Goal: Task Accomplishment & Management: Manage account settings

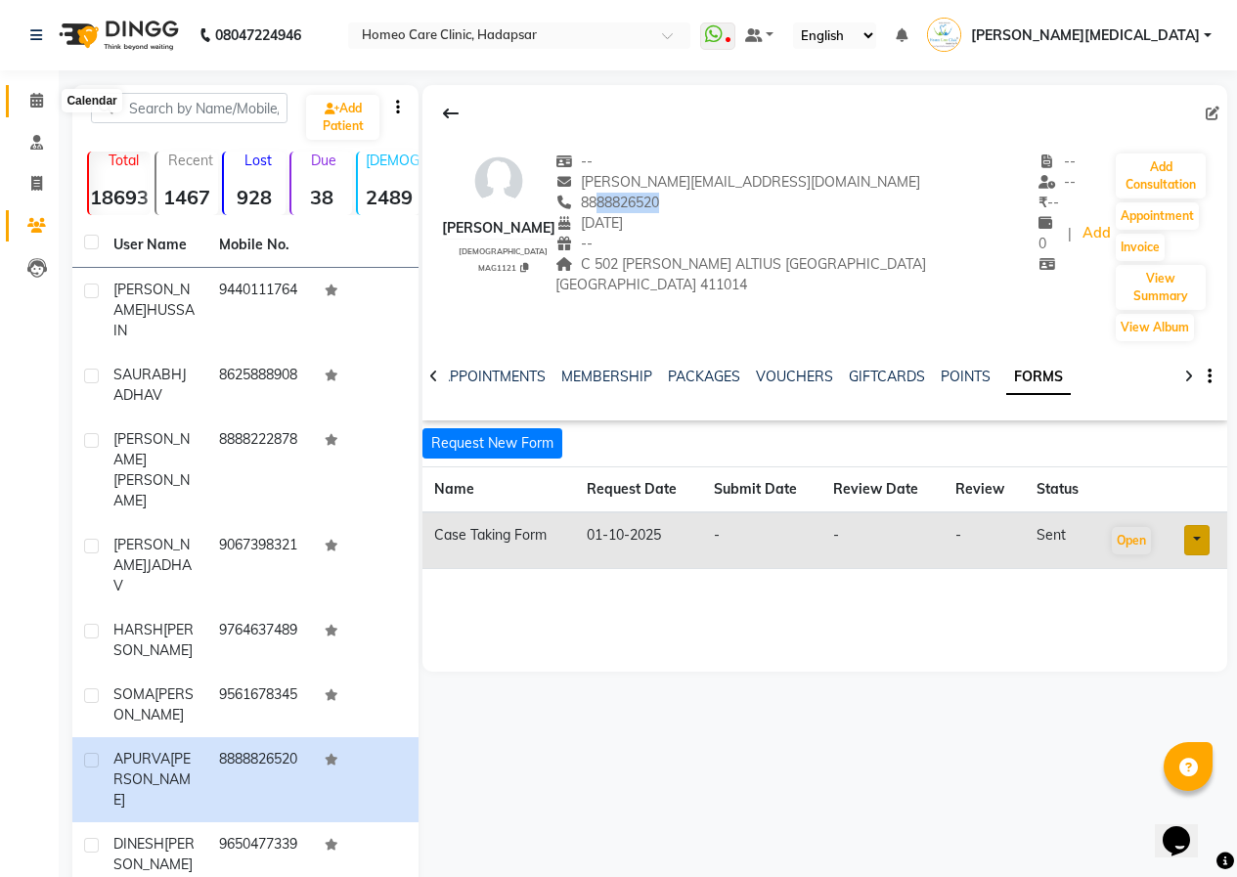
click at [46, 106] on span at bounding box center [37, 101] width 34 height 22
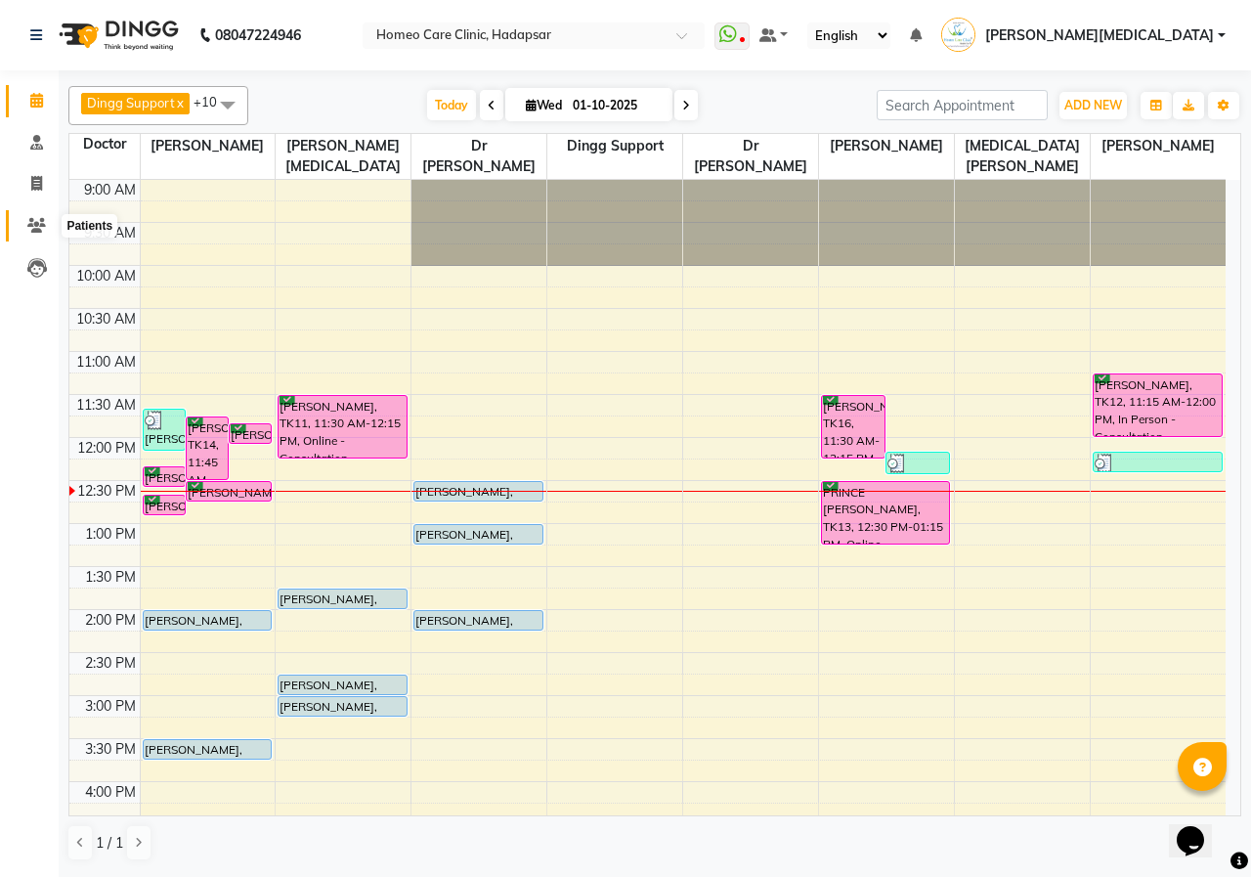
click at [25, 218] on span at bounding box center [37, 226] width 34 height 22
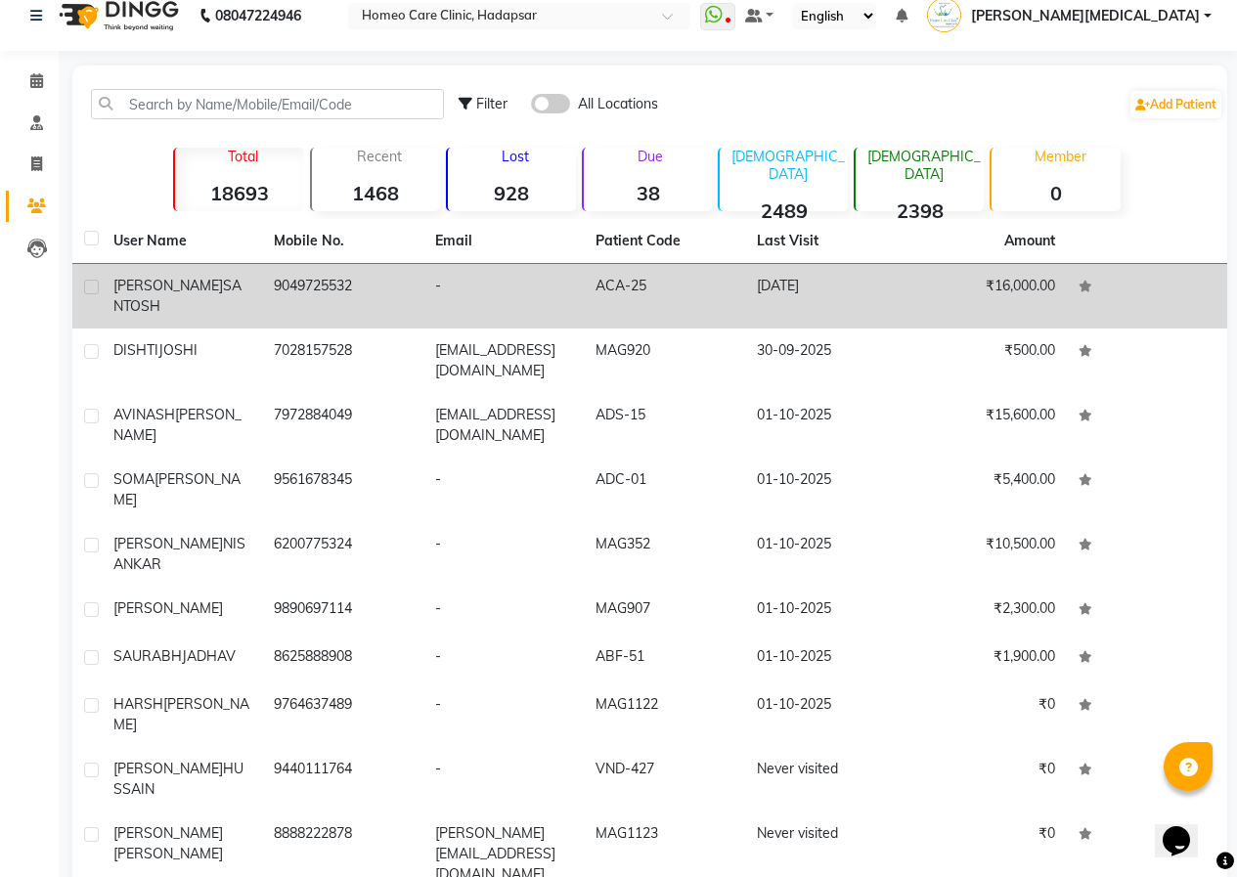
scroll to position [36, 0]
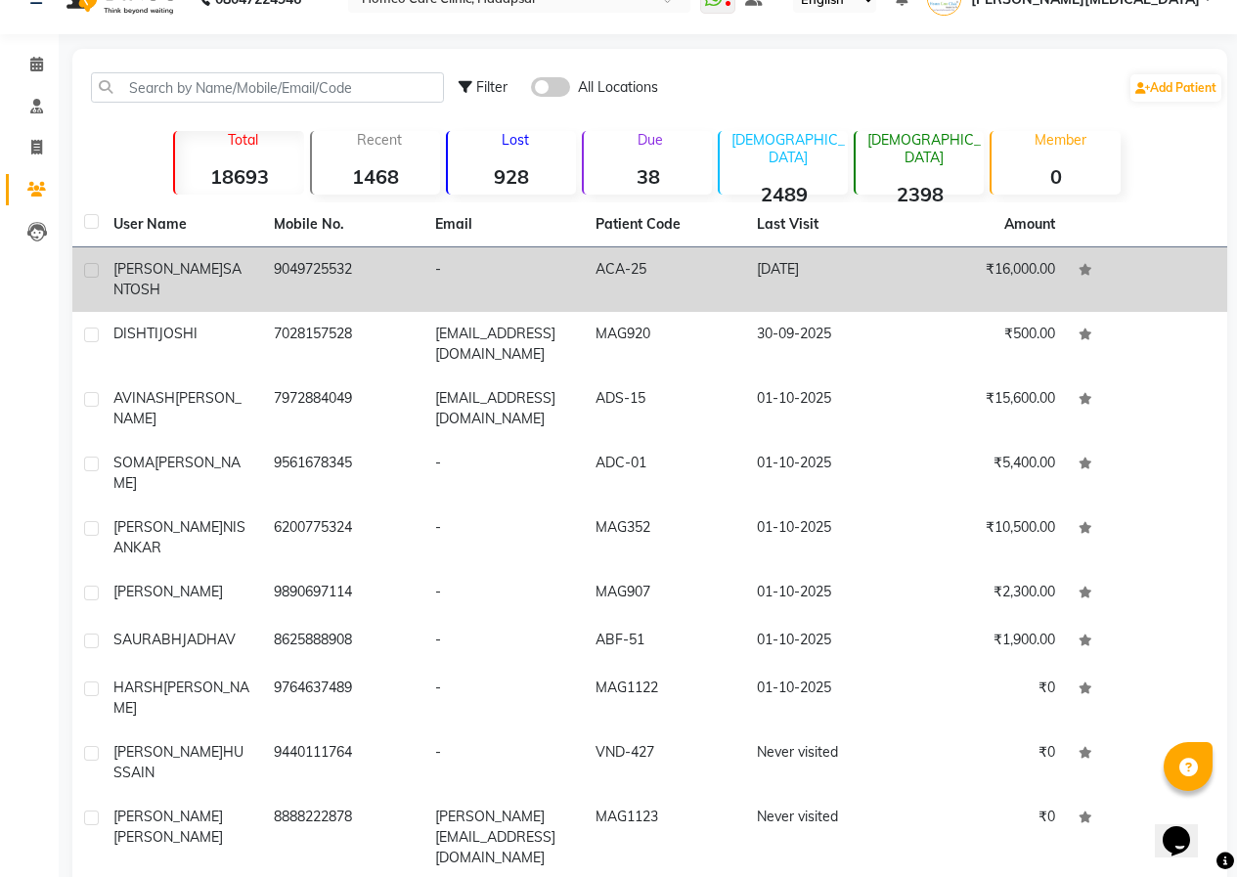
click at [166, 274] on span "SANTOSH" at bounding box center [177, 279] width 128 height 38
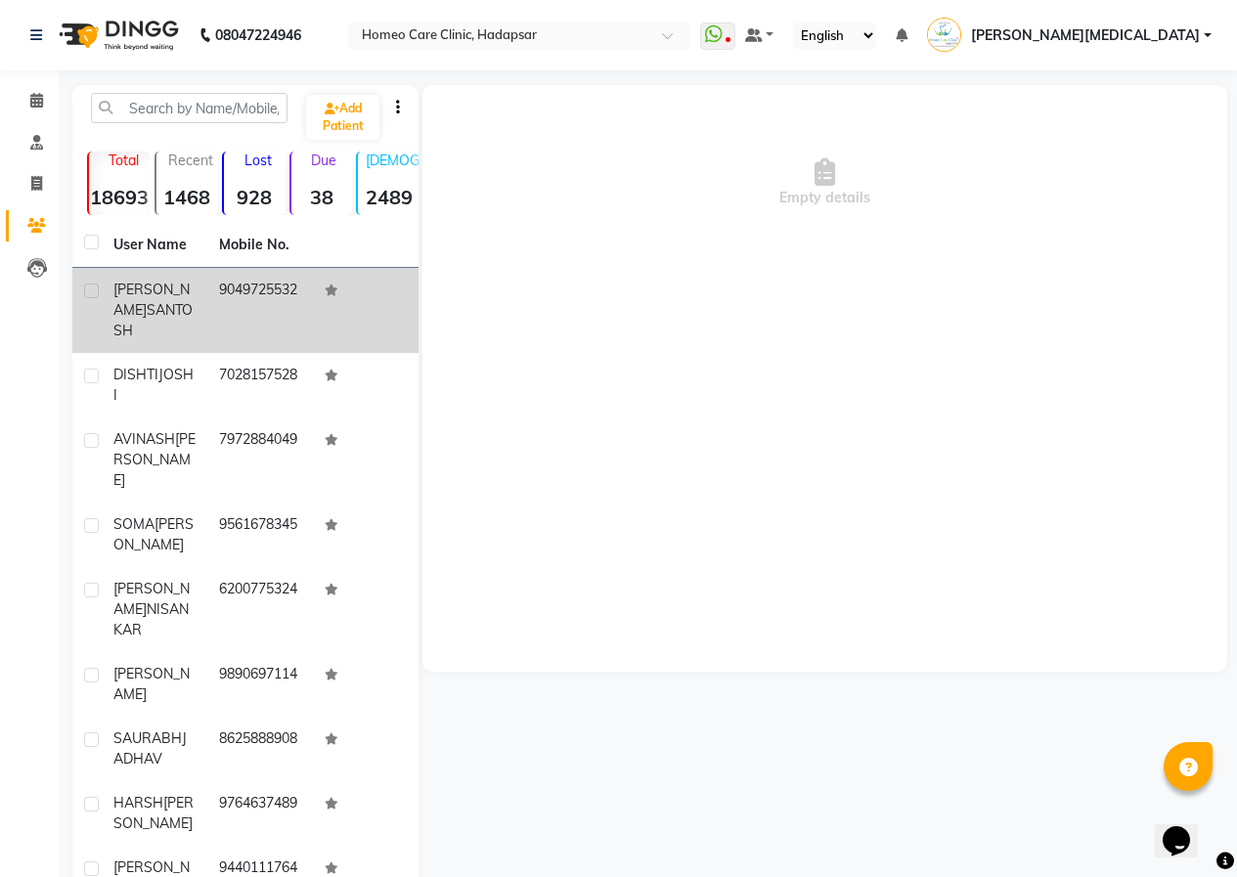
click at [204, 290] on td "[PERSON_NAME]" at bounding box center [155, 310] width 106 height 85
click at [94, 287] on label at bounding box center [91, 290] width 15 height 15
click at [94, 287] on input "checkbox" at bounding box center [90, 291] width 13 height 13
checkbox input "true"
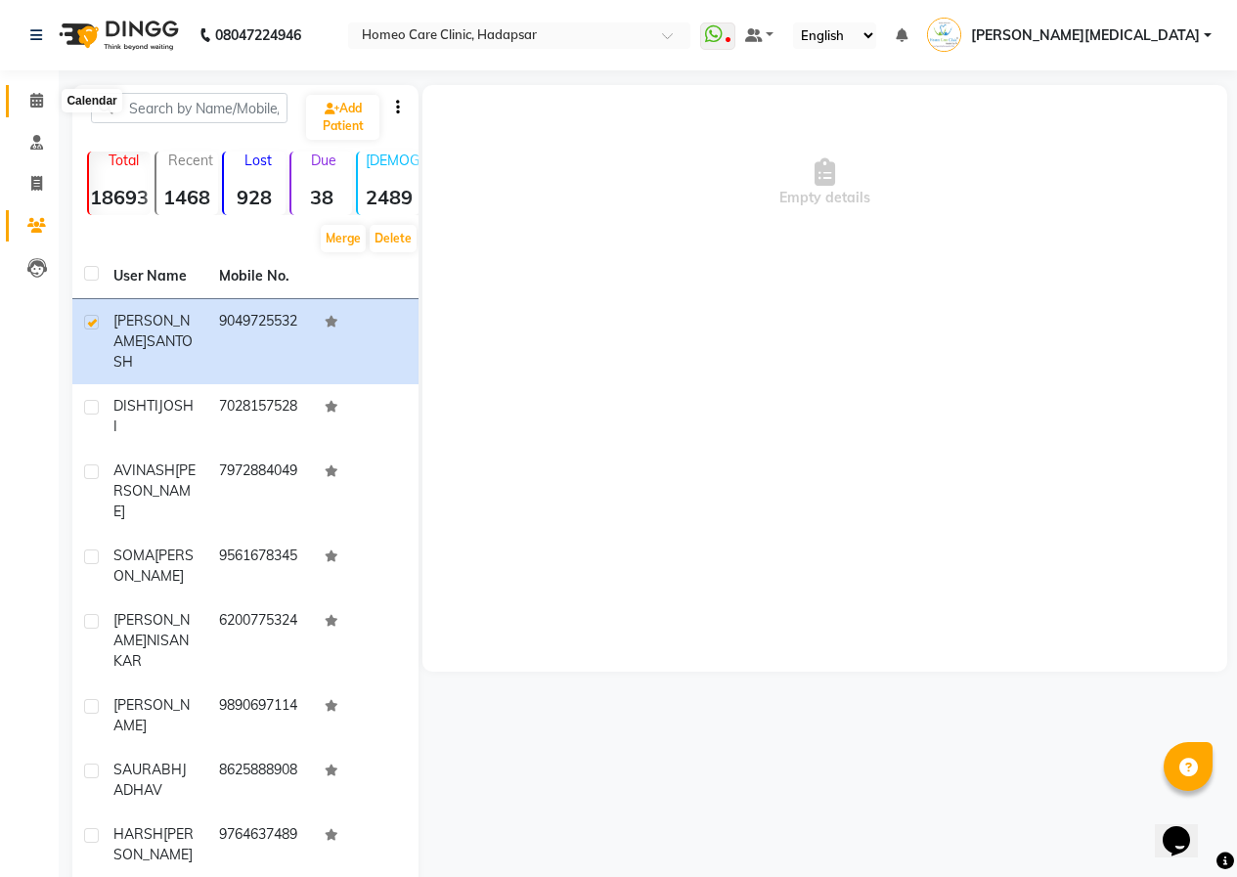
click at [34, 99] on icon at bounding box center [36, 100] width 13 height 15
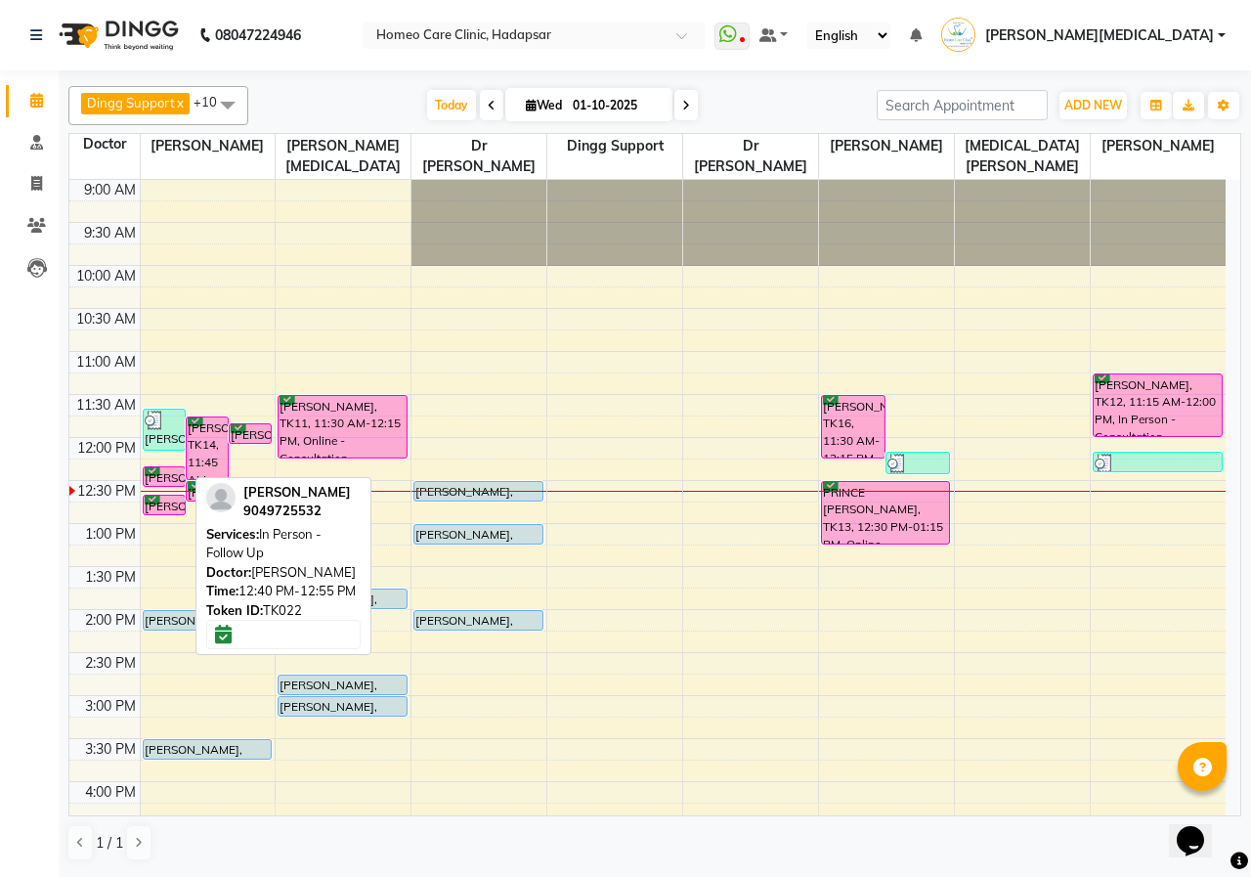
click at [171, 497] on div "[PERSON_NAME], TK22, 12:40 PM-12:55 PM, In Person - Follow Up" at bounding box center [164, 505] width 41 height 19
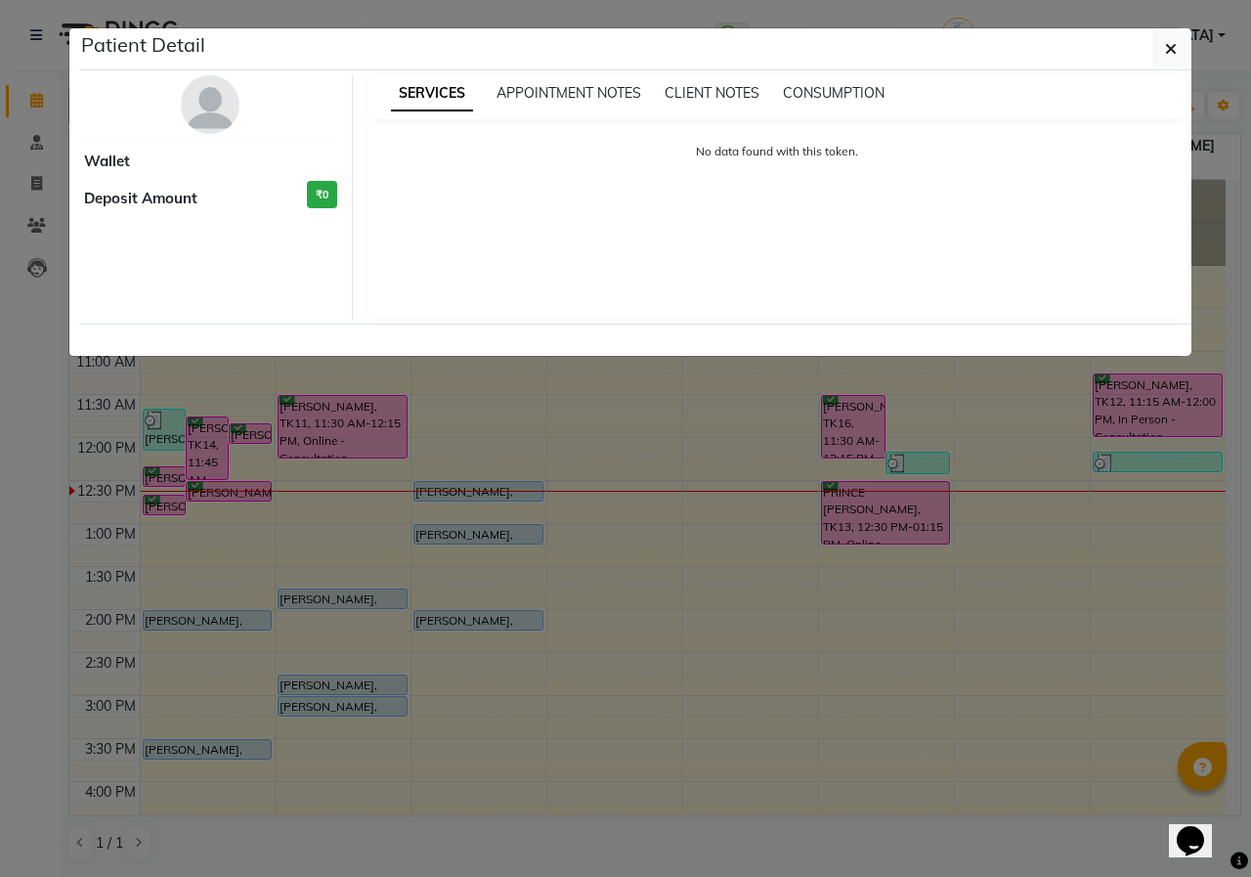
select select "6"
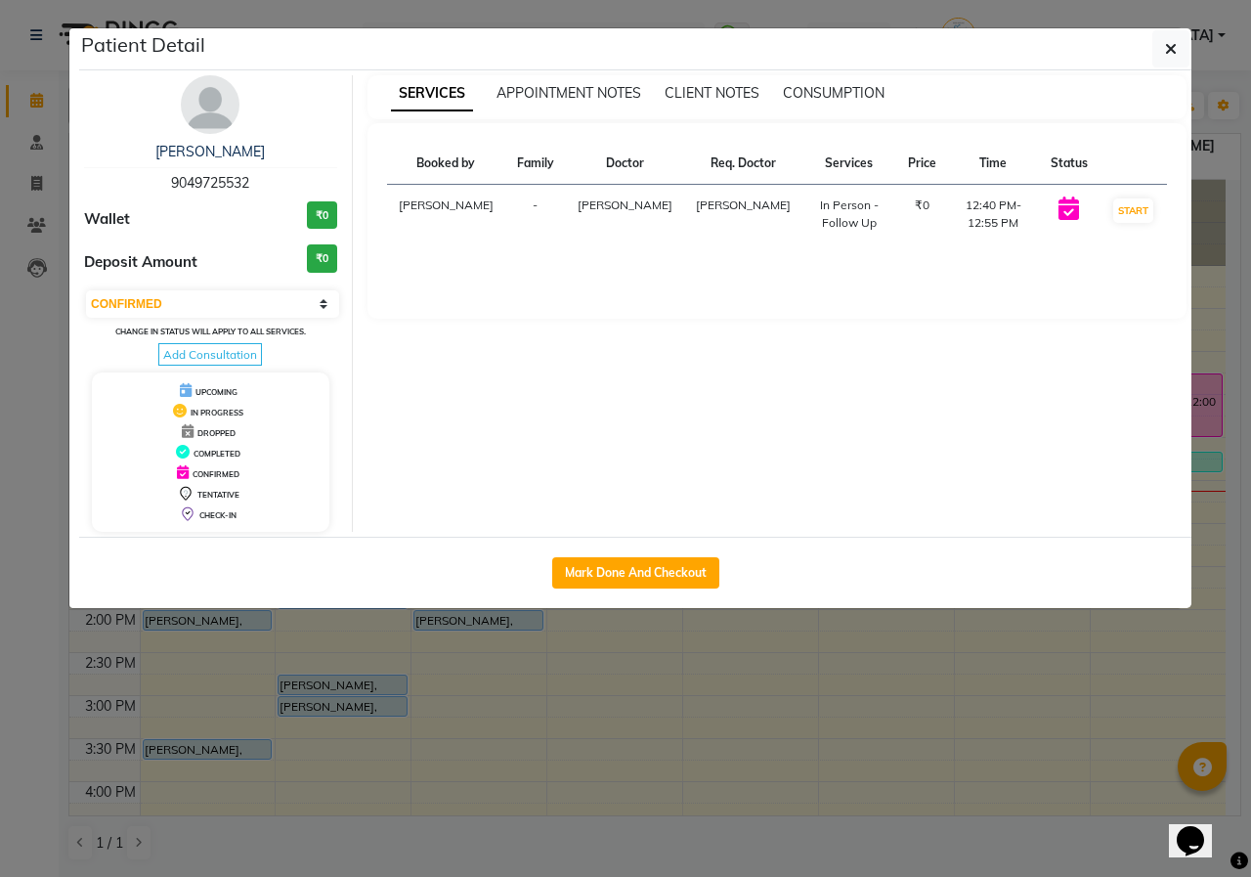
click at [223, 108] on img at bounding box center [210, 104] width 59 height 59
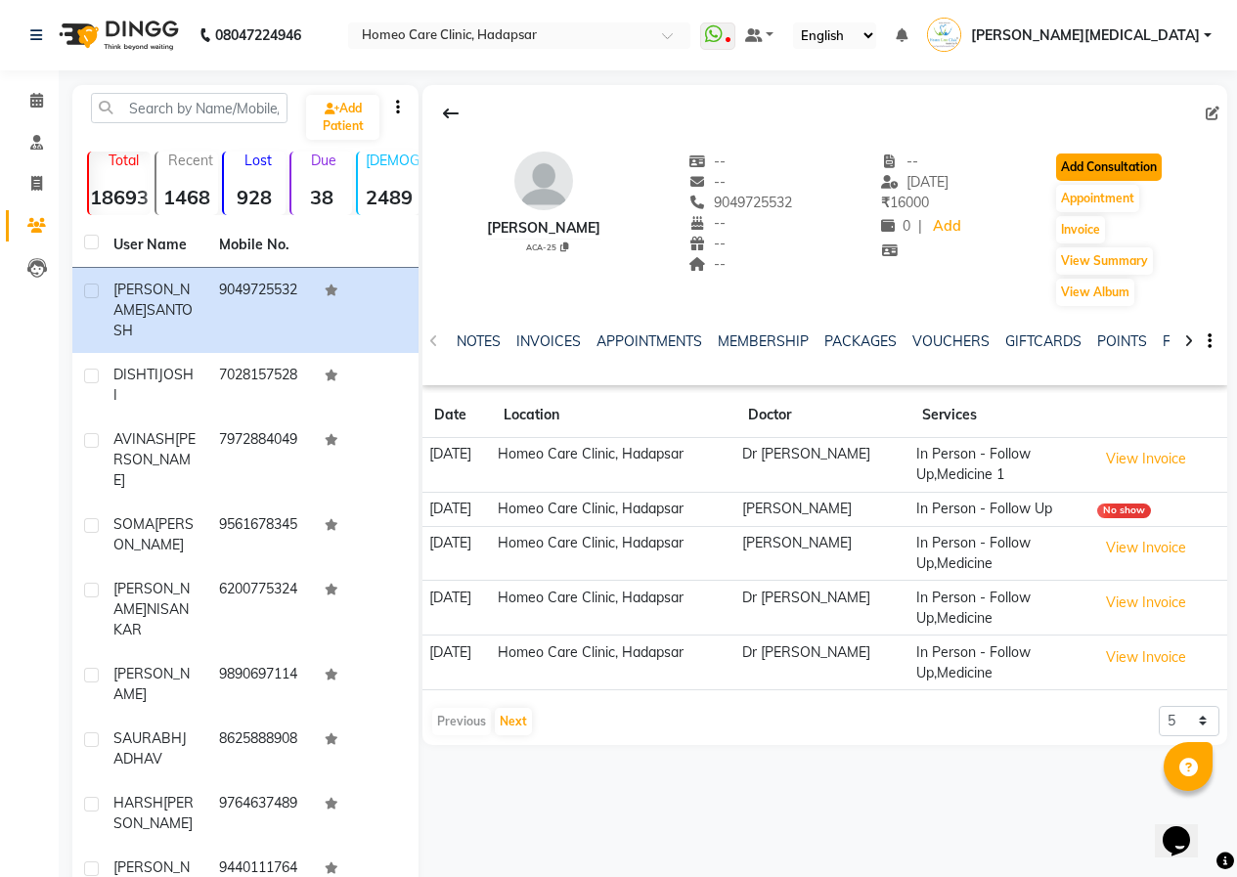
click at [1087, 168] on button "Add Consultation" at bounding box center [1109, 166] width 106 height 27
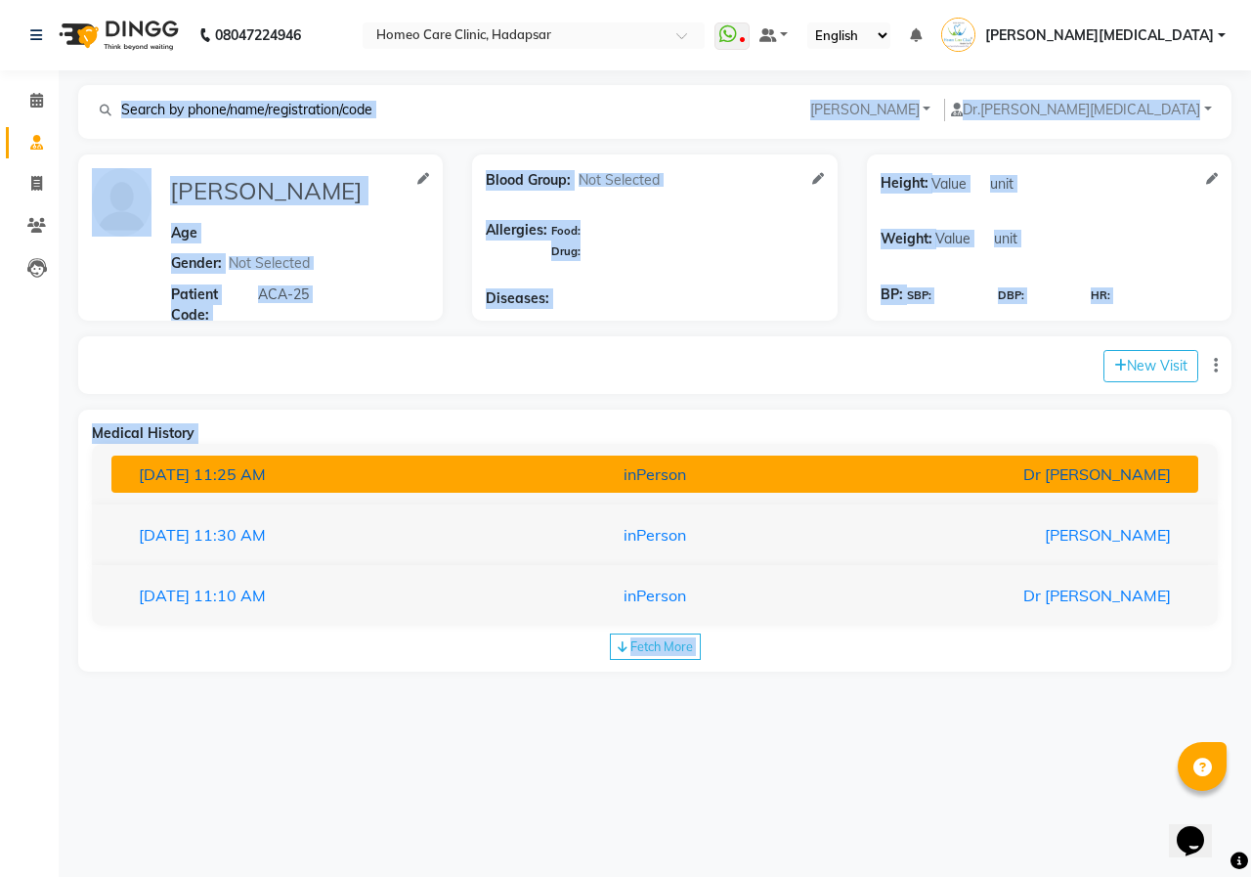
click at [377, 465] on div "[DATE] 11:25 AM" at bounding box center [301, 473] width 354 height 23
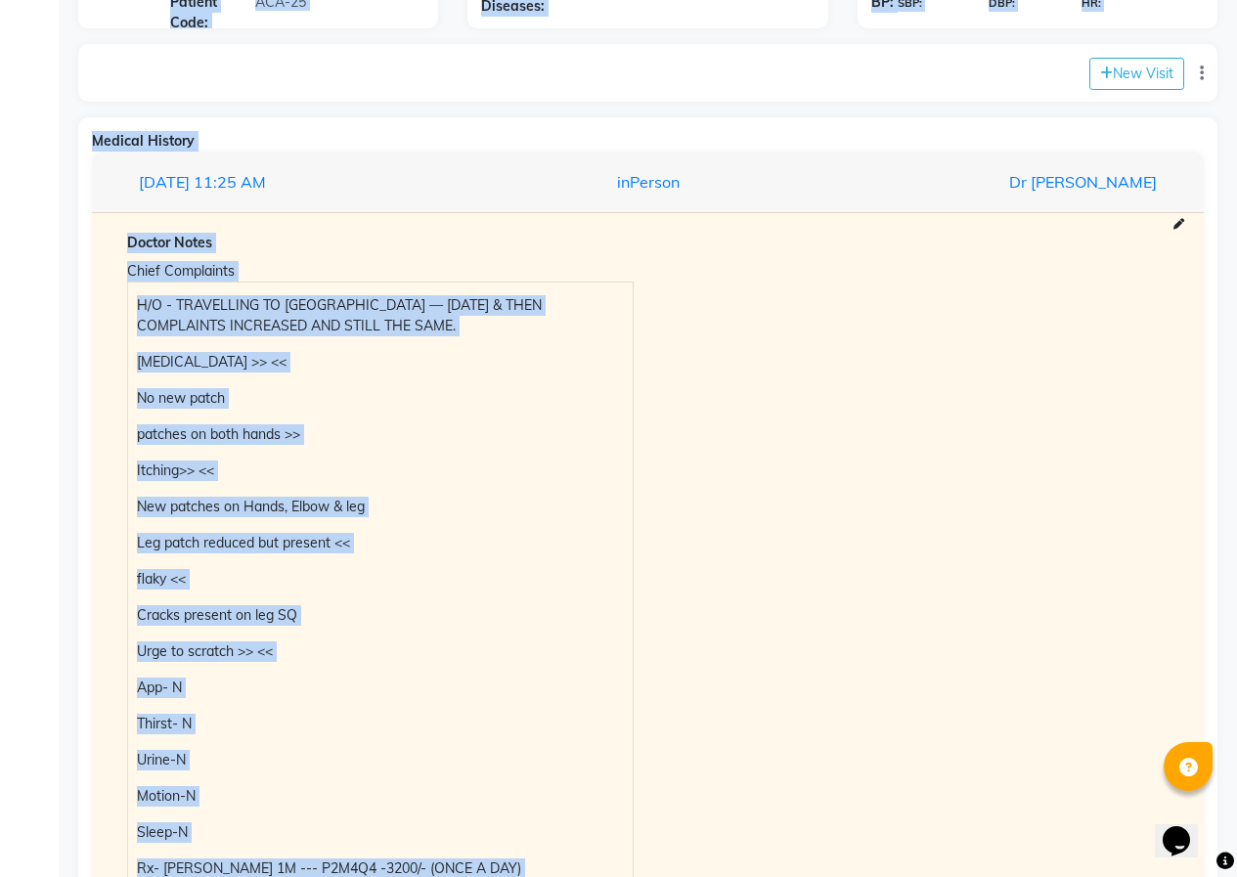
scroll to position [293, 0]
click at [424, 456] on div "H/O - TRAVELLING TO [GEOGRAPHIC_DATA] — [DATE] & THEN COMPLAINTS INCREASED AND …" at bounding box center [380, 587] width 504 height 610
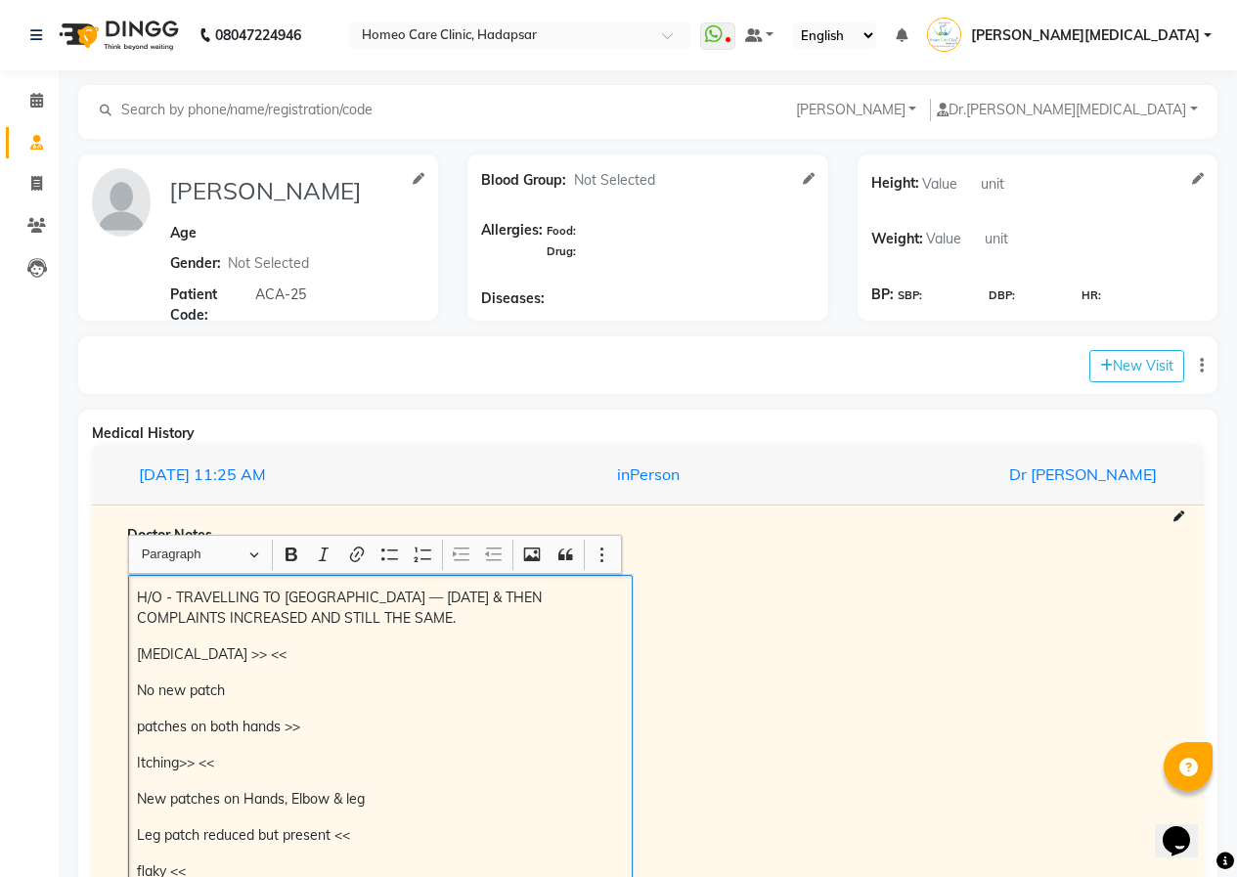
scroll to position [391, 0]
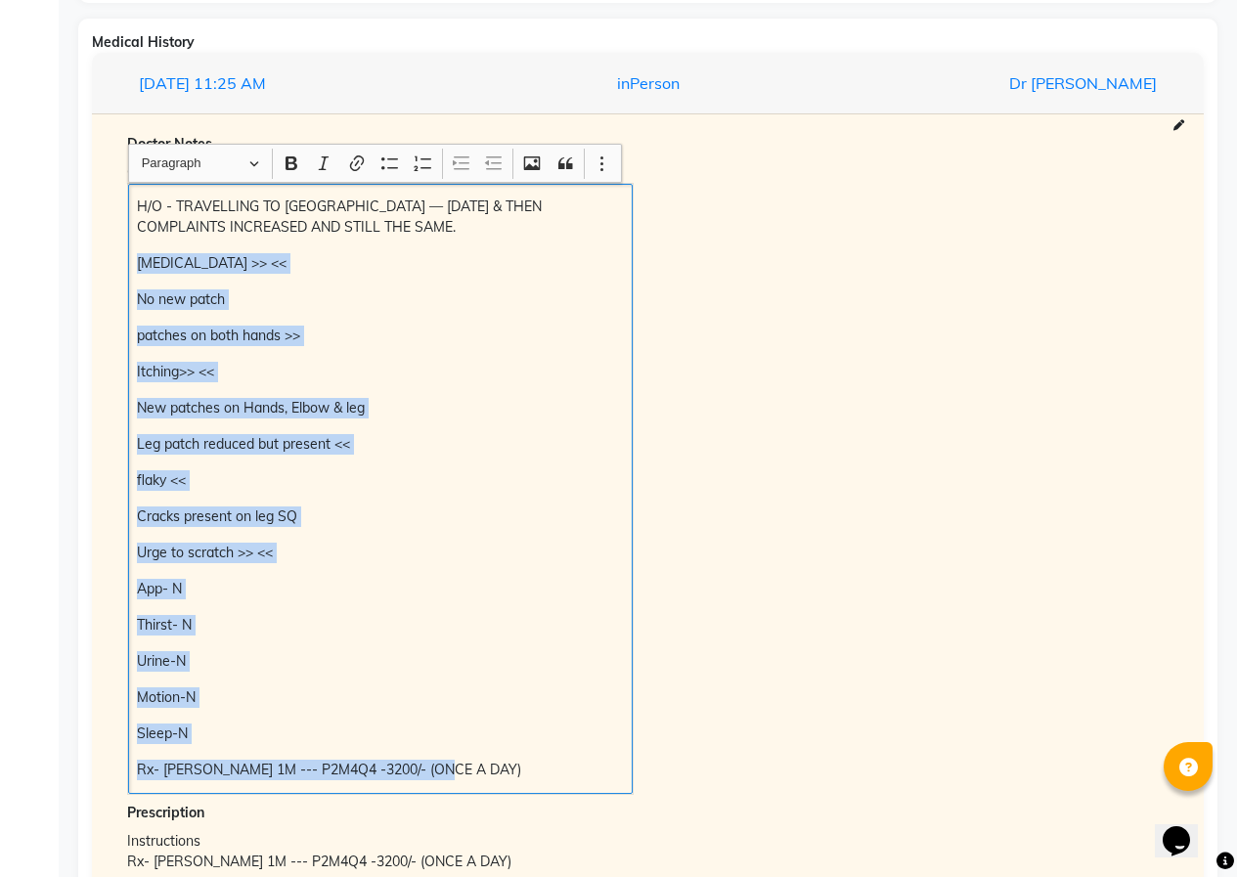
drag, startPoint x: 134, startPoint y: 269, endPoint x: 457, endPoint y: 768, distance: 594.6
click at [464, 776] on div "H/O - TRAVELLING TO [GEOGRAPHIC_DATA] — [DATE] & THEN COMPLAINTS INCREASED AND …" at bounding box center [380, 489] width 504 height 610
copy div "[MEDICAL_DATA] >> << No new patch patches on both hands >> Itching>> << New pat…"
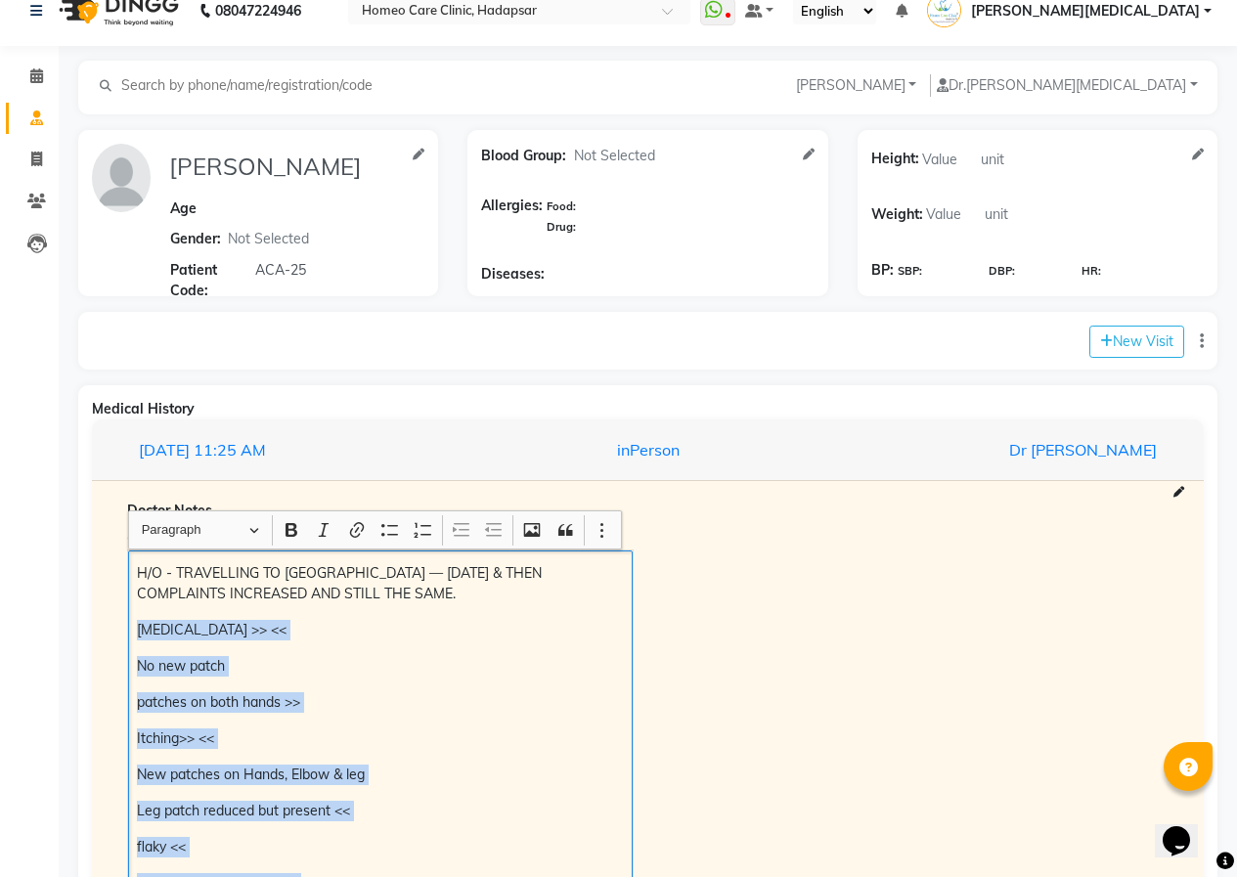
scroll to position [0, 0]
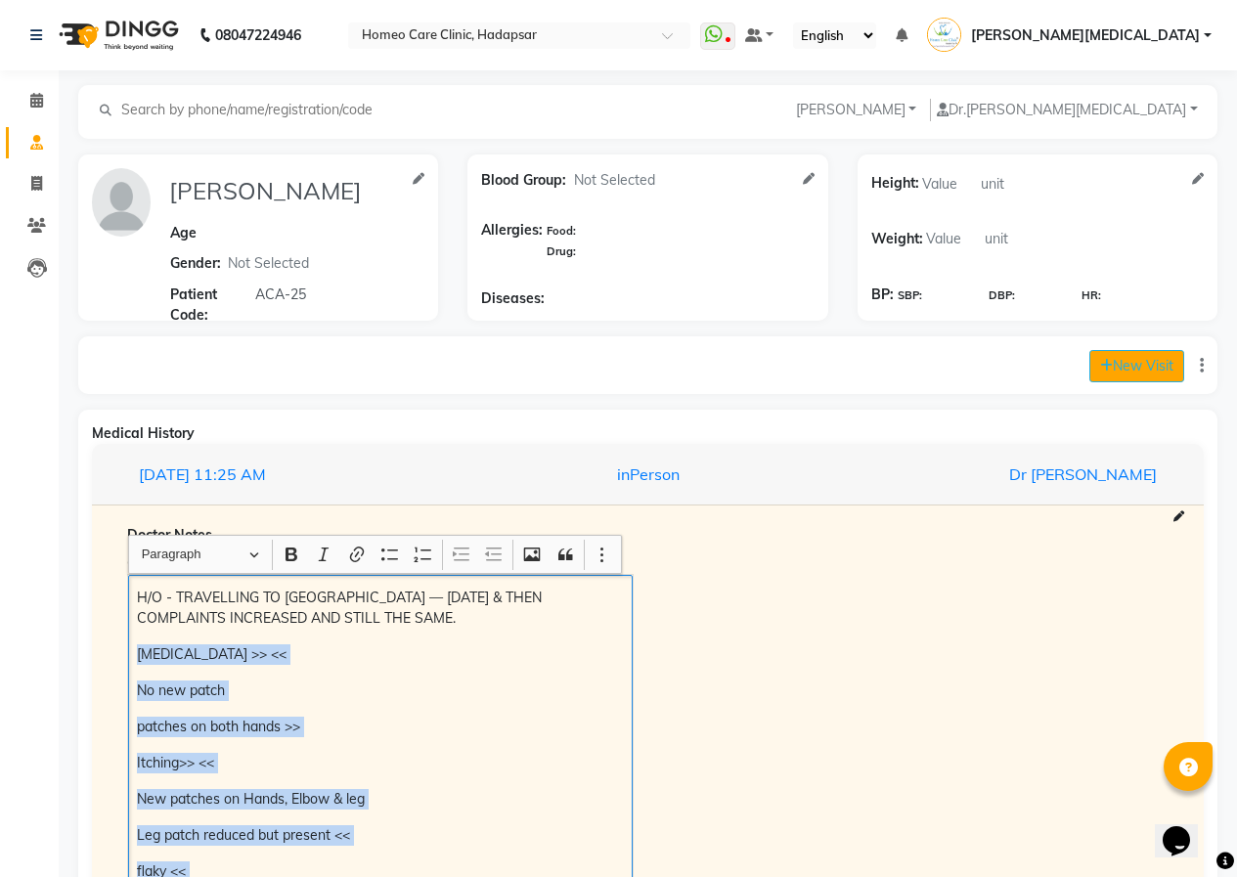
click at [1111, 357] on button "New Visit" at bounding box center [1136, 366] width 95 height 32
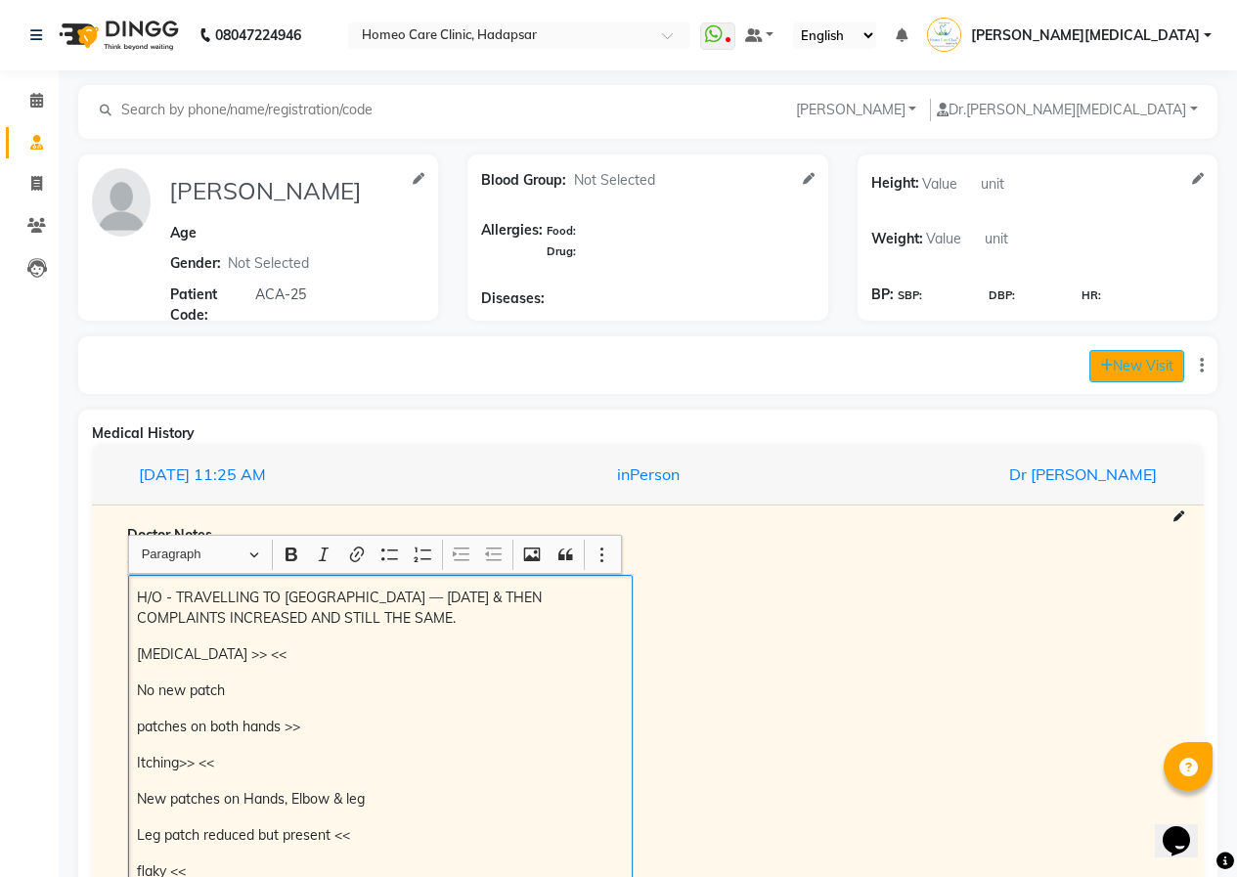
select select "755"
select select "inPerson"
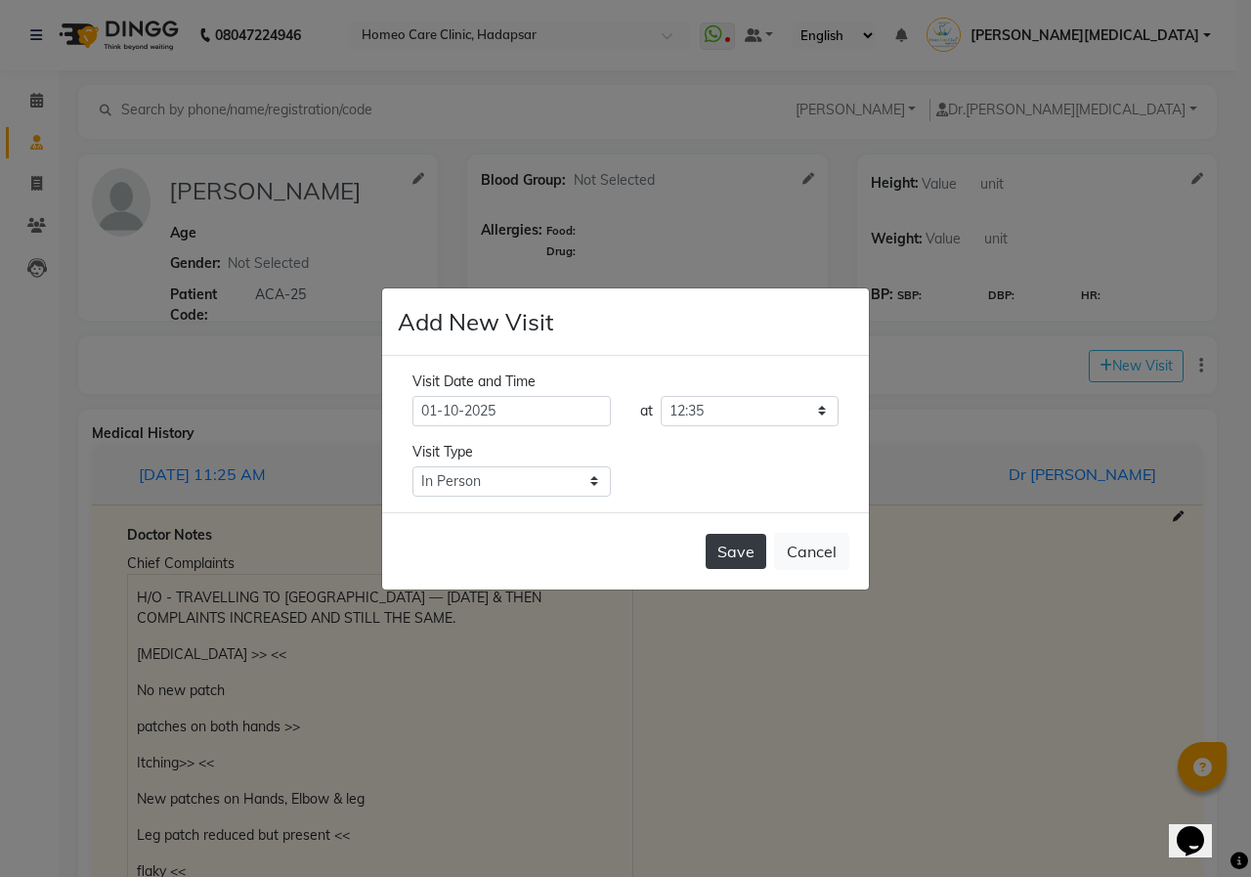
drag, startPoint x: 747, startPoint y: 558, endPoint x: 666, endPoint y: 545, distance: 82.3
click at [747, 557] on button "Save" at bounding box center [736, 551] width 61 height 35
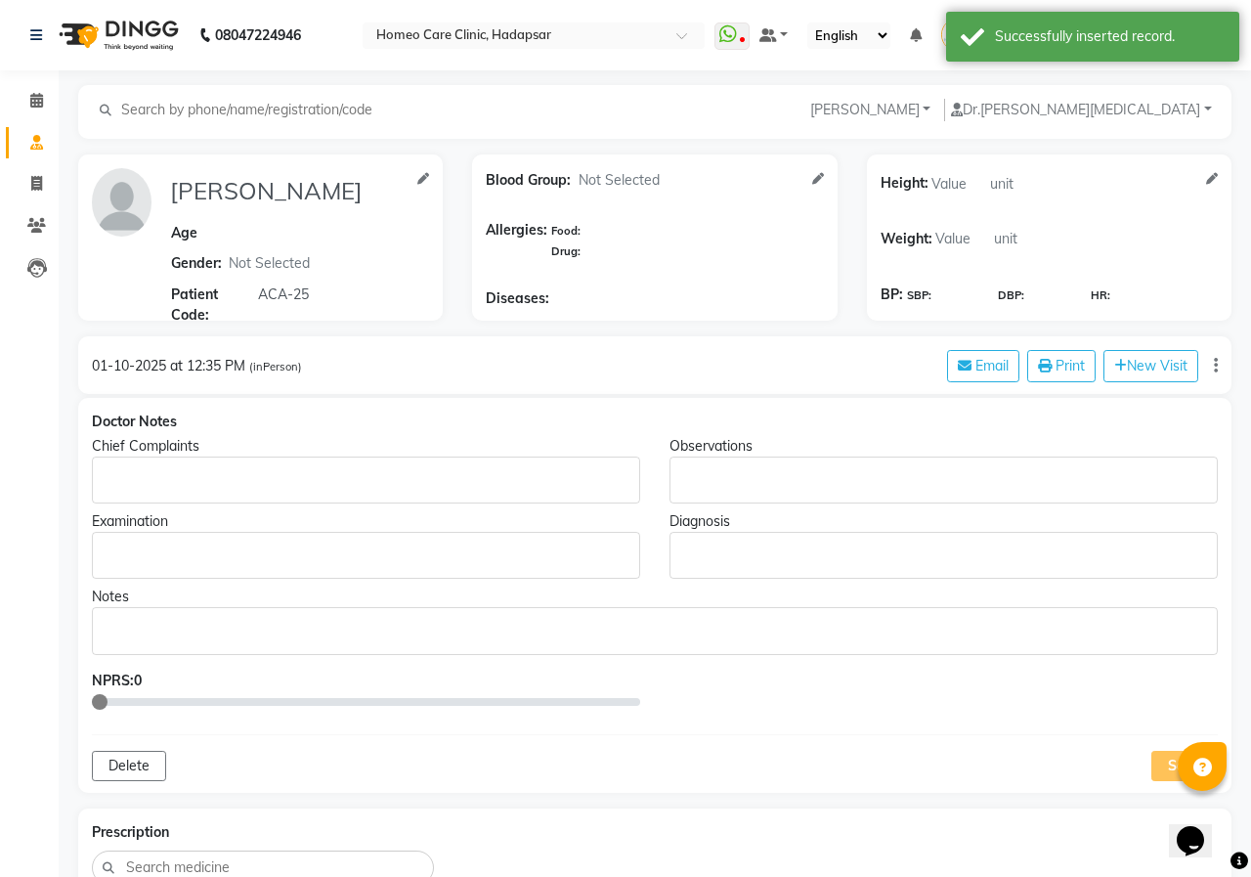
type input "[PERSON_NAME]"
select select
type input "ACA-25"
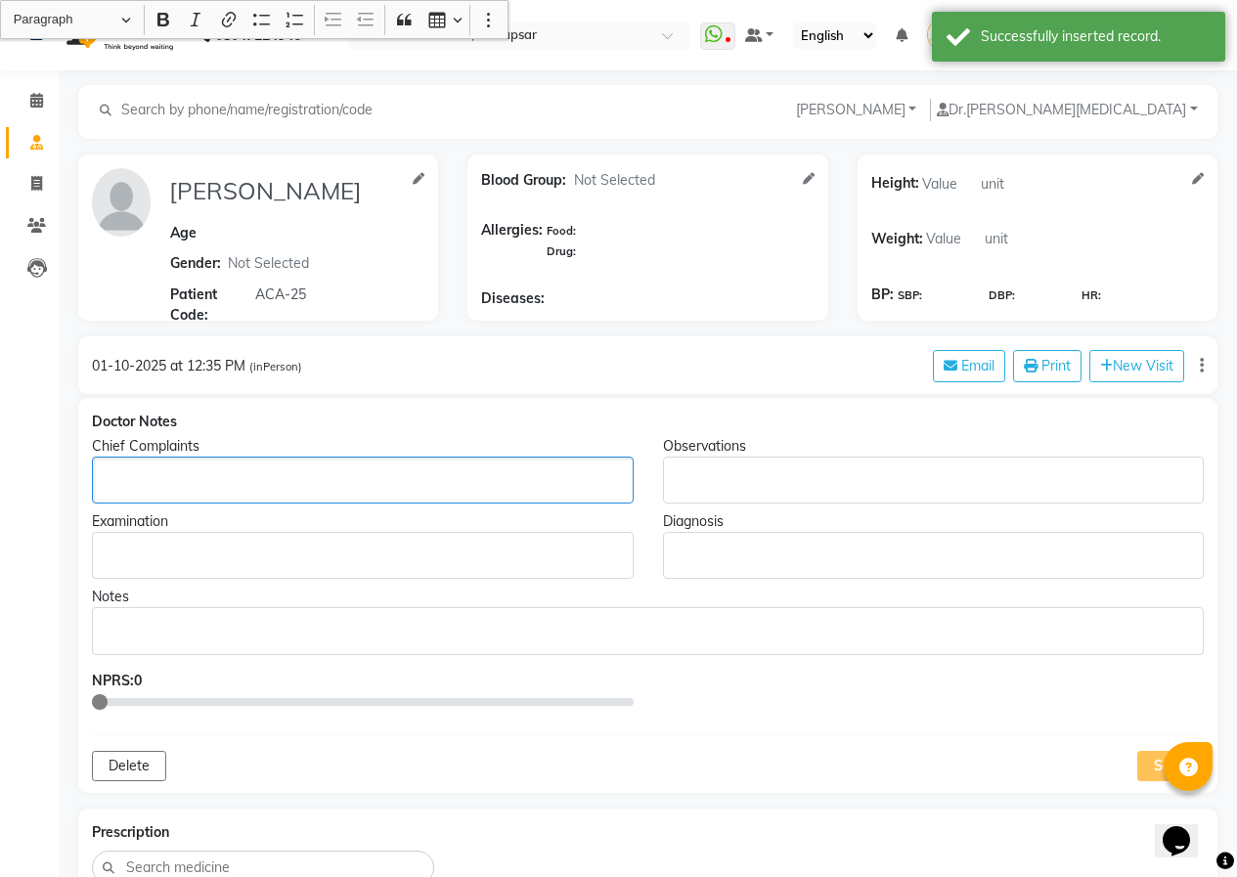
click at [122, 493] on div "Rich Text Editor, main" at bounding box center [363, 480] width 542 height 47
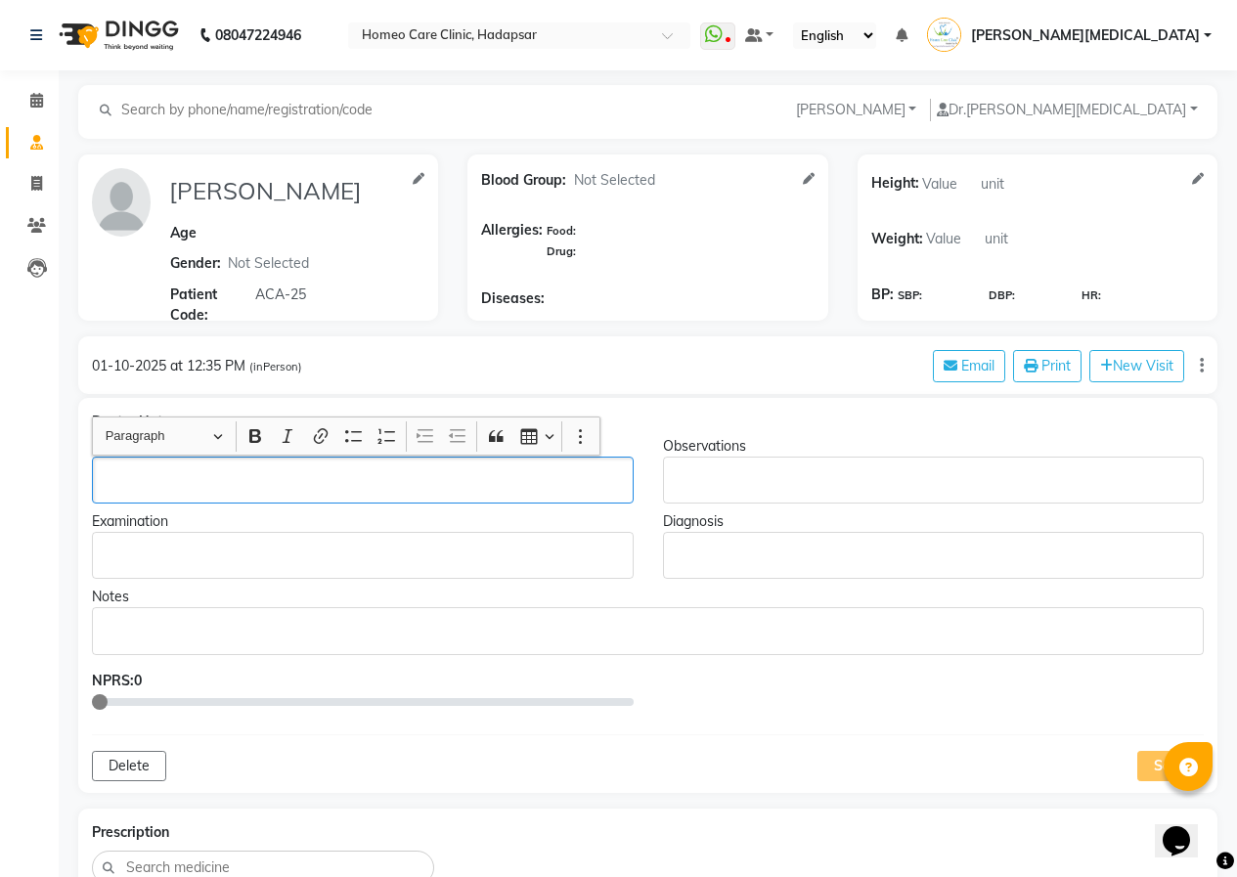
click at [114, 476] on p "Rich Text Editor, main" at bounding box center [362, 480] width 523 height 21
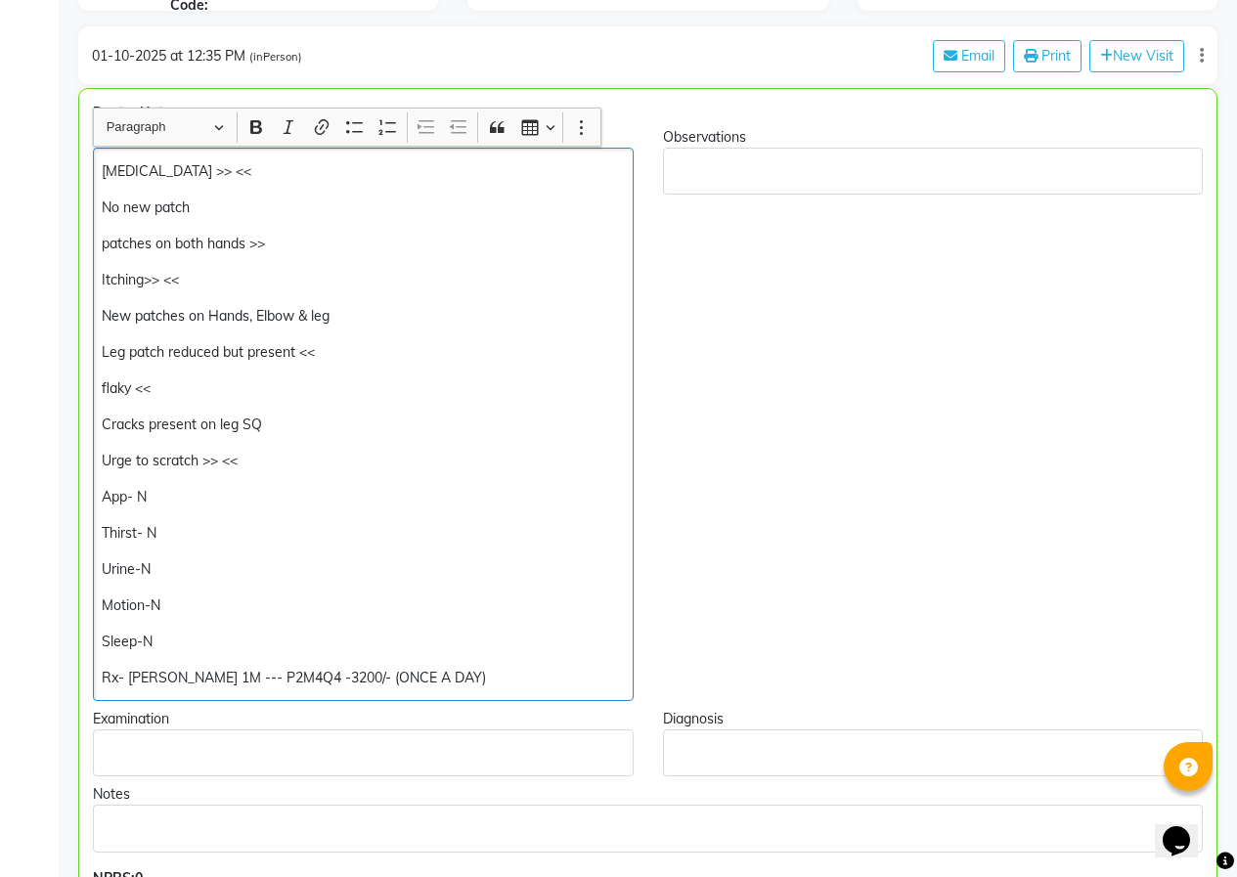
scroll to position [334, 0]
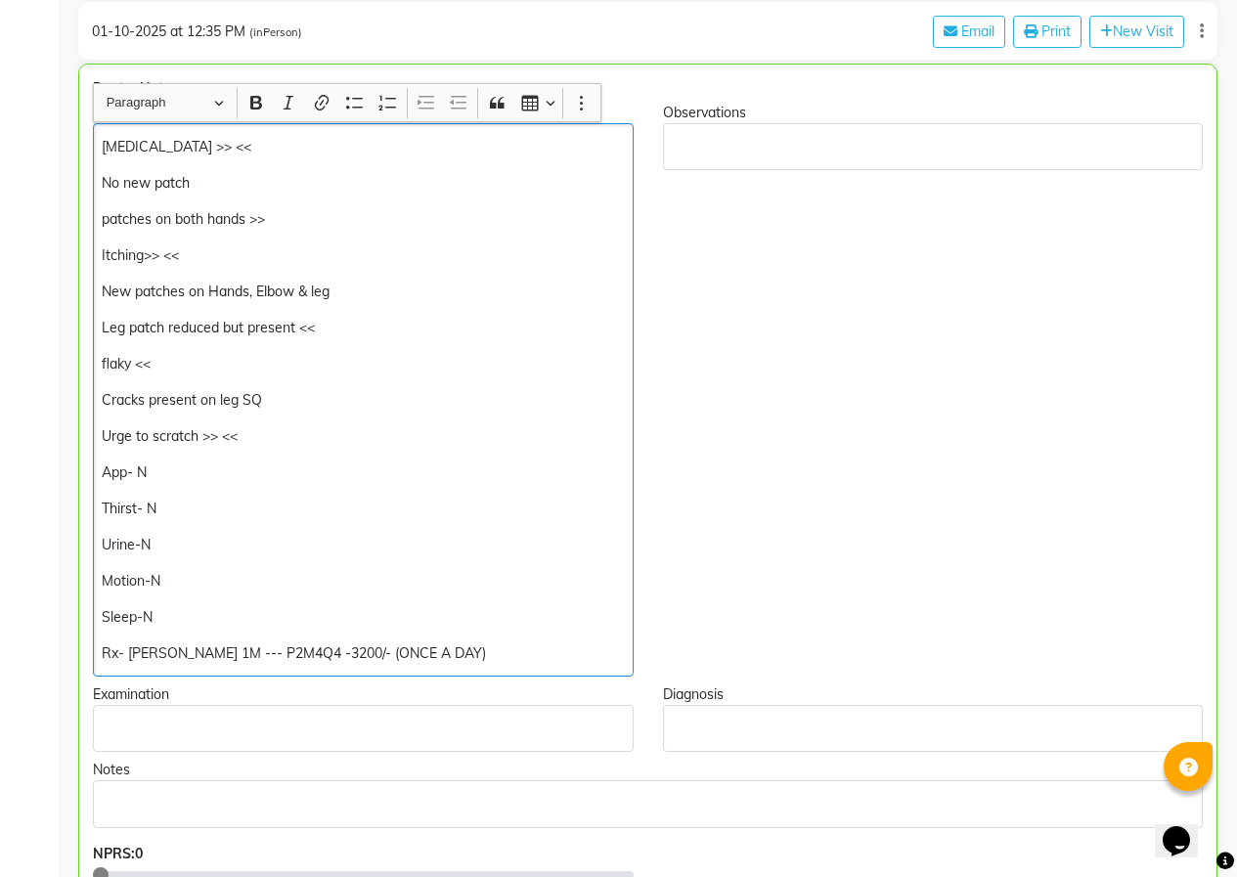
click at [129, 184] on p "No new patch" at bounding box center [363, 183] width 522 height 21
drag, startPoint x: 129, startPoint y: 184, endPoint x: 86, endPoint y: 182, distance: 43.1
click at [86, 182] on div "Chief Complaints [MEDICAL_DATA] >> << No new patch patches on both hands >> Itc…" at bounding box center [363, 390] width 570 height 574
drag, startPoint x: 182, startPoint y: 180, endPoint x: 138, endPoint y: 178, distance: 44.0
click at [138, 178] on p "New patch" at bounding box center [363, 183] width 522 height 21
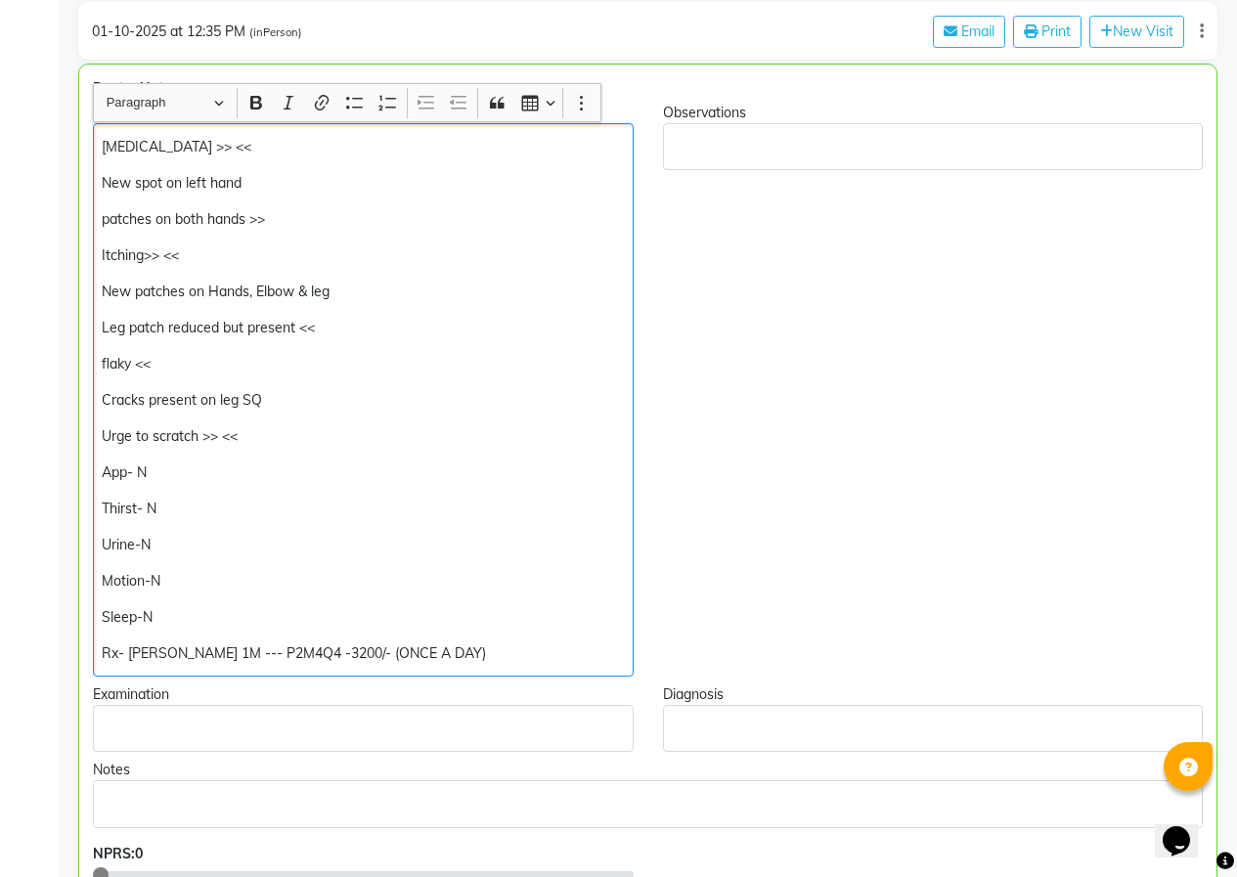
click at [160, 179] on p "New spot on left hand" at bounding box center [363, 183] width 522 height 21
drag, startPoint x: 253, startPoint y: 221, endPoint x: 283, endPoint y: 219, distance: 30.4
click at [283, 219] on p "patches on both hands >>" at bounding box center [363, 219] width 522 height 21
click at [144, 256] on p "Itching>> <<" at bounding box center [363, 255] width 522 height 21
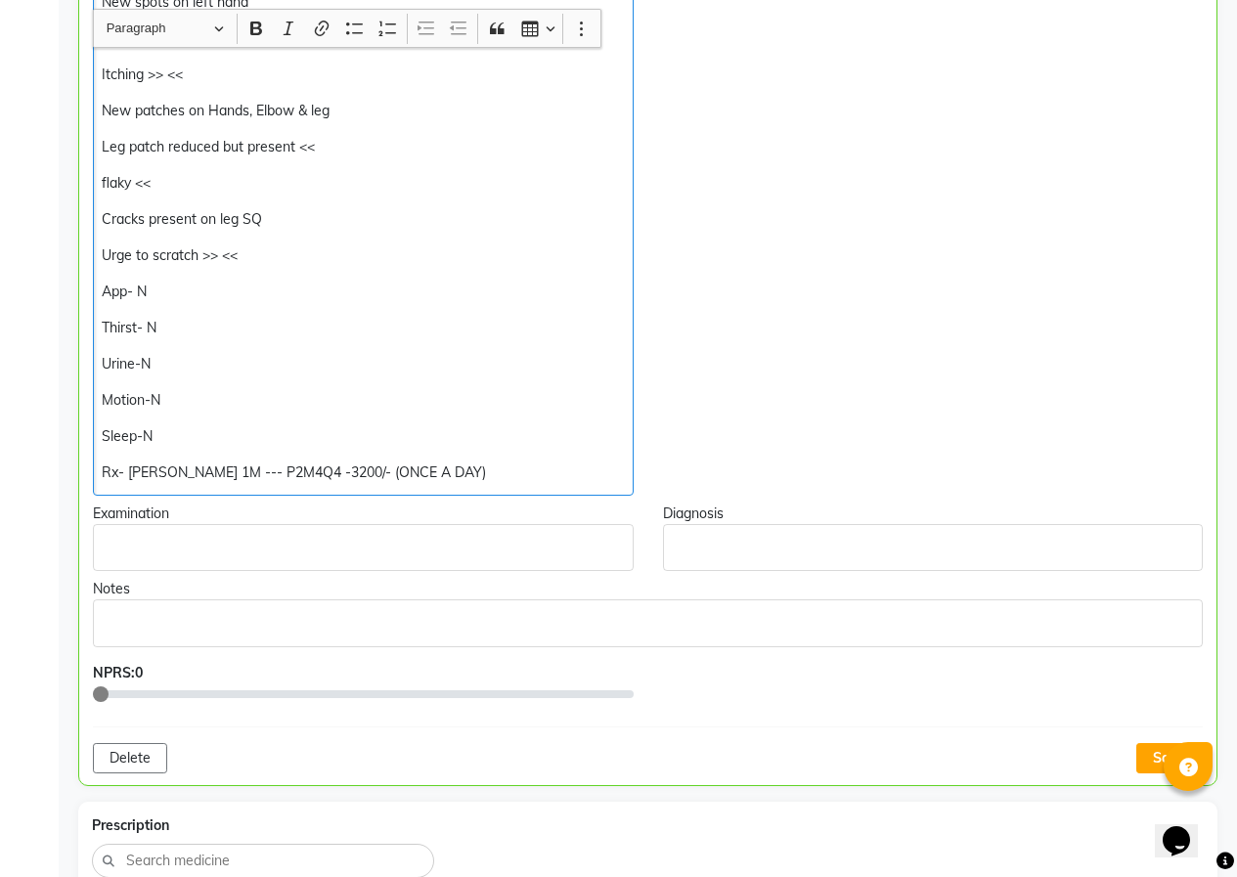
scroll to position [530, 0]
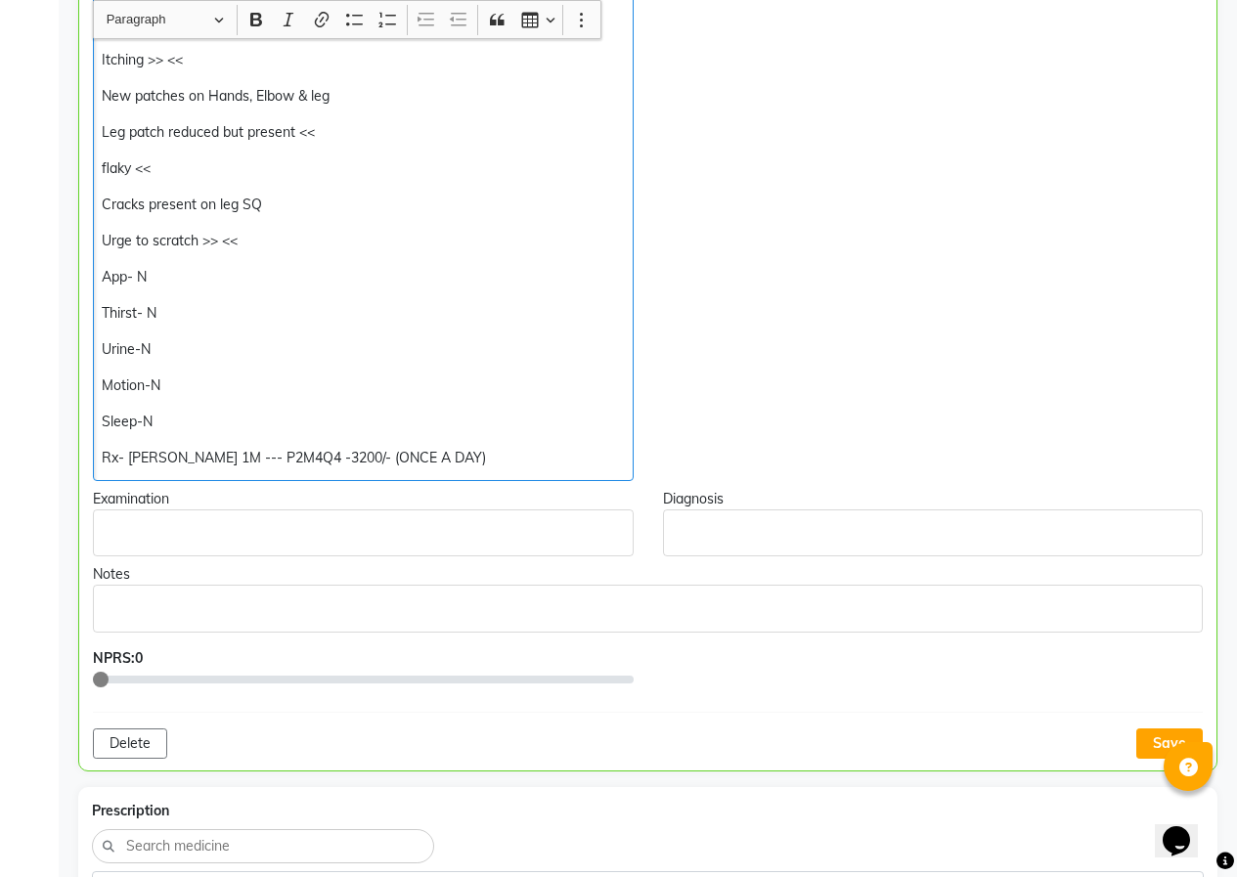
click at [219, 241] on p "Urge to scratch >> <<" at bounding box center [363, 241] width 522 height 21
click at [227, 244] on p "Urge to scratch >> <<" at bounding box center [363, 241] width 522 height 21
click at [226, 244] on p "Urge to scratch >> <<" at bounding box center [363, 241] width 522 height 21
click at [261, 264] on div "[MEDICAL_DATA] >> << New spots on left hand patches on both hands Itching >> <<…" at bounding box center [363, 204] width 541 height 553
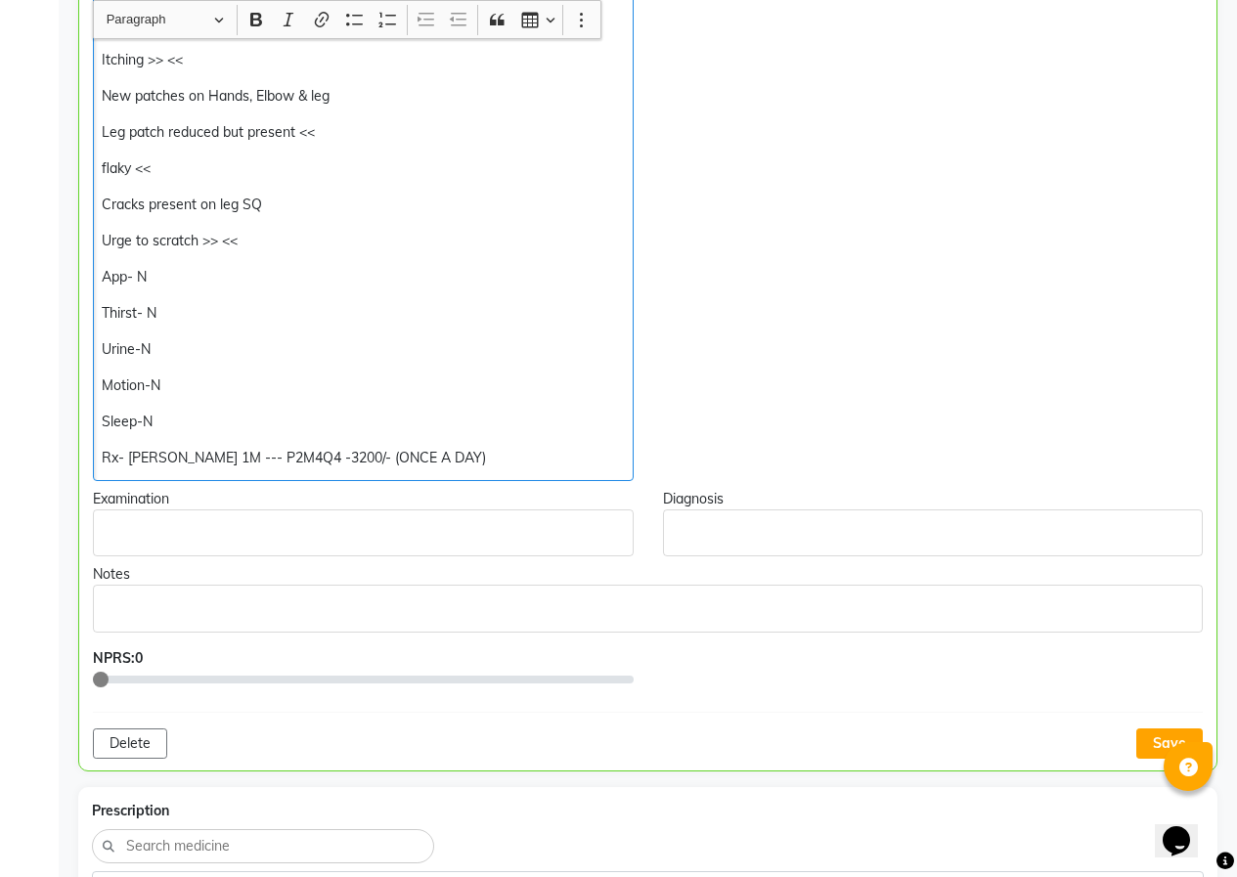
click at [223, 240] on p "Urge to scratch >> <<" at bounding box center [363, 241] width 522 height 21
click at [325, 264] on div "[MEDICAL_DATA] >> << New spots on left hand patches on both hands Itching >> <<…" at bounding box center [363, 204] width 541 height 553
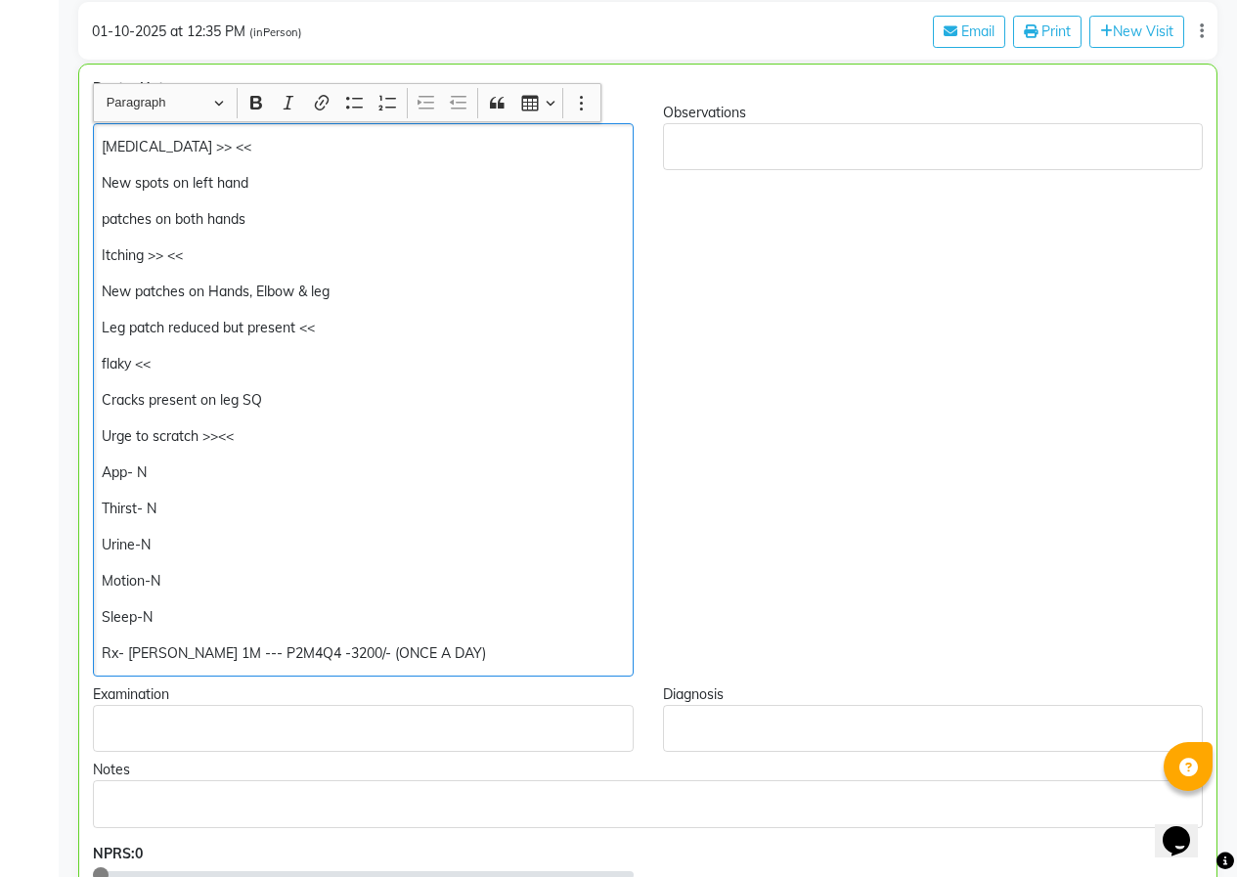
scroll to position [237, 0]
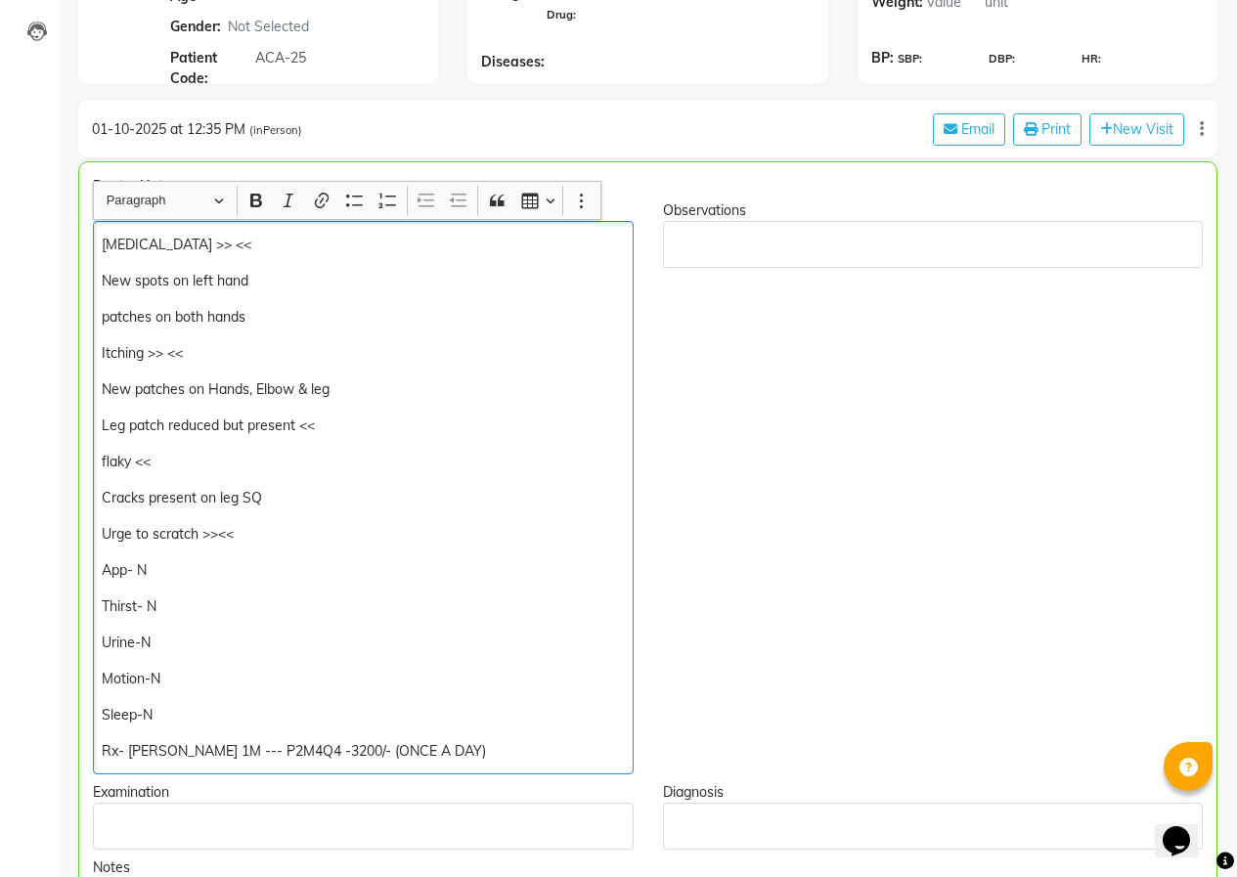
drag, startPoint x: 335, startPoint y: 389, endPoint x: 79, endPoint y: 390, distance: 256.1
click at [79, 390] on div "Chief Complaints [MEDICAL_DATA] >> << New spots on left hand patches on both ha…" at bounding box center [363, 487] width 570 height 574
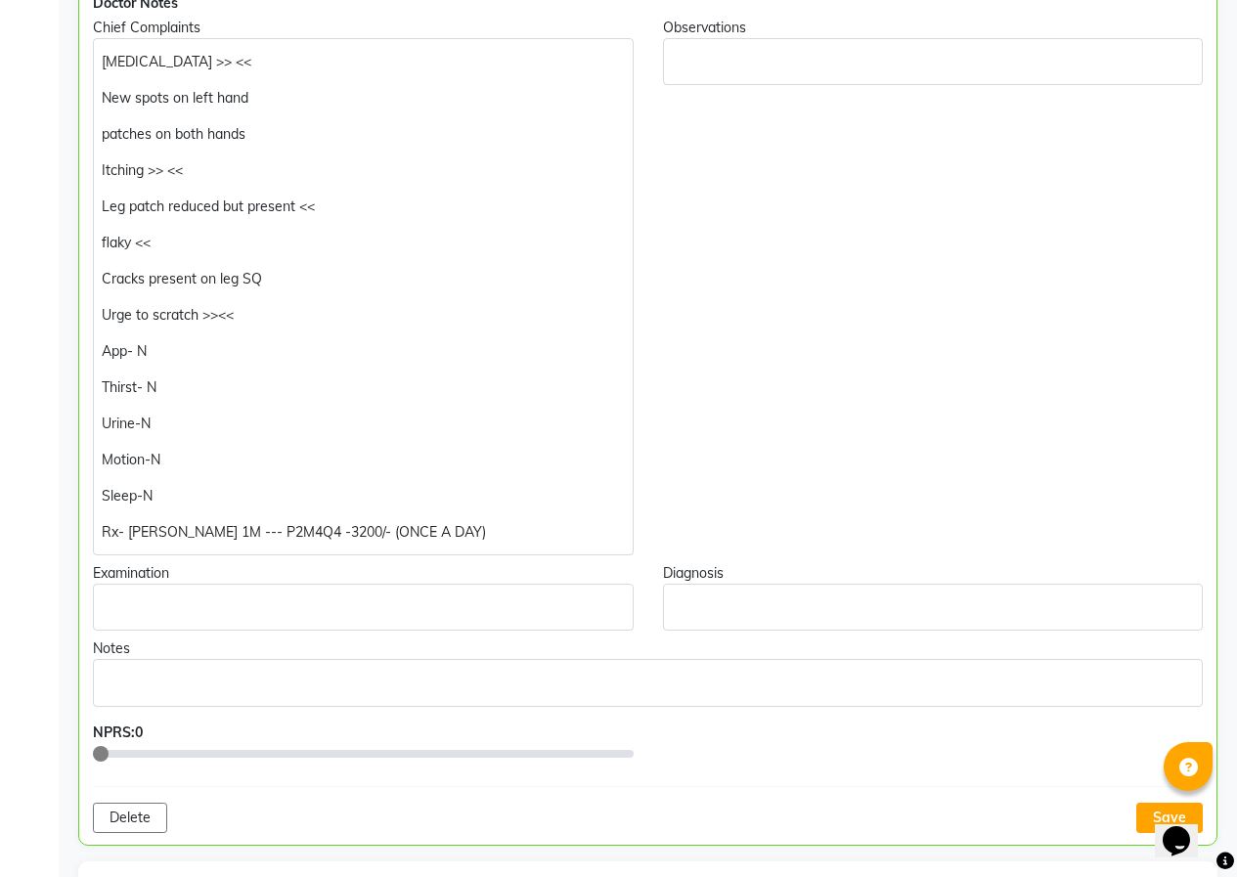
scroll to position [432, 0]
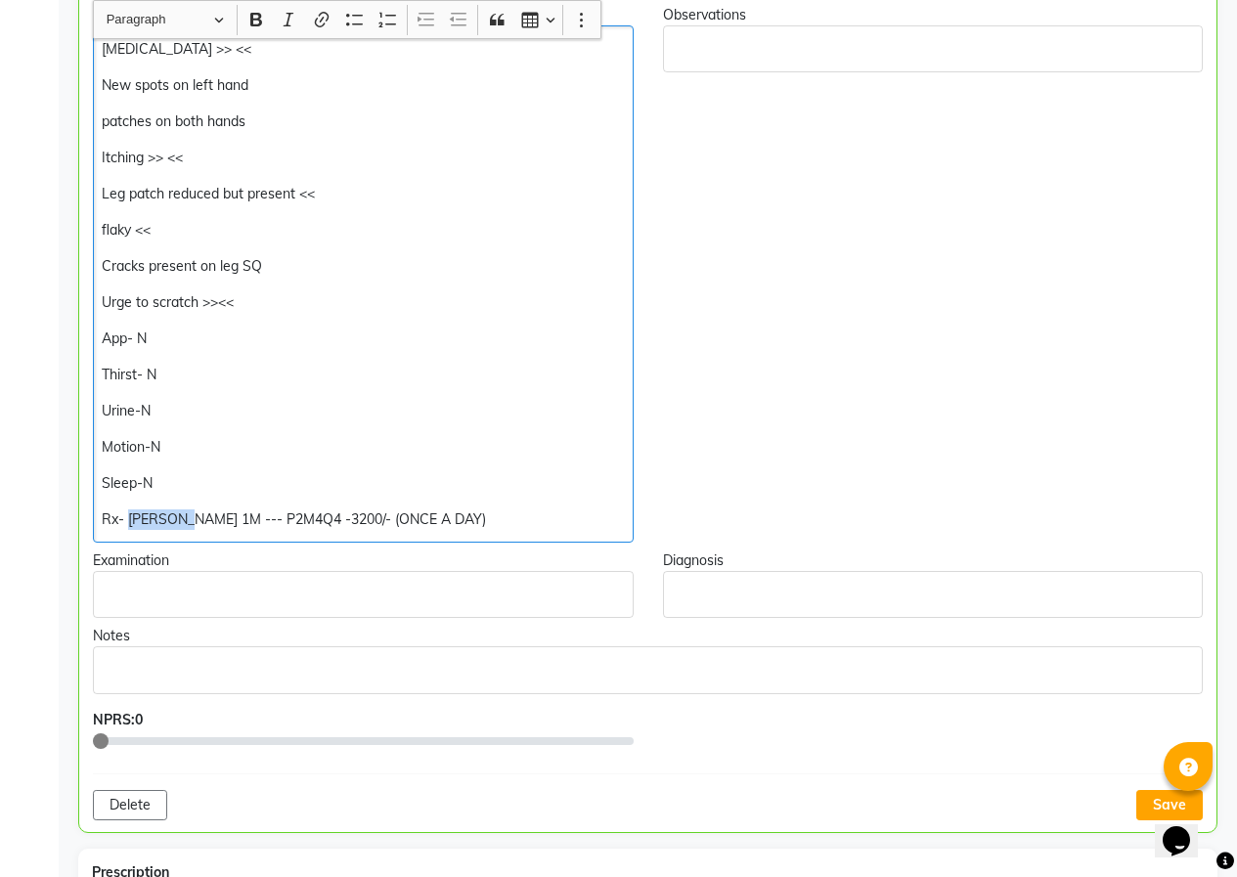
drag, startPoint x: 189, startPoint y: 516, endPoint x: 130, endPoint y: 509, distance: 59.1
click at [130, 509] on p "Rx- [PERSON_NAME] 1M --- P2M4Q4 -3200/- (ONCE A DAY)" at bounding box center [363, 519] width 522 height 21
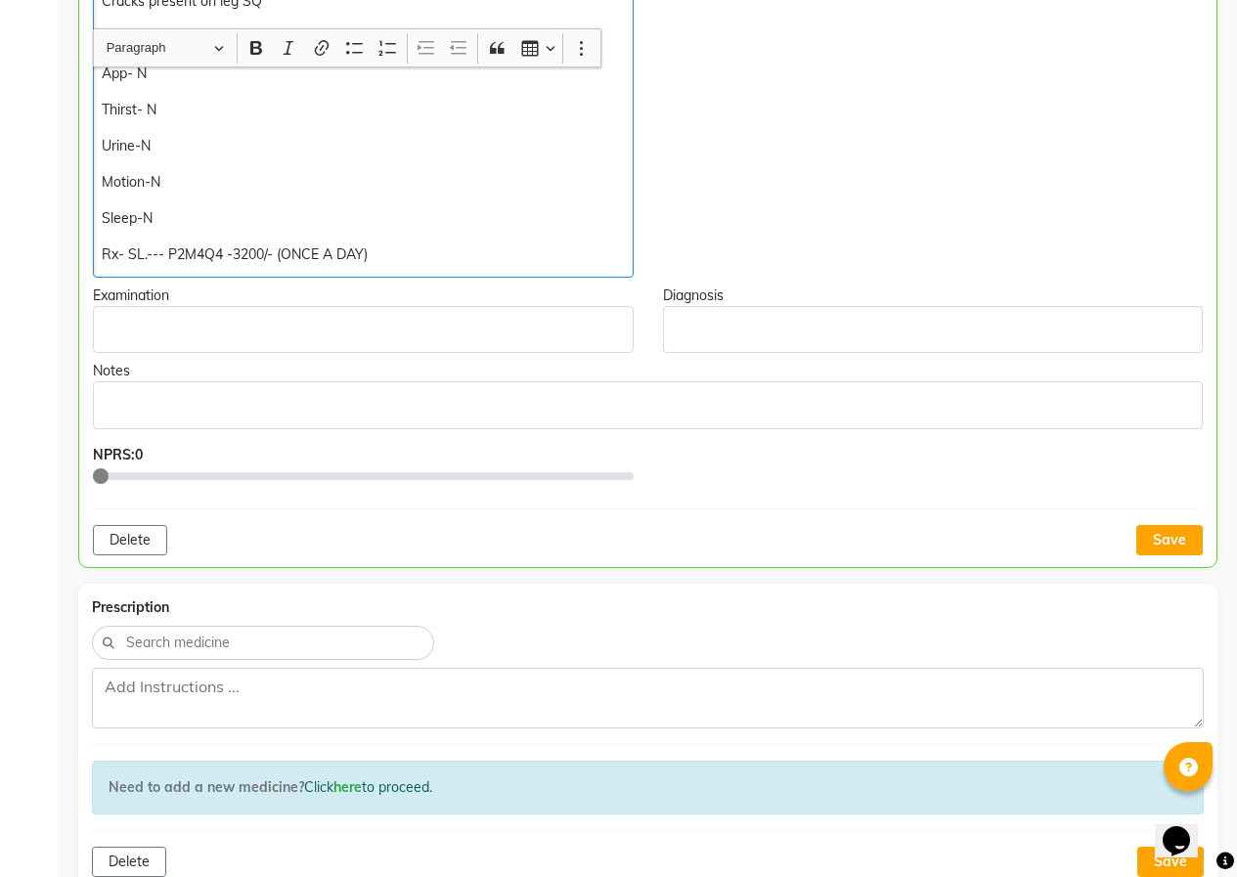
scroll to position [725, 0]
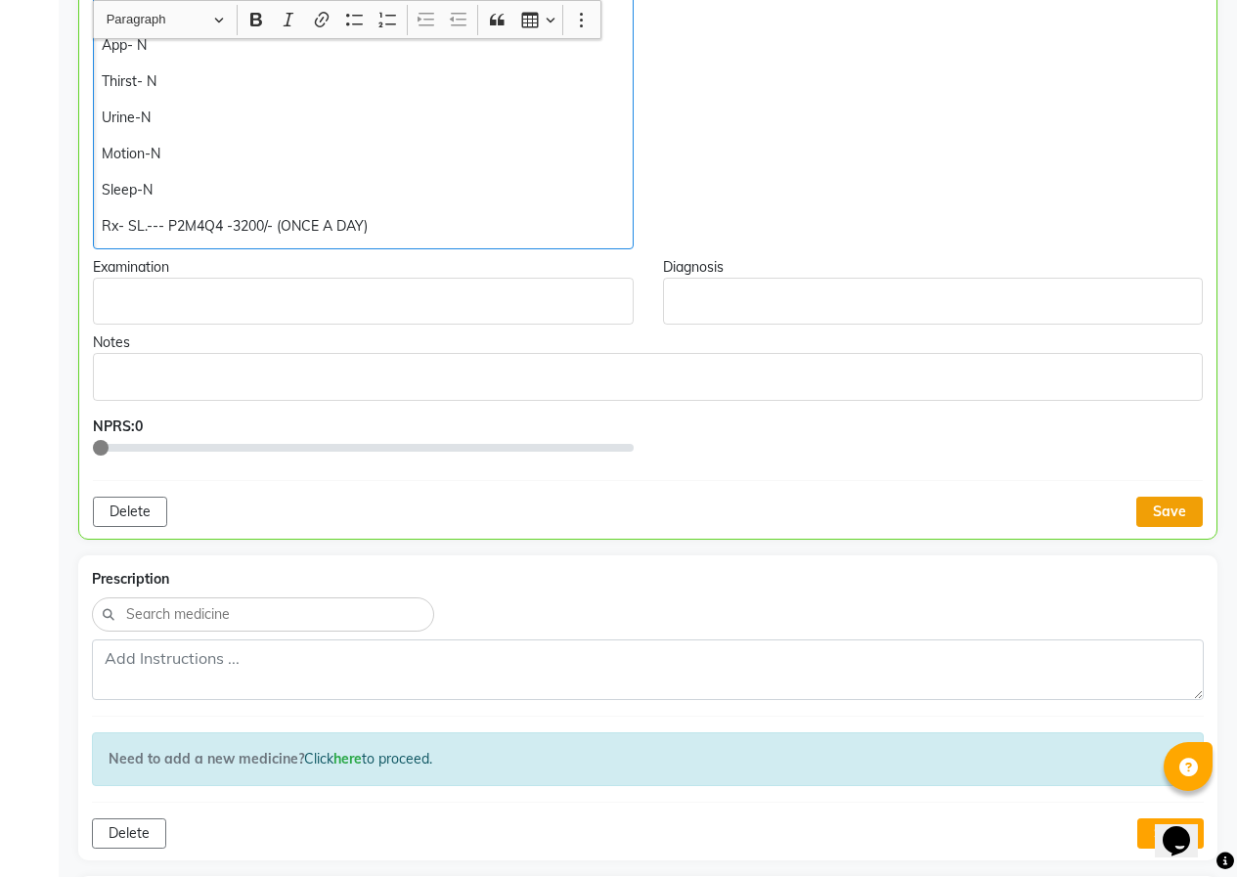
click at [1155, 510] on button "Save" at bounding box center [1169, 512] width 66 height 30
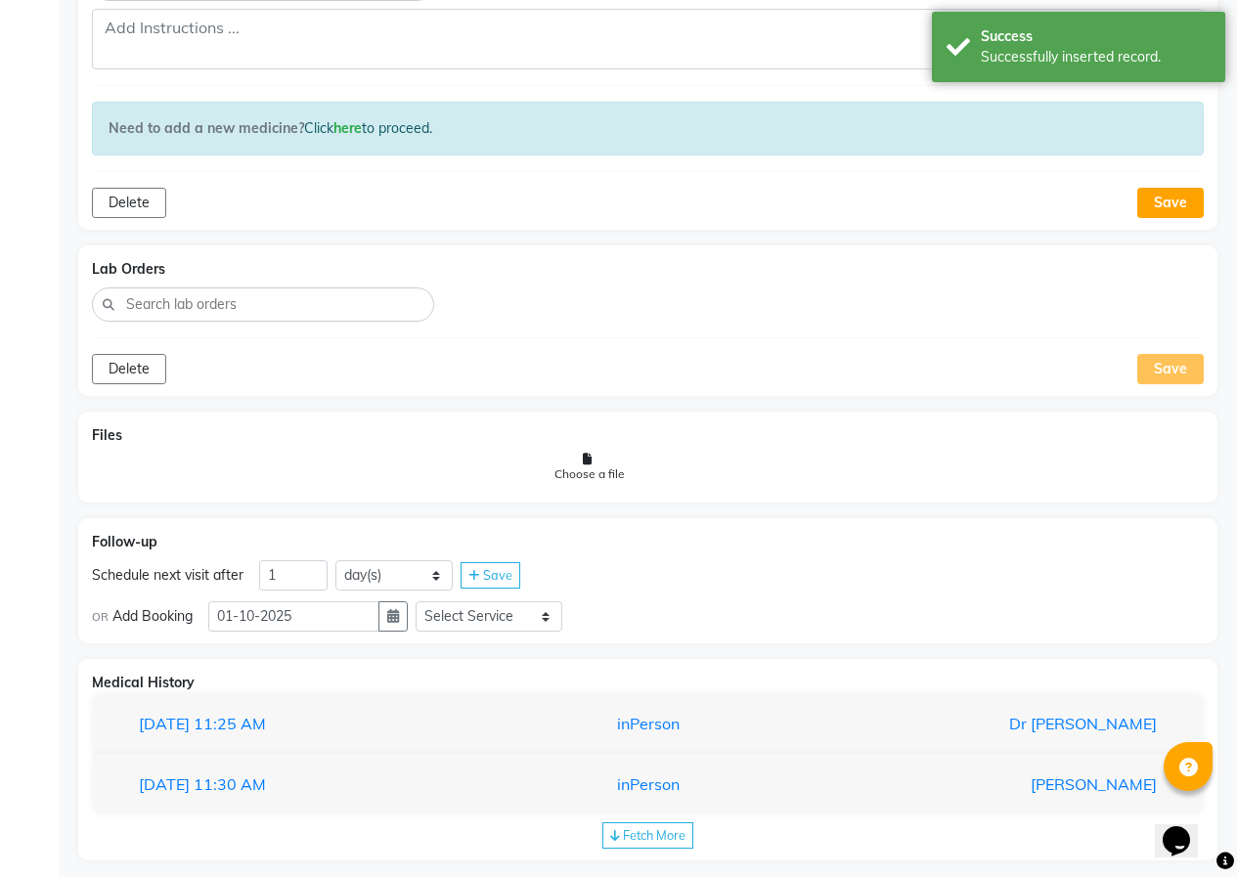
scroll to position [1376, 0]
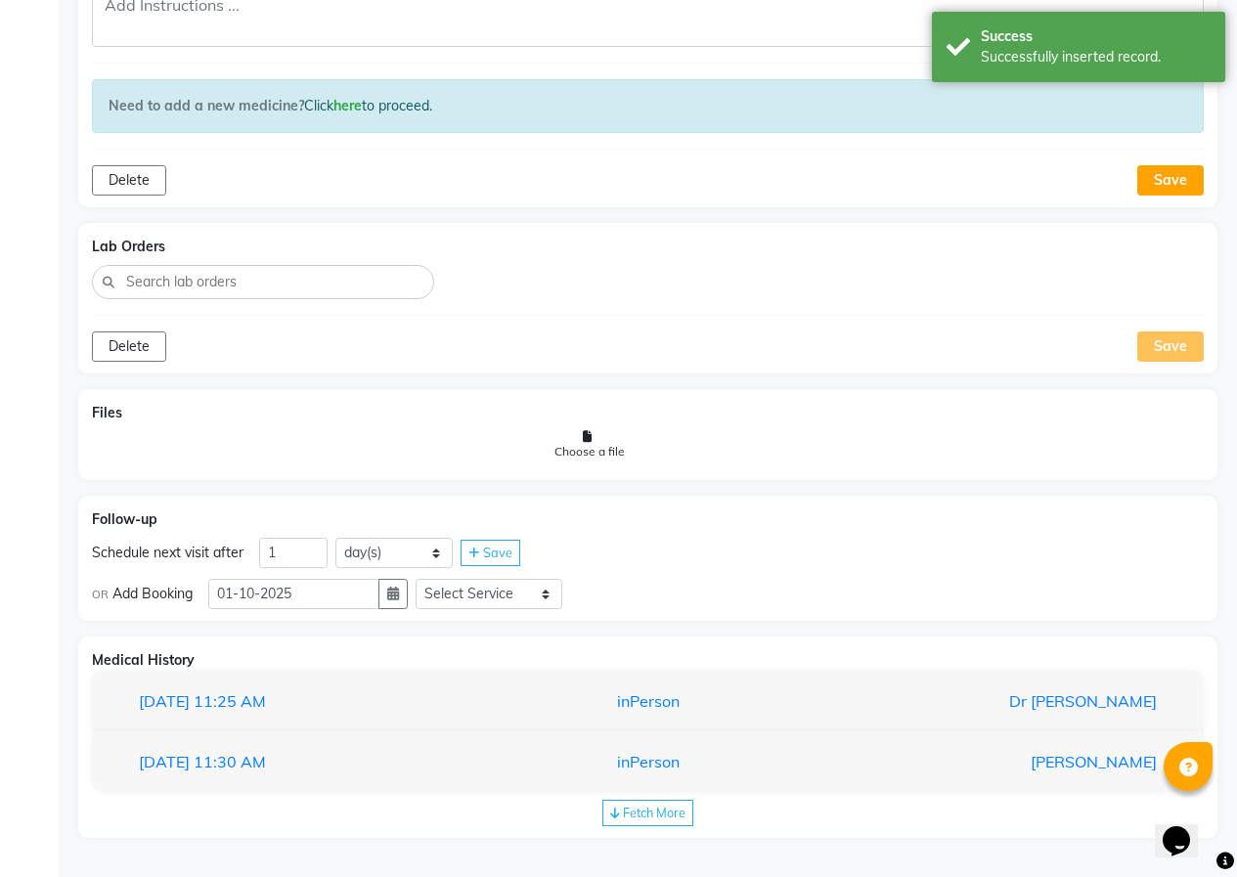
click at [640, 820] on div "Fetch More" at bounding box center [647, 813] width 91 height 26
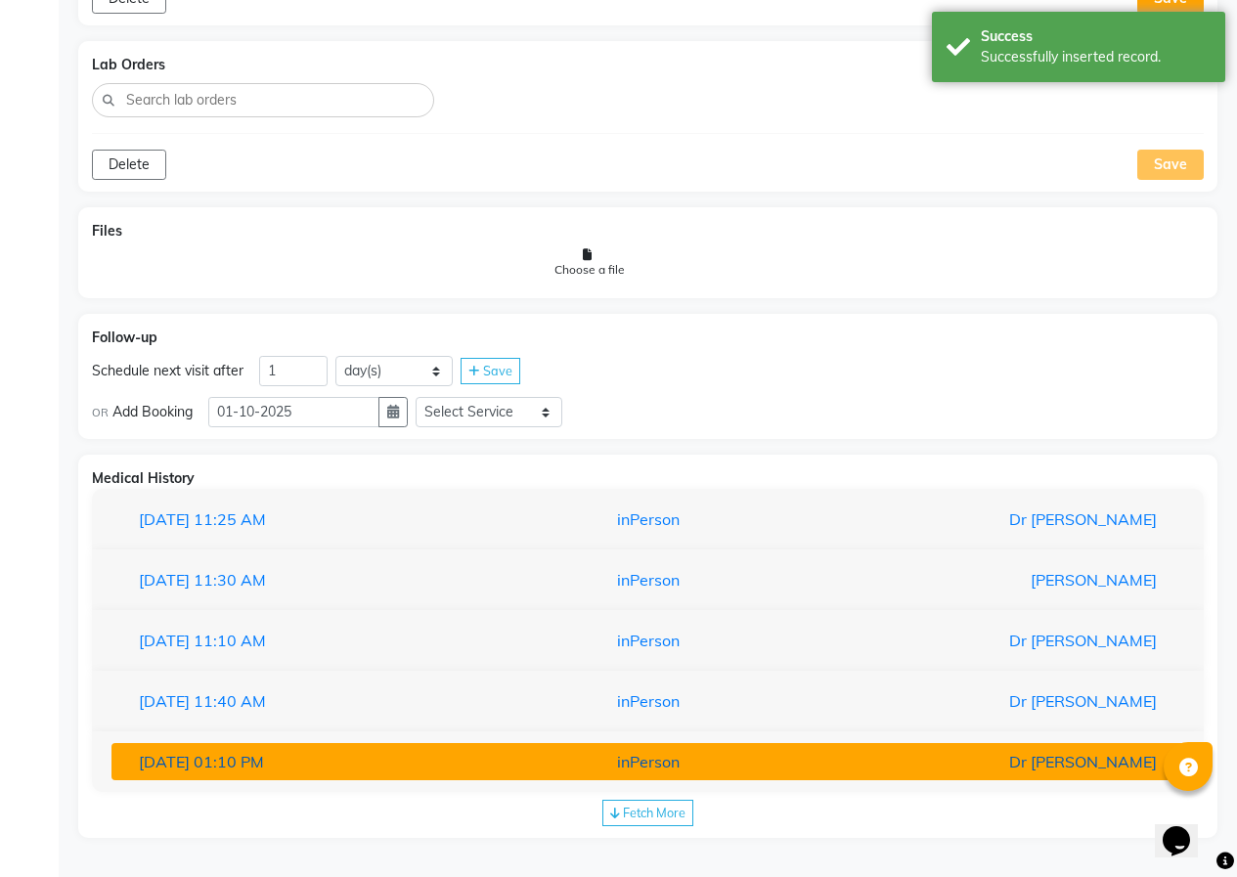
click at [439, 745] on button "[DATE] 01:10 PM inPerson Dr [PERSON_NAME]" at bounding box center [647, 761] width 1072 height 37
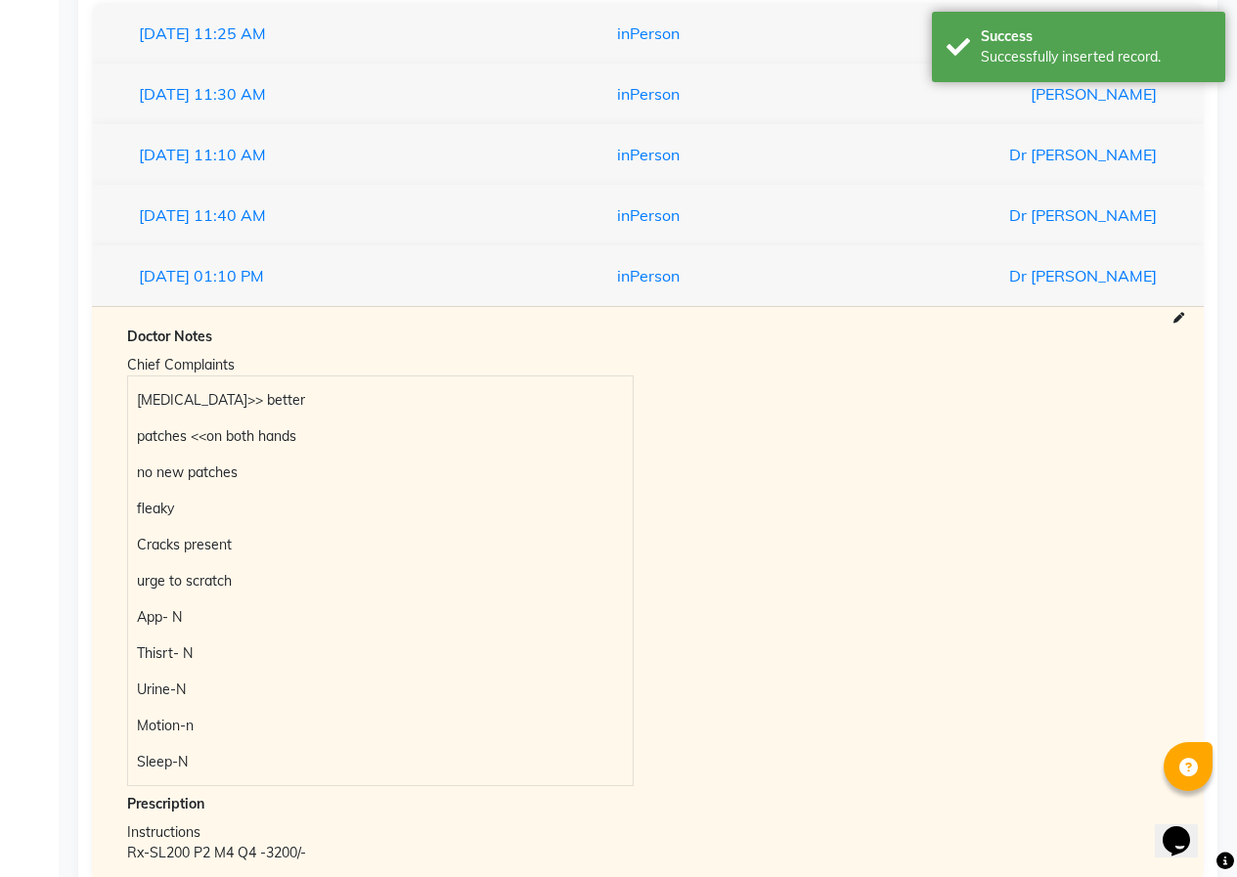
scroll to position [2047, 0]
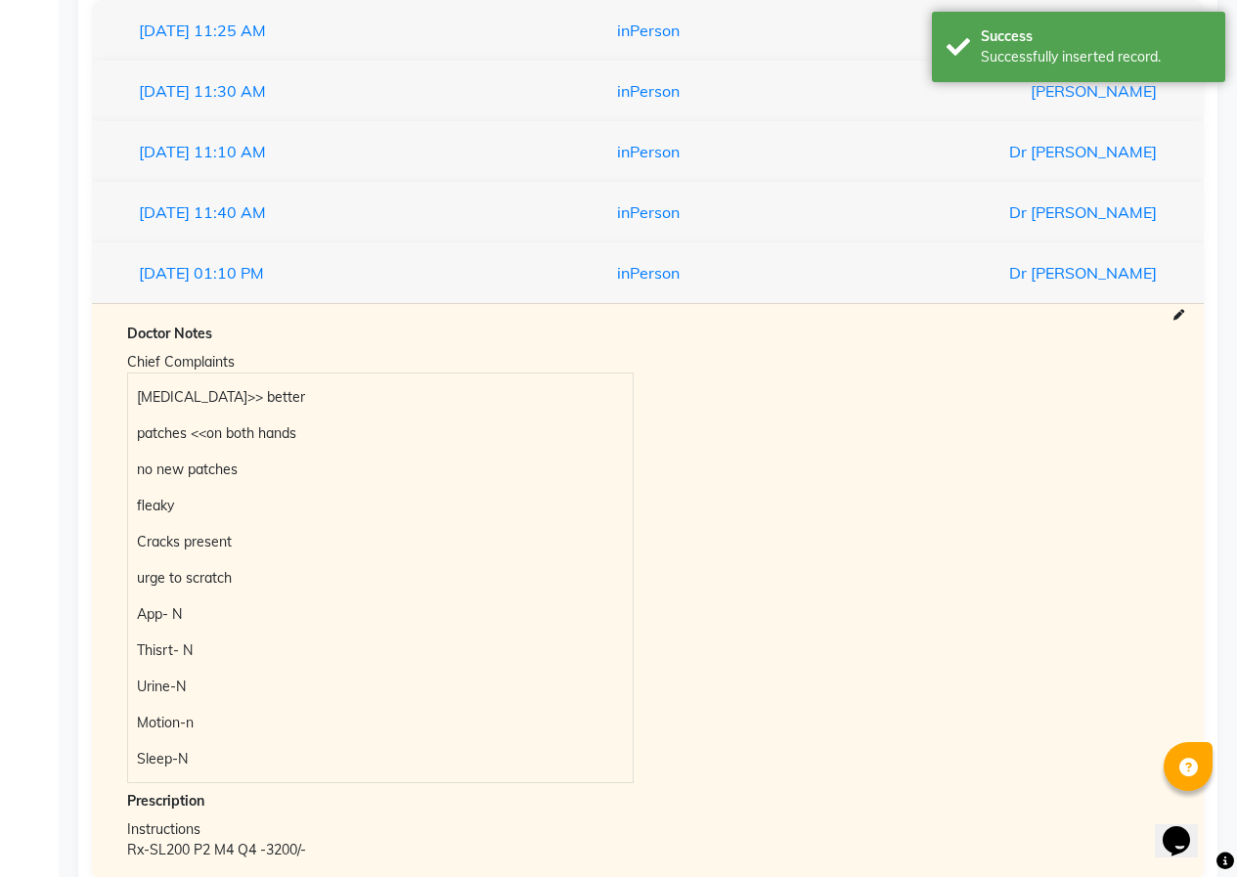
drag, startPoint x: 283, startPoint y: 224, endPoint x: 307, endPoint y: 282, distance: 62.6
click at [282, 224] on div "[DATE] 11:40 AM" at bounding box center [298, 211] width 349 height 23
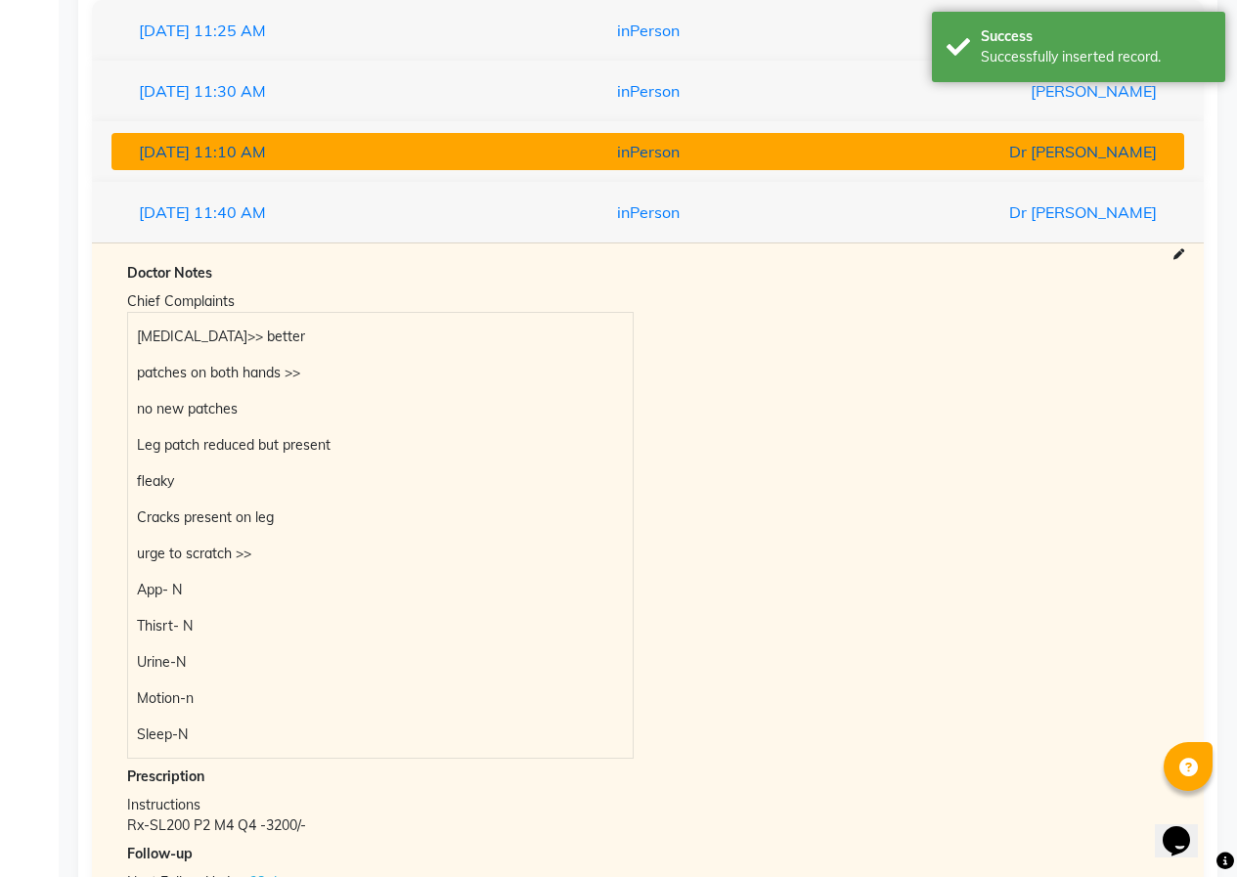
click at [324, 162] on div "[DATE] 11:10 AM" at bounding box center [298, 151] width 349 height 23
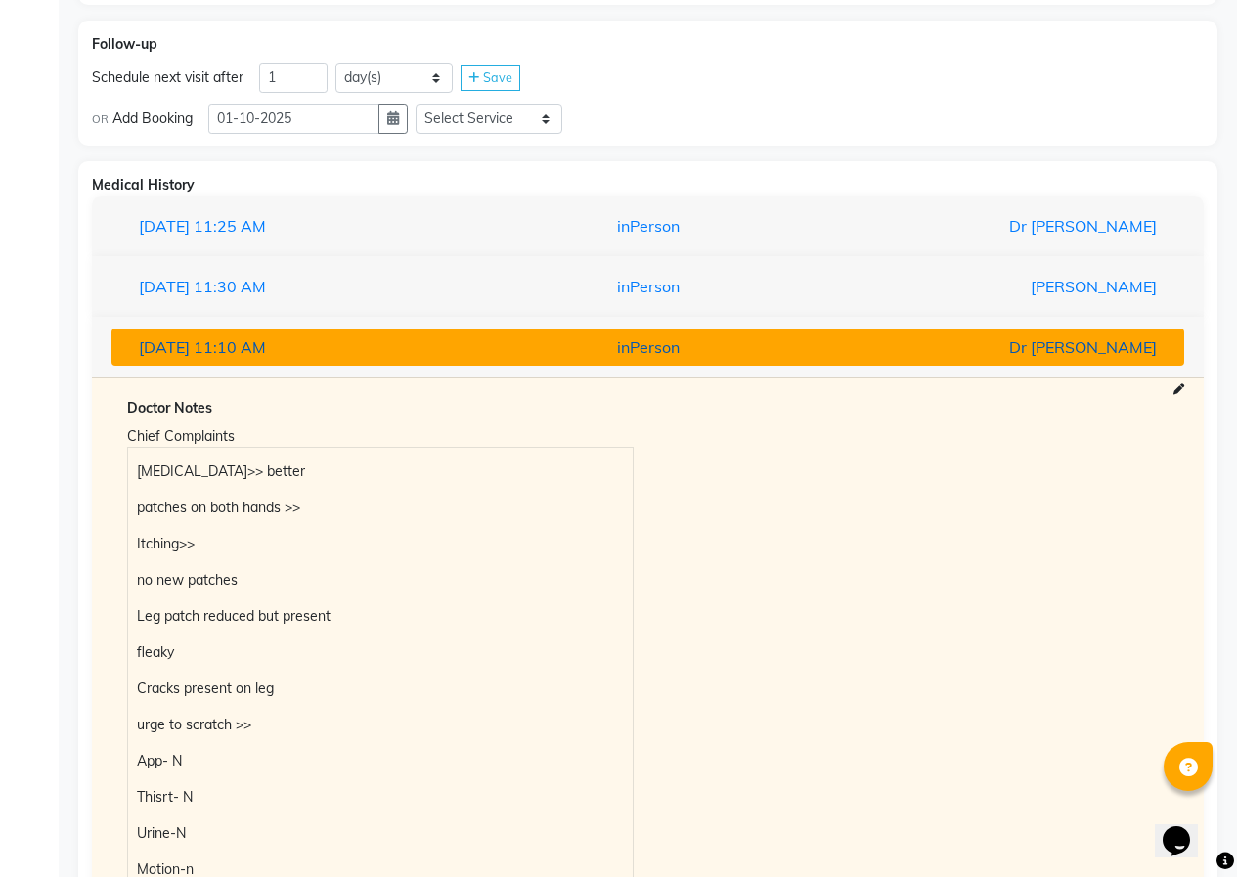
click at [263, 340] on span "11:10 AM" at bounding box center [230, 347] width 72 height 20
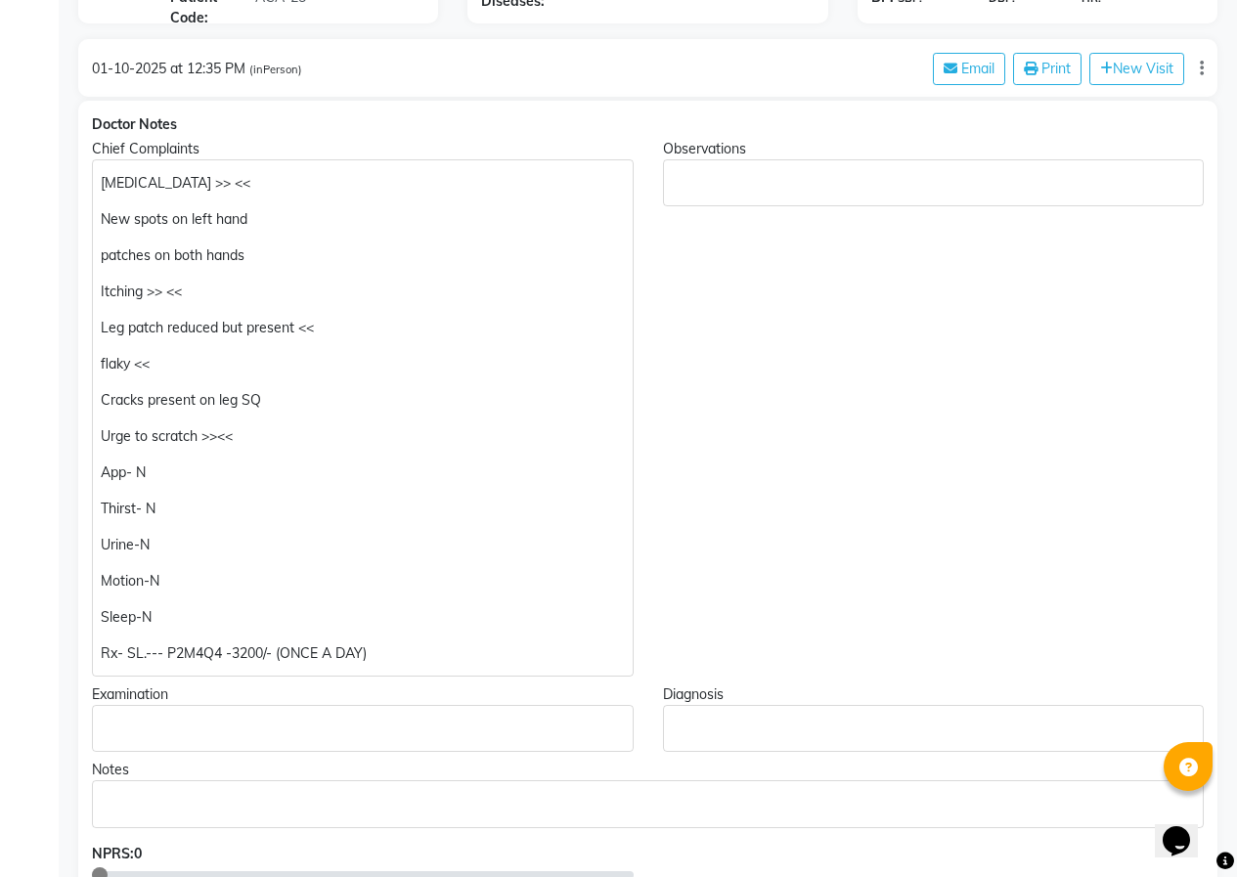
scroll to position [287, 0]
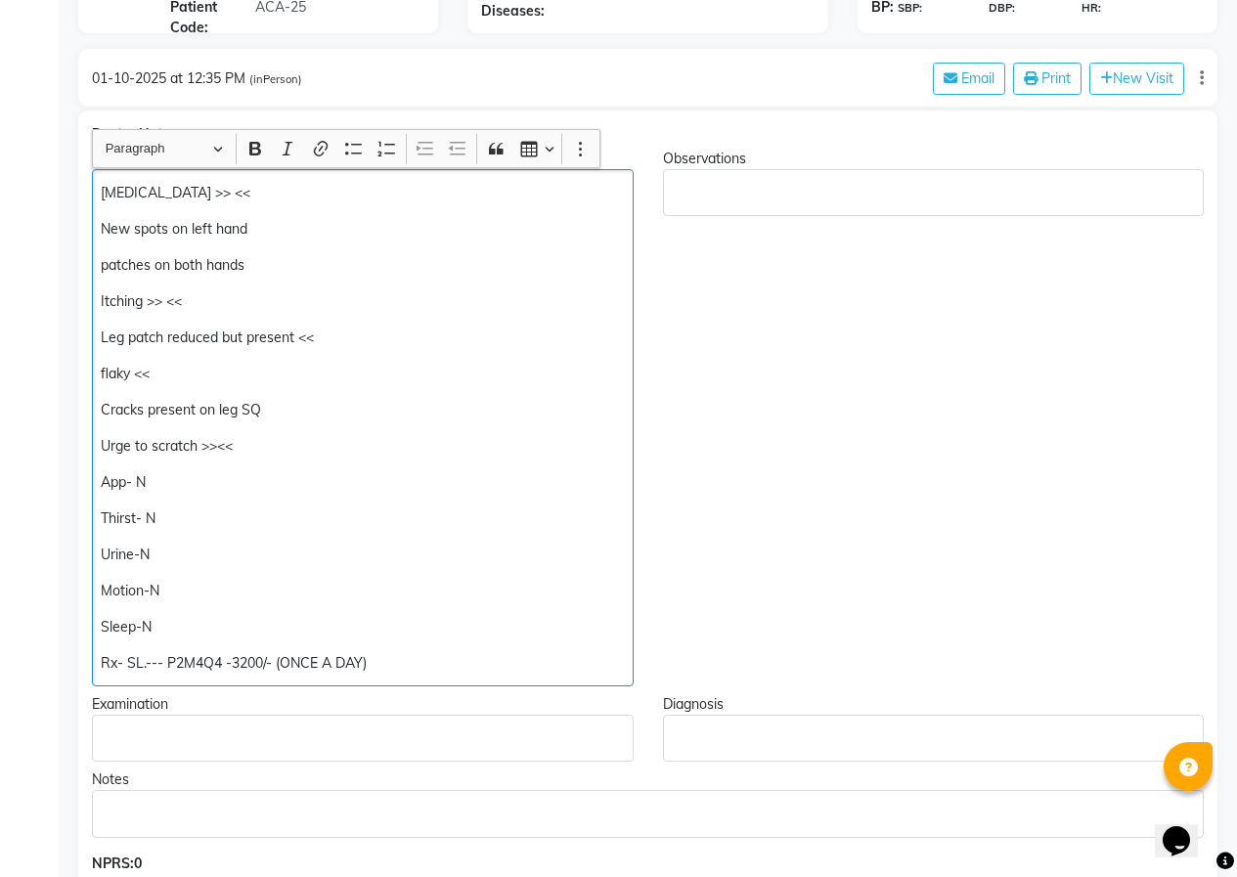
click at [217, 446] on p "Urge to scratch >><<" at bounding box center [362, 446] width 523 height 21
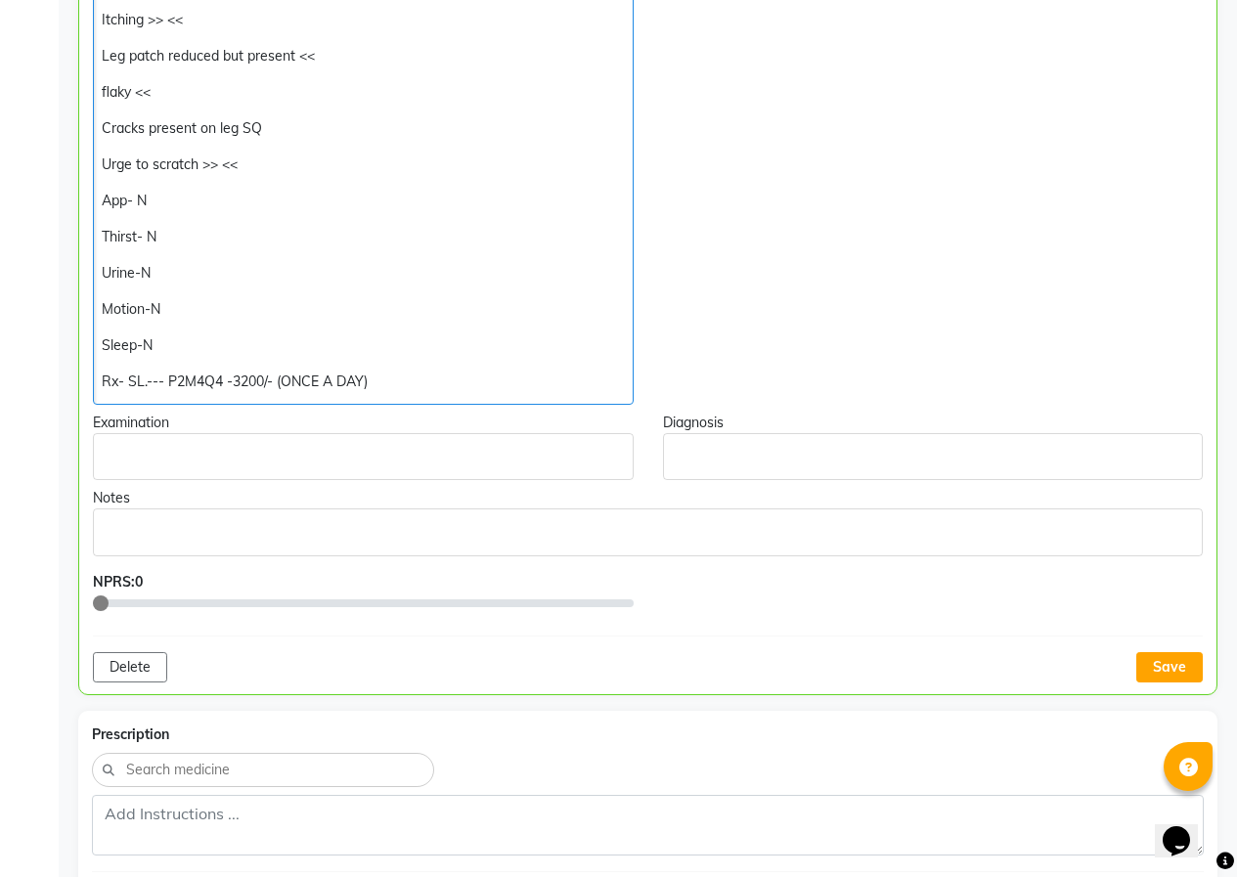
scroll to position [582, 0]
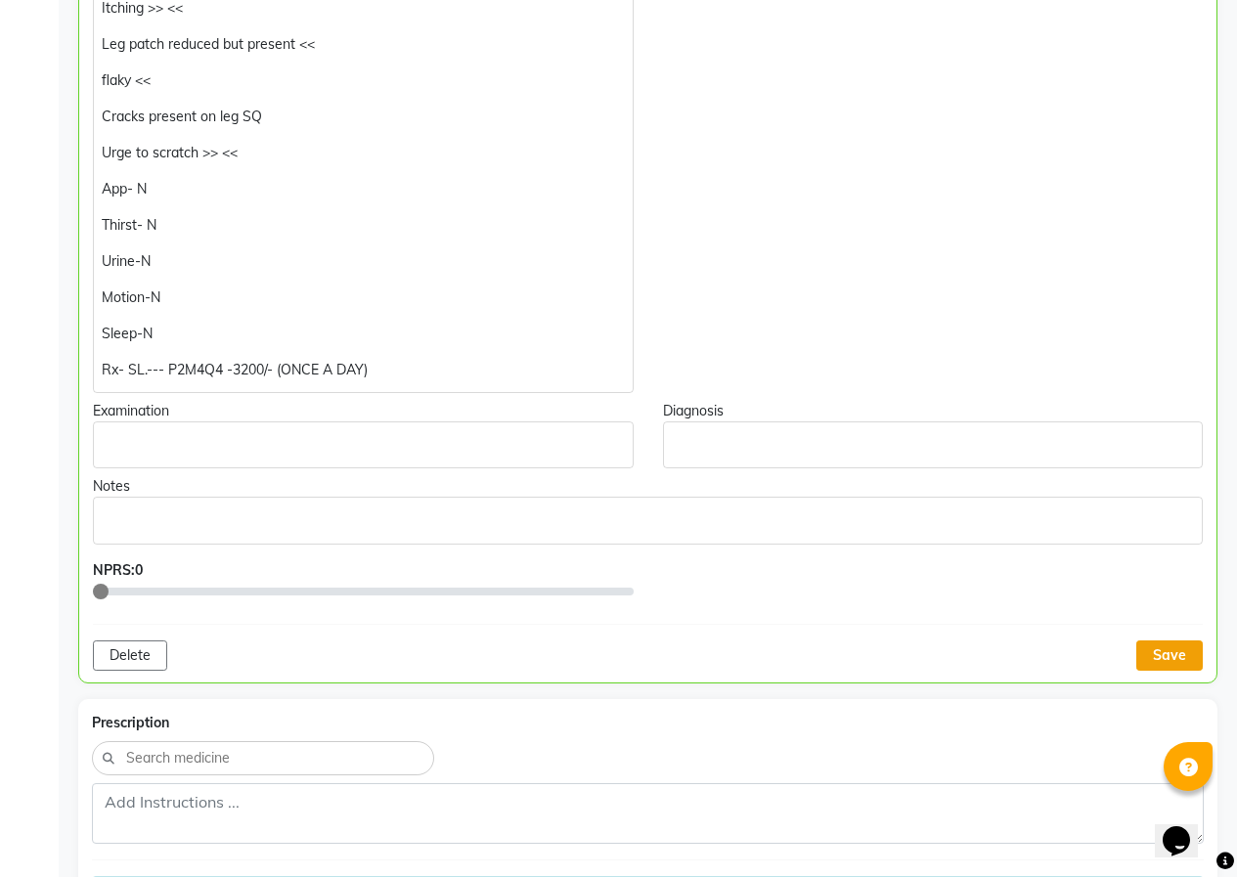
click at [1190, 659] on button "Save" at bounding box center [1169, 655] width 66 height 30
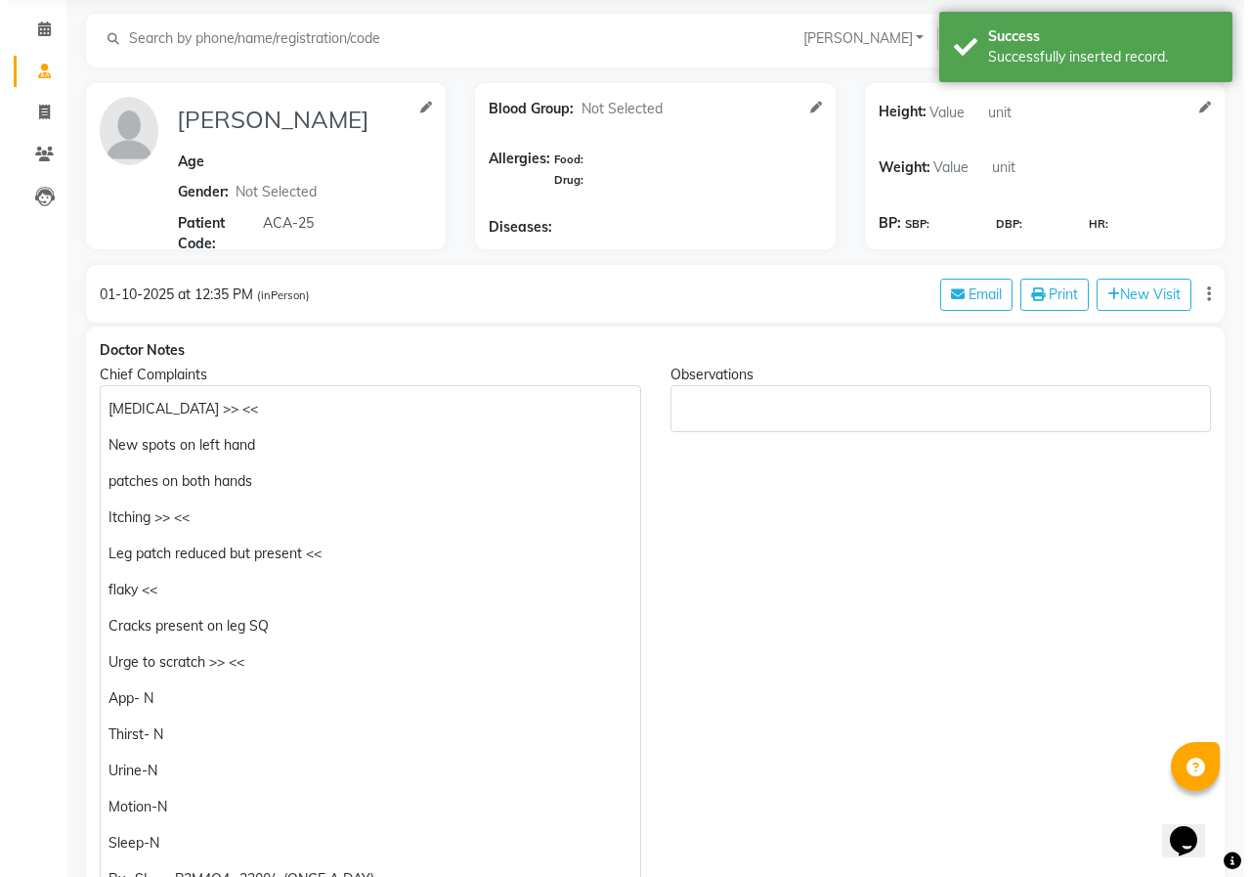
scroll to position [0, 0]
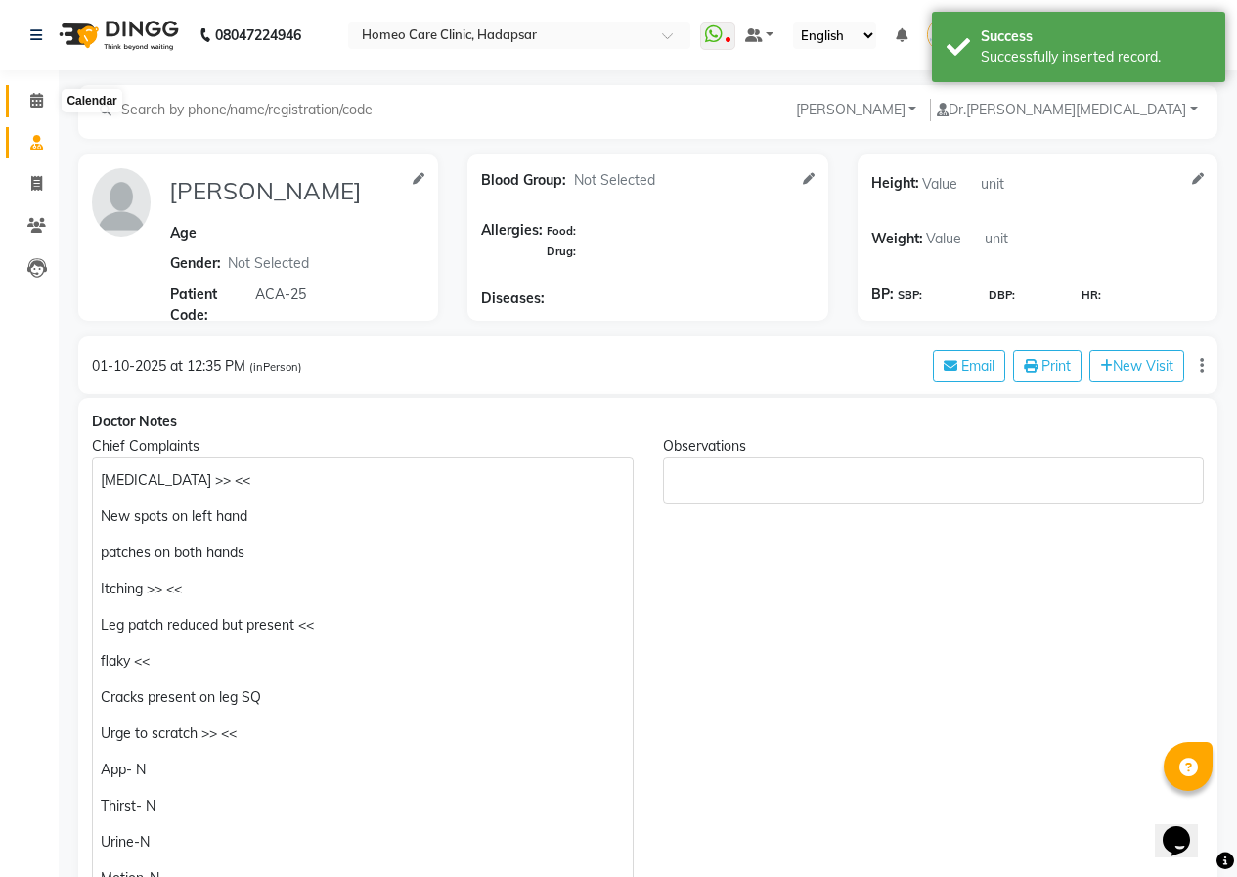
click at [37, 107] on icon at bounding box center [36, 100] width 13 height 15
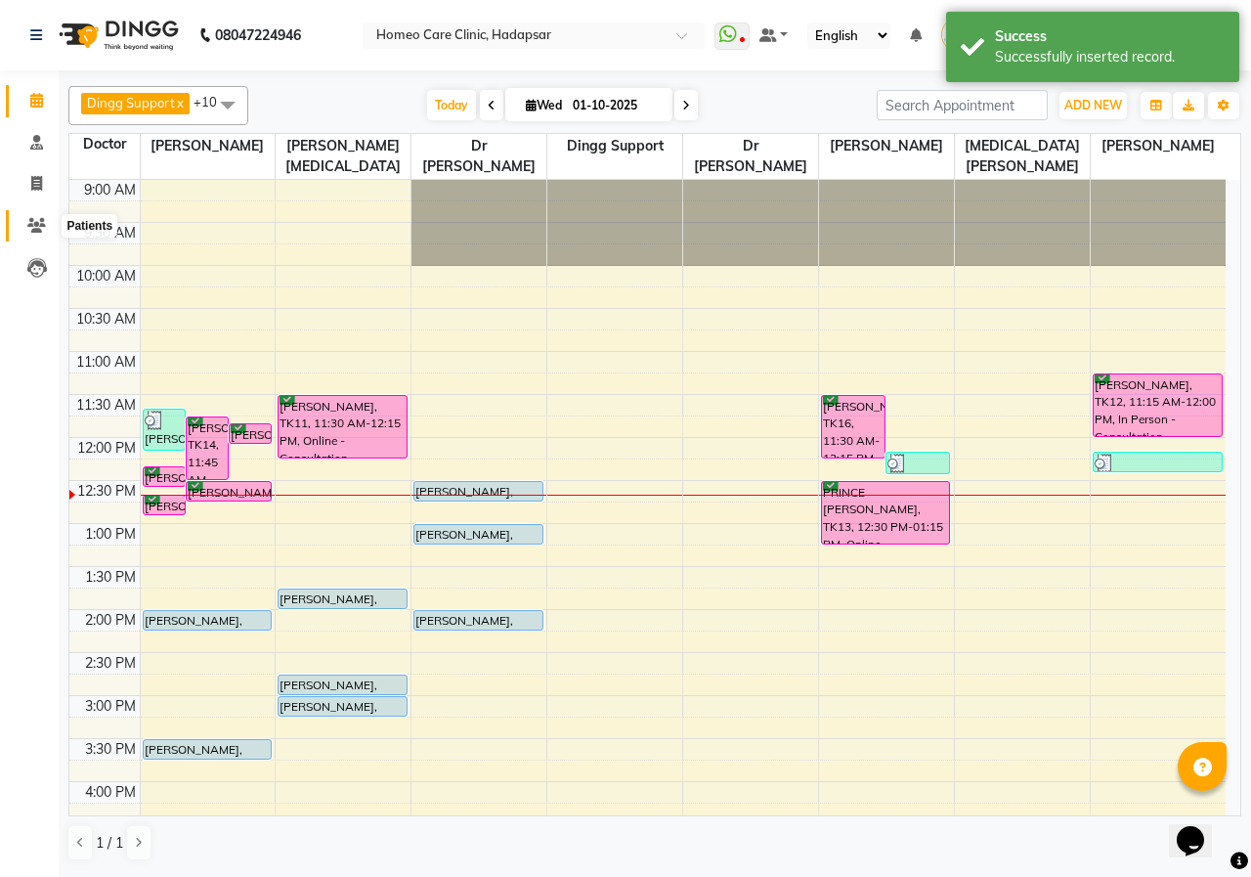
click at [51, 225] on span at bounding box center [37, 226] width 34 height 22
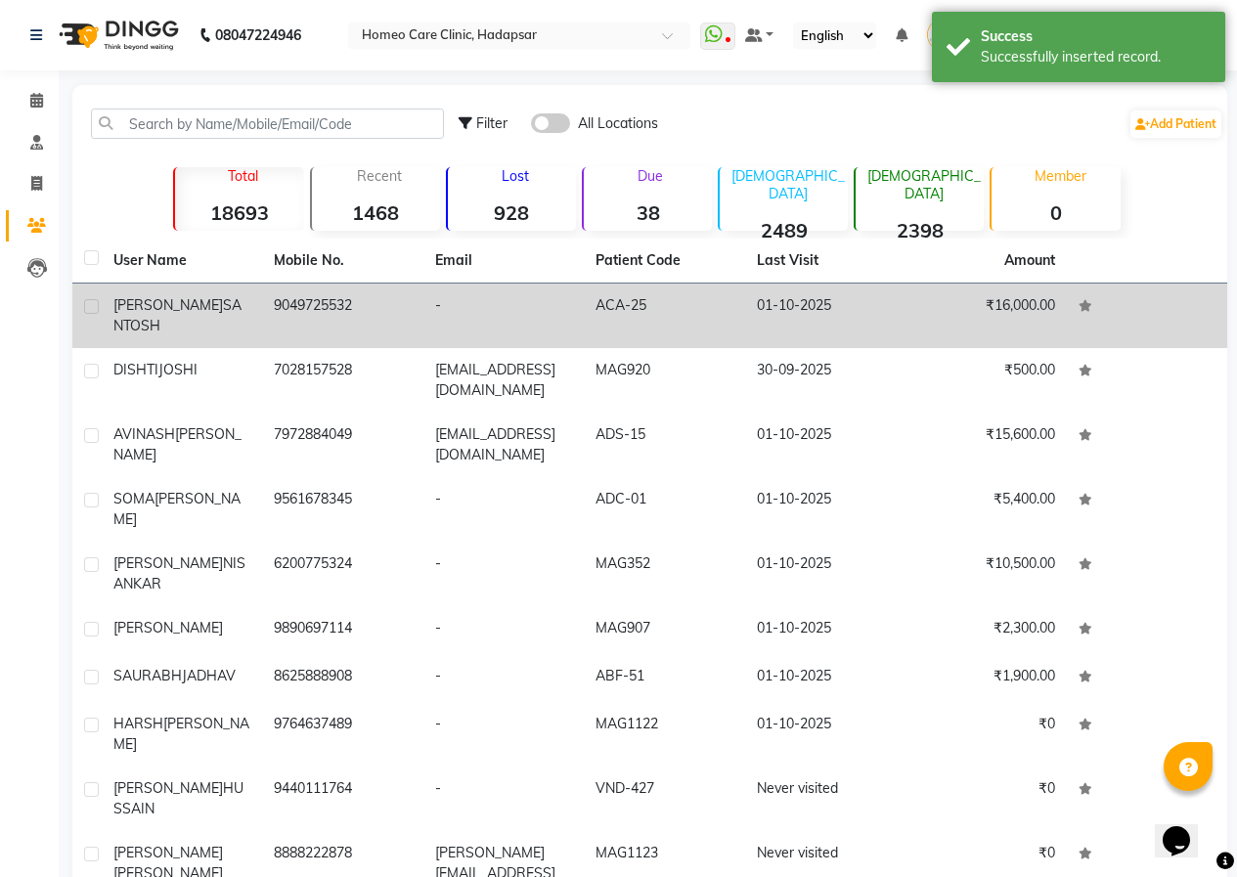
click at [290, 311] on td "9049725532" at bounding box center [342, 315] width 160 height 65
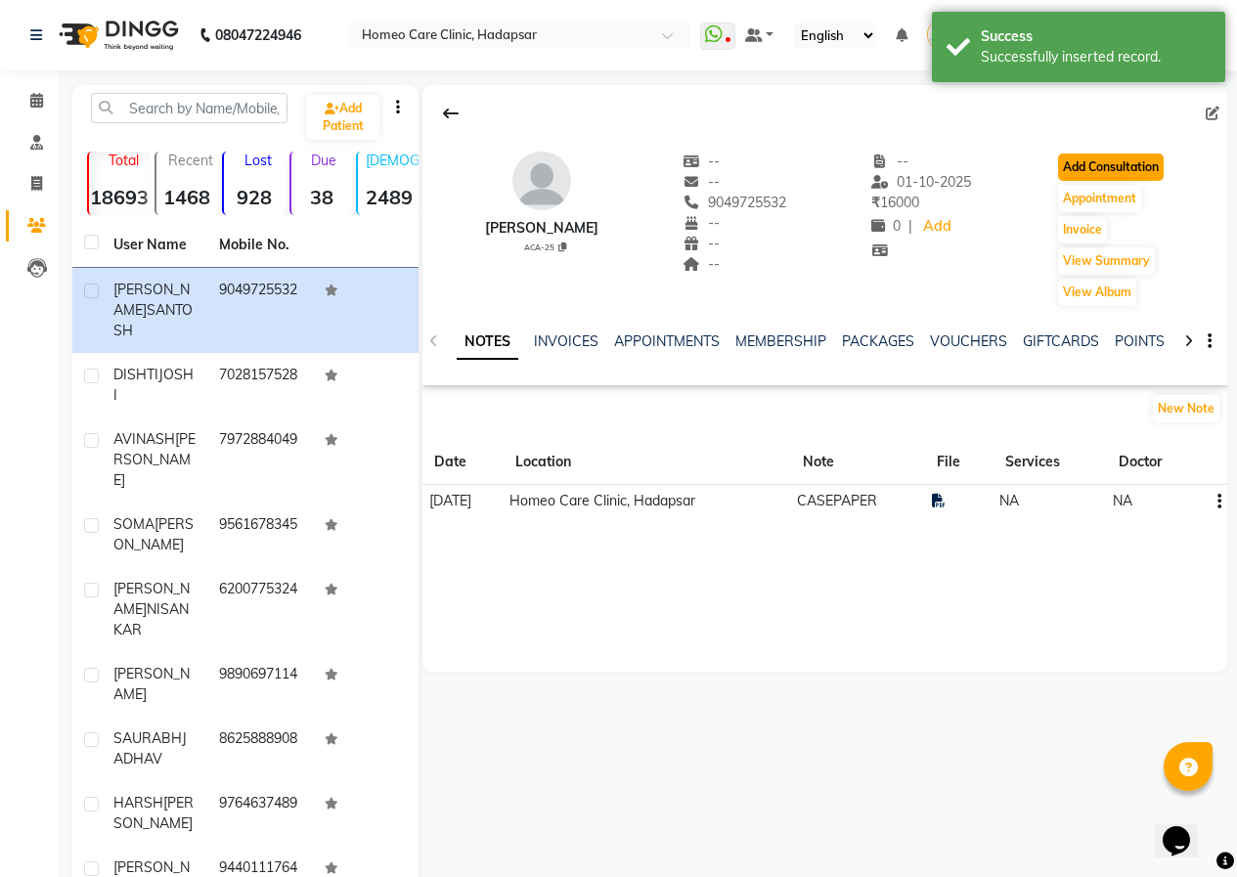
click at [1141, 162] on button "Add Consultation" at bounding box center [1111, 166] width 106 height 27
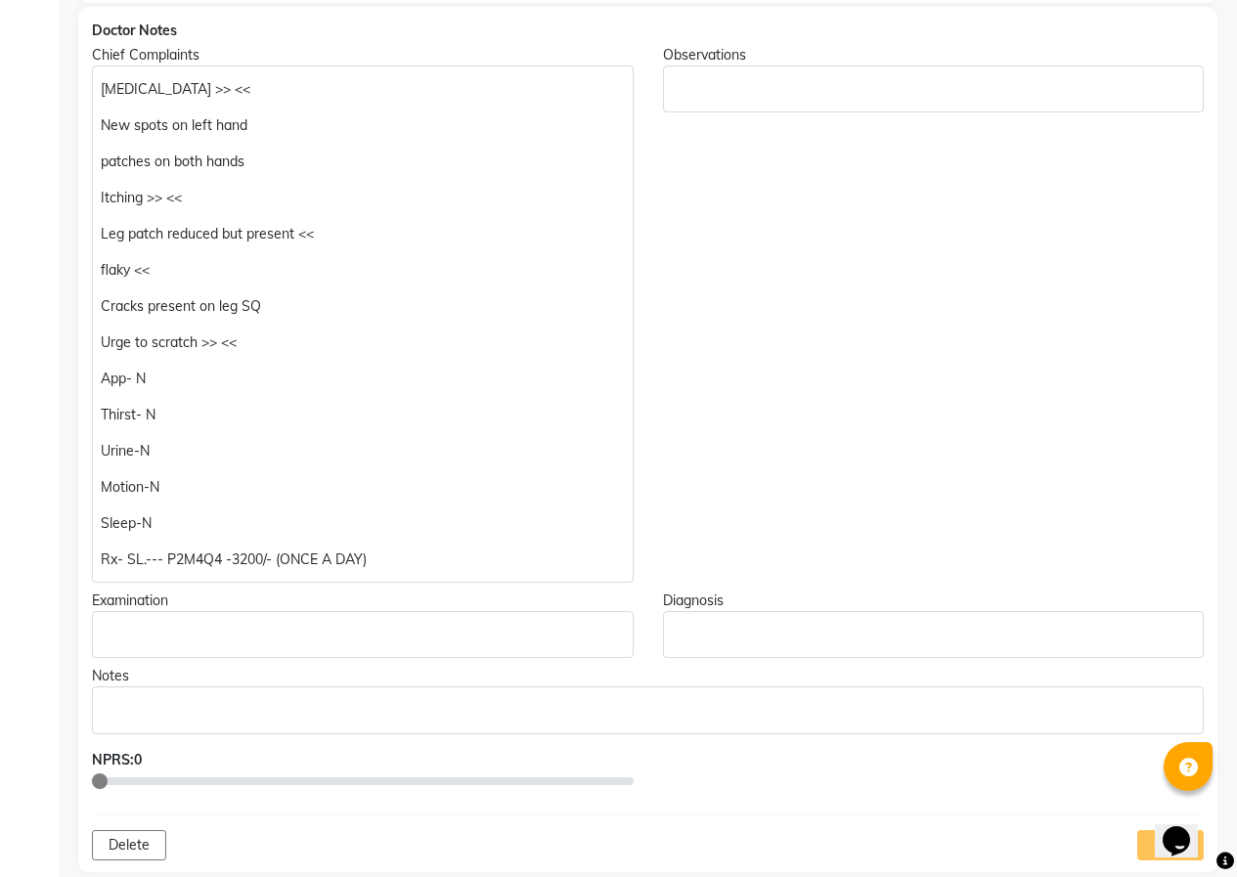
scroll to position [587, 0]
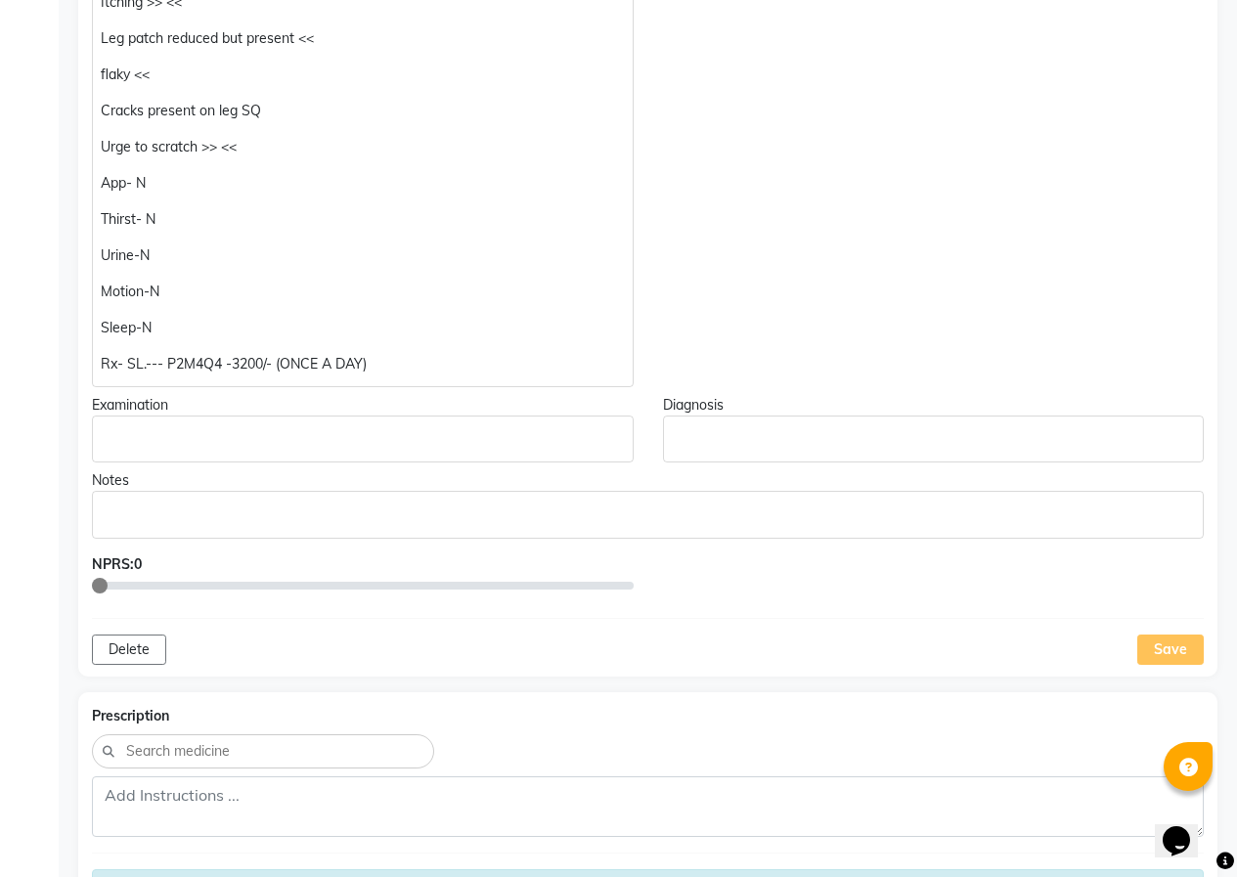
drag, startPoint x: 1159, startPoint y: 638, endPoint x: 1027, endPoint y: 618, distance: 133.6
click at [1159, 639] on div "Save" at bounding box center [1170, 649] width 66 height 30
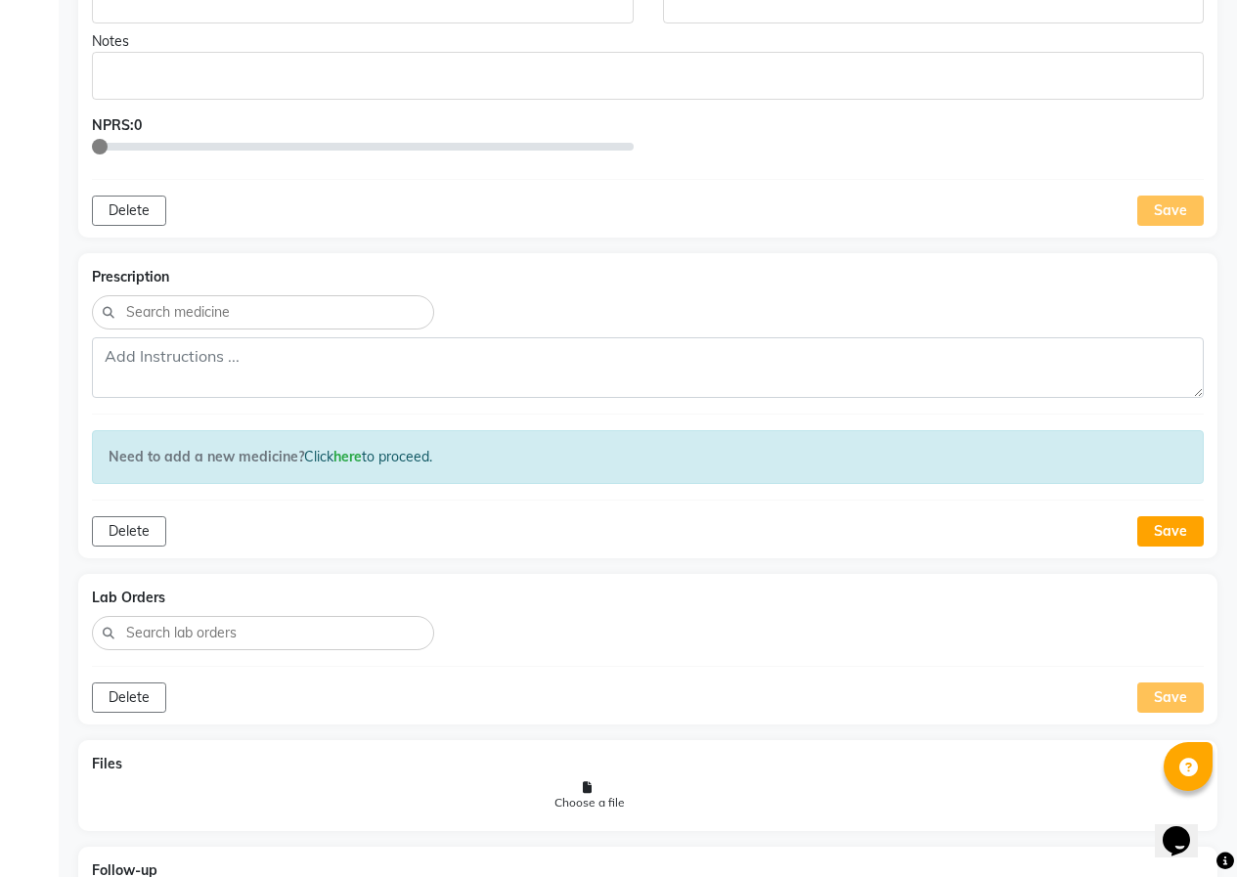
scroll to position [888, 0]
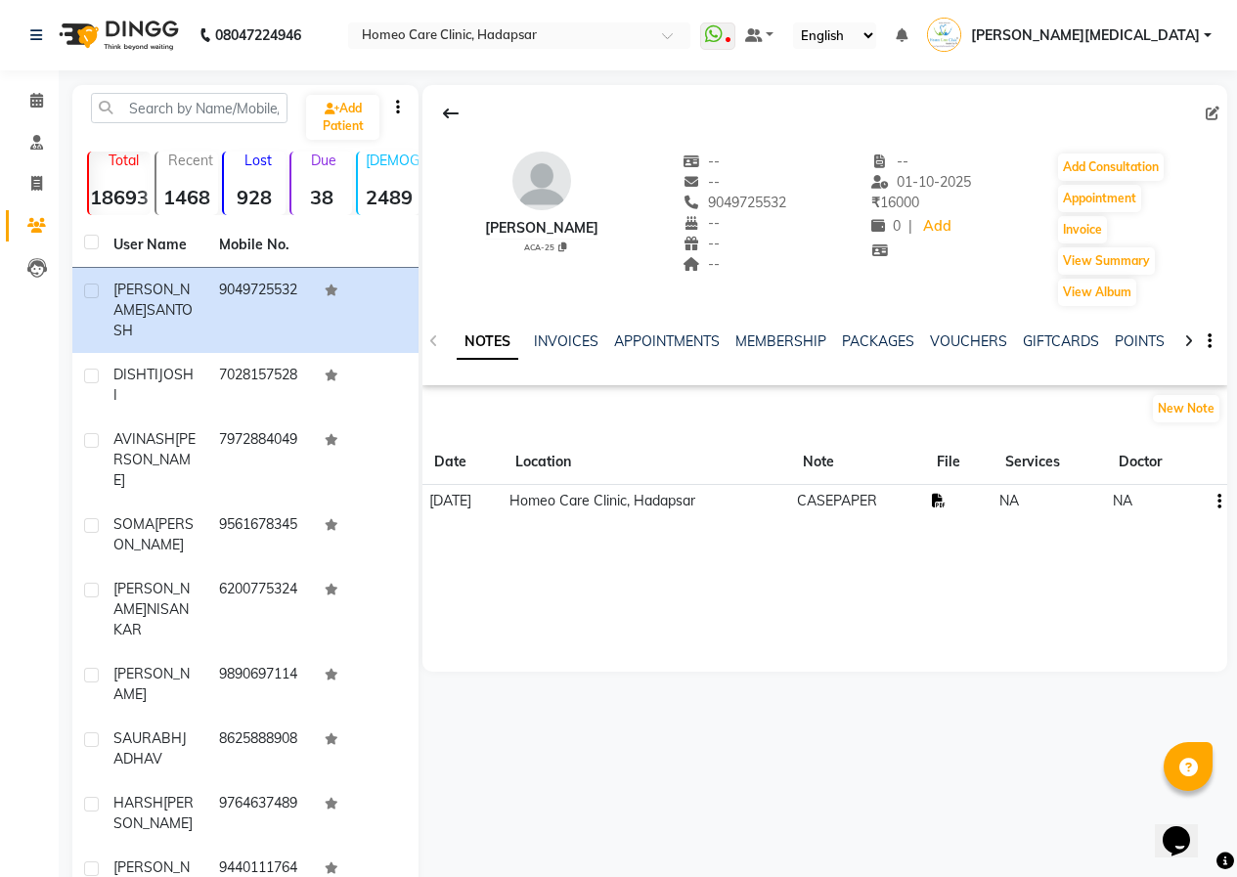
click at [945, 498] on icon at bounding box center [939, 501] width 14 height 14
click at [1111, 160] on button "Add Consultation" at bounding box center [1111, 166] width 106 height 27
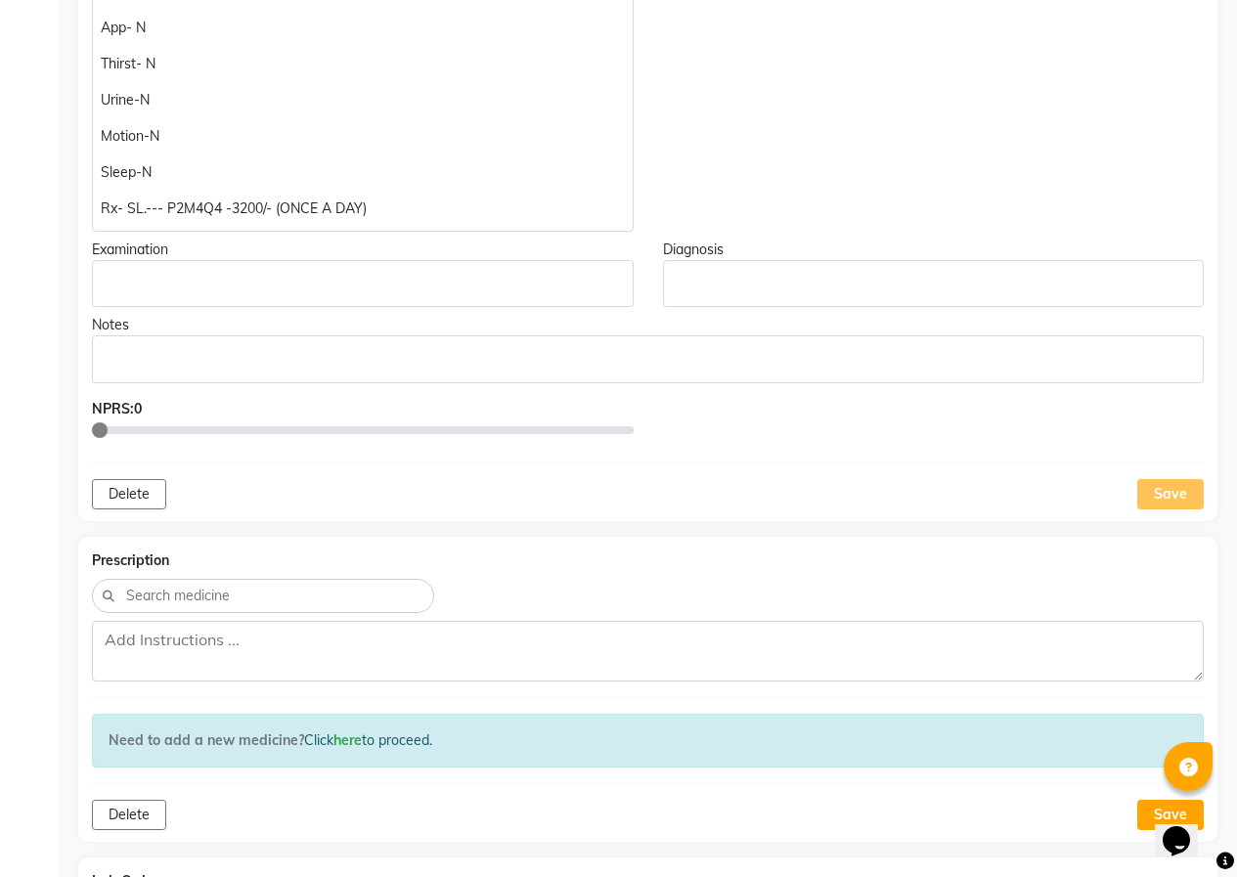
scroll to position [782, 0]
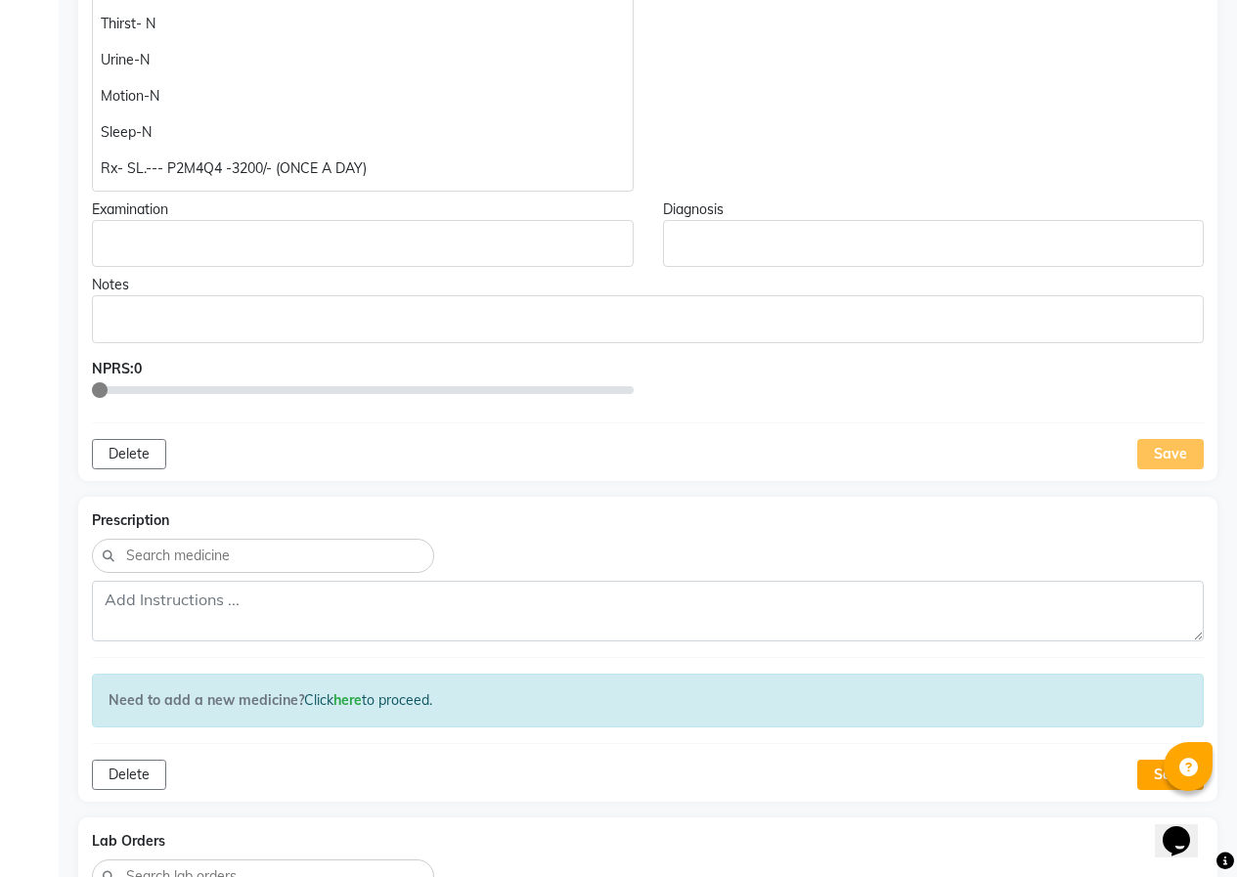
click at [1142, 457] on div "Save" at bounding box center [1170, 454] width 66 height 30
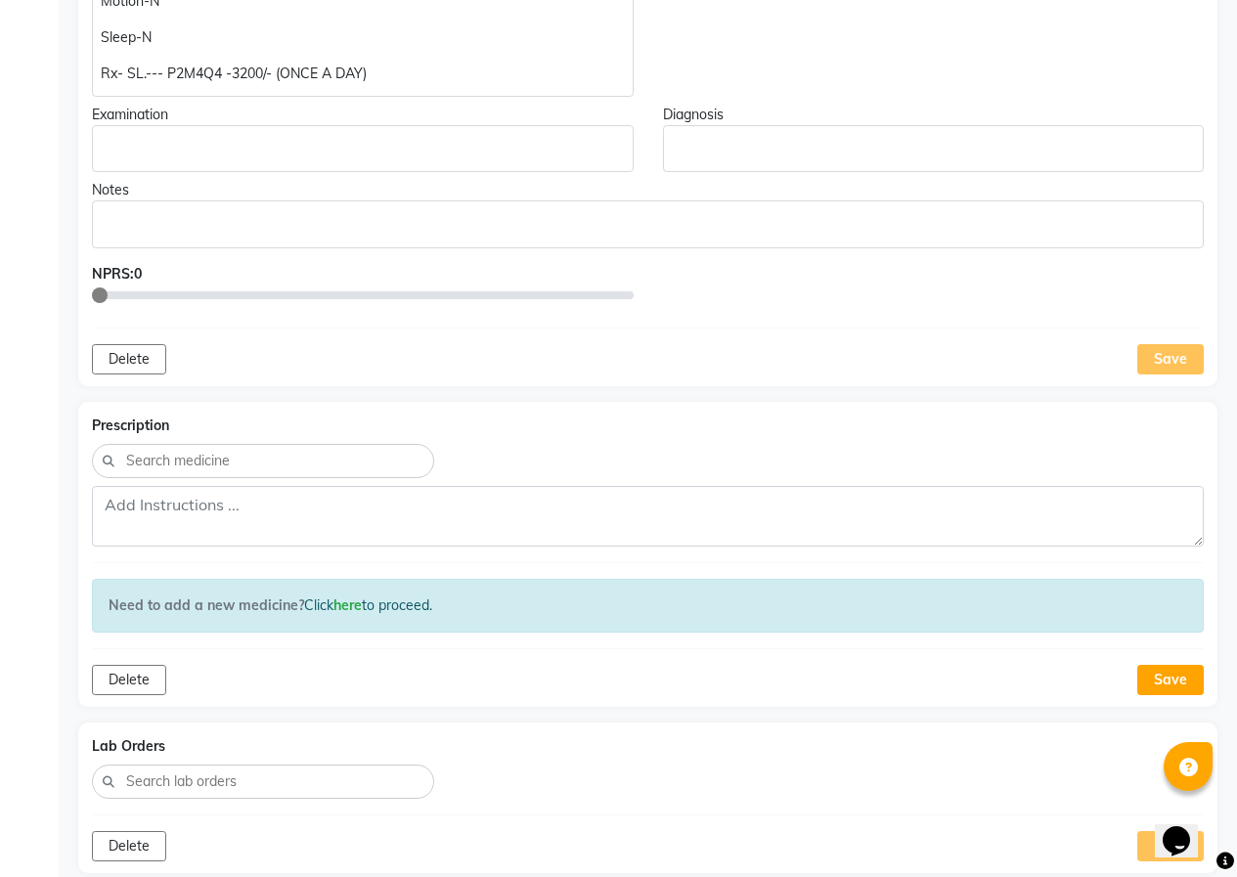
scroll to position [684, 0]
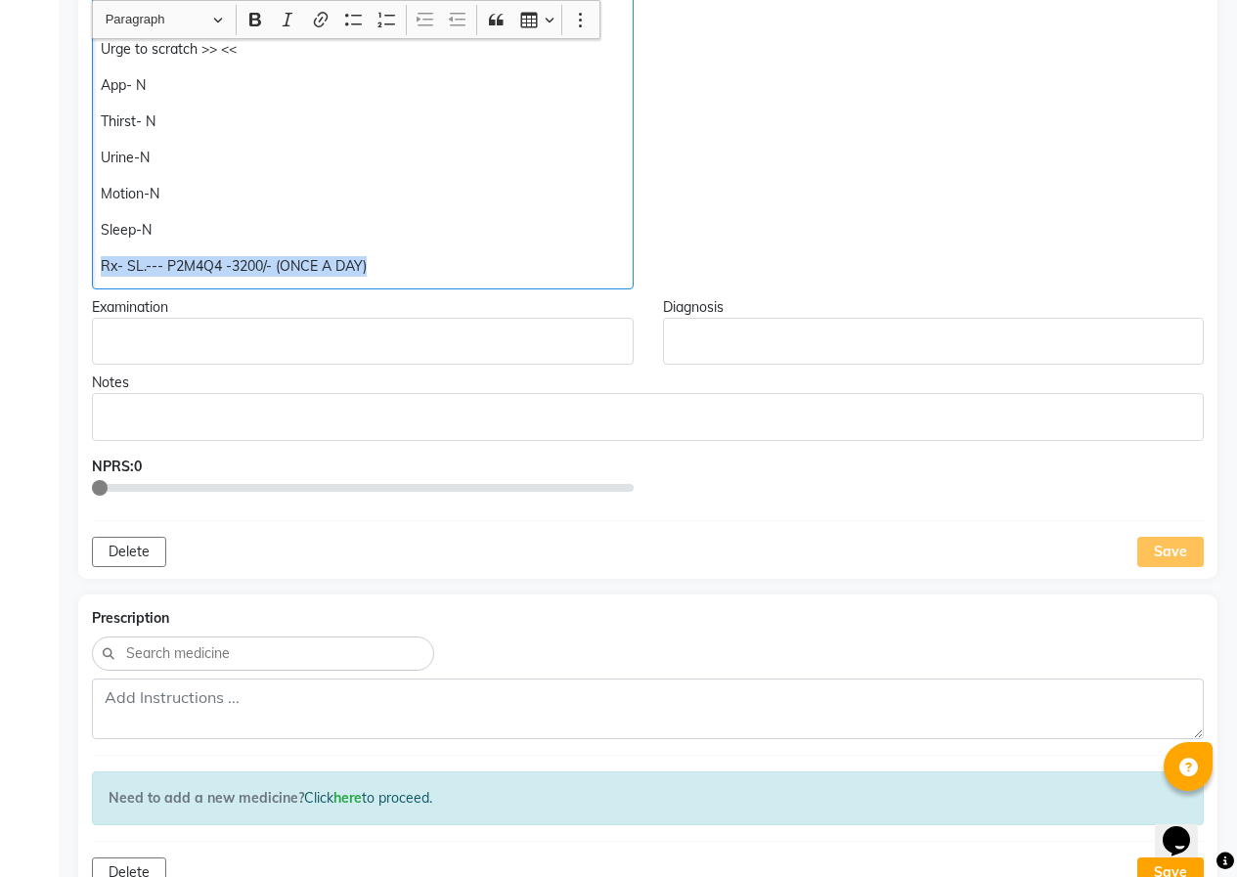
drag, startPoint x: 102, startPoint y: 267, endPoint x: 449, endPoint y: 273, distance: 347.1
click at [460, 273] on div "[MEDICAL_DATA] >> << New spots on left hand patches on both hands Itching >> <<…" at bounding box center [363, 30] width 542 height 517
click at [248, 275] on p "Rx- SL.--- P2M4Q4 -3200/- (ONCE A DAY)" at bounding box center [362, 266] width 523 height 21
click at [146, 265] on p "Rx- SL.--- P2M4Q4 -3200/- (ONCE A DAY)" at bounding box center [362, 266] width 523 height 21
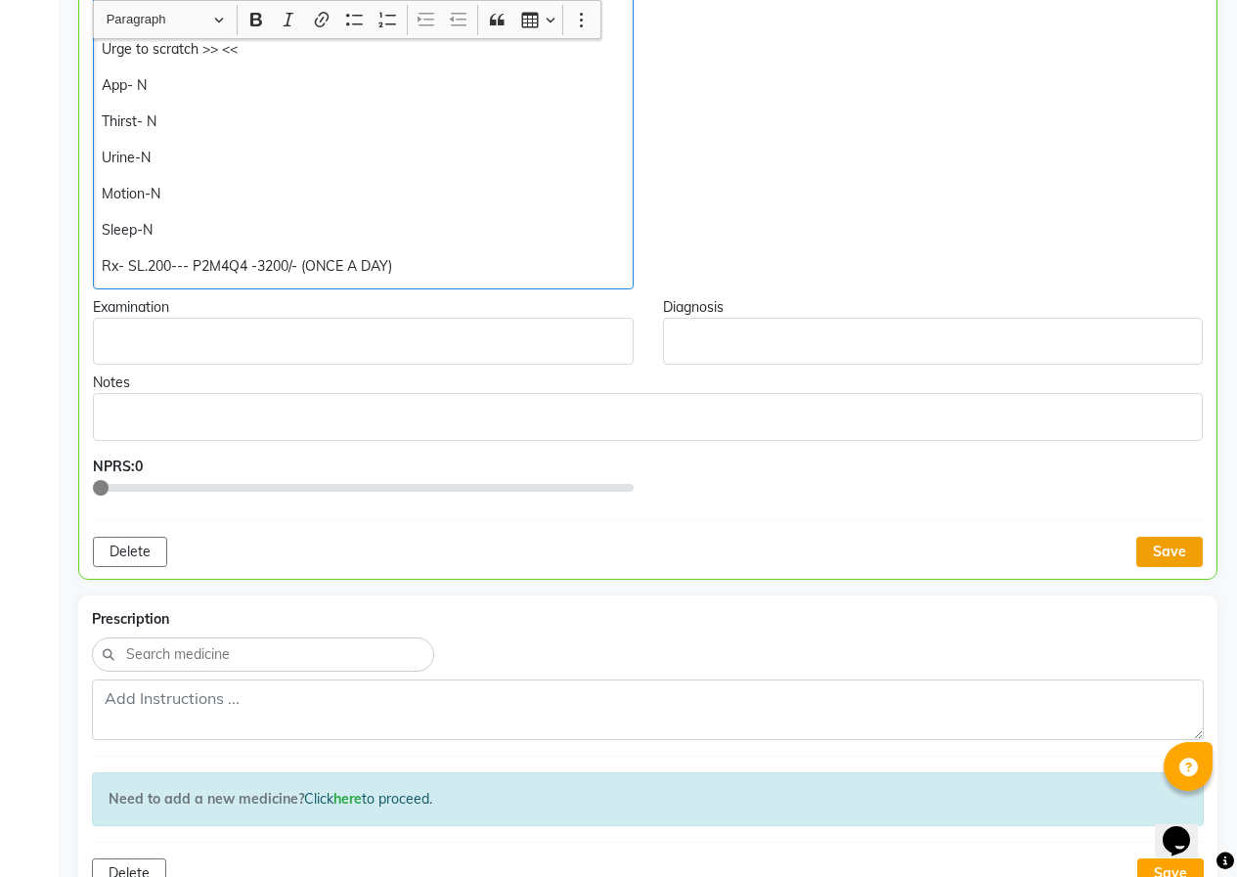
click at [1167, 546] on button "Save" at bounding box center [1169, 552] width 66 height 30
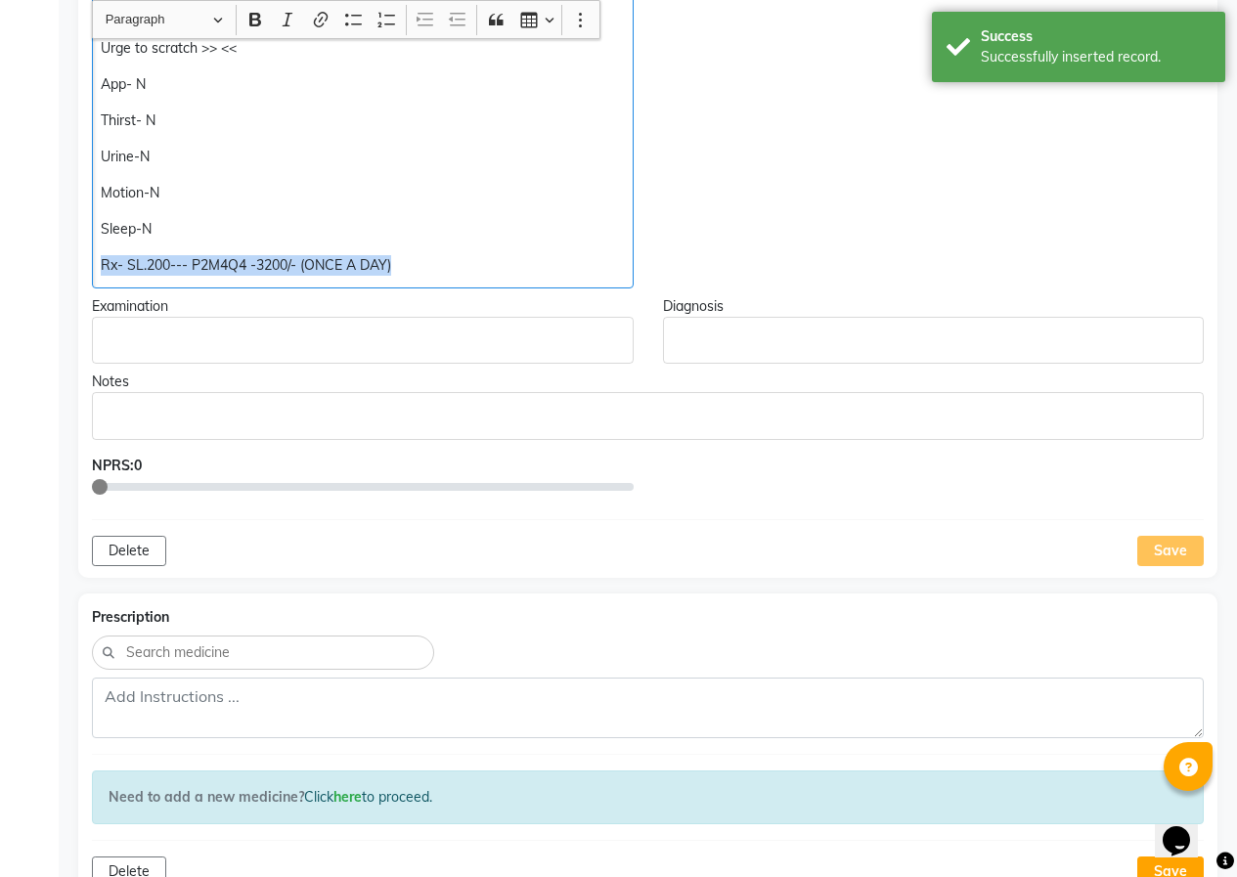
drag, startPoint x: 162, startPoint y: 262, endPoint x: 418, endPoint y: 268, distance: 256.2
click at [456, 268] on p "Rx- SL.200--- P2M4Q4 -3200/- (ONCE A DAY)" at bounding box center [362, 265] width 523 height 21
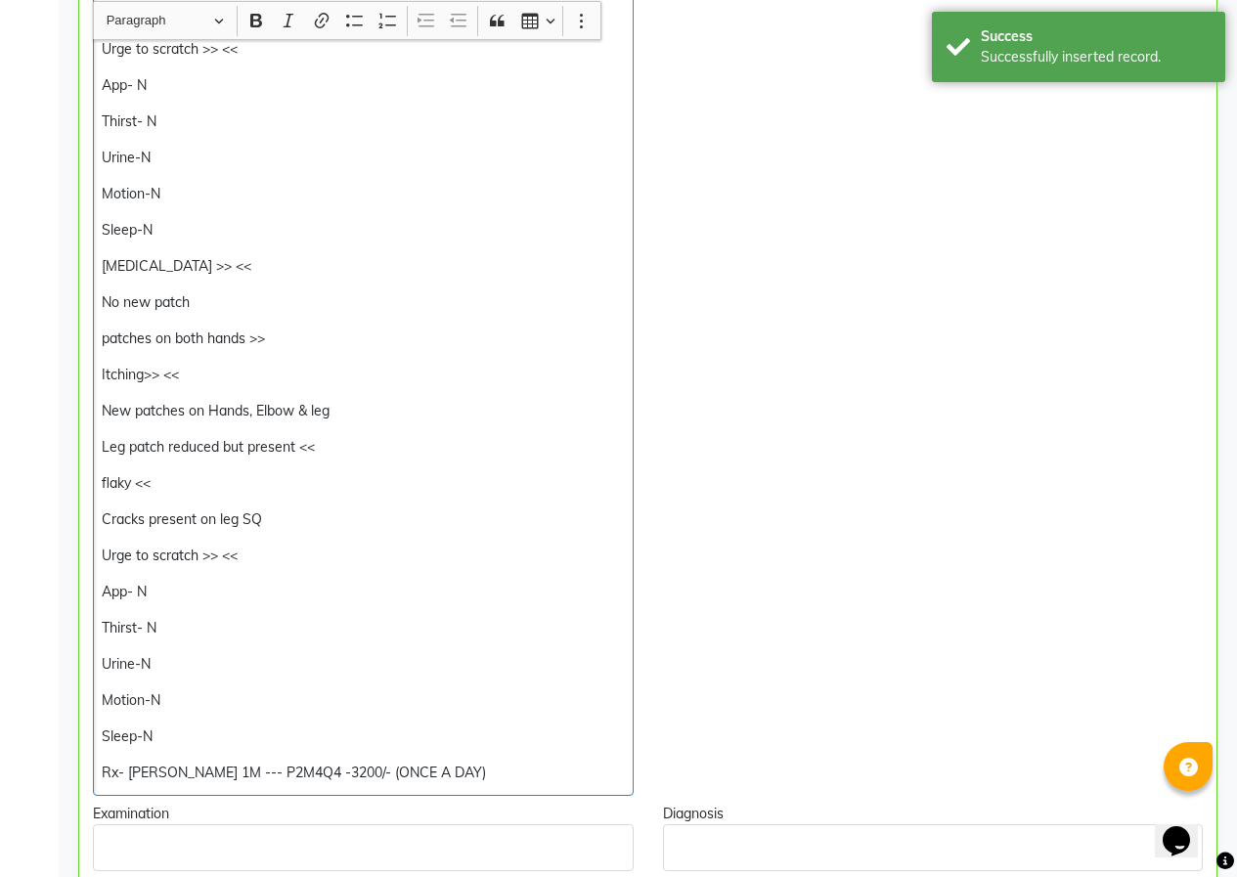
scroll to position [686, 0]
drag, startPoint x: 427, startPoint y: 781, endPoint x: 74, endPoint y: 667, distance: 371.0
click at [74, 668] on div "[PERSON_NAME] Add Family Member Dr. [PERSON_NAME][MEDICAL_DATA] Support [PERSON…" at bounding box center [648, 737] width 1178 height 2677
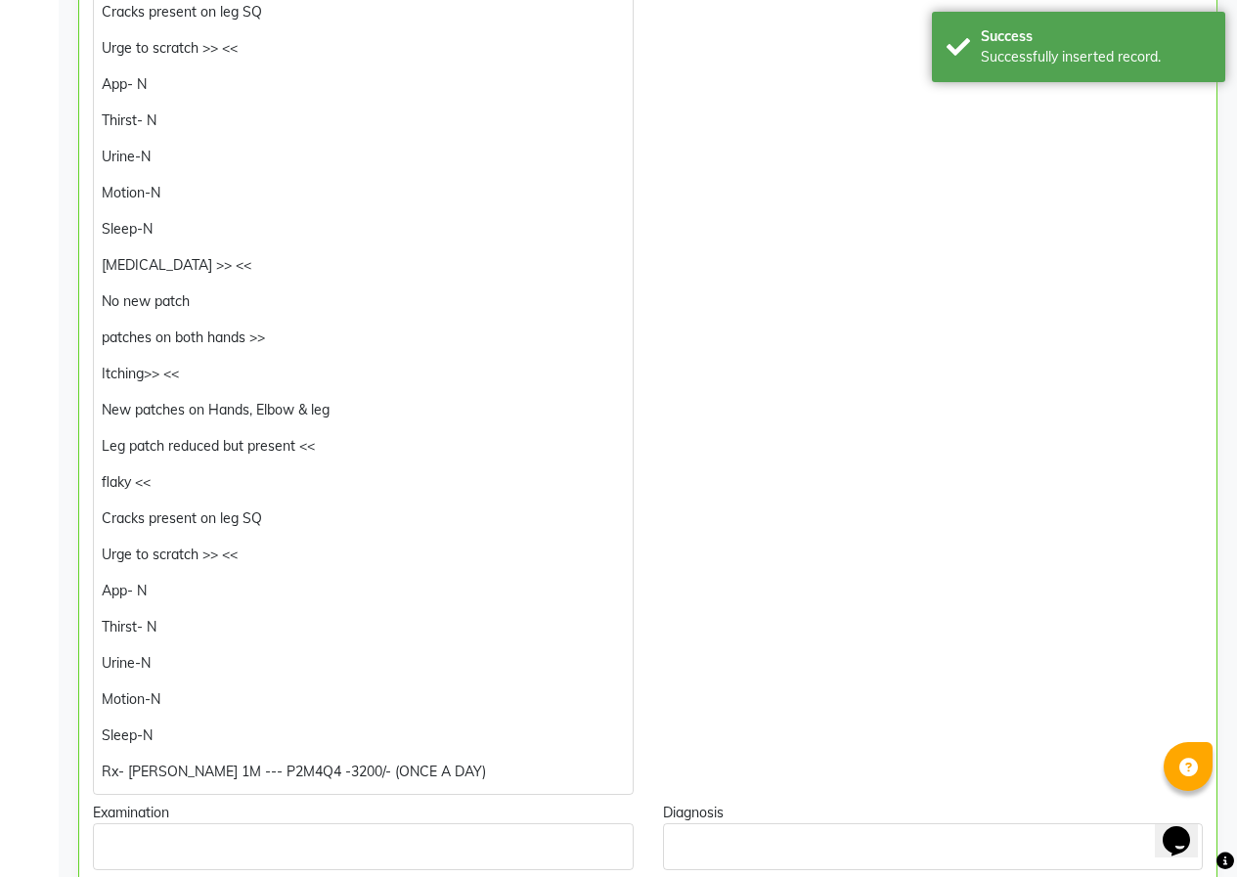
drag, startPoint x: 97, startPoint y: 613, endPoint x: 128, endPoint y: 506, distance: 111.1
click at [128, 546] on div "[PERSON_NAME] Add Family Member Dr. [PERSON_NAME][MEDICAL_DATA] Support [PERSON…" at bounding box center [648, 737] width 1178 height 2677
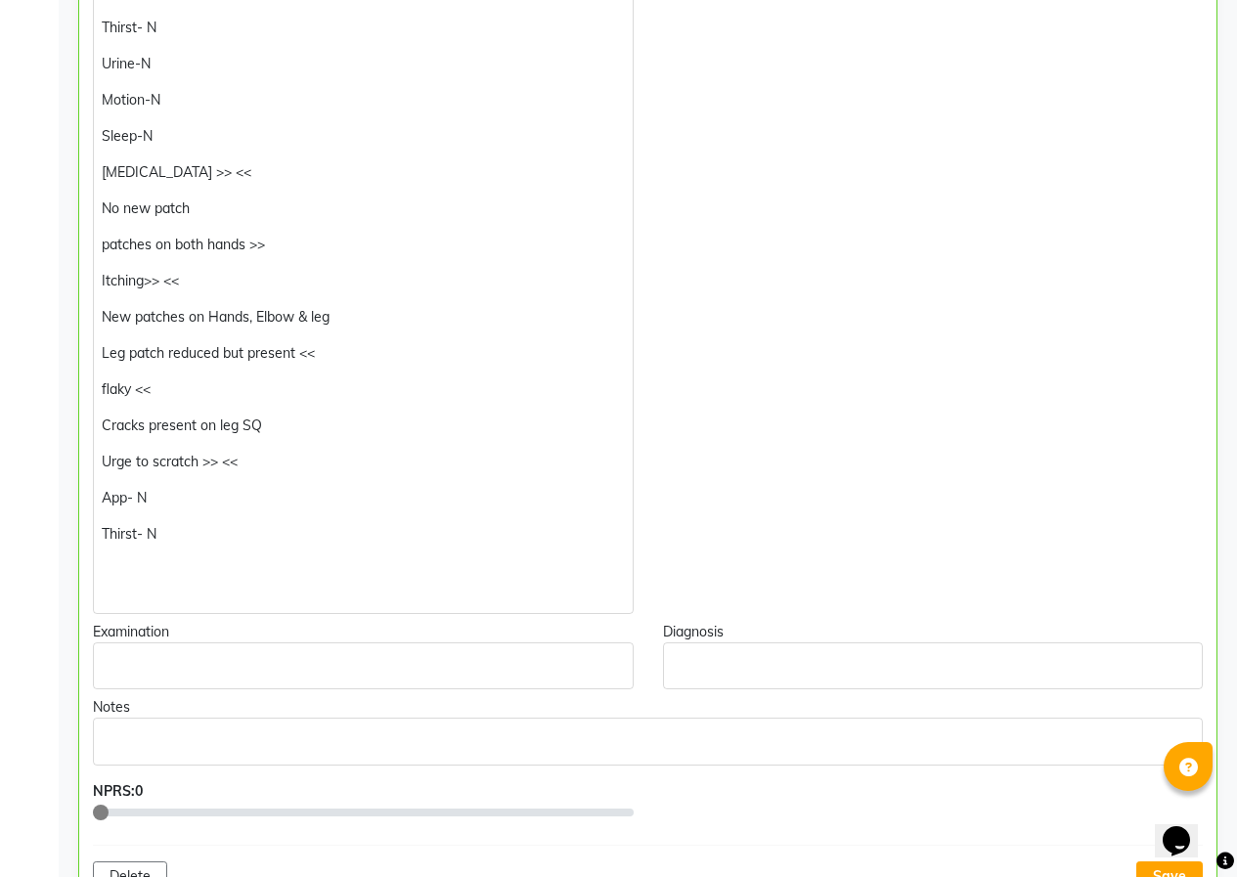
scroll to position [784, 0]
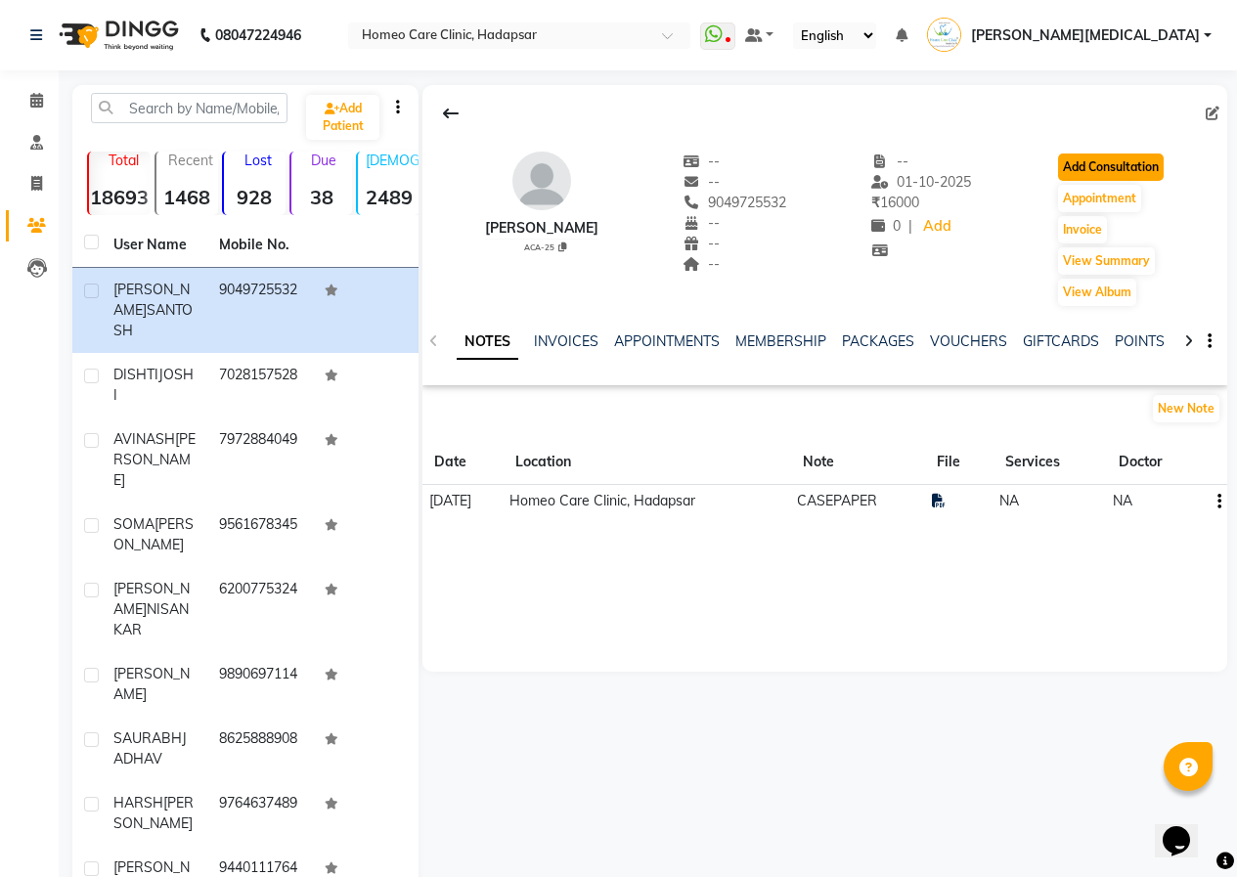
click at [1119, 160] on button "Add Consultation" at bounding box center [1111, 166] width 106 height 27
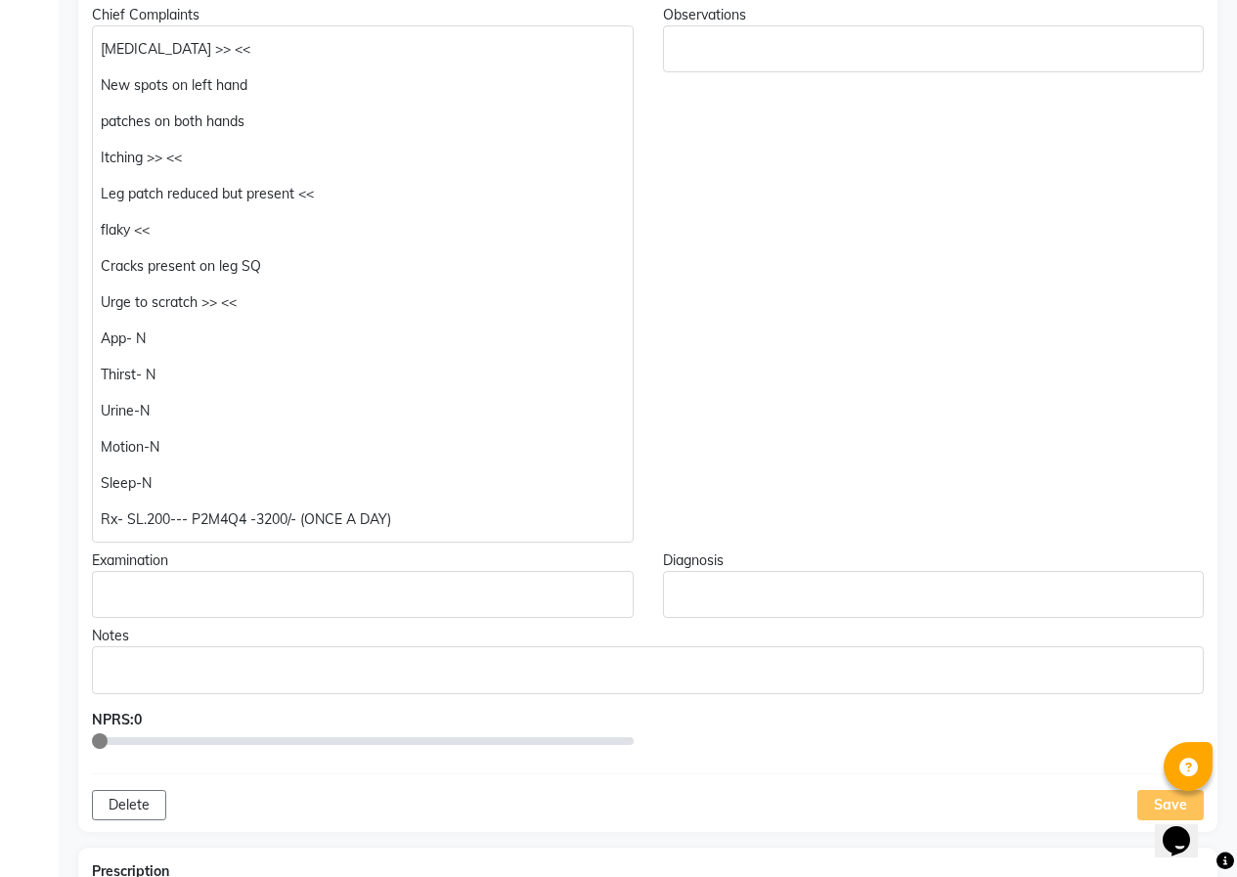
scroll to position [489, 0]
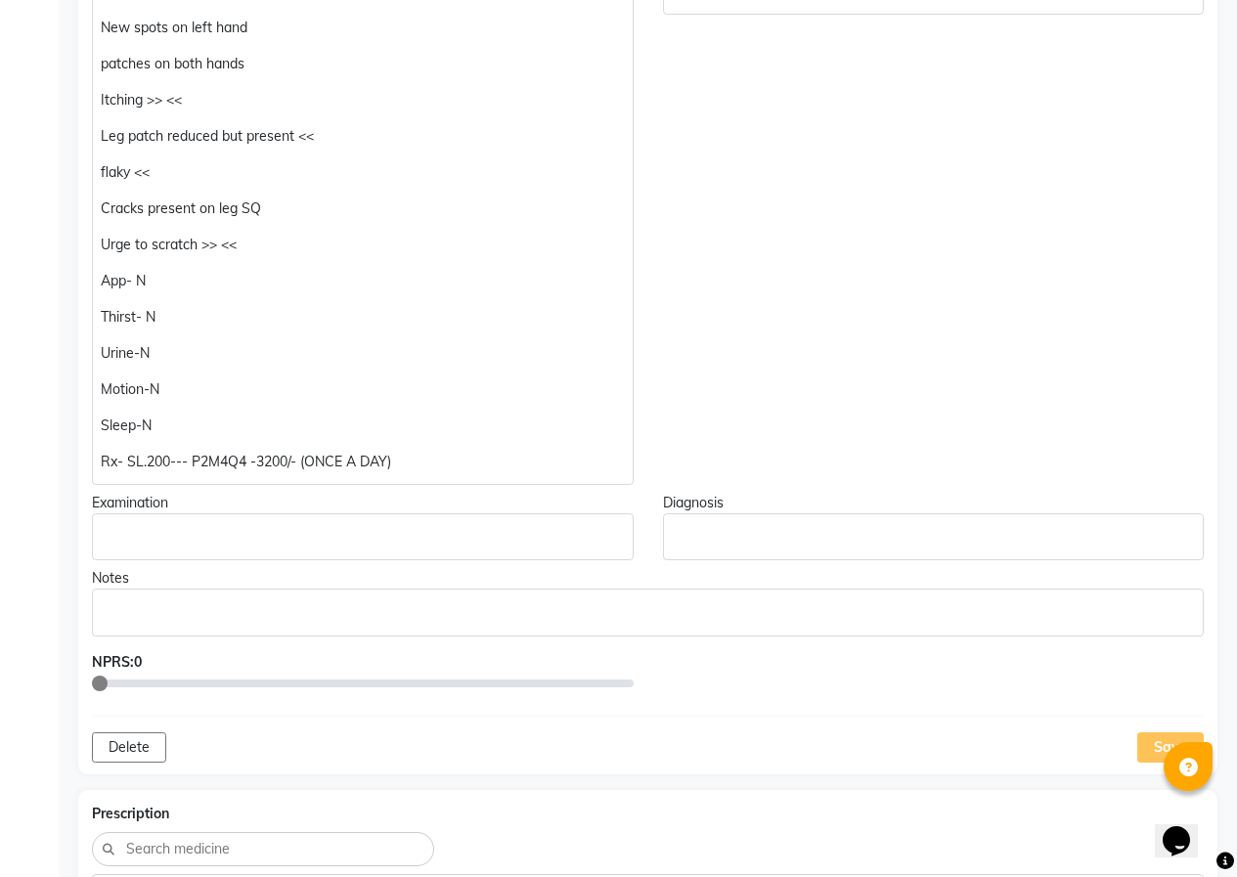
click at [1143, 741] on div "Save" at bounding box center [1170, 747] width 66 height 30
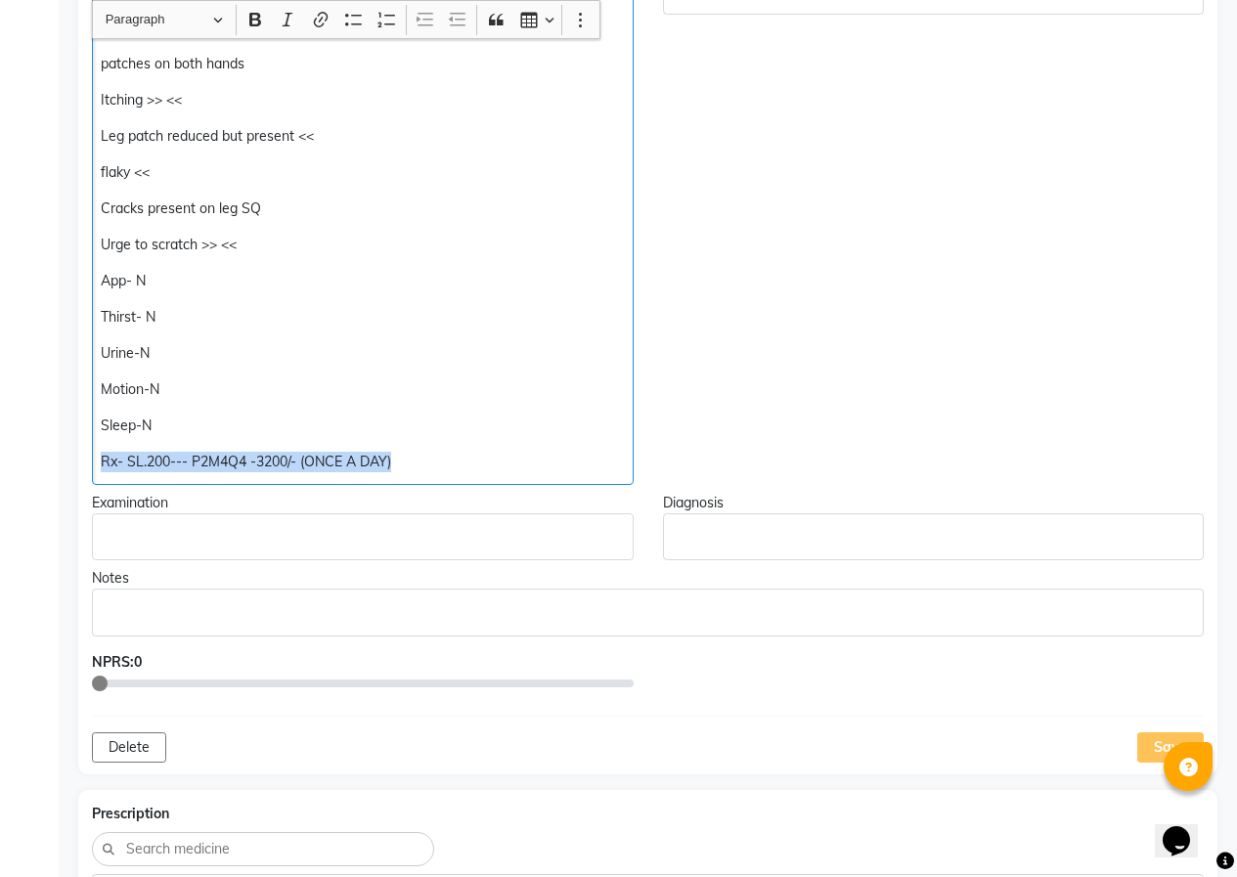
drag, startPoint x: 99, startPoint y: 462, endPoint x: 348, endPoint y: 487, distance: 250.5
click at [439, 498] on div "Doctor Notes Chief Complaints [MEDICAL_DATA] >> << New spots on left hand patch…" at bounding box center [647, 341] width 1139 height 865
copy p "Rx- SL.200--- P2M4Q4 -3200/- (ONCE A DAY)"
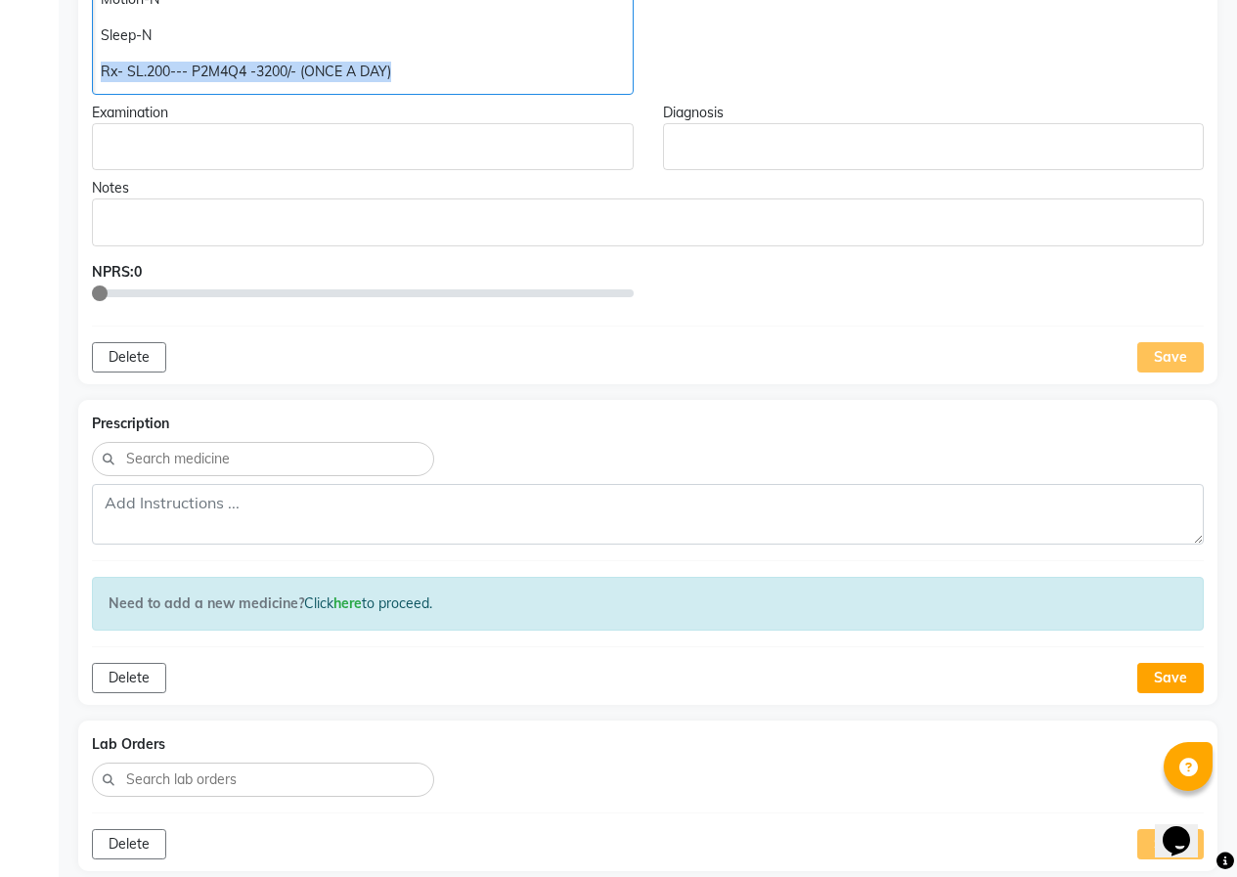
scroll to position [880, 0]
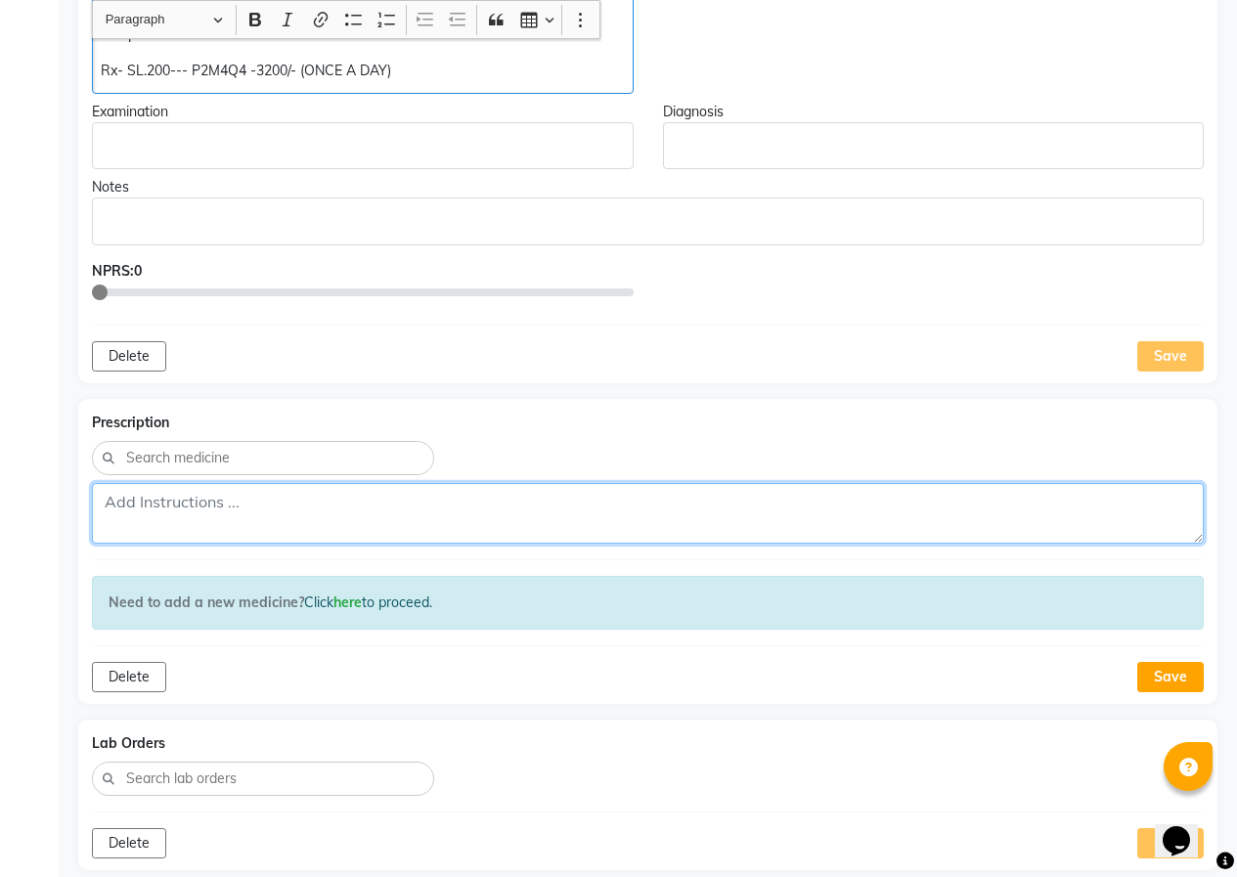
click at [137, 516] on textarea at bounding box center [647, 513] width 1111 height 61
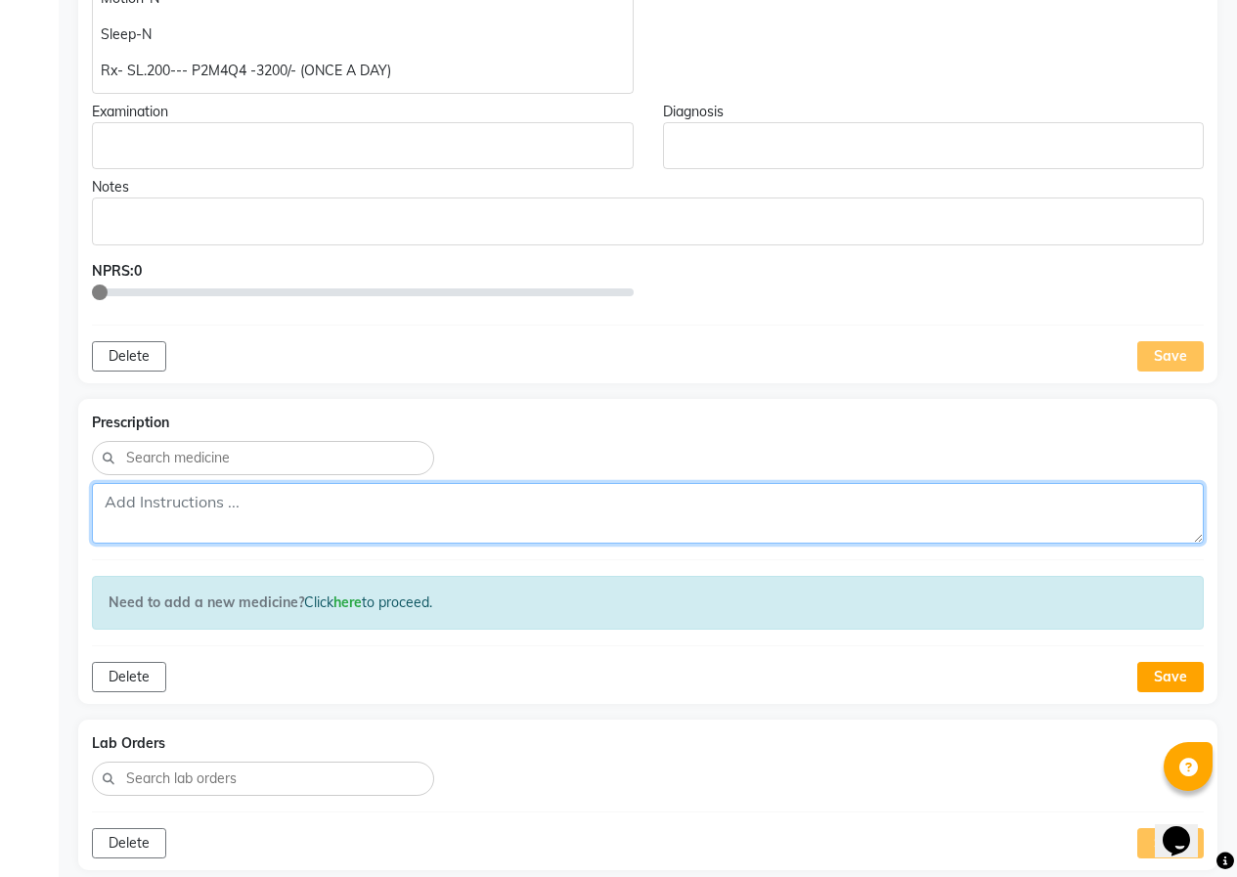
paste textarea "Rx- SL.200--- P2M4Q4 -3200/- (ONCE A DAY)"
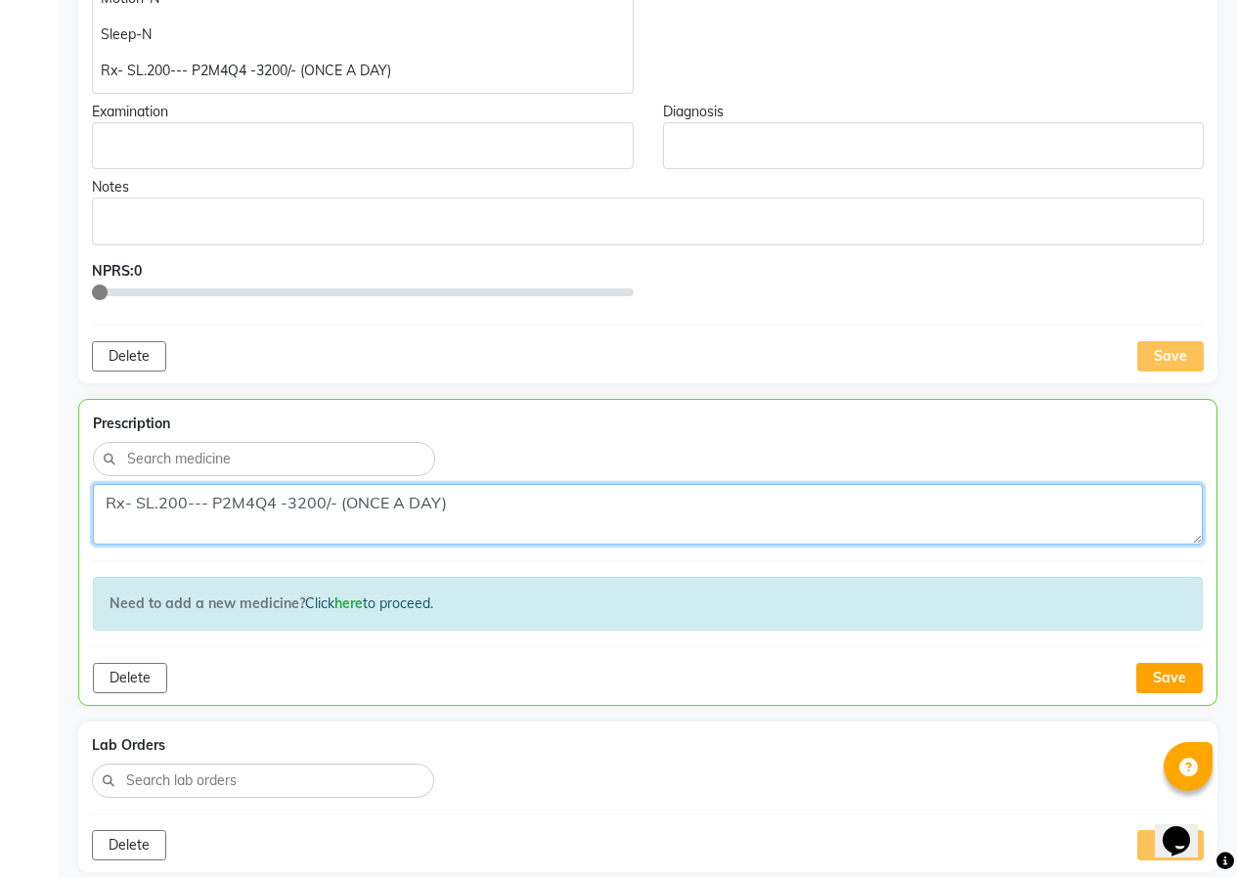
scroll to position [1075, 0]
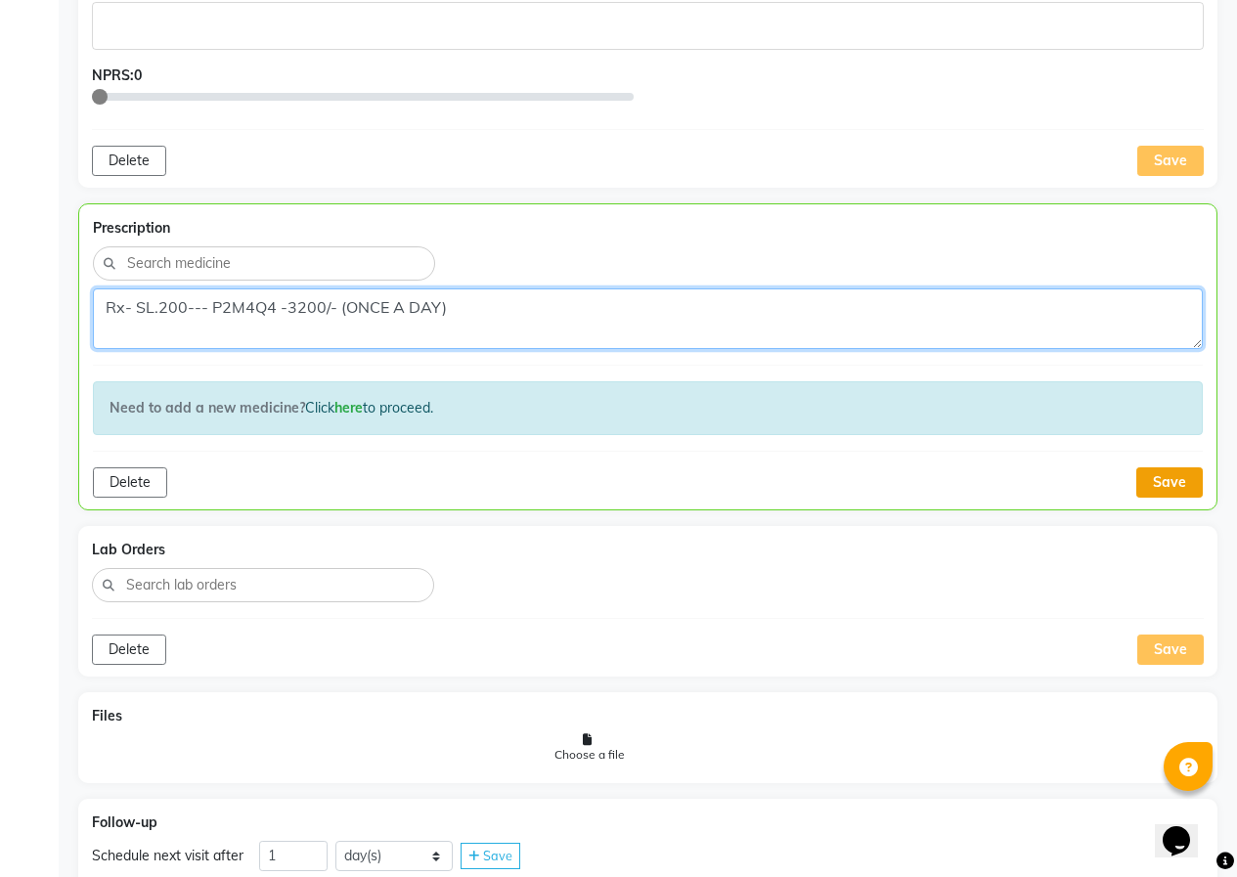
type textarea "Rx- SL.200--- P2M4Q4 -3200/- (ONCE A DAY)"
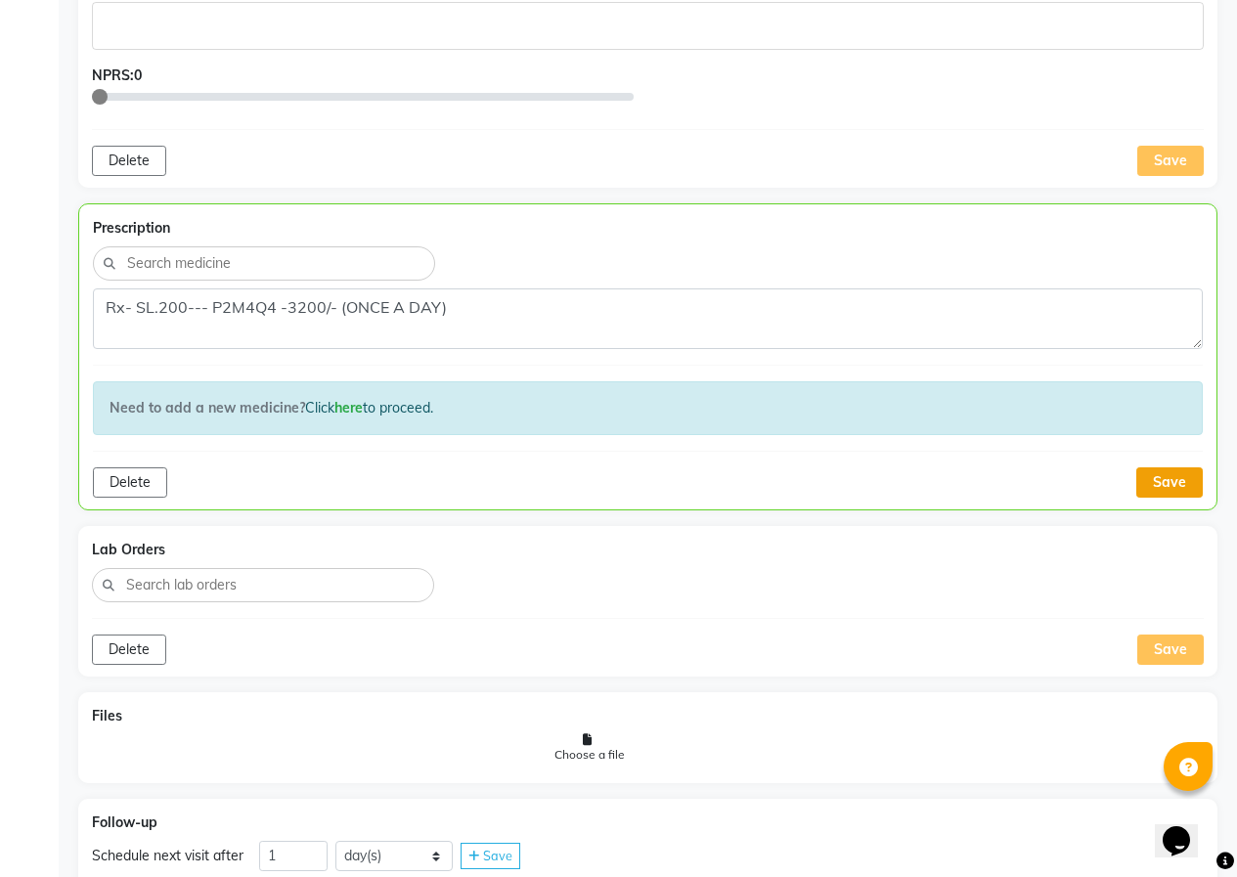
click at [1157, 490] on button "Save" at bounding box center [1169, 482] width 66 height 30
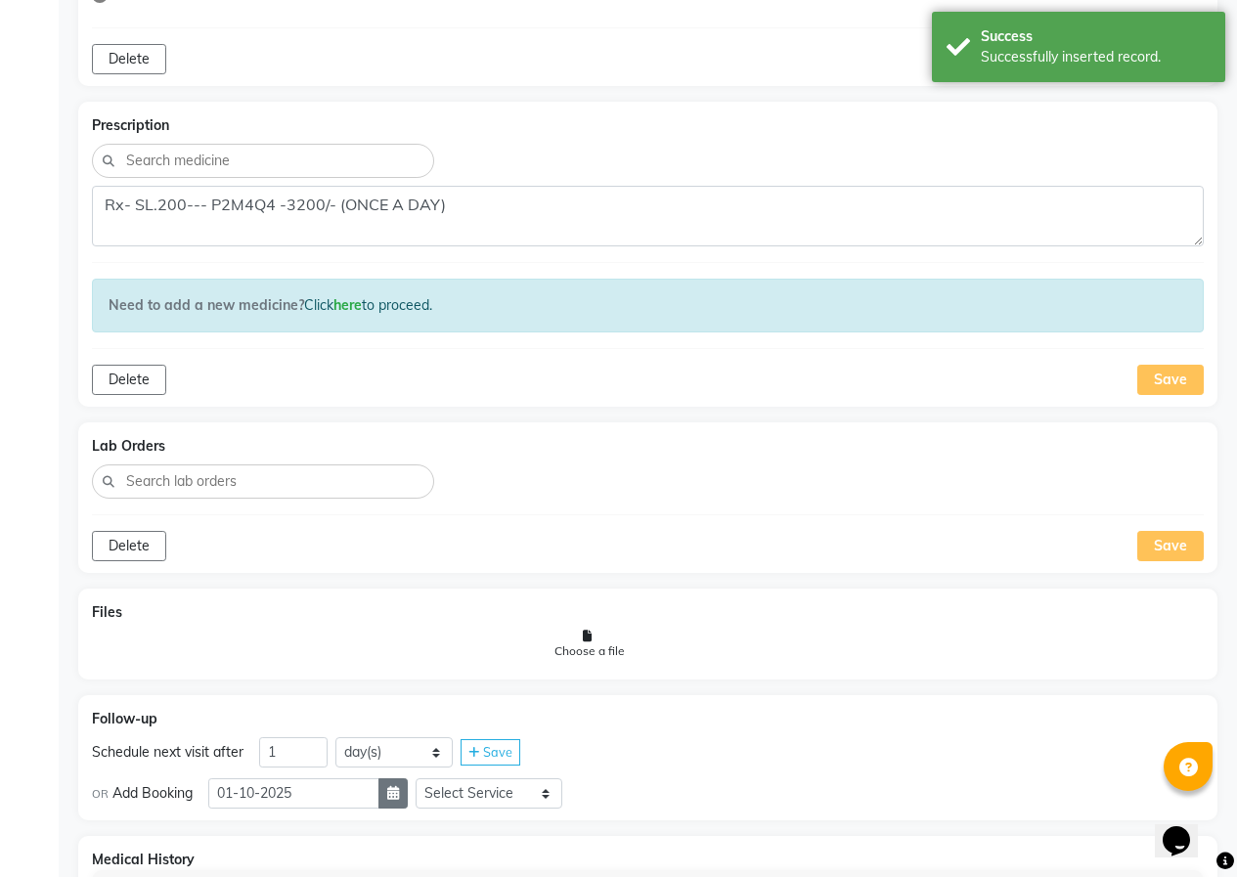
scroll to position [1271, 0]
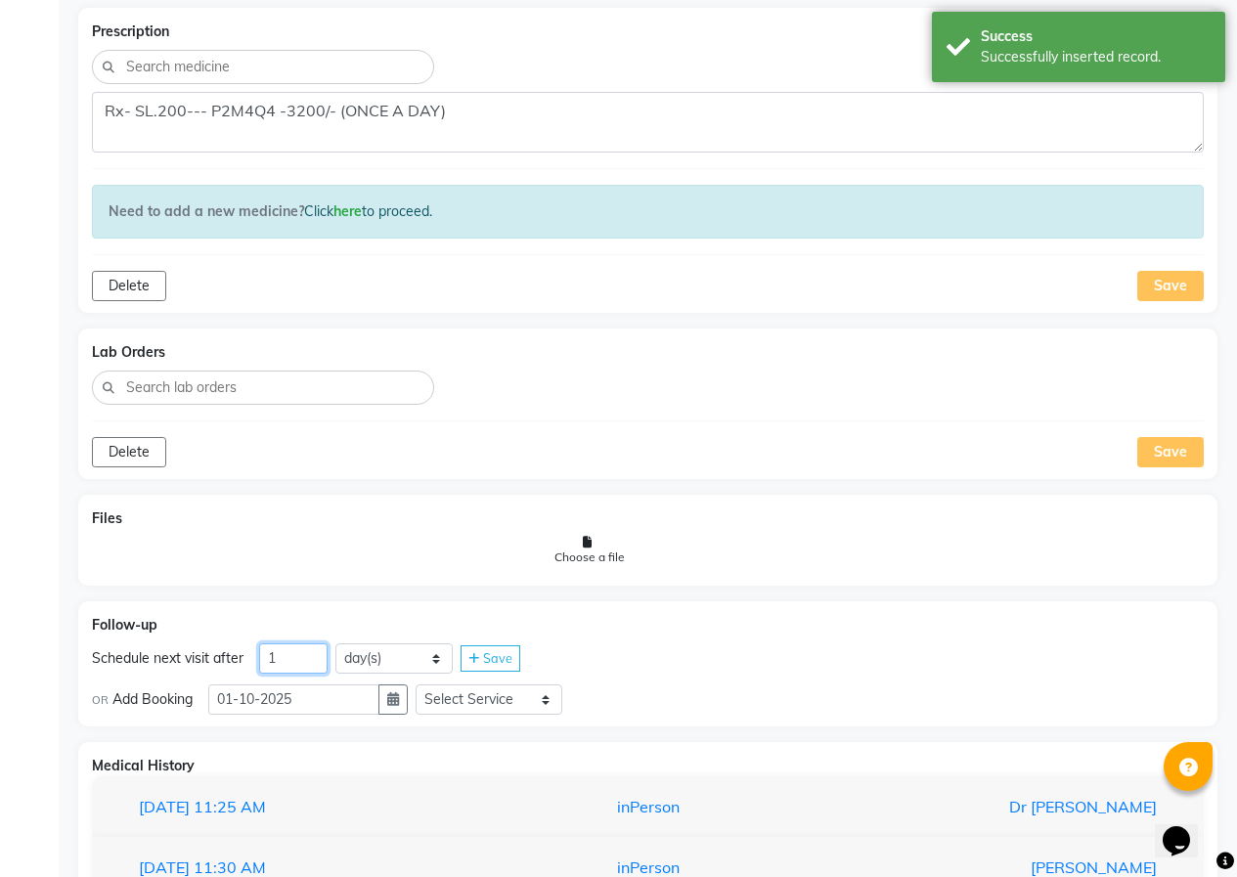
drag, startPoint x: 302, startPoint y: 659, endPoint x: 250, endPoint y: 666, distance: 52.3
click at [250, 666] on div "Schedule next visit after 1 day(s) week(s) month(s) Save" at bounding box center [647, 658] width 1111 height 31
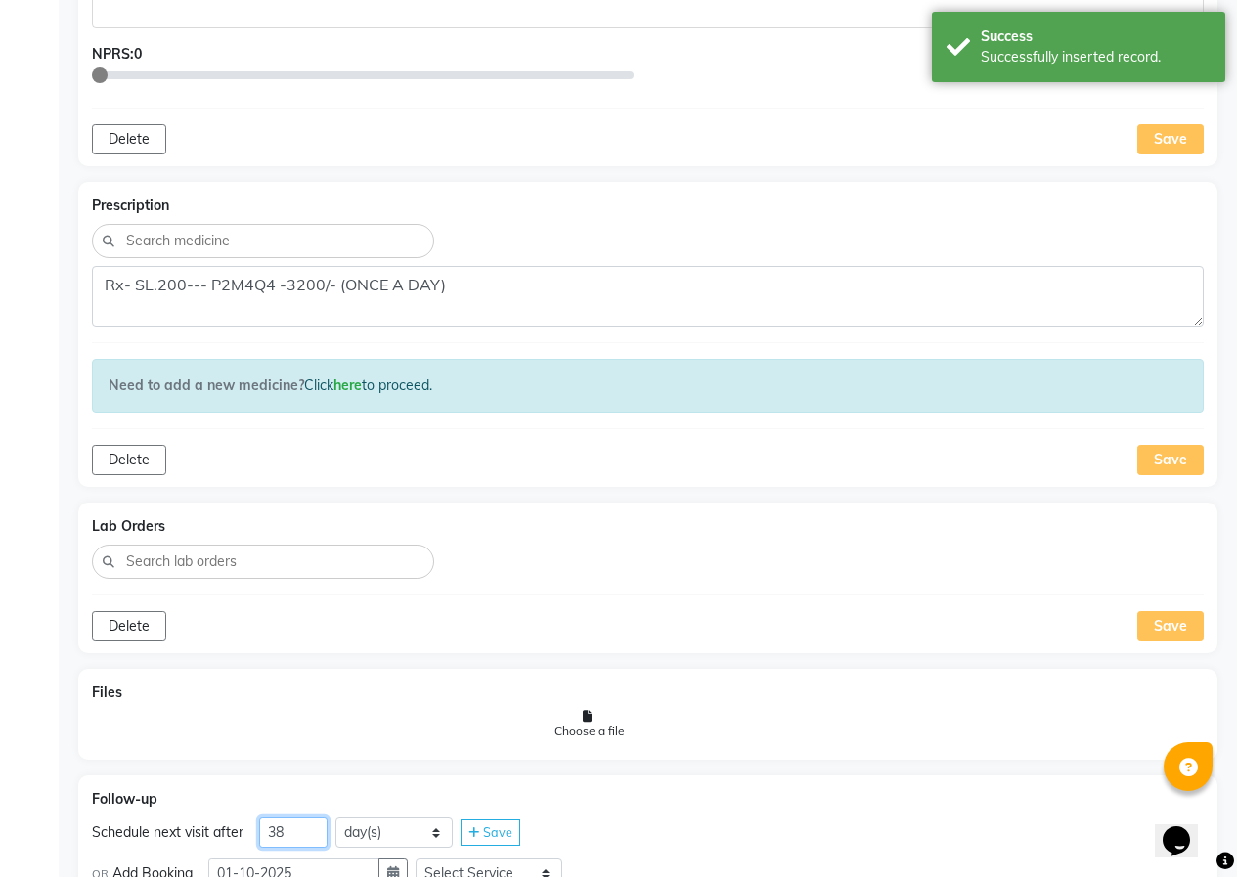
scroll to position [1369, 0]
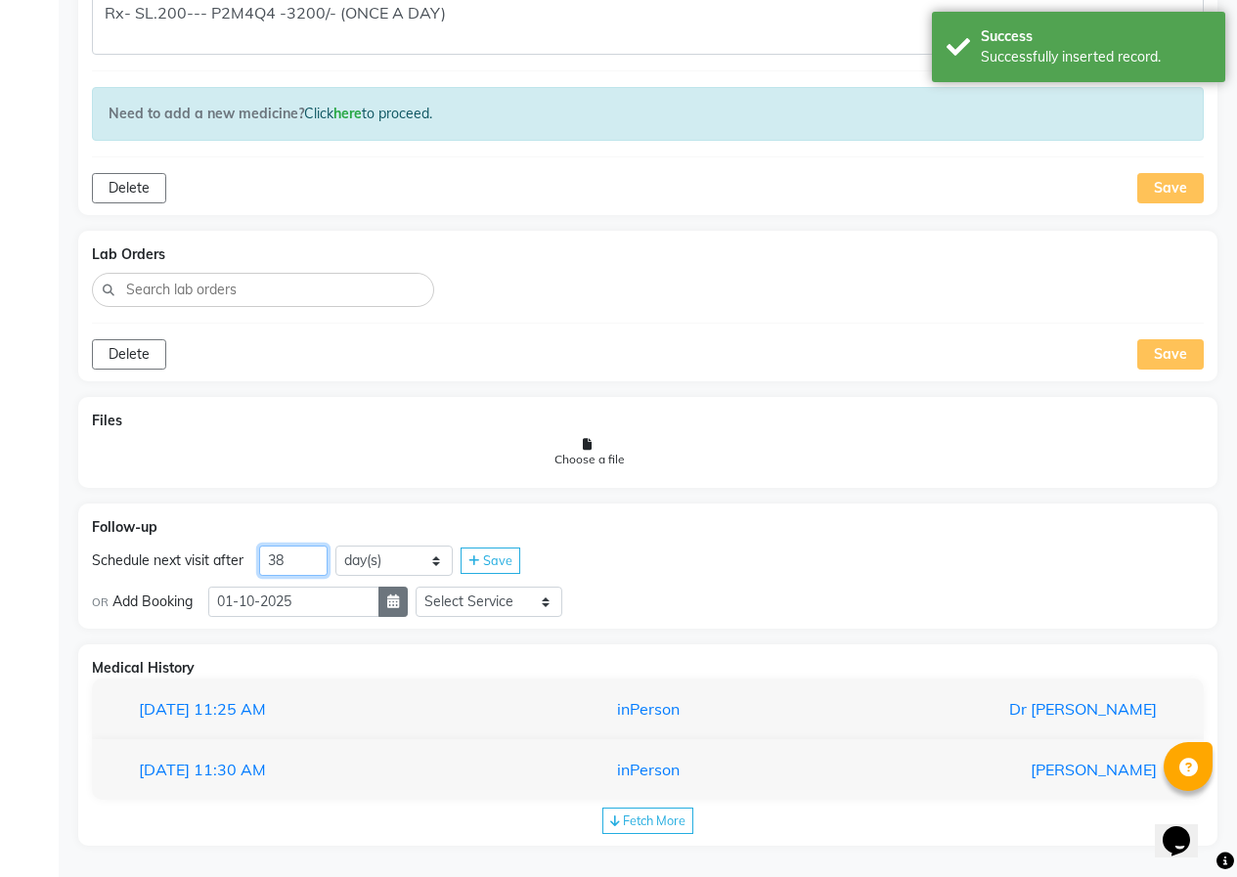
type input "38"
click at [399, 599] on icon "button" at bounding box center [393, 601] width 12 height 14
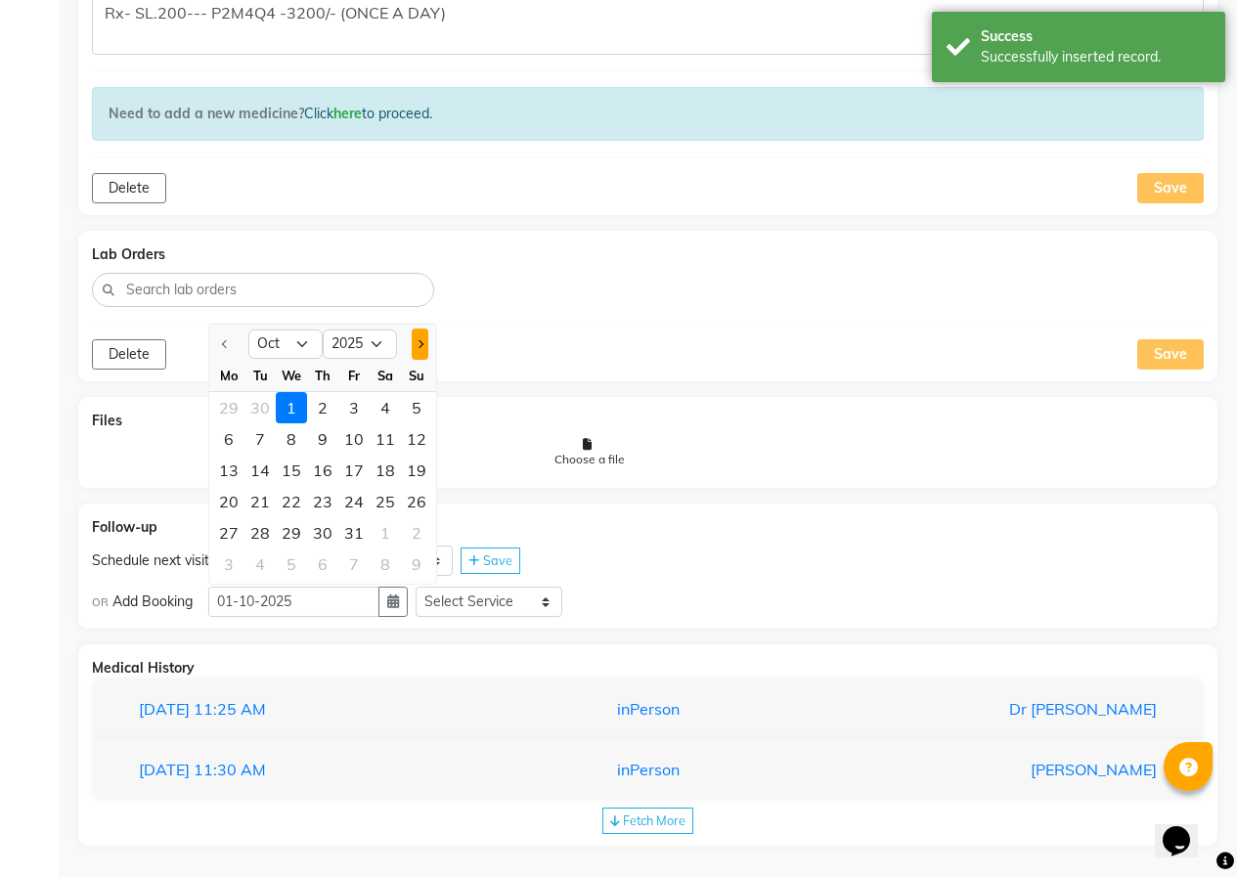
click at [416, 344] on span "Next month" at bounding box center [419, 344] width 8 height 8
select select "11"
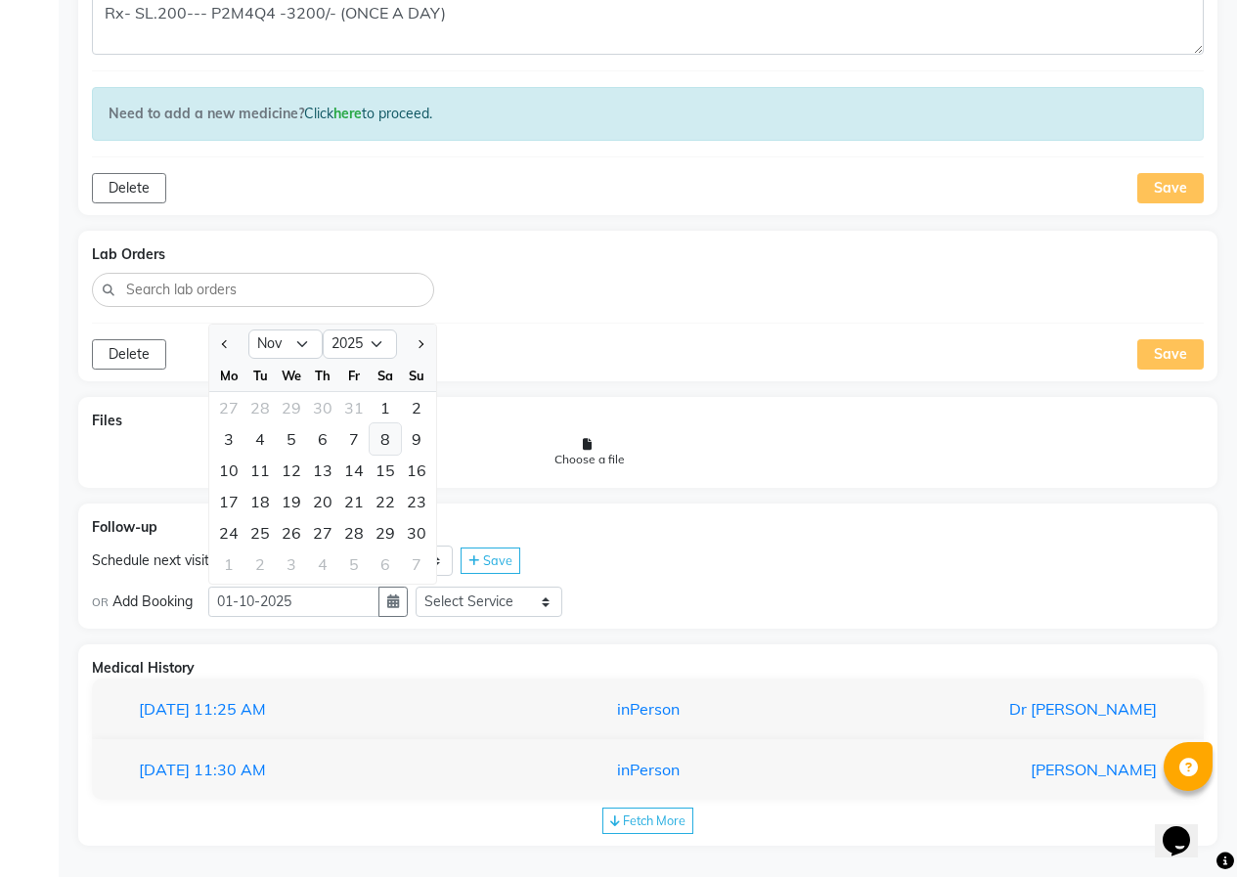
click at [388, 438] on div "8" at bounding box center [385, 438] width 31 height 31
type input "[DATE]"
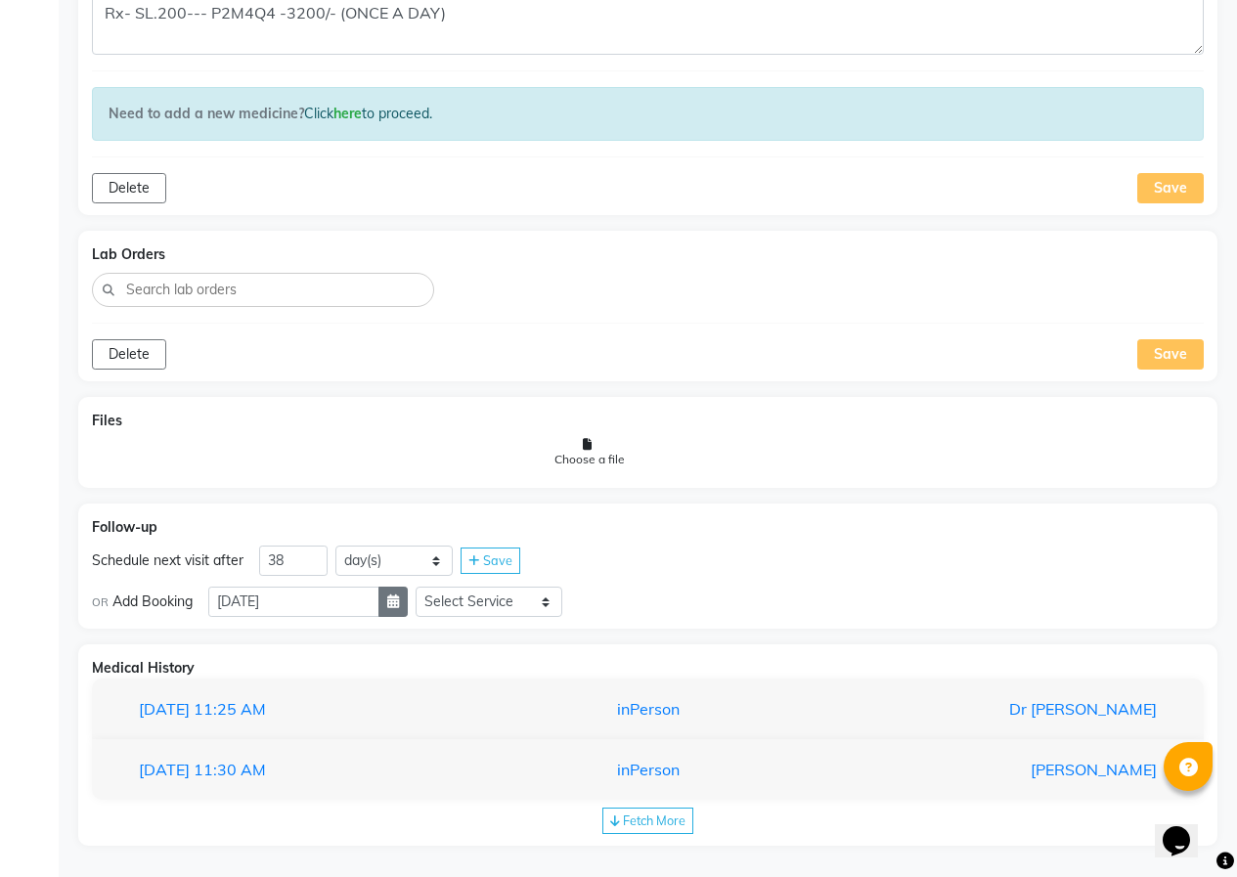
click at [399, 602] on icon "button" at bounding box center [393, 601] width 12 height 14
select select "11"
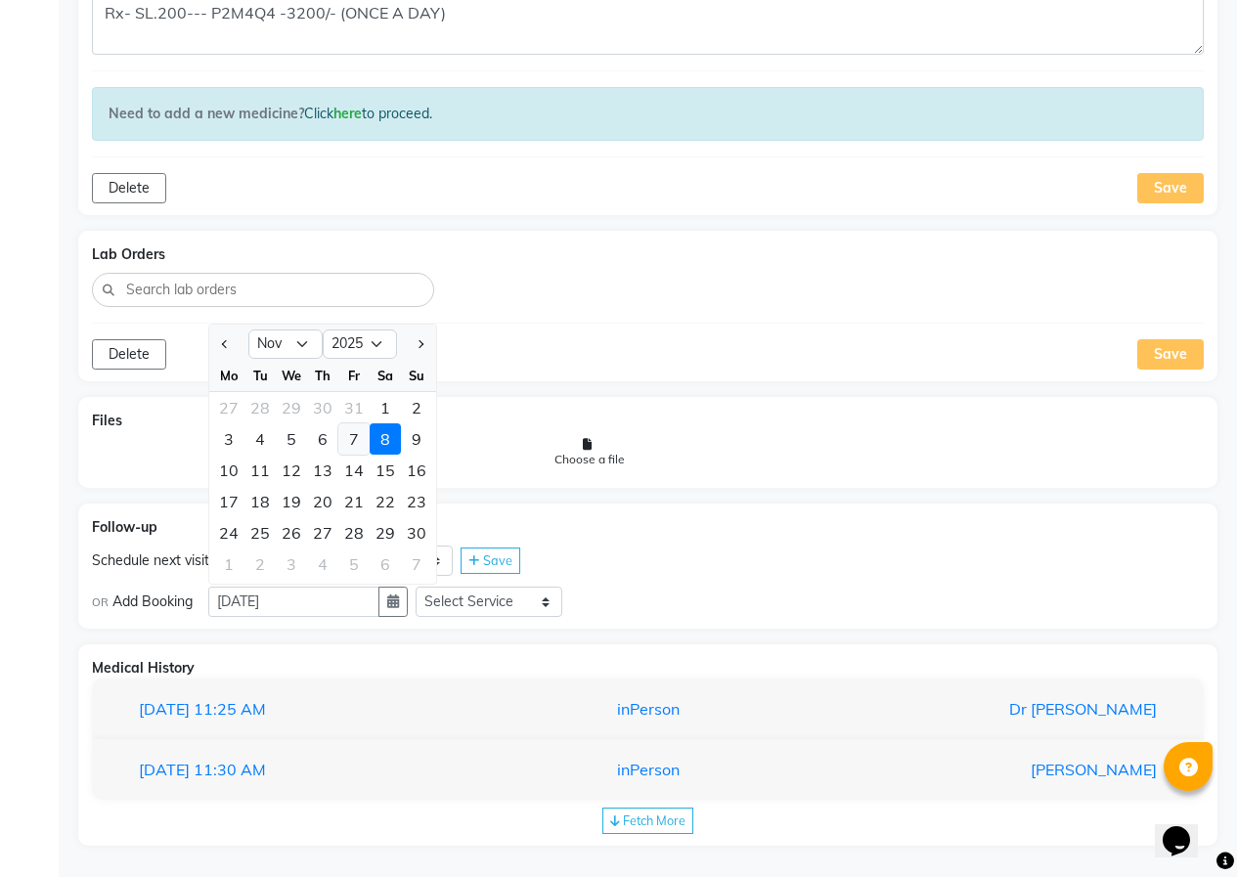
click at [359, 442] on div "7" at bounding box center [353, 438] width 31 height 31
type input "[DATE]"
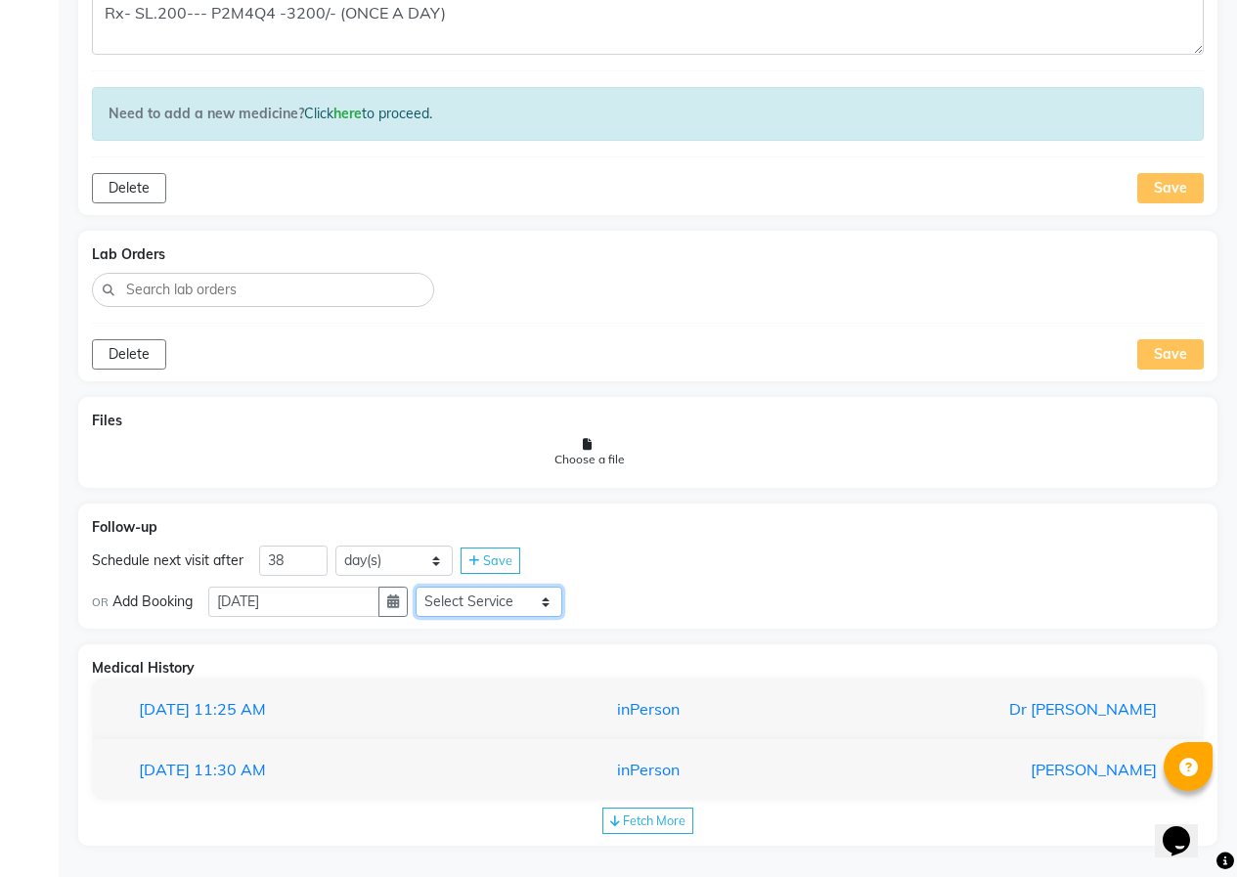
click at [488, 608] on select "Select Service In Person - Consultation Medicine Medicine 1 Hydra Facial Medi F…" at bounding box center [488, 602] width 147 height 30
select select "972997"
click at [423, 587] on select "Select Service In Person - Consultation Medicine Medicine 1 Hydra Facial Medi F…" at bounding box center [488, 602] width 147 height 30
click at [626, 602] on select "Select Slot 10:15 10:30 10:45 11:00 11:15 11:30 11:45 12:00 12:15 12:30 12:45 1…" at bounding box center [643, 602] width 147 height 30
select select "810"
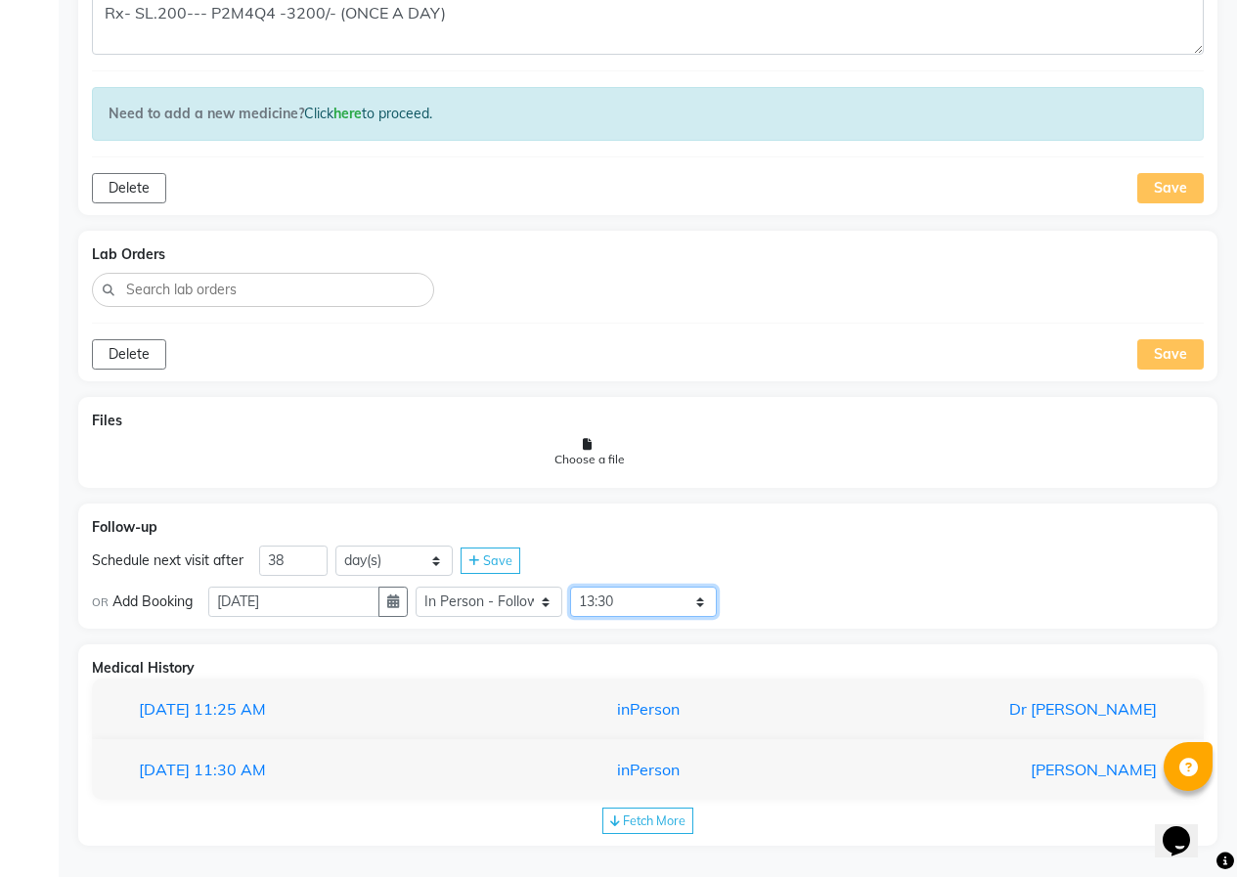
click at [578, 587] on select "Select Slot 10:15 10:30 10:45 11:00 11:15 11:30 11:45 12:00 12:15 12:30 12:45 1…" at bounding box center [643, 602] width 147 height 30
click at [743, 597] on icon at bounding box center [737, 602] width 11 height 13
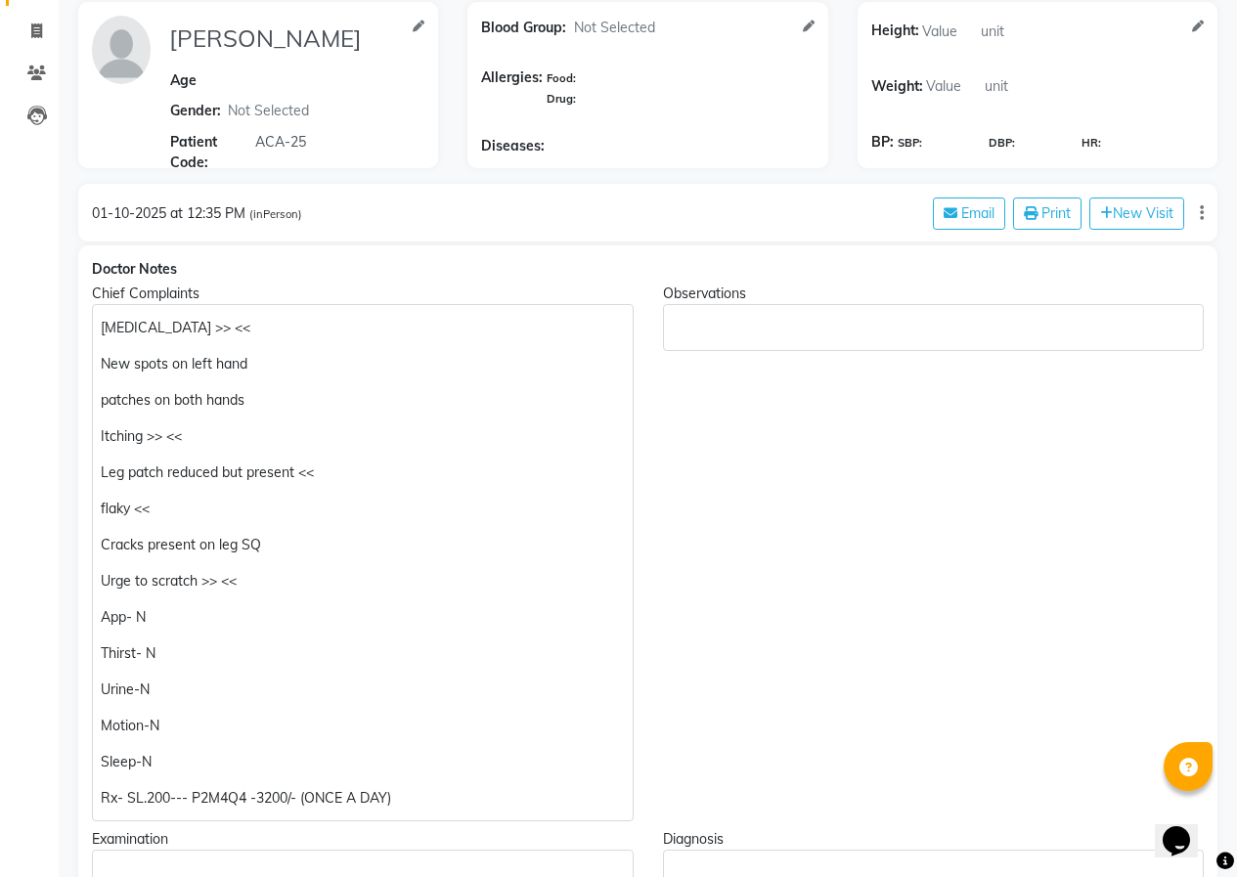
scroll to position [250, 0]
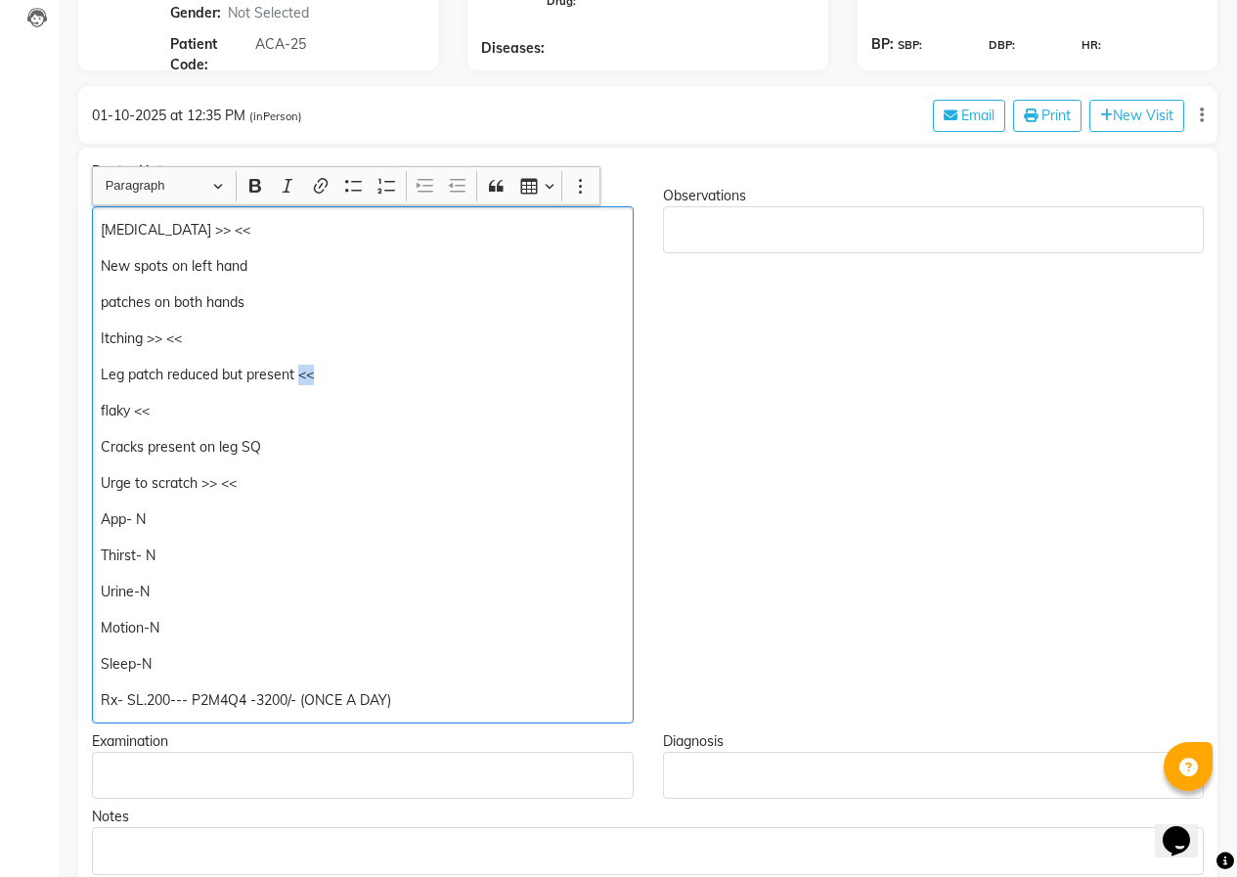
drag, startPoint x: 296, startPoint y: 380, endPoint x: 311, endPoint y: 380, distance: 14.7
click at [311, 380] on p "Leg patch reduced but present <<" at bounding box center [362, 375] width 523 height 21
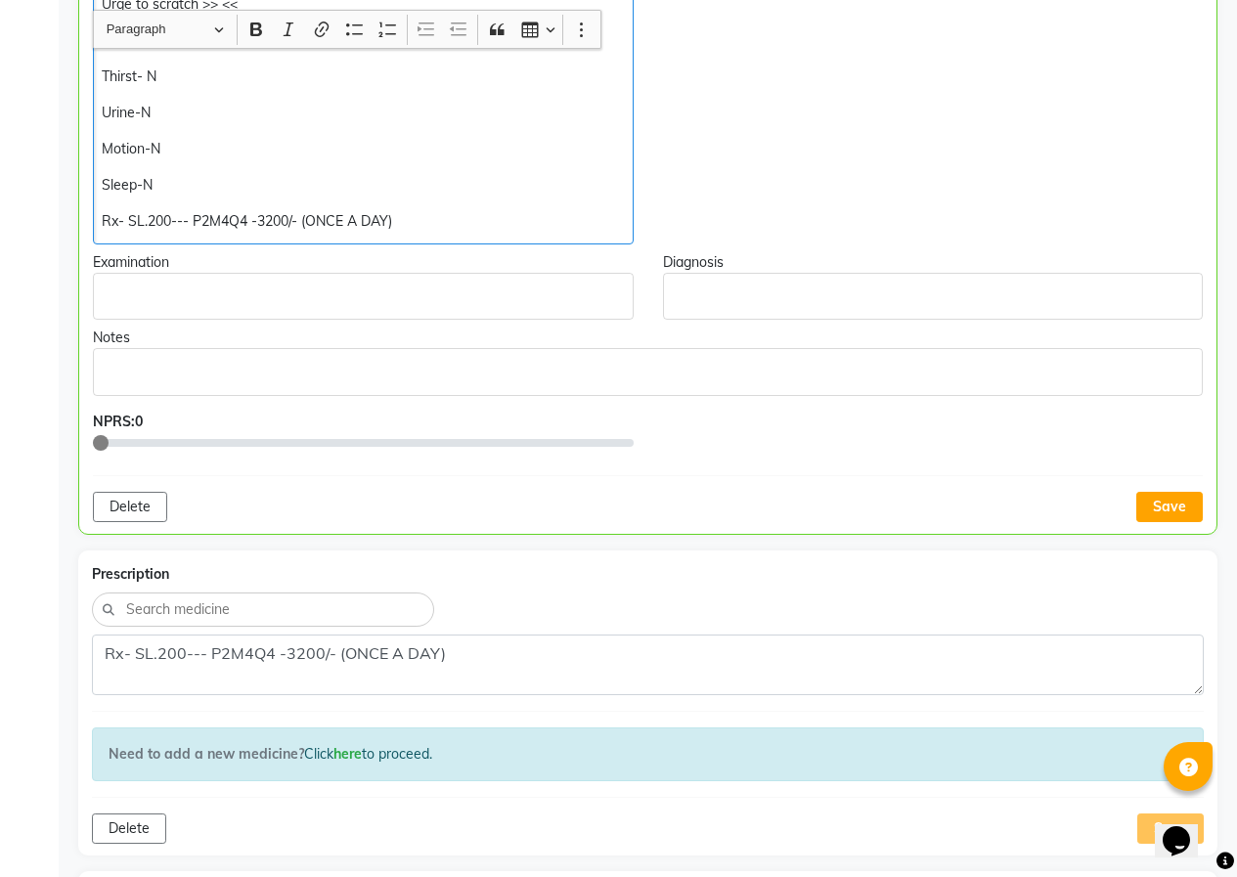
scroll to position [740, 0]
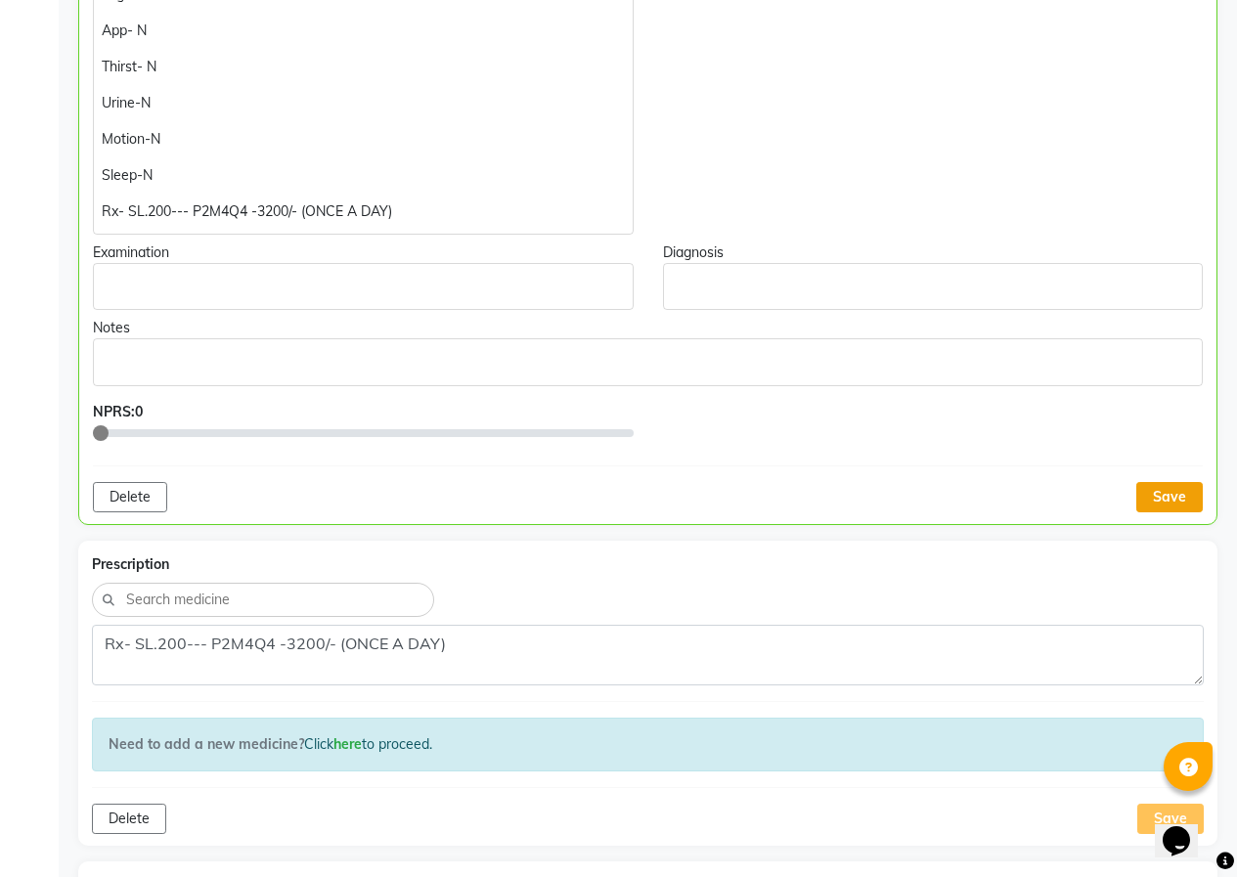
click at [1152, 499] on button "Save" at bounding box center [1169, 497] width 66 height 30
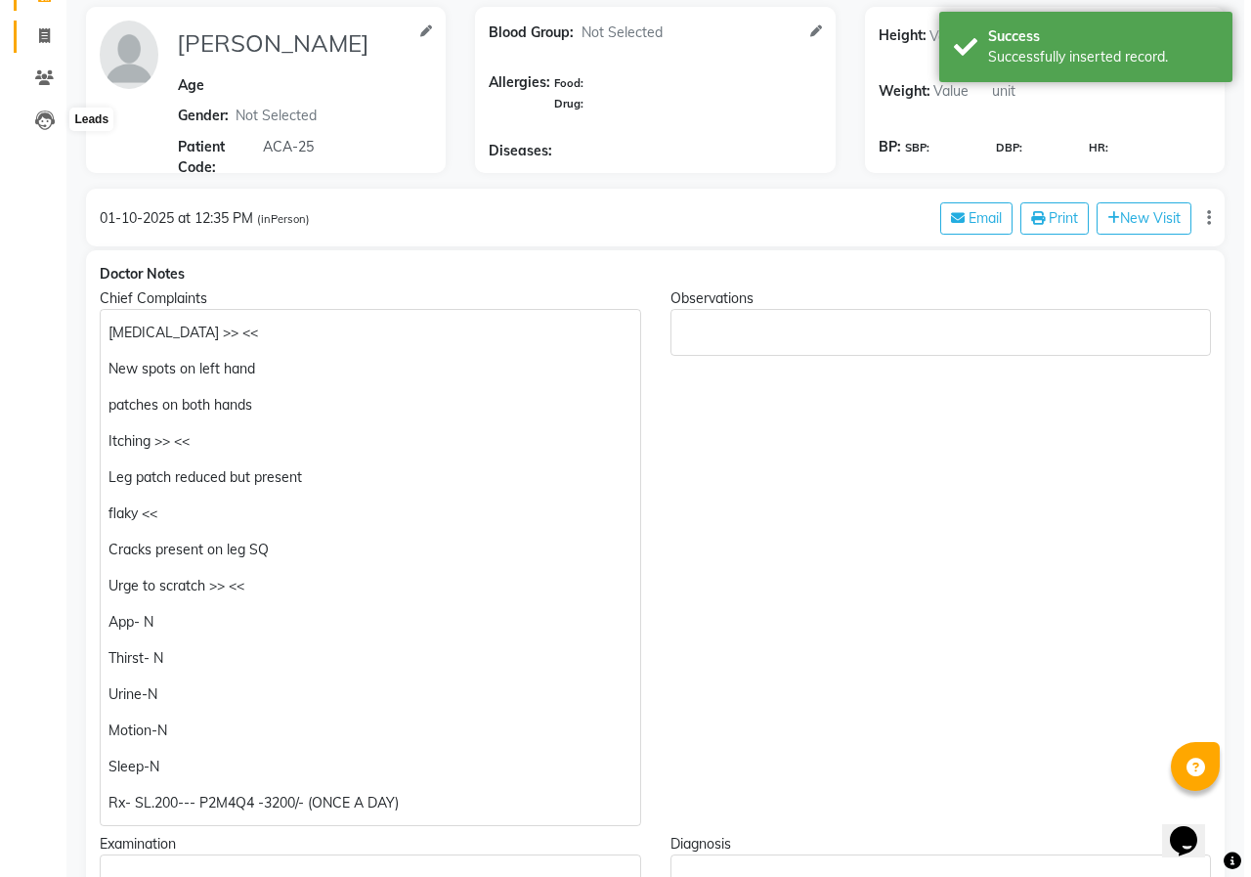
scroll to position [0, 0]
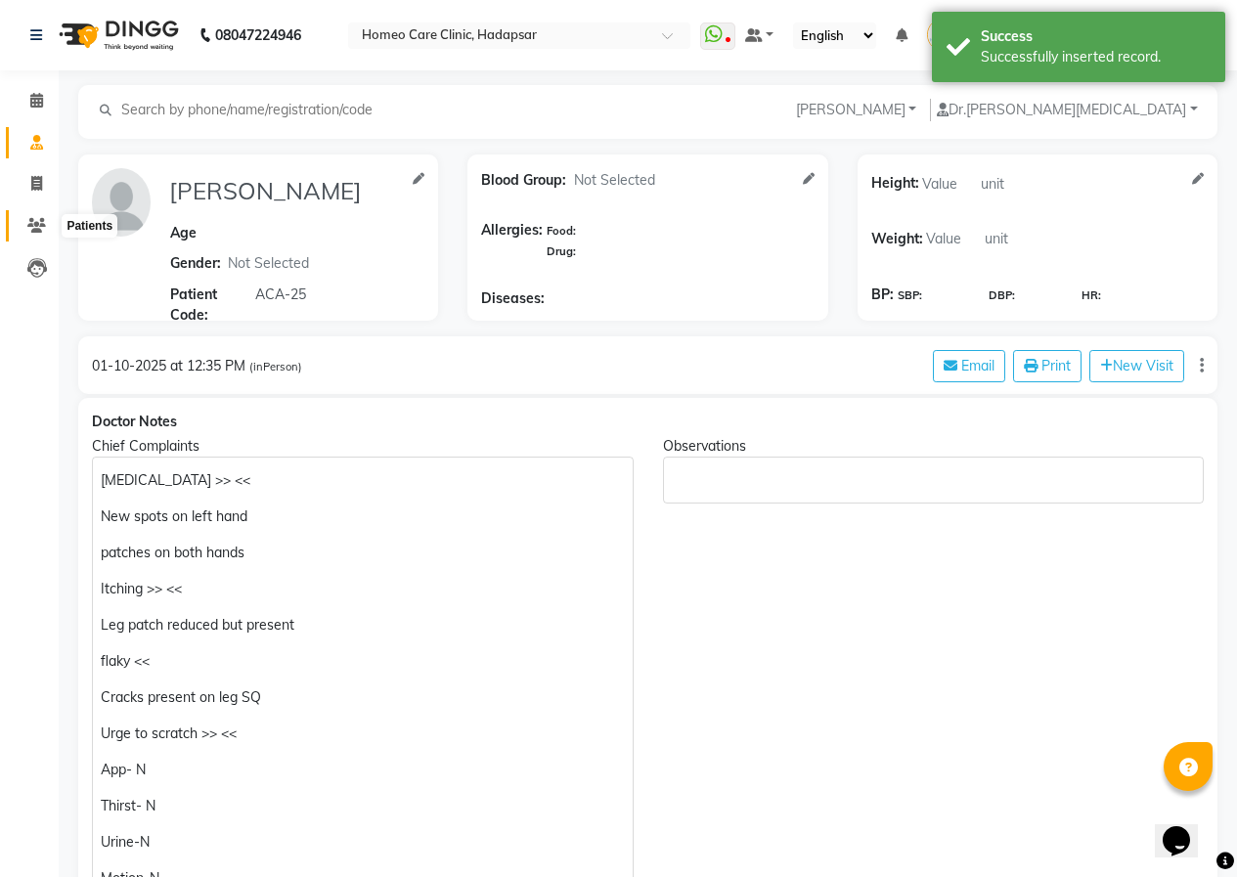
click at [44, 215] on span at bounding box center [37, 226] width 34 height 22
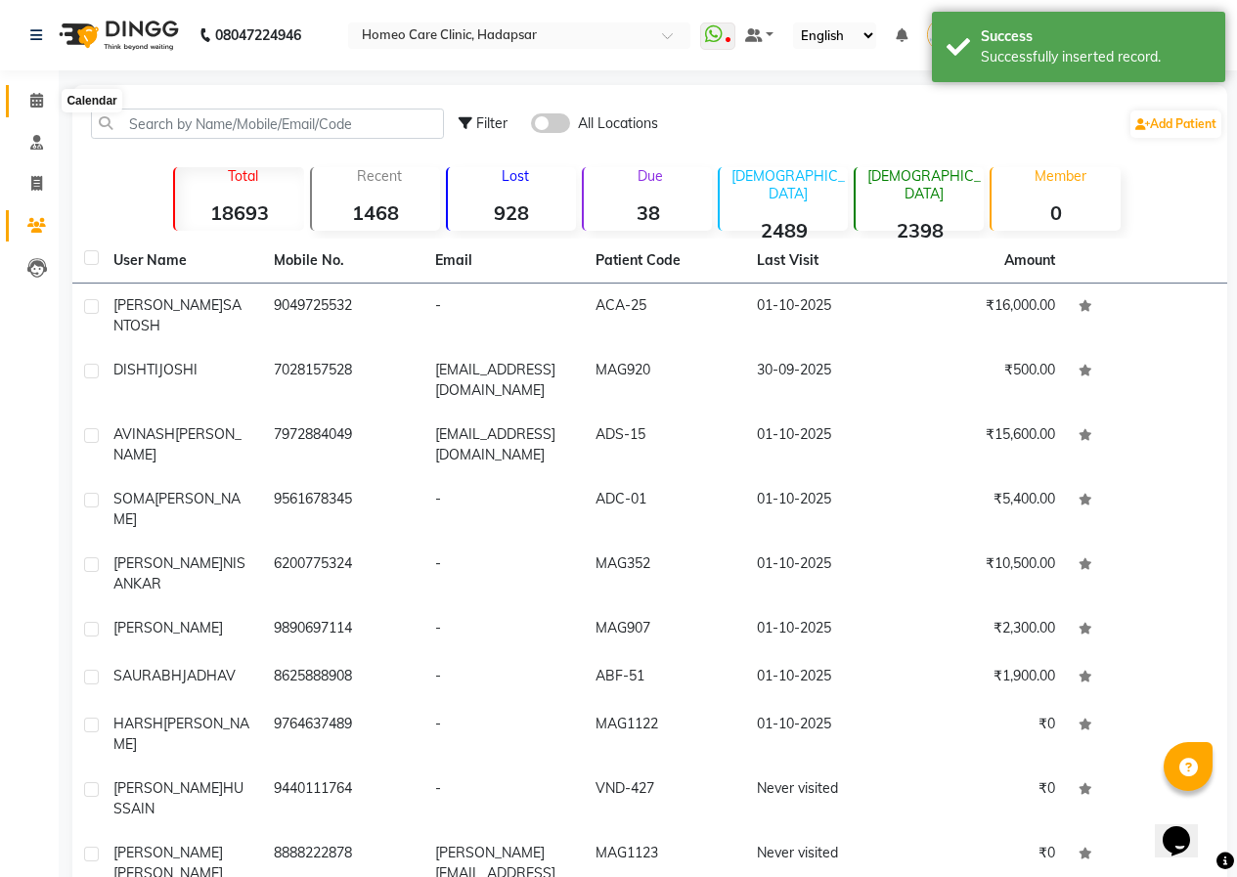
click at [39, 104] on icon at bounding box center [36, 100] width 13 height 15
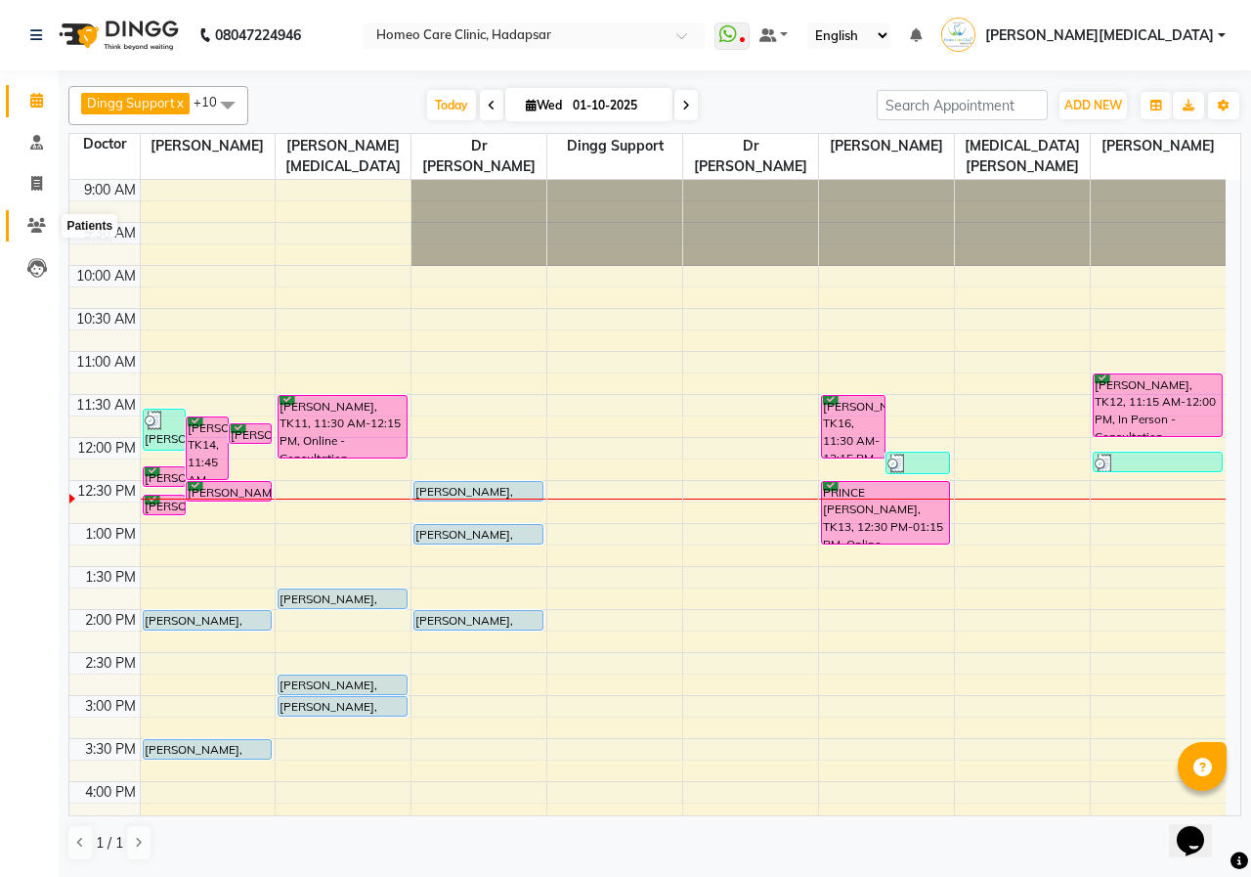
click at [37, 218] on icon at bounding box center [36, 225] width 19 height 15
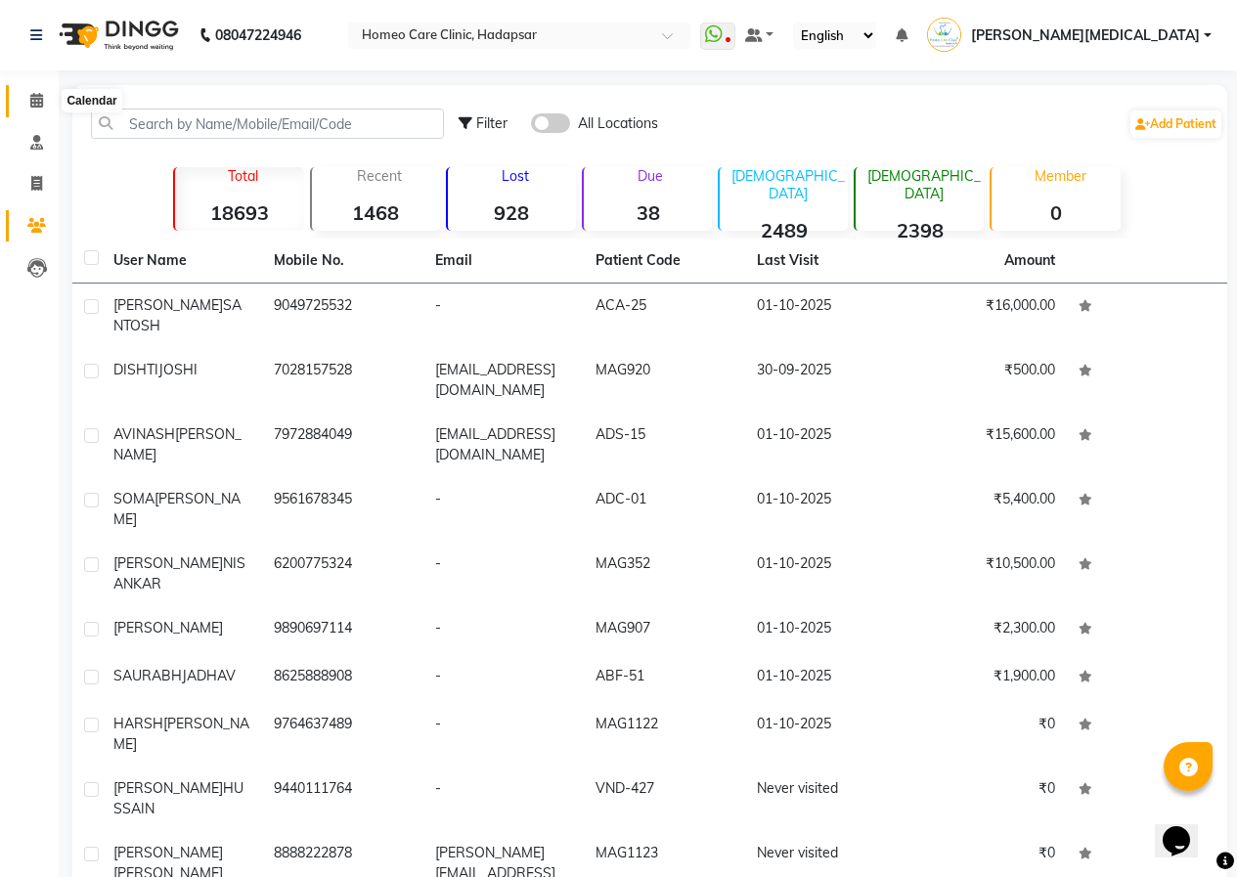
click at [33, 103] on icon at bounding box center [36, 100] width 13 height 15
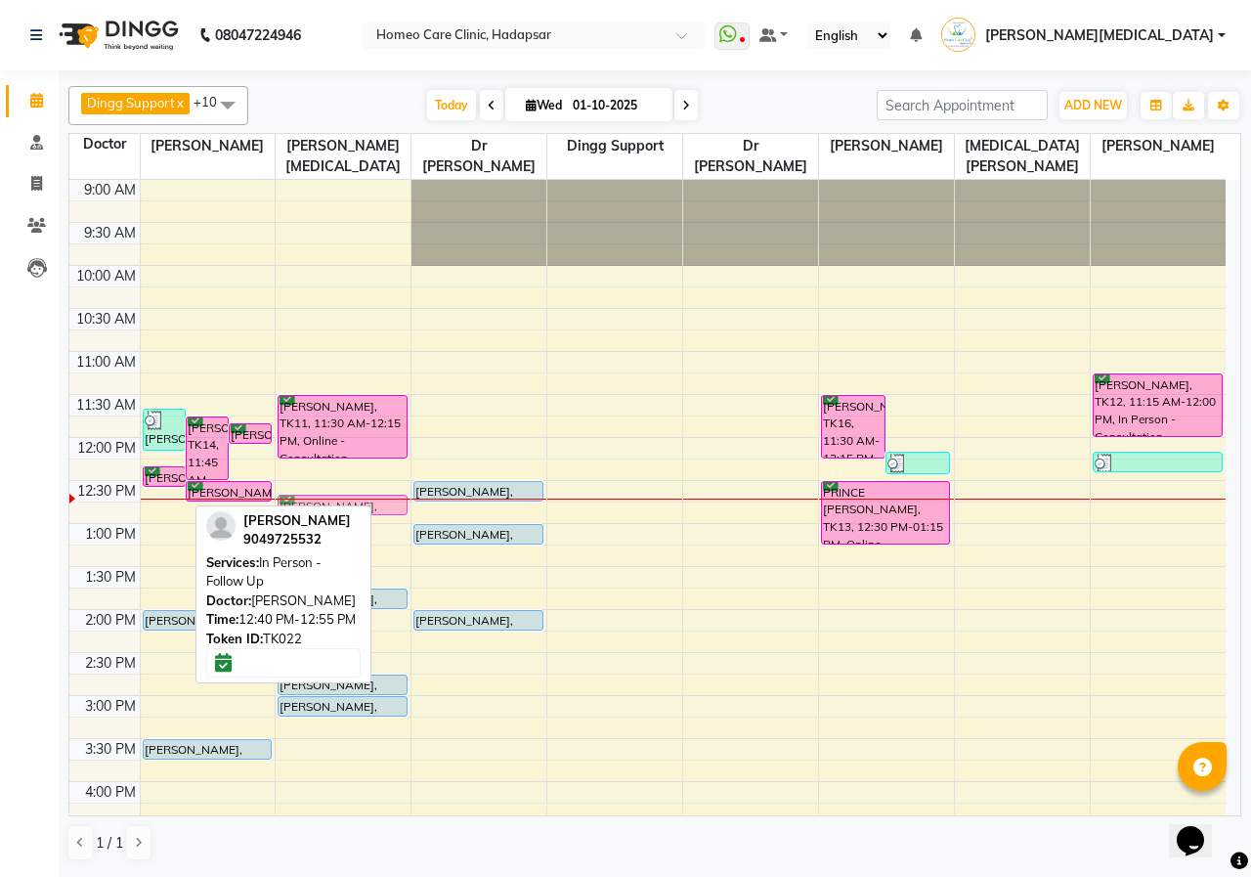
drag, startPoint x: 159, startPoint y: 504, endPoint x: 314, endPoint y: 514, distance: 154.8
click at [314, 514] on div "Dingg Support x [PERSON_NAME] [PERSON_NAME] x [PERSON_NAME] x [PERSON_NAME][MED…" at bounding box center [654, 473] width 1173 height 791
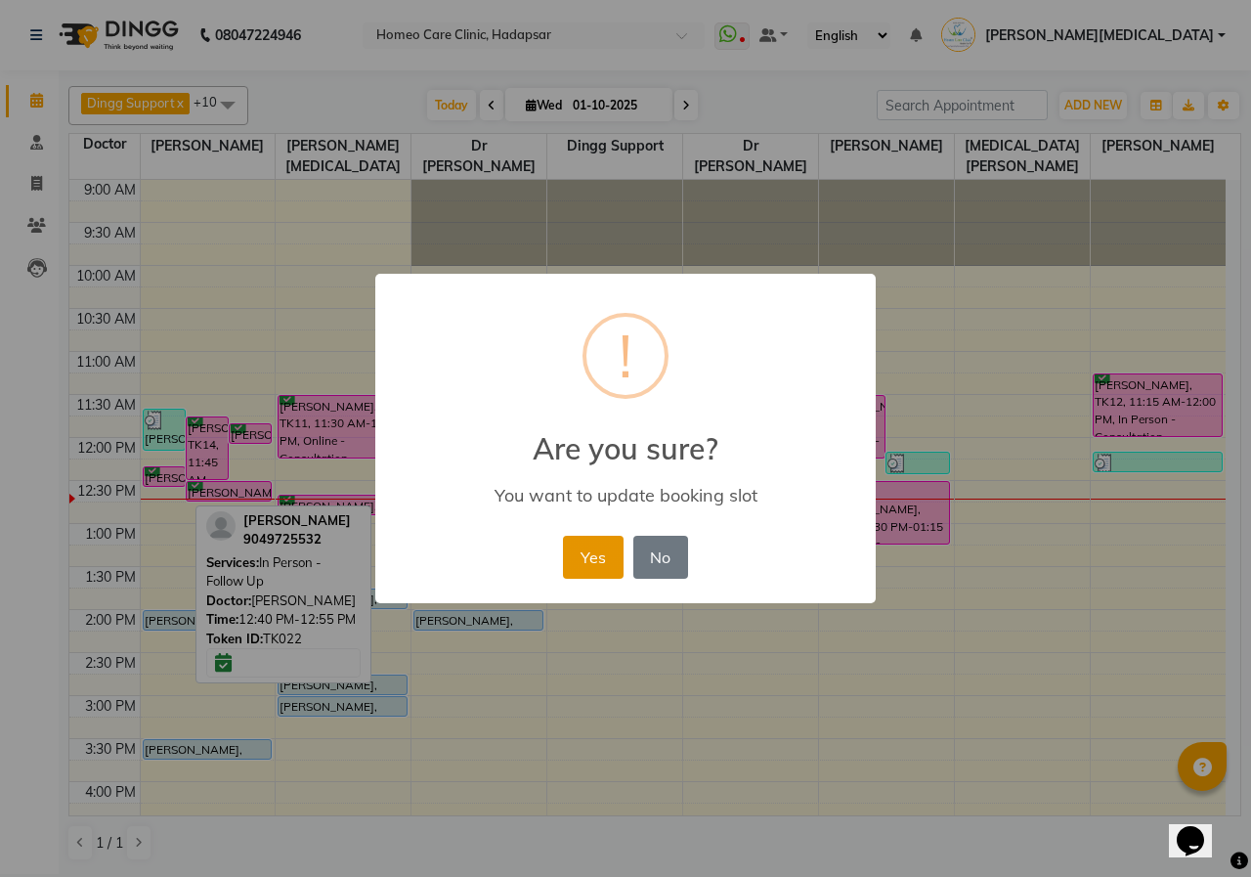
click at [604, 569] on button "Yes" at bounding box center [593, 557] width 60 height 43
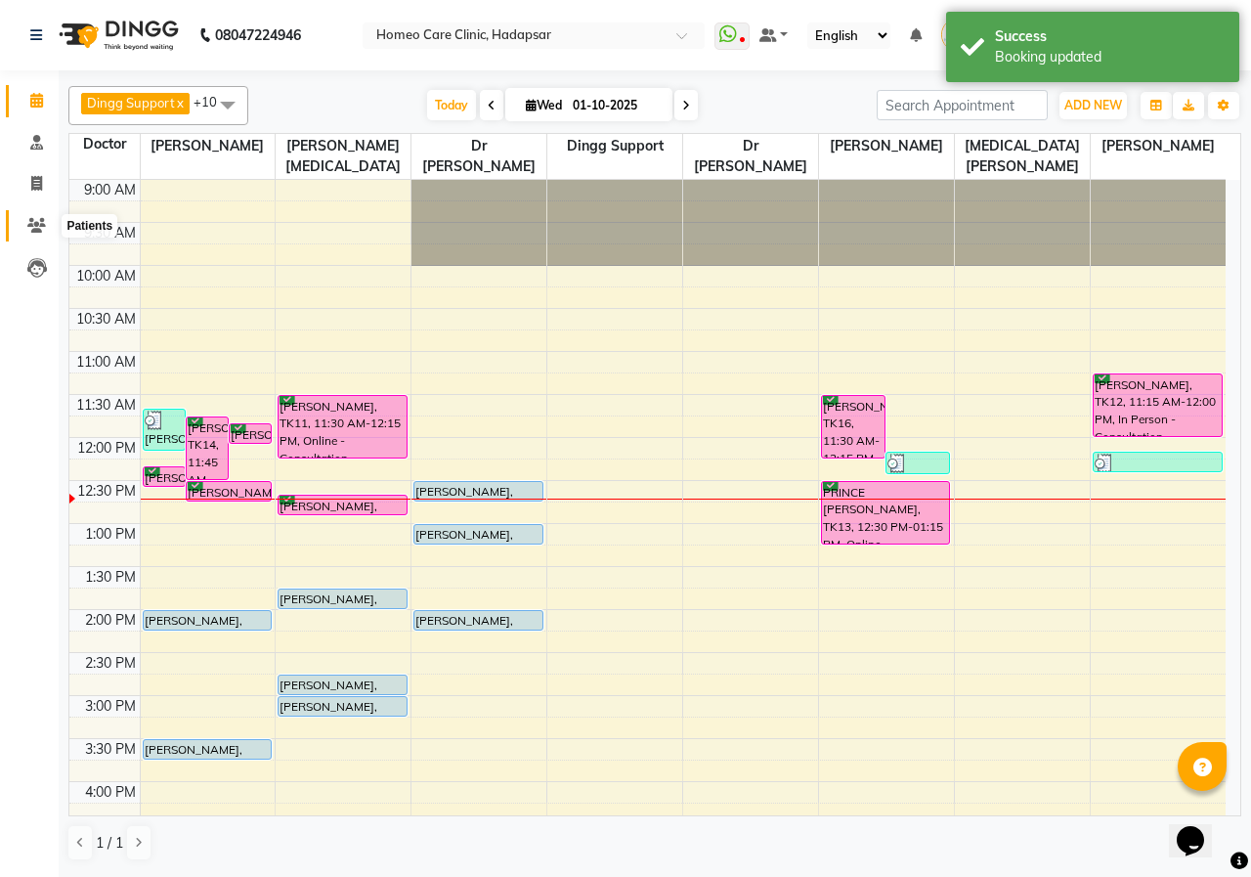
click at [35, 230] on icon at bounding box center [36, 225] width 19 height 15
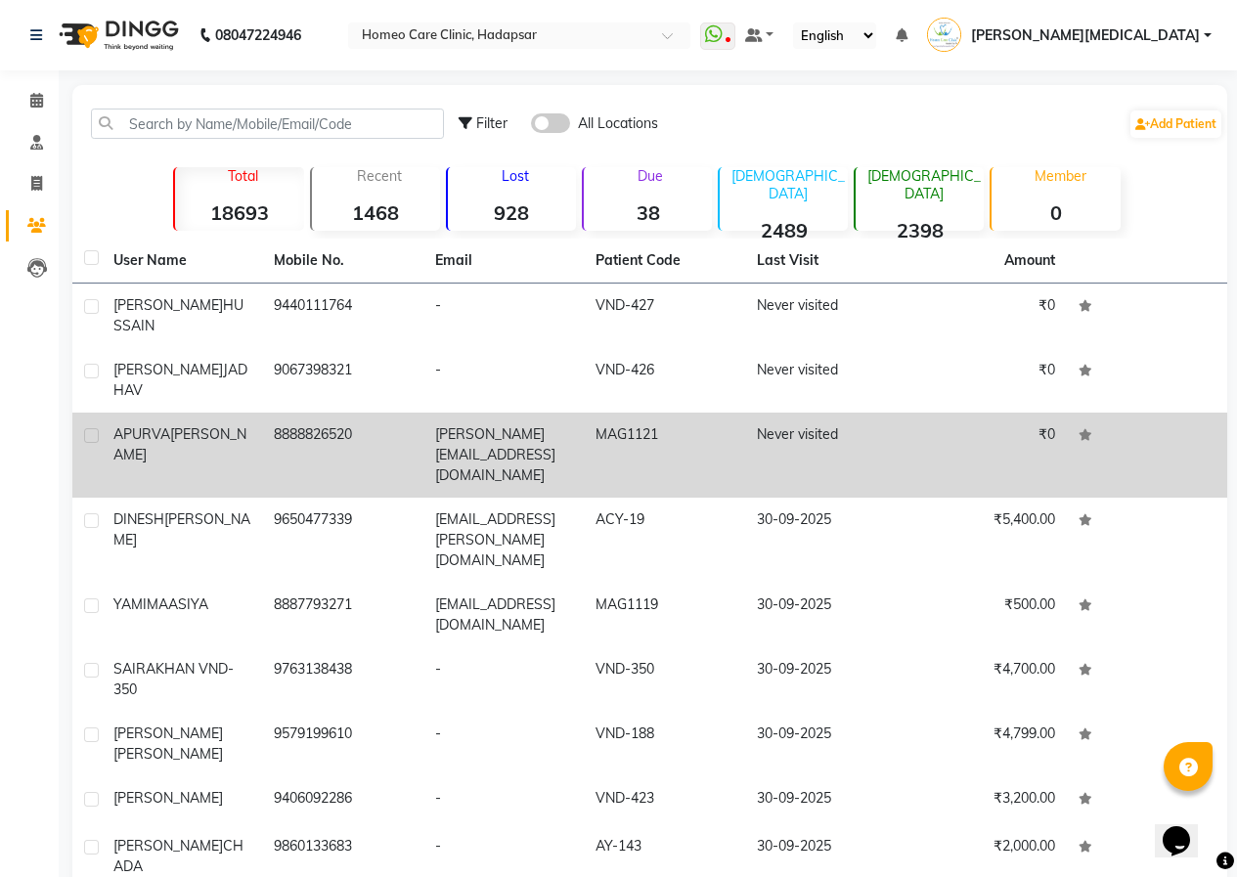
click at [278, 413] on td "8888826520" at bounding box center [342, 455] width 160 height 85
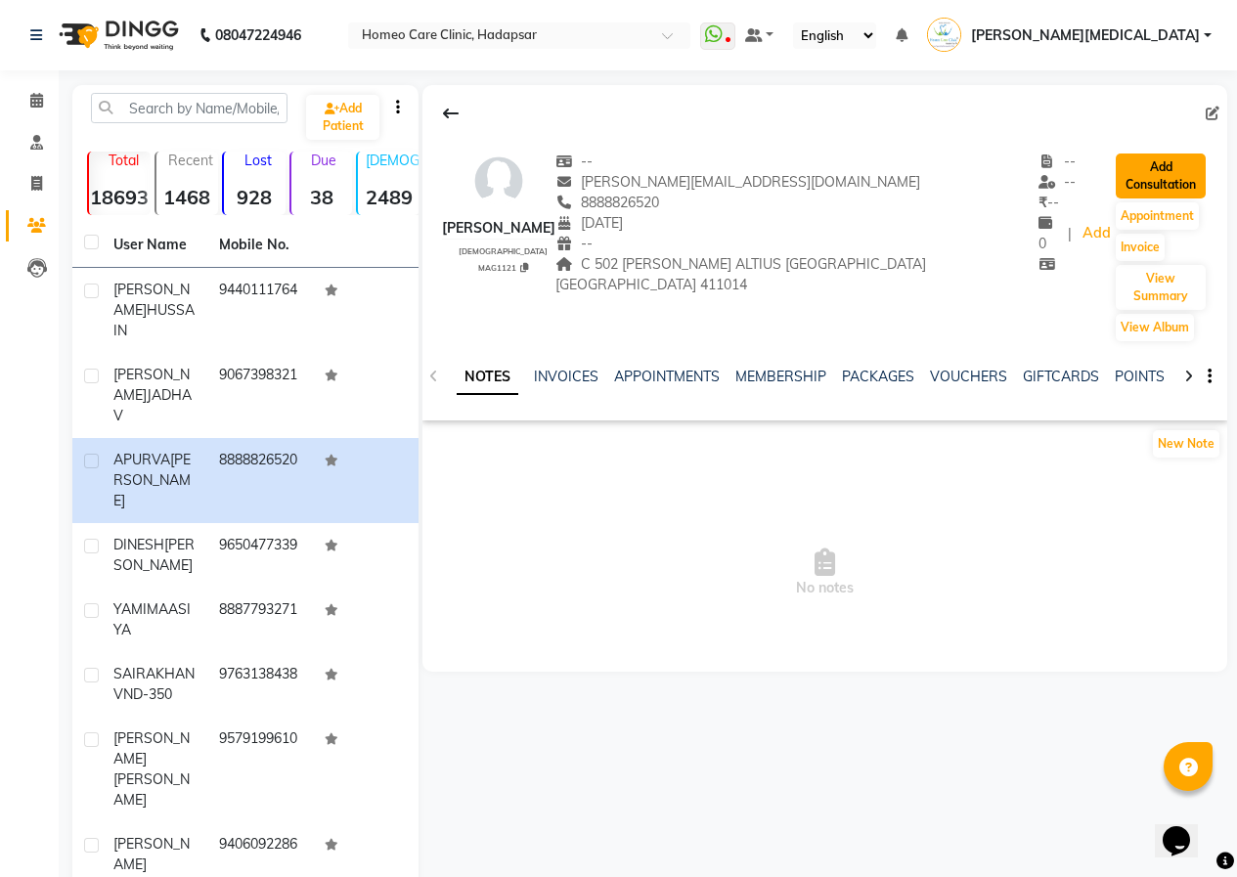
click at [1155, 187] on button "Add Consultation" at bounding box center [1160, 175] width 90 height 45
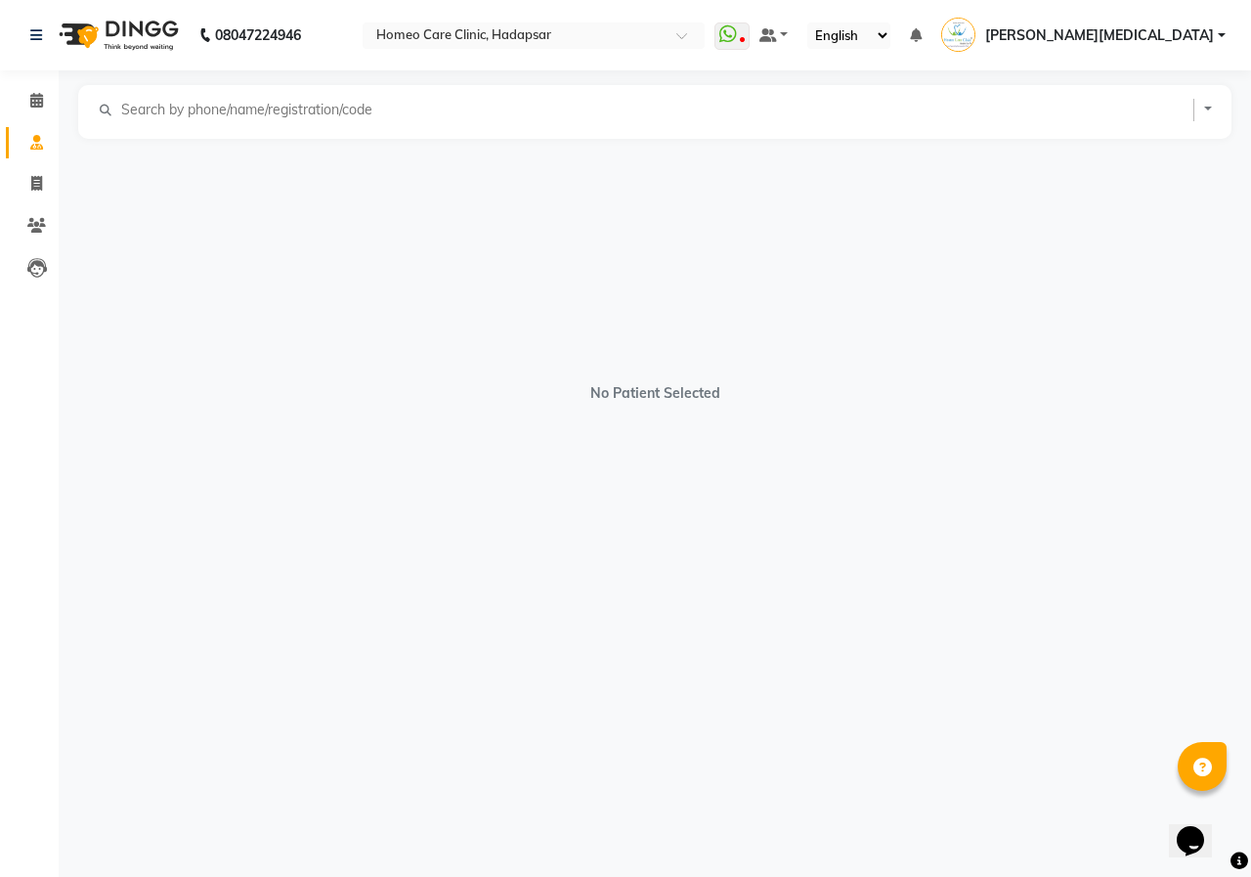
select select "[DEMOGRAPHIC_DATA]"
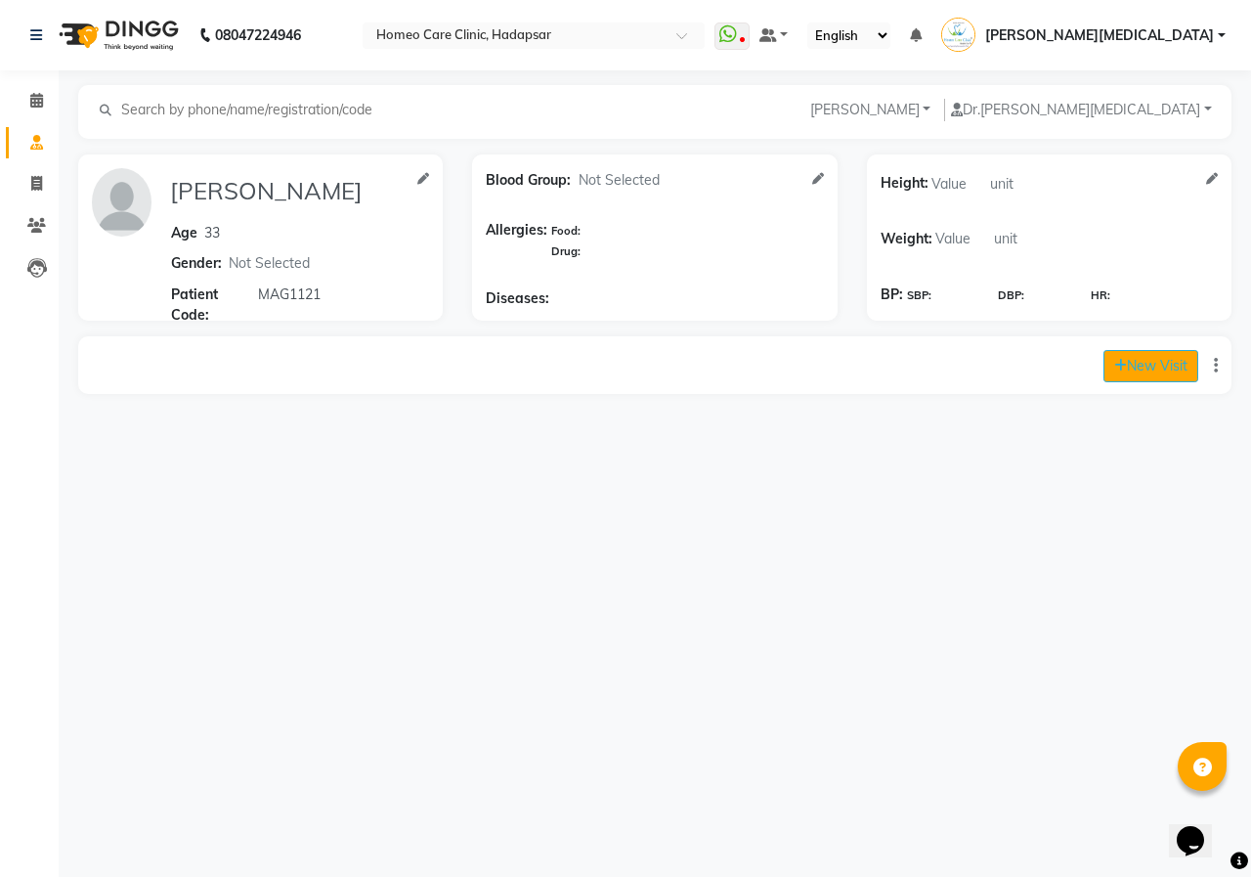
click at [1153, 364] on button "New Visit" at bounding box center [1151, 366] width 95 height 32
select select "780"
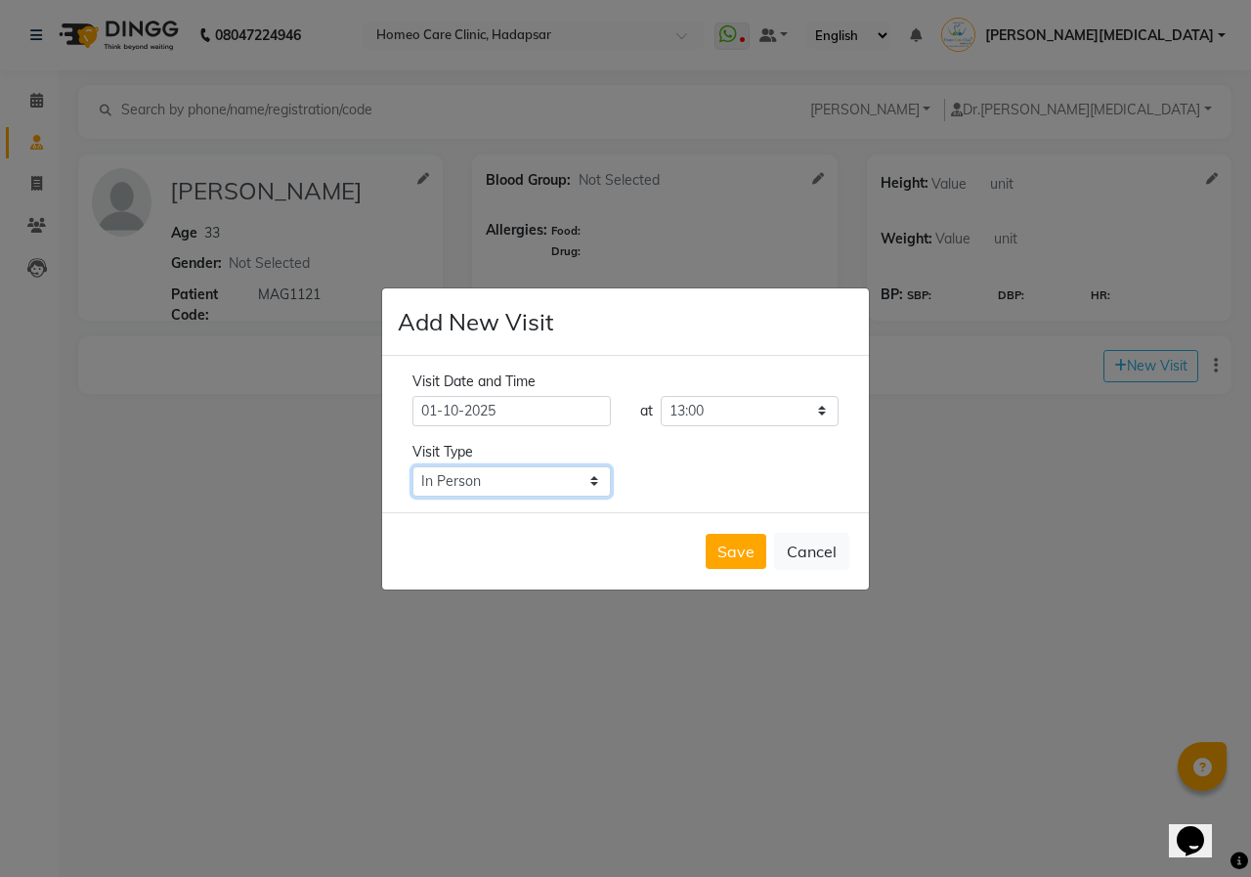
drag, startPoint x: 569, startPoint y: 471, endPoint x: 557, endPoint y: 494, distance: 25.4
click at [569, 471] on select "Select Type In Person Video Phone Chat" at bounding box center [512, 481] width 198 height 30
click at [413, 466] on select "Select Type In Person Video Phone Chat" at bounding box center [512, 481] width 198 height 30
drag, startPoint x: 477, startPoint y: 482, endPoint x: 473, endPoint y: 496, distance: 14.2
click at [477, 482] on select "Select Type In Person Video Phone Chat" at bounding box center [512, 481] width 198 height 30
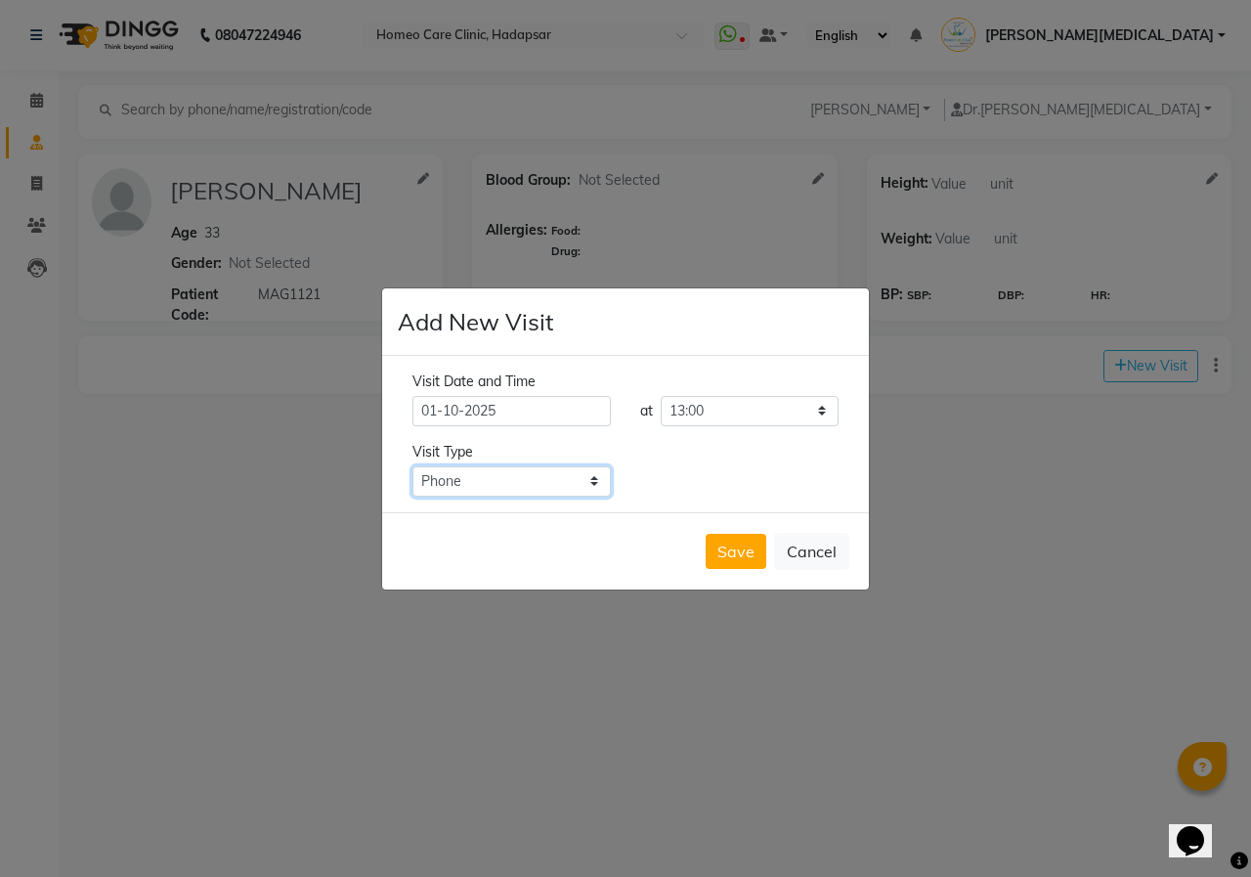
select select "video"
click at [413, 466] on select "Select Type In Person Video Phone Chat" at bounding box center [512, 481] width 198 height 30
click at [718, 543] on button "Save" at bounding box center [736, 551] width 61 height 35
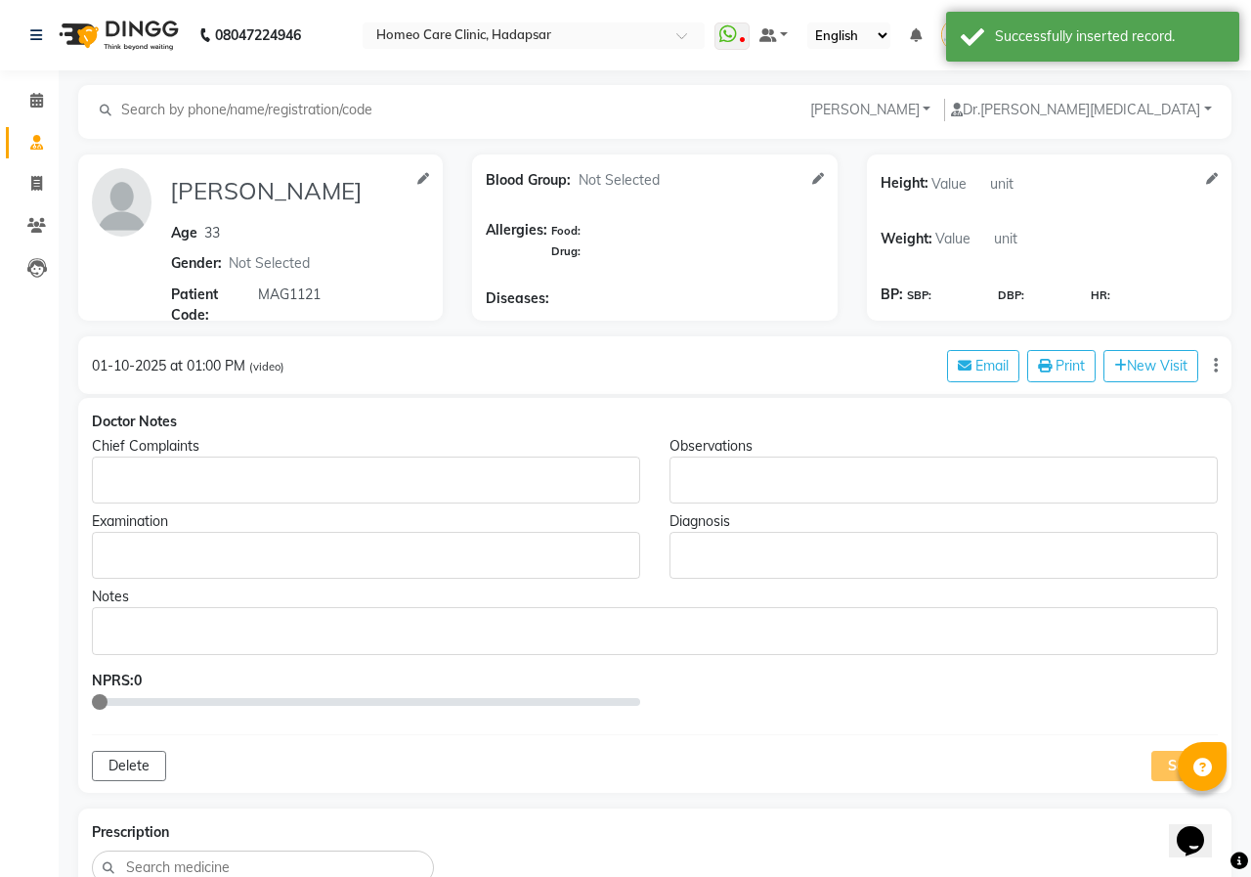
type input "[PERSON_NAME]"
type input "33"
select select "[DEMOGRAPHIC_DATA]"
type input "MAG1121"
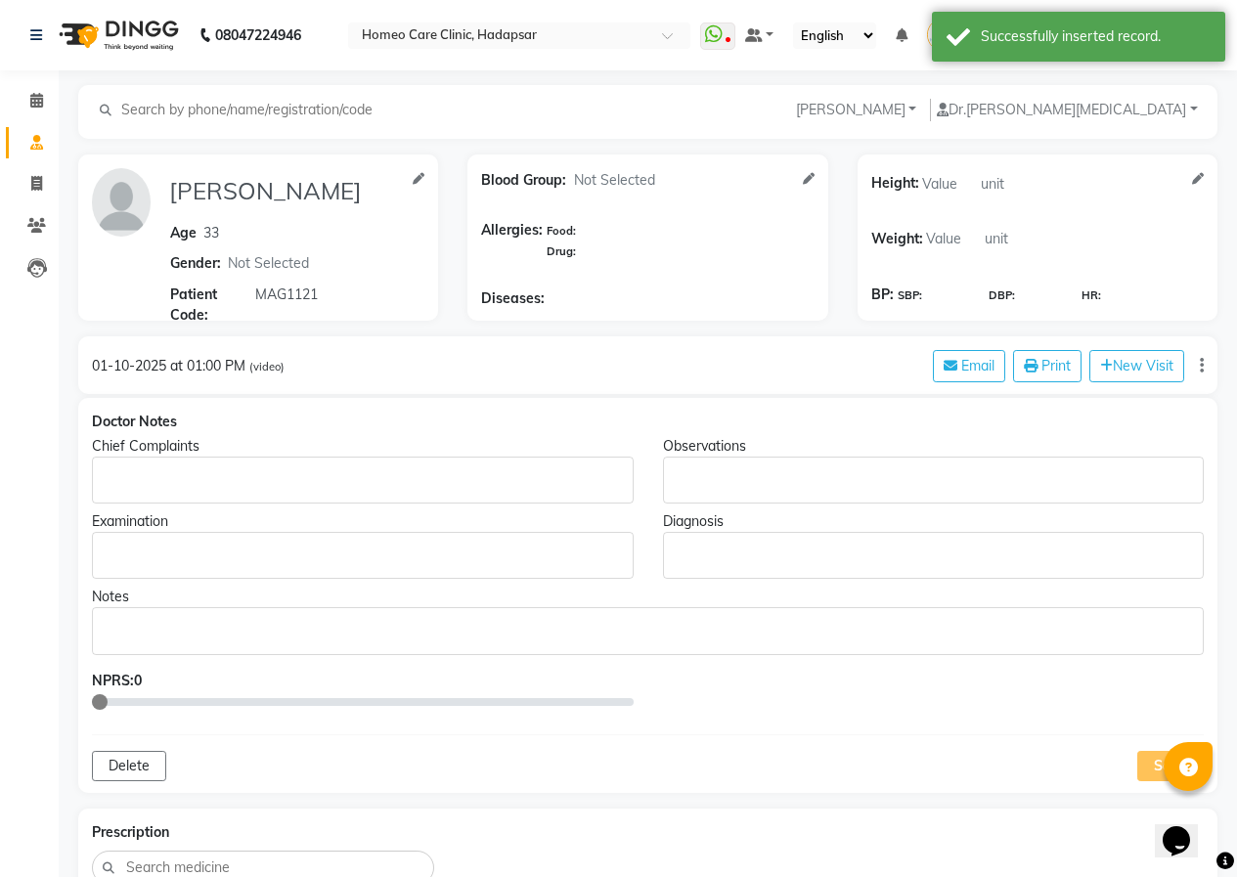
click at [178, 477] on p "Rich Text Editor, main" at bounding box center [362, 480] width 523 height 21
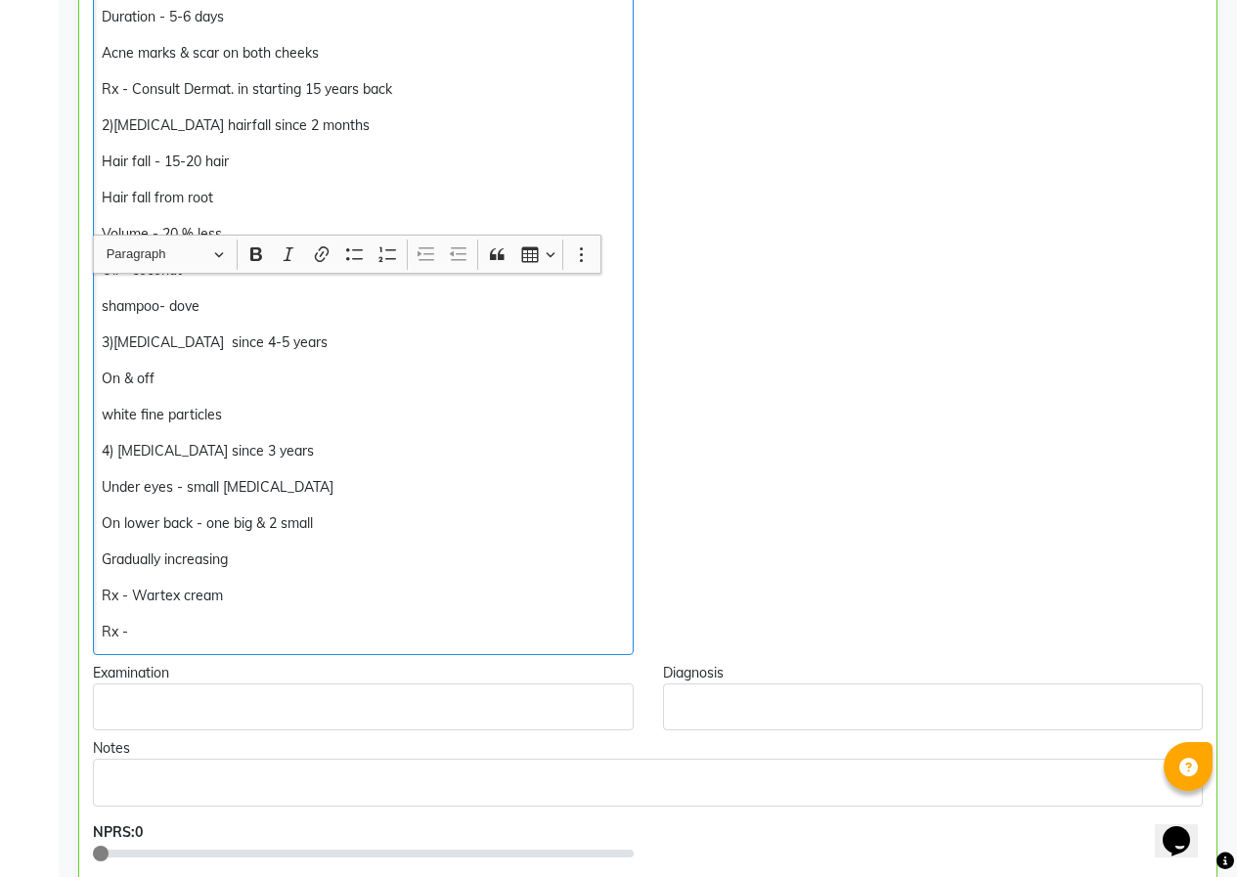
scroll to position [857, 0]
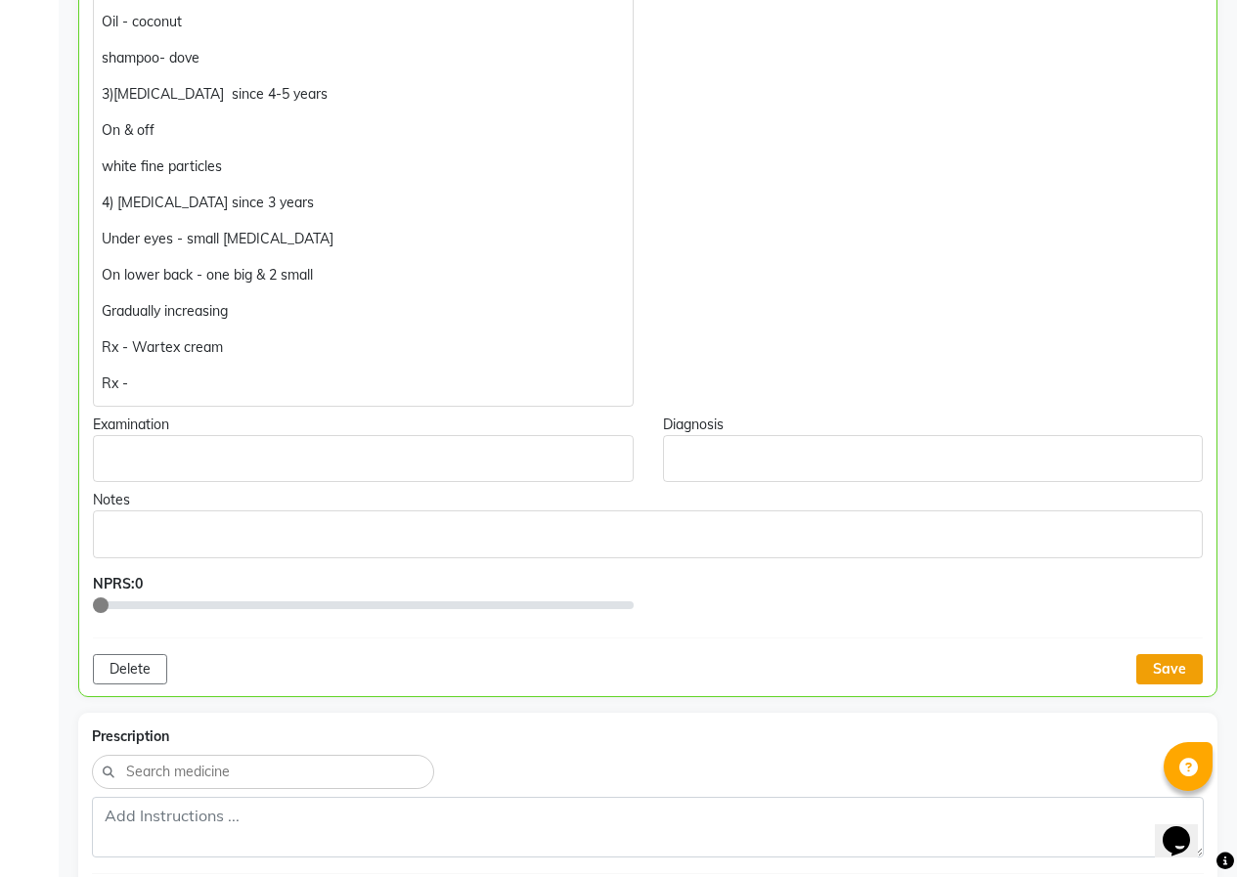
click at [1160, 673] on button "Save" at bounding box center [1169, 669] width 66 height 30
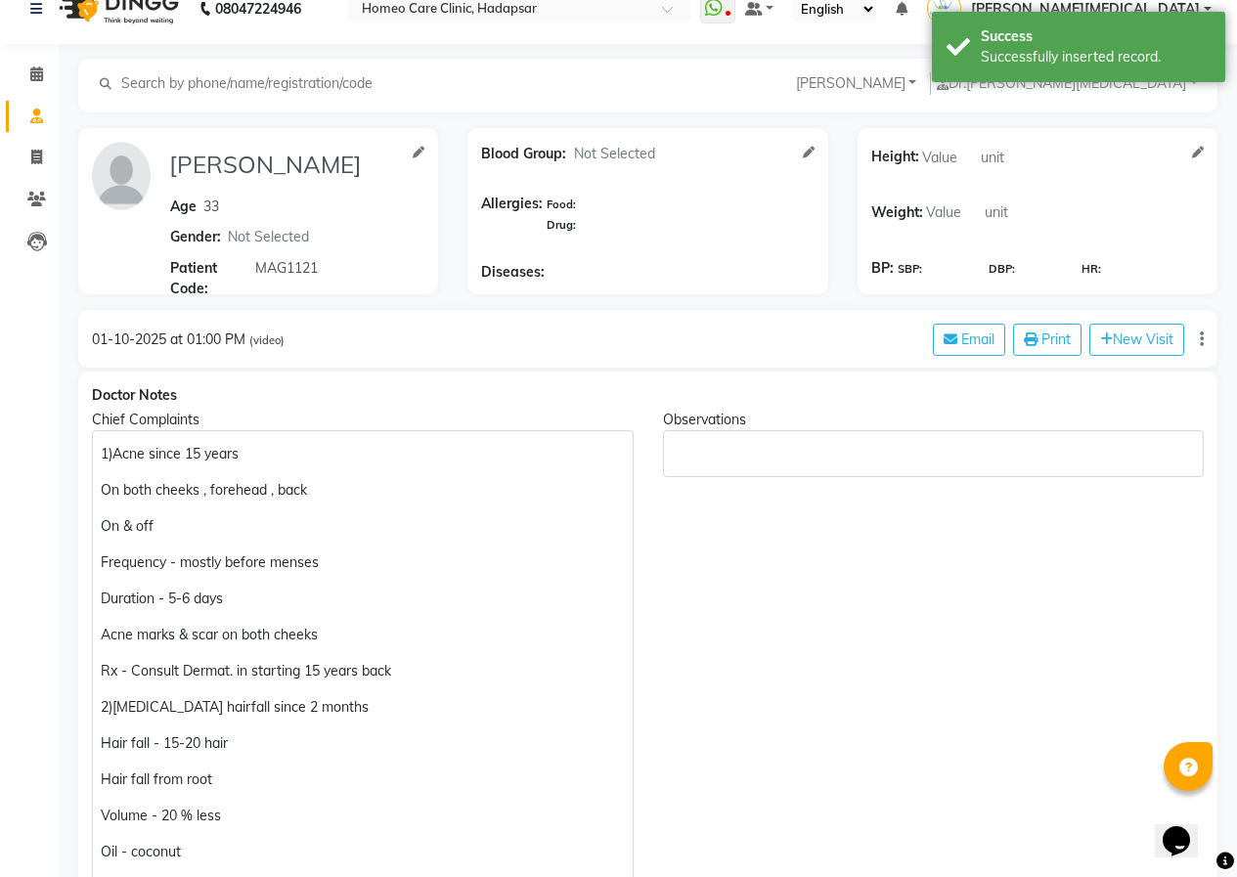
scroll to position [0, 0]
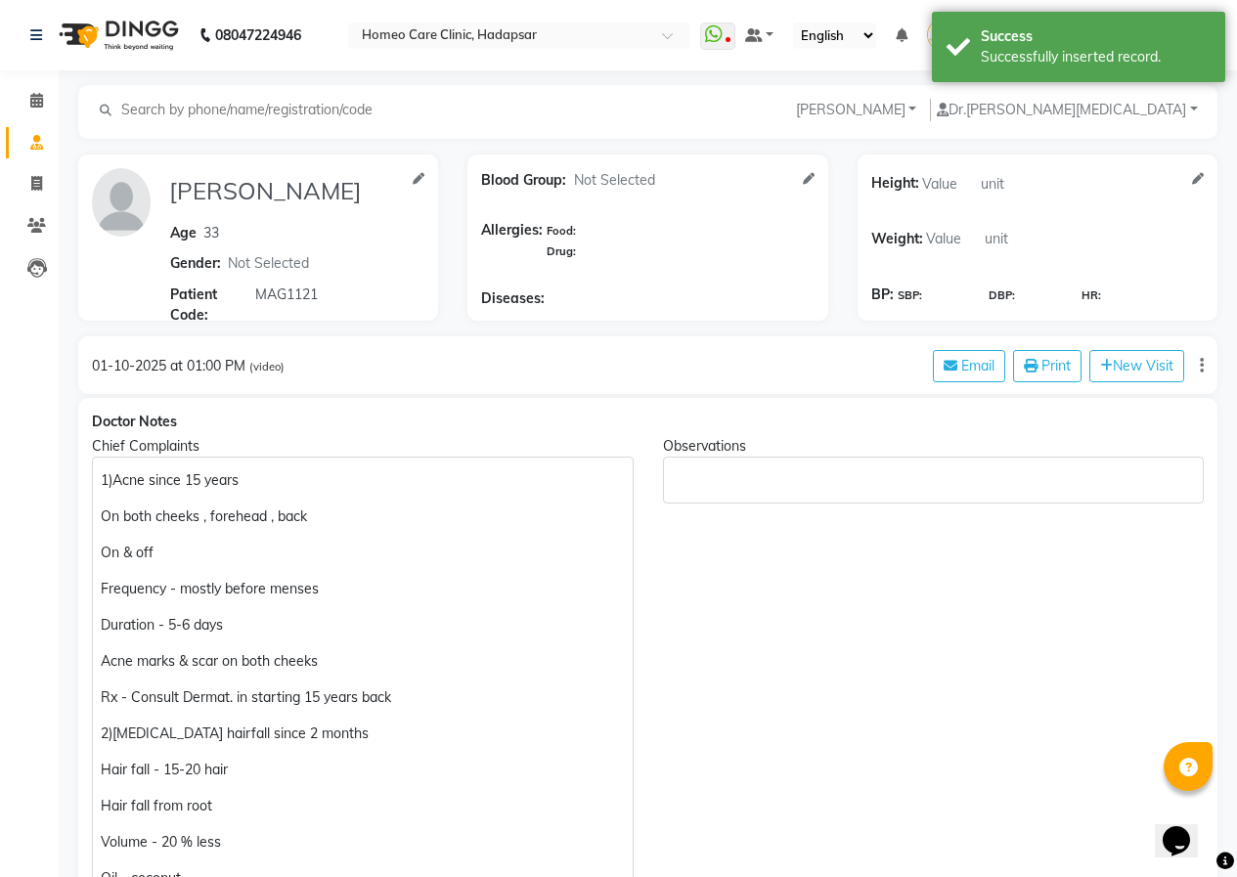
click at [98, 472] on div "1)Acne since 15 years On both cheeks , forehead , back On & off Frequency - mos…" at bounding box center [363, 860] width 542 height 806
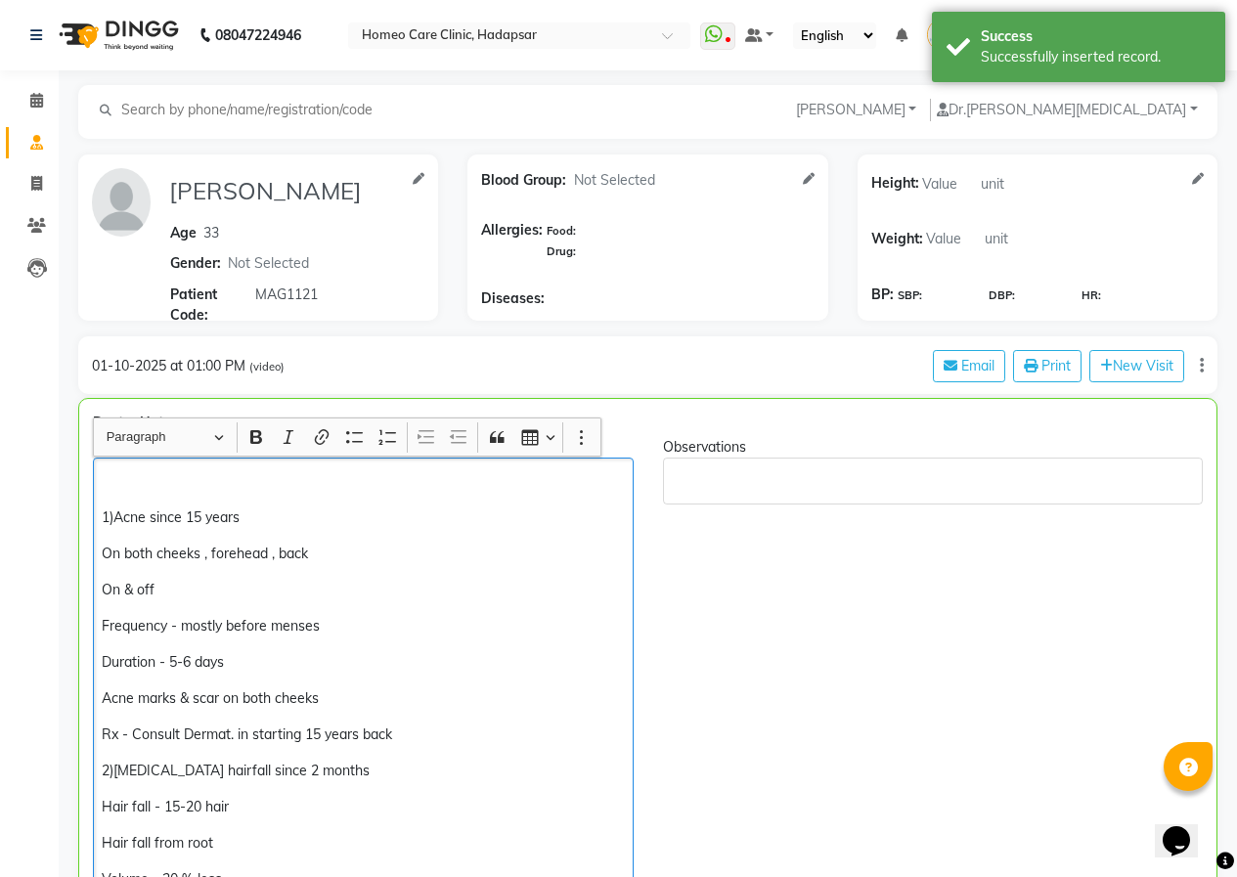
click at [100, 471] on div "1)Acne since 15 years On both cheeks , forehead , back On & off Frequency - mos…" at bounding box center [363, 879] width 541 height 843
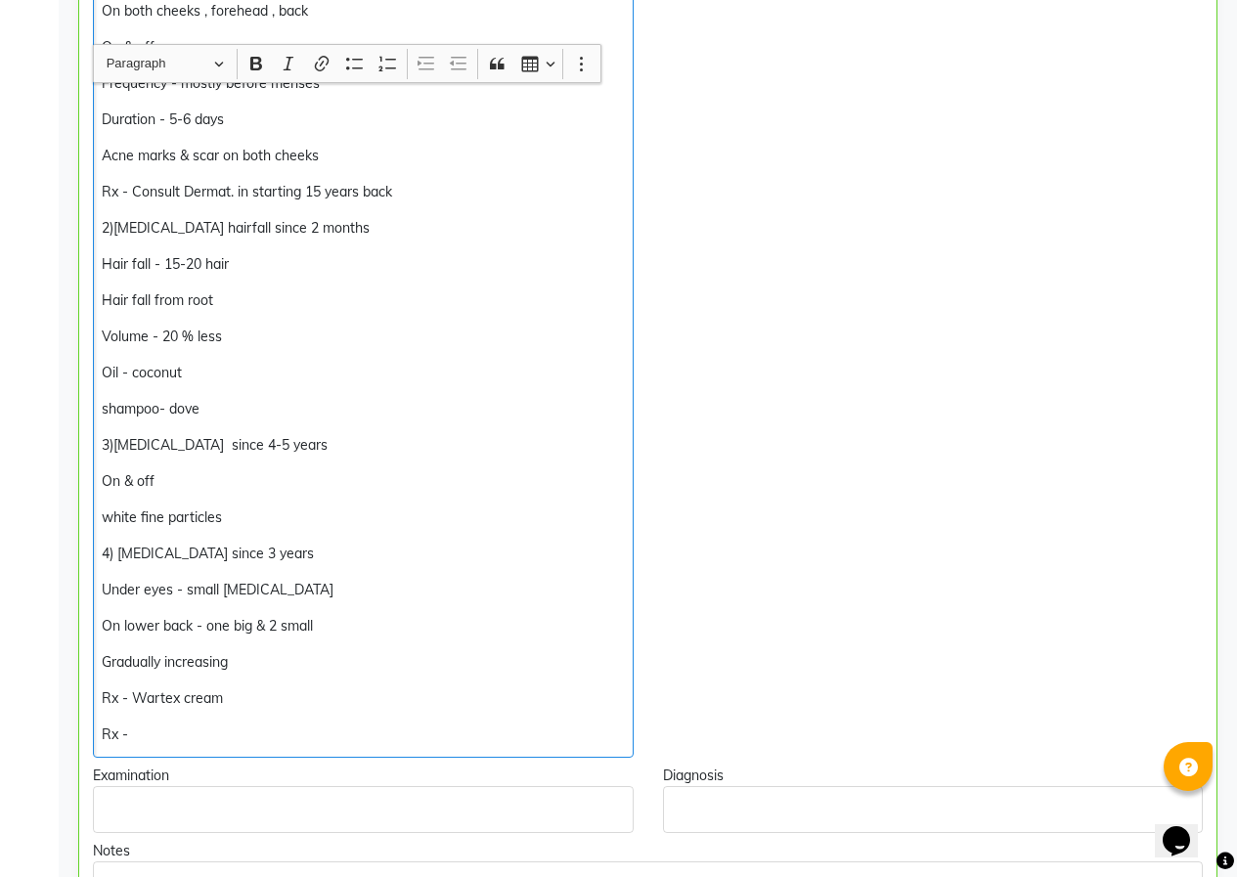
scroll to position [587, 0]
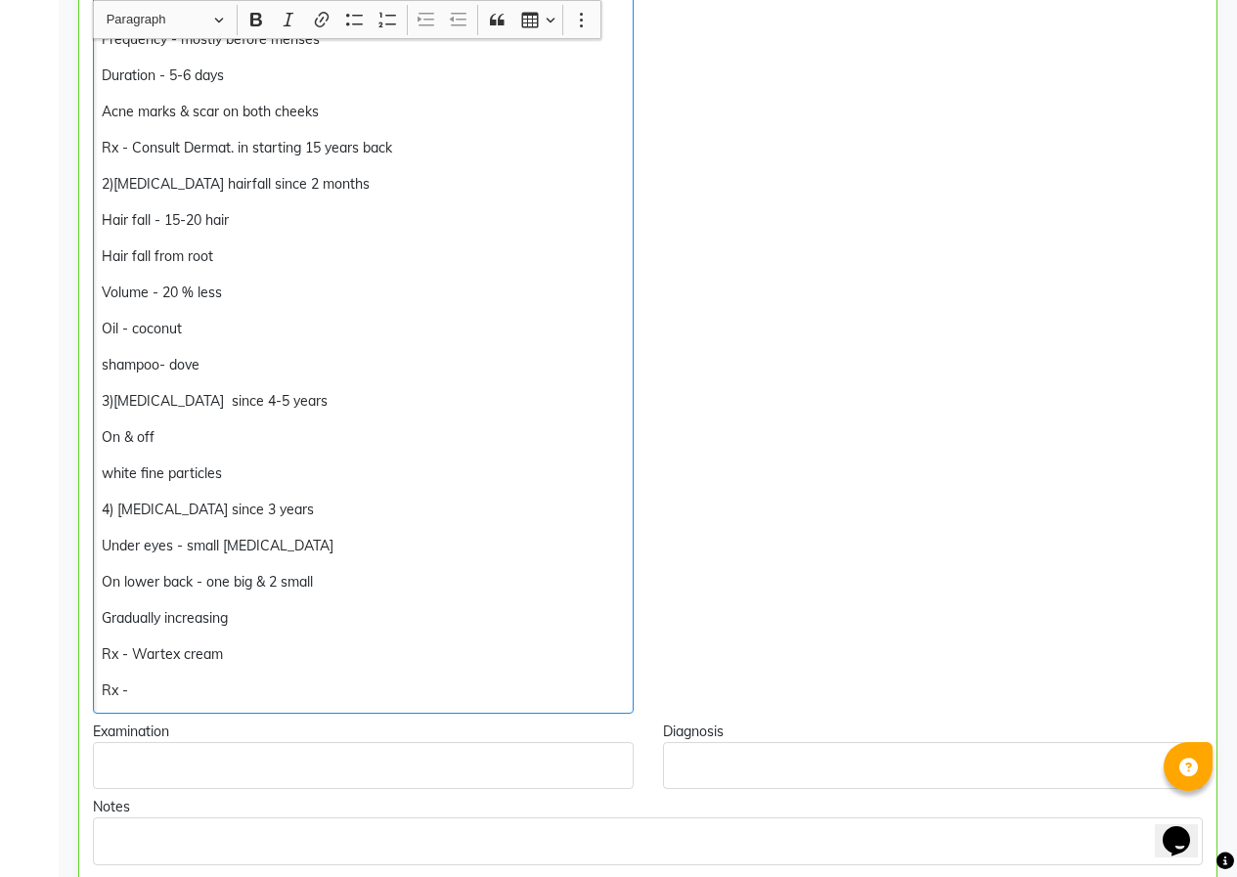
click at [270, 644] on p "Rx - Wartex cream" at bounding box center [363, 654] width 522 height 21
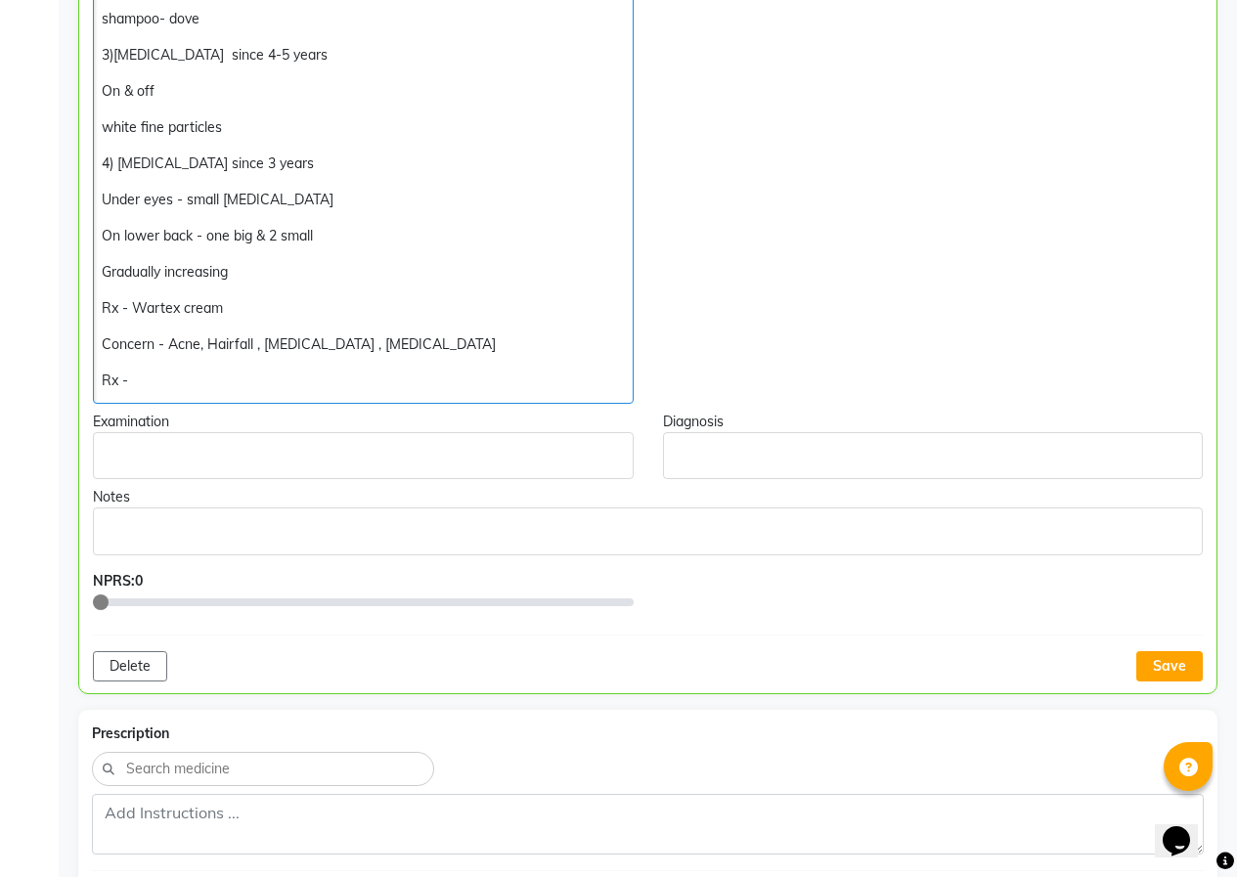
scroll to position [978, 0]
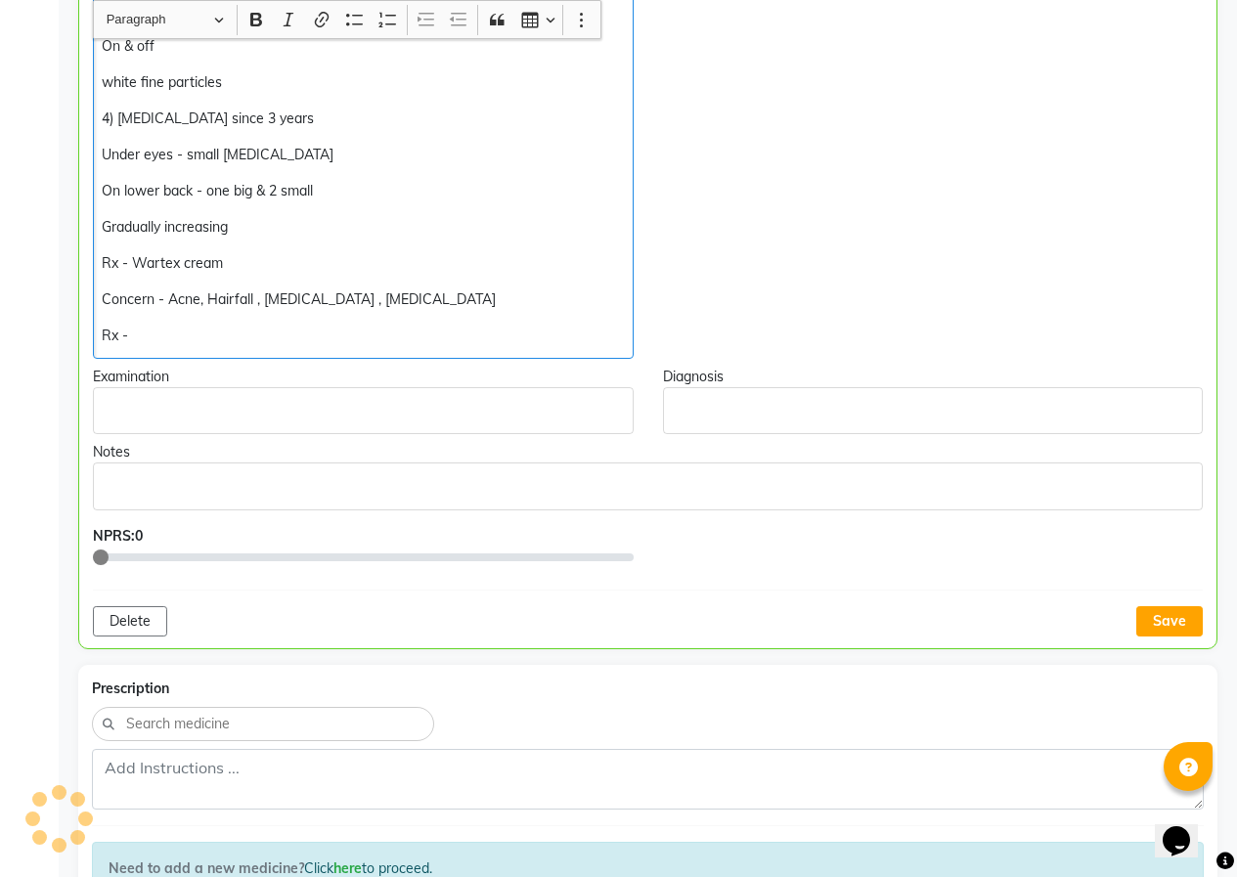
click at [258, 237] on p "Gradually increasing" at bounding box center [363, 227] width 522 height 21
click at [1144, 622] on button "Save" at bounding box center [1169, 621] width 66 height 30
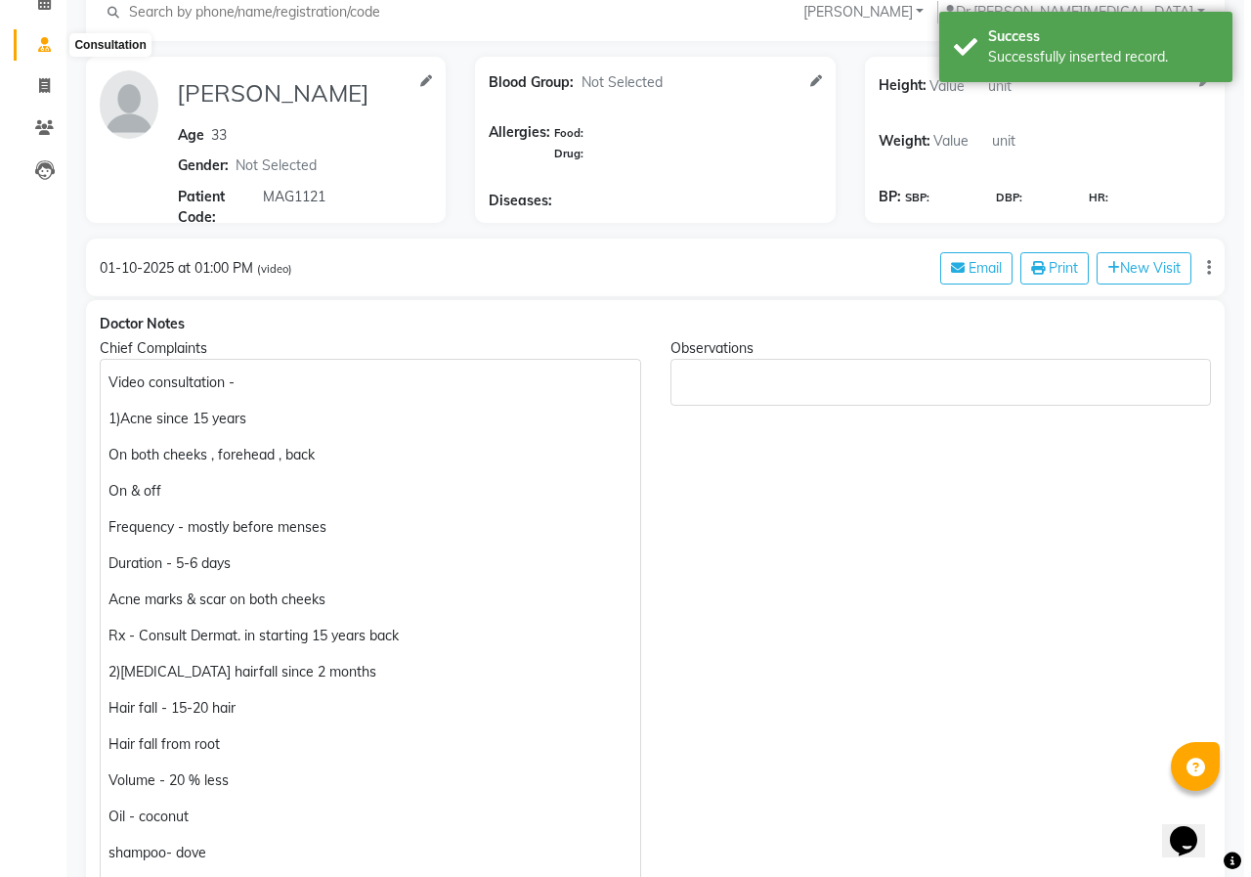
scroll to position [0, 0]
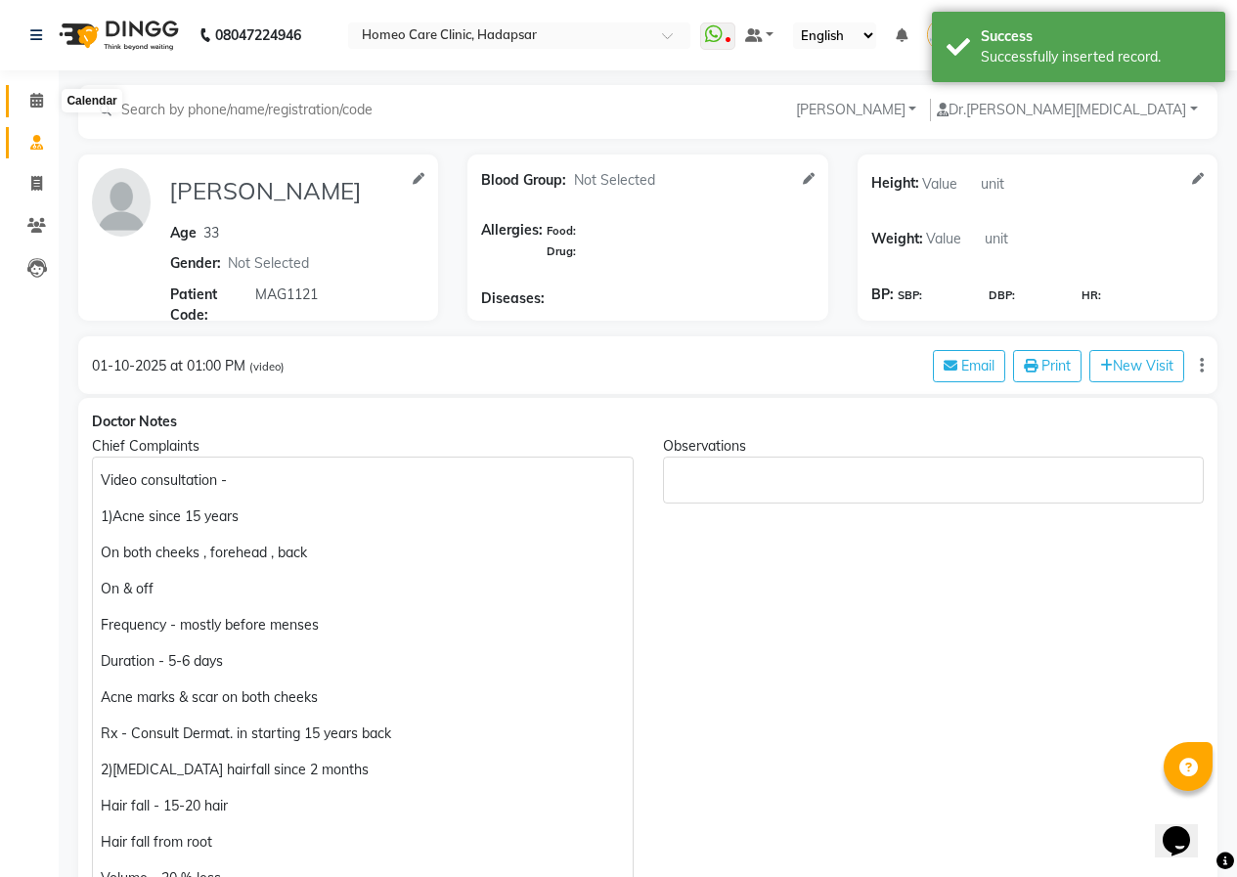
click at [35, 97] on icon at bounding box center [36, 100] width 13 height 15
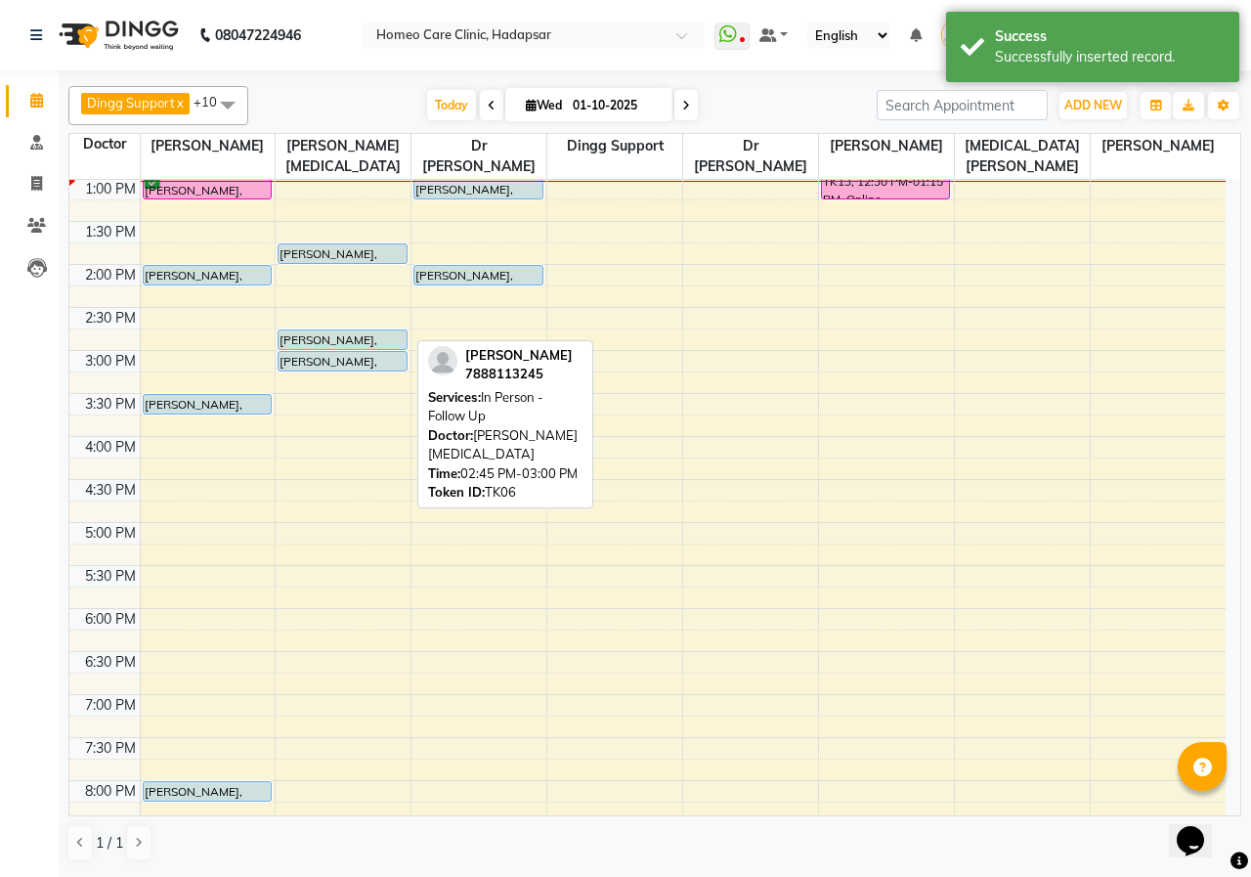
scroll to position [52, 0]
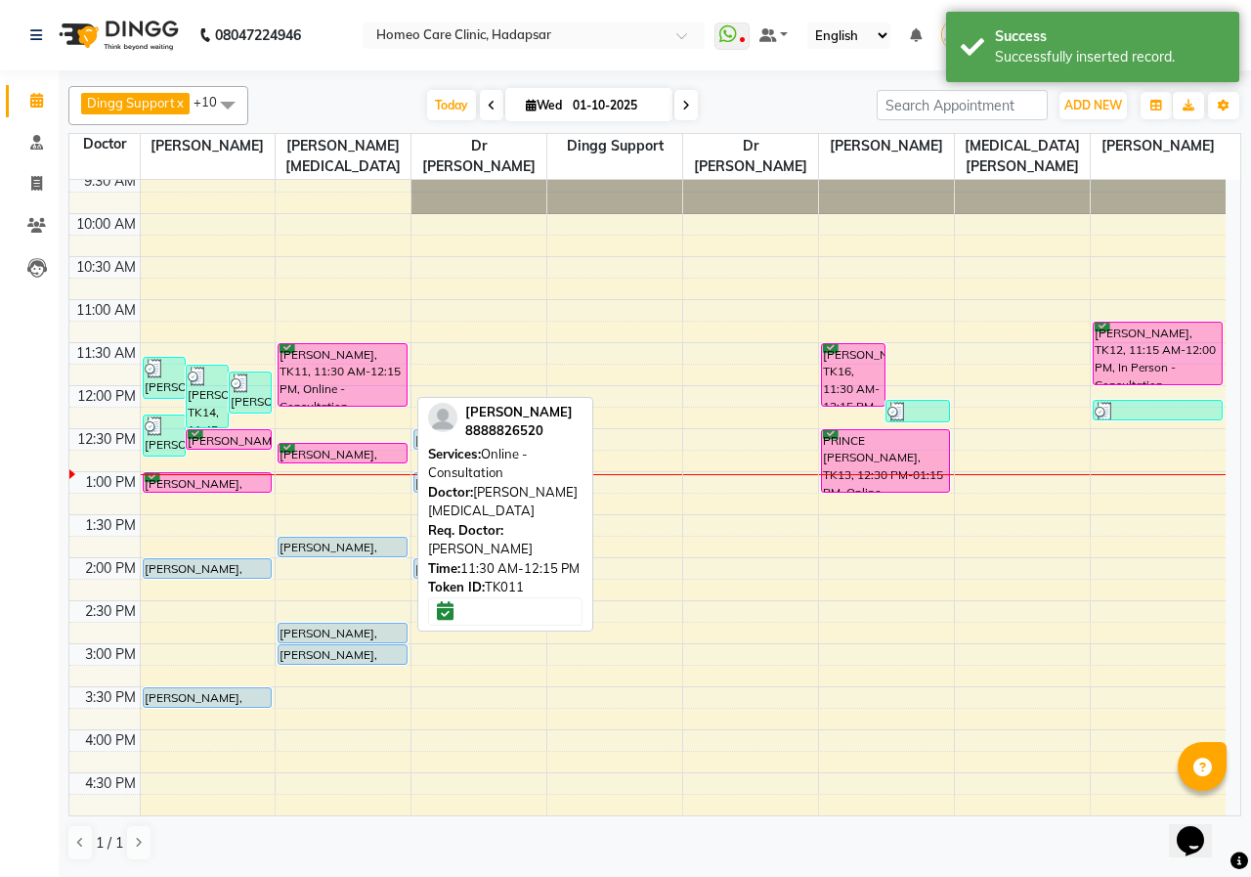
click at [327, 363] on div "[PERSON_NAME], TK11, 11:30 AM-12:15 PM, Online - Consultation" at bounding box center [342, 375] width 127 height 62
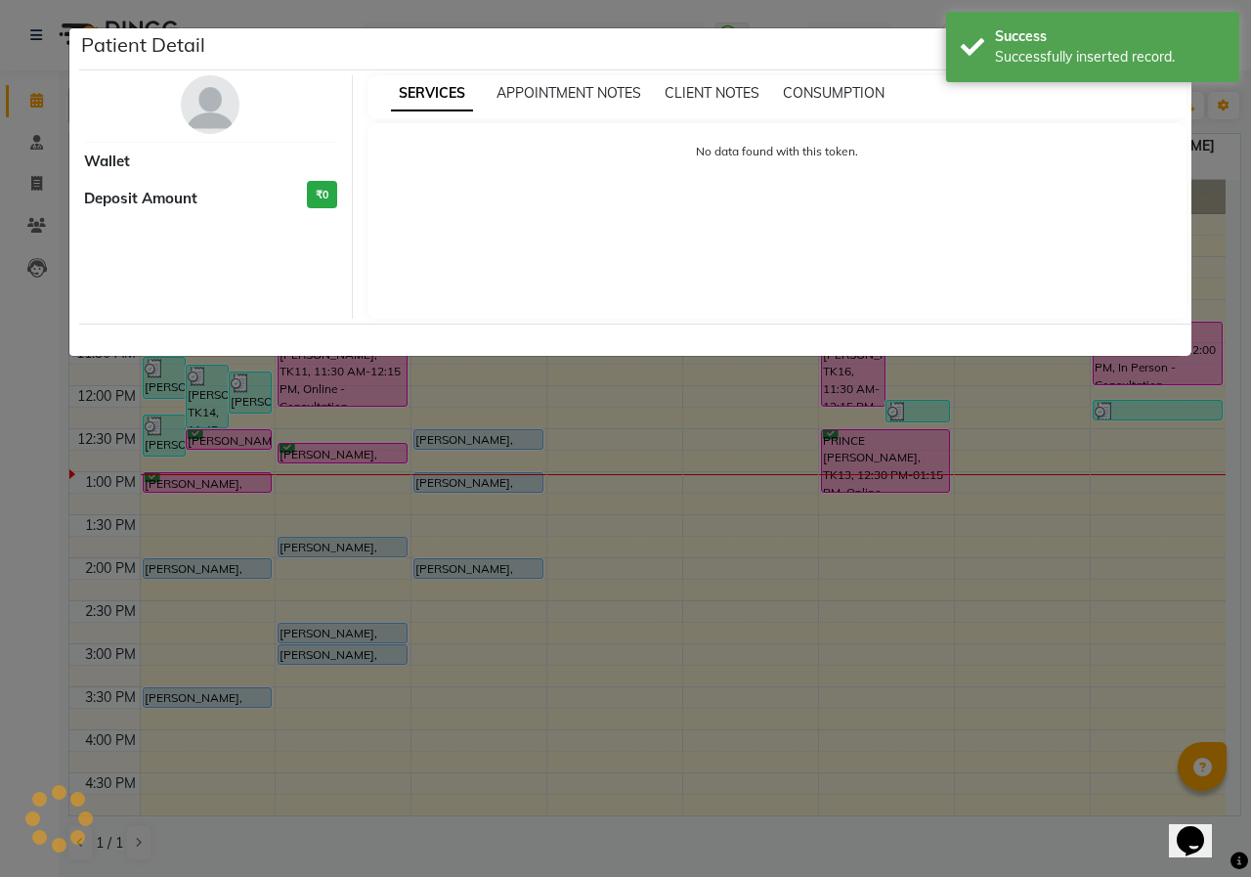
select select "6"
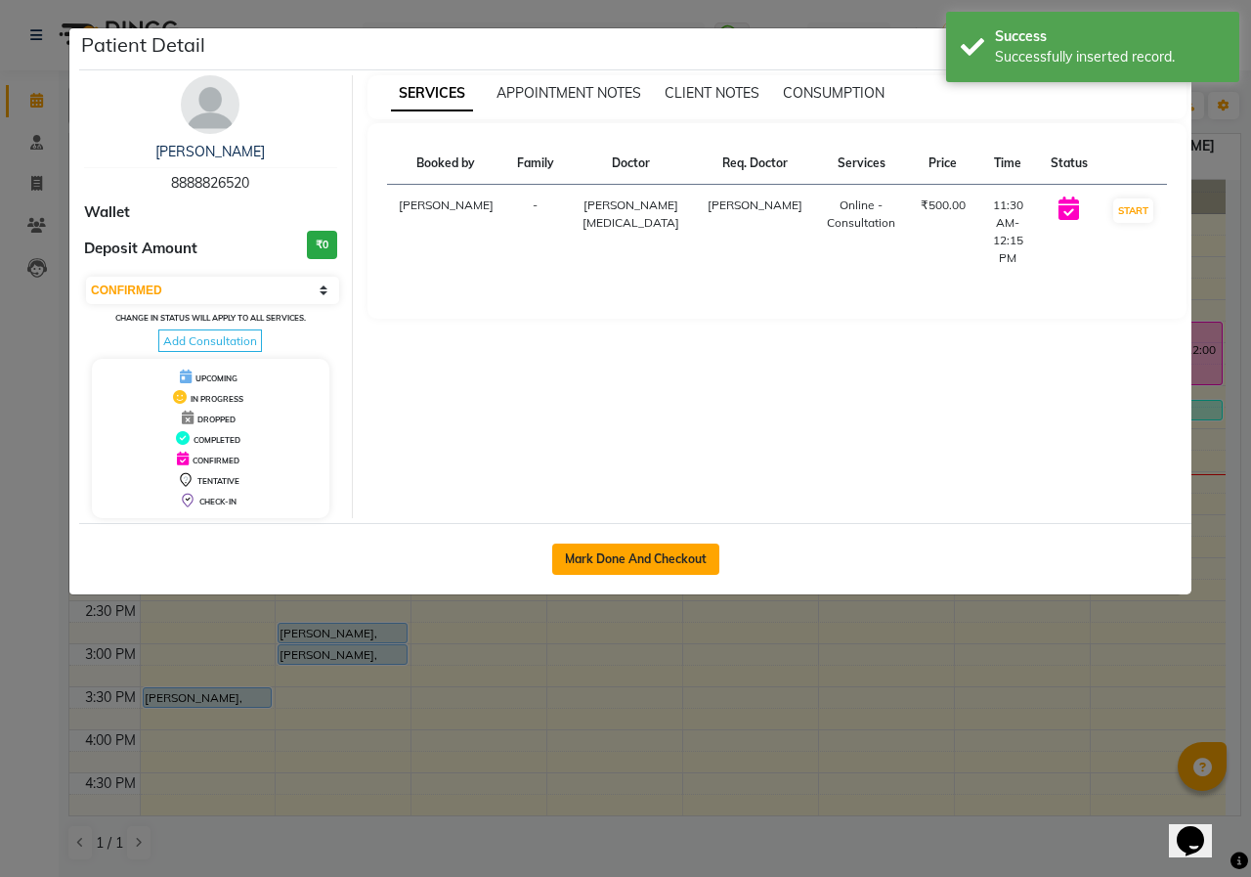
click at [587, 561] on button "Mark Done And Checkout" at bounding box center [635, 559] width 167 height 31
select select "service"
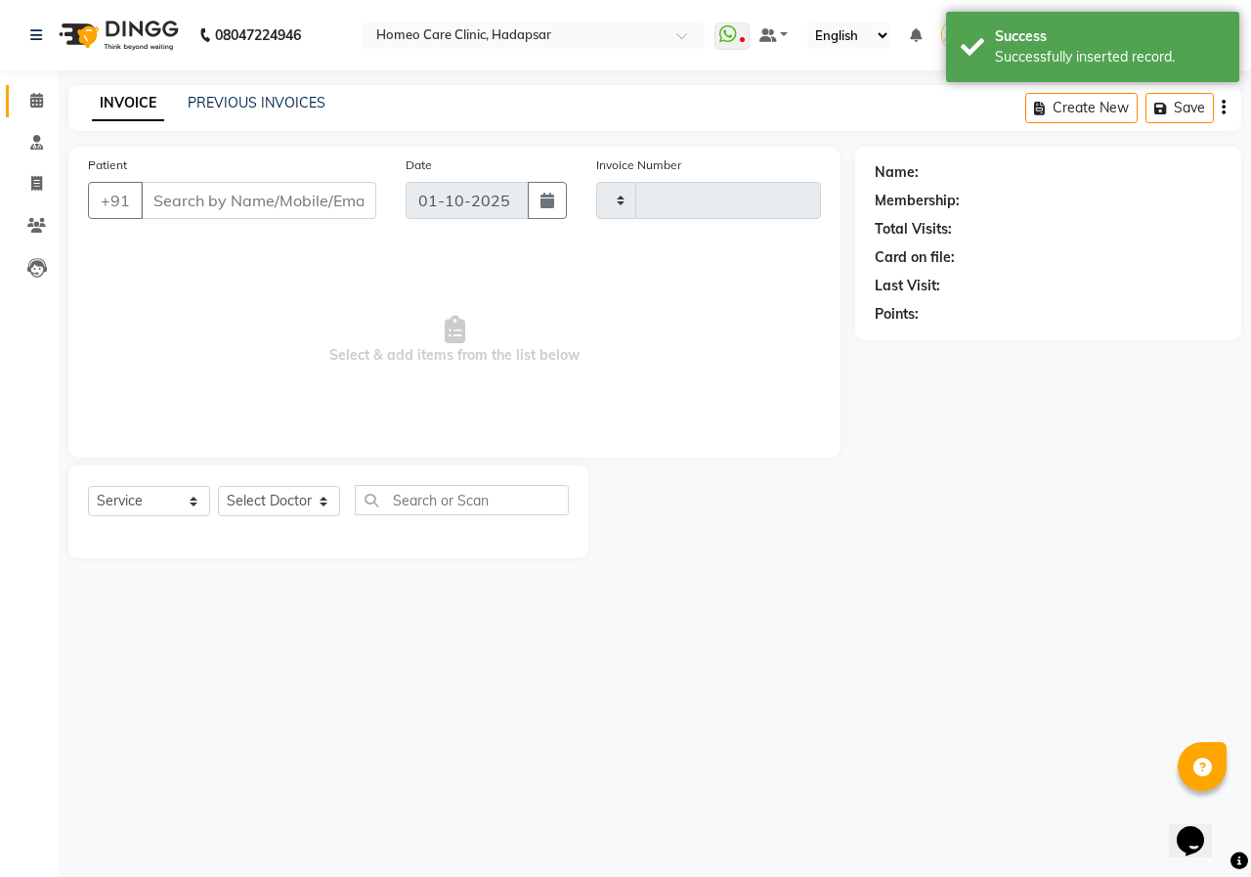
type input "3654"
select select "7485"
click at [40, 230] on icon at bounding box center [36, 225] width 19 height 15
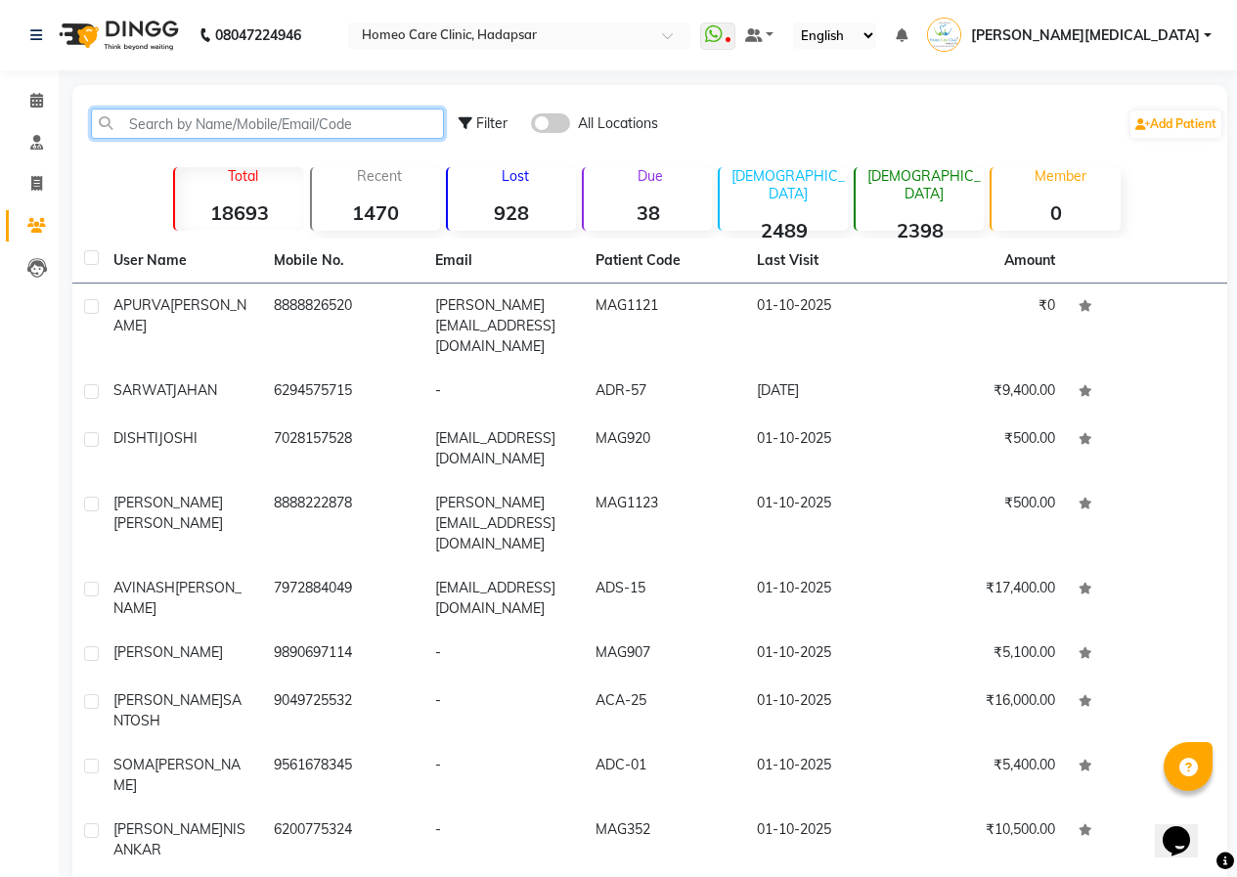
click at [275, 129] on input "text" at bounding box center [267, 124] width 353 height 30
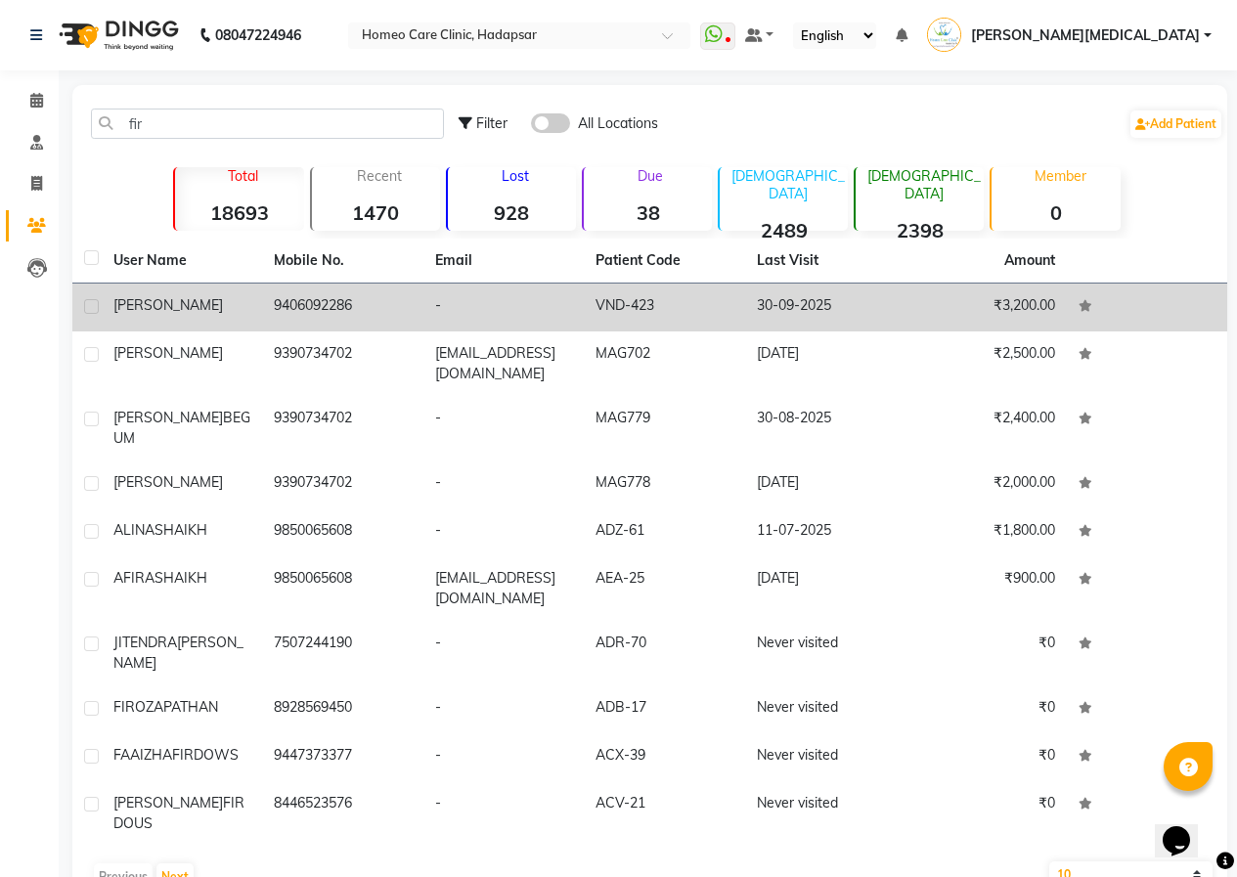
click at [763, 329] on td "30-09-2025" at bounding box center [825, 307] width 160 height 48
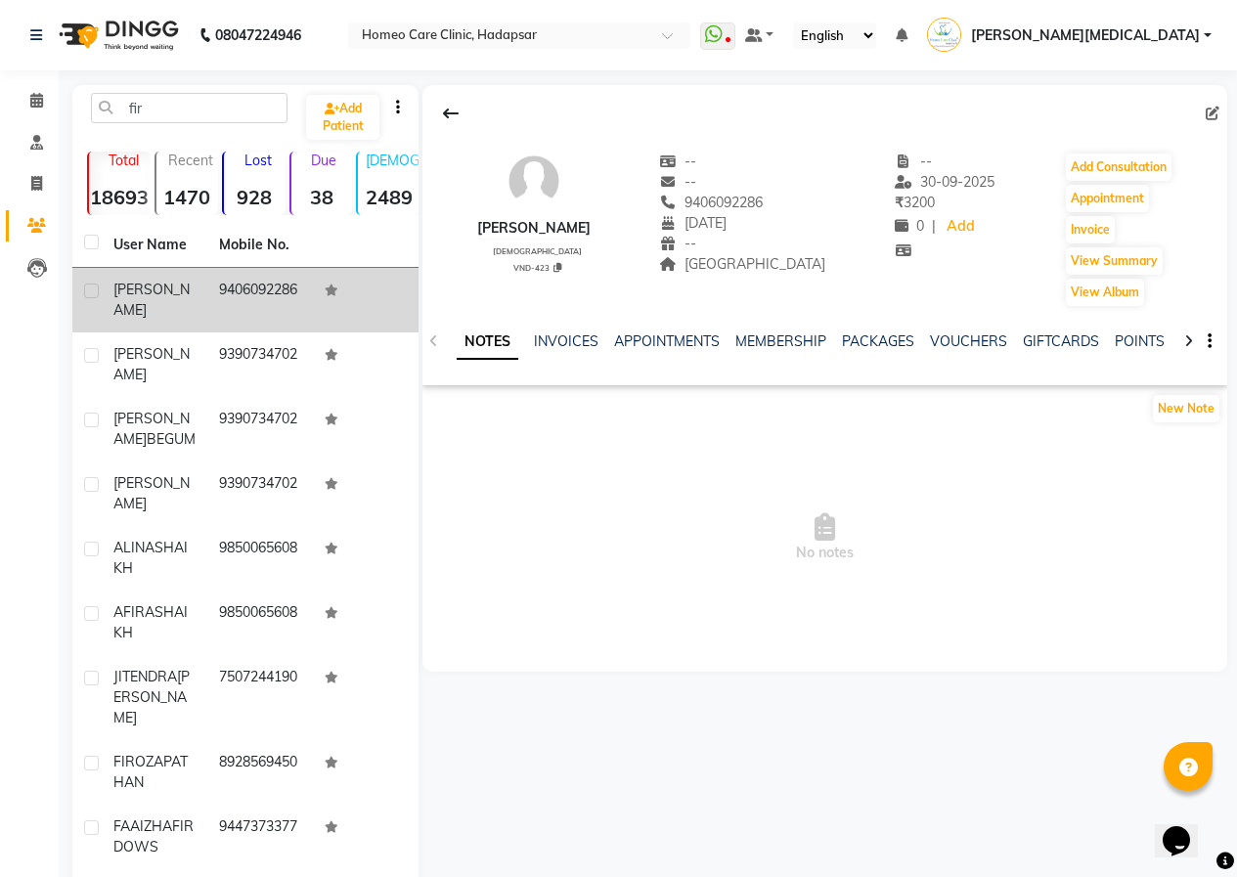
drag, startPoint x: 189, startPoint y: 82, endPoint x: 106, endPoint y: 103, distance: 85.6
click at [105, 102] on div "08047224946 Select Location × Homeo Care Clinic, Hadapsar WhatsApp Status ✕ Sta…" at bounding box center [618, 519] width 1237 height 1038
drag, startPoint x: 118, startPoint y: 109, endPoint x: 107, endPoint y: 111, distance: 11.9
click at [107, 111] on input "fir" at bounding box center [189, 108] width 196 height 30
drag, startPoint x: 162, startPoint y: 110, endPoint x: 98, endPoint y: 101, distance: 65.3
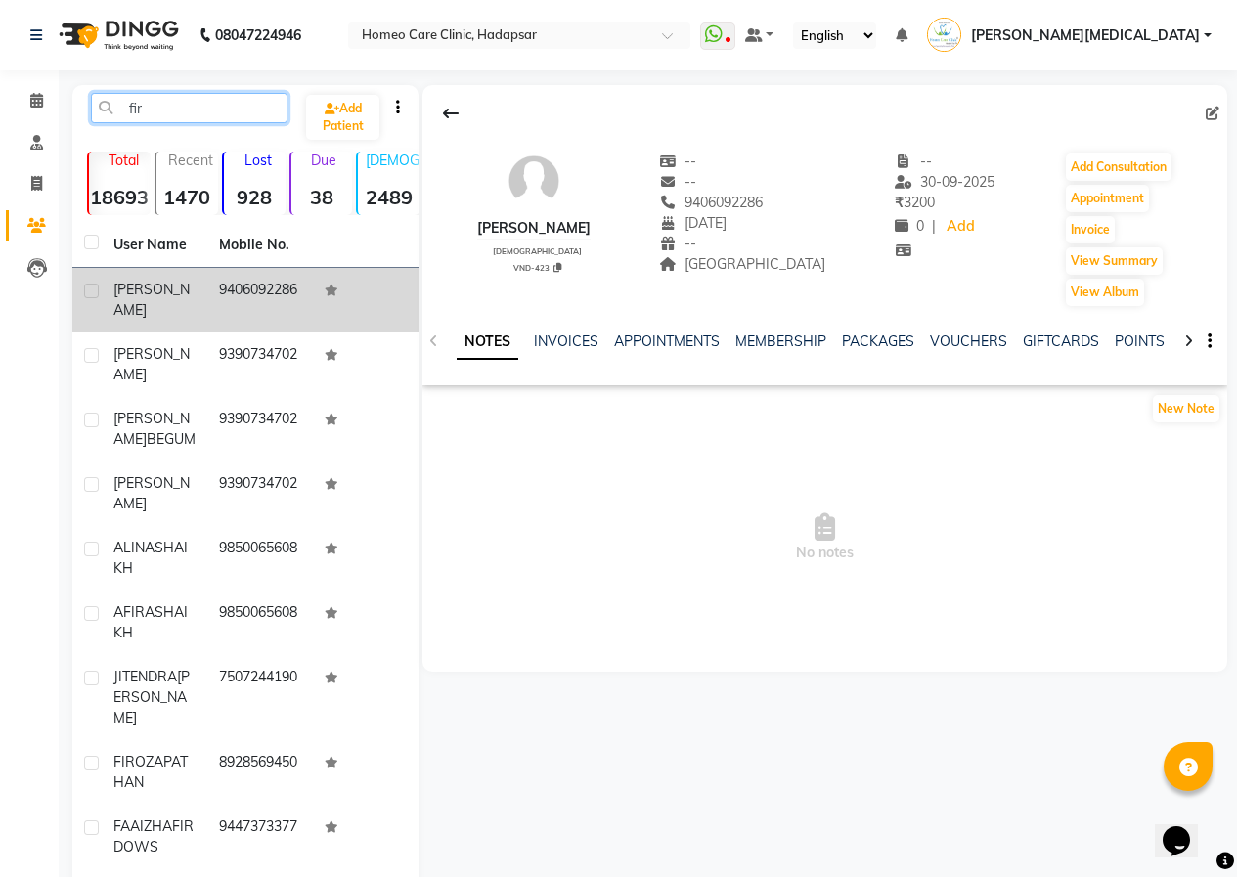
click at [98, 101] on input "fir" at bounding box center [189, 108] width 196 height 30
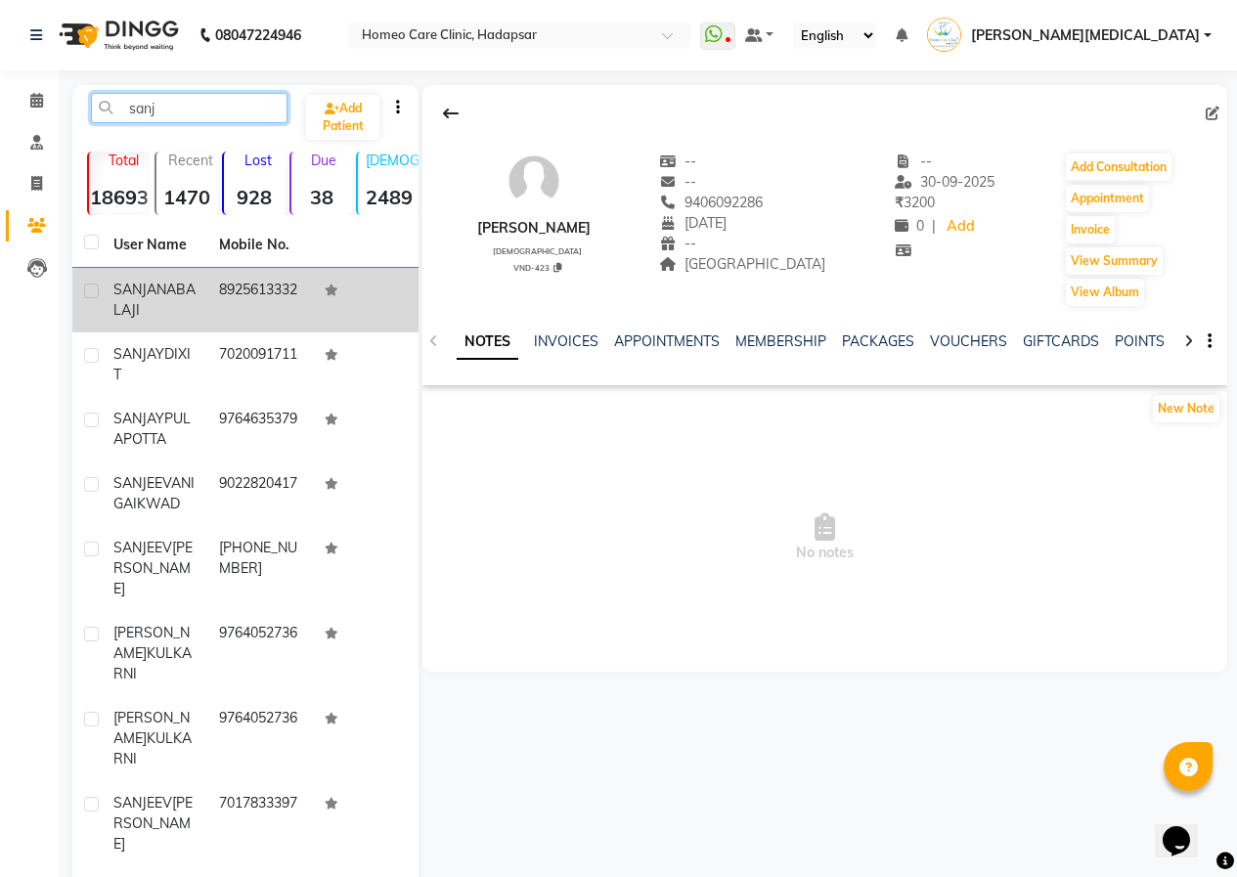
type input "sanj"
click at [289, 294] on td "8925613332" at bounding box center [260, 300] width 106 height 65
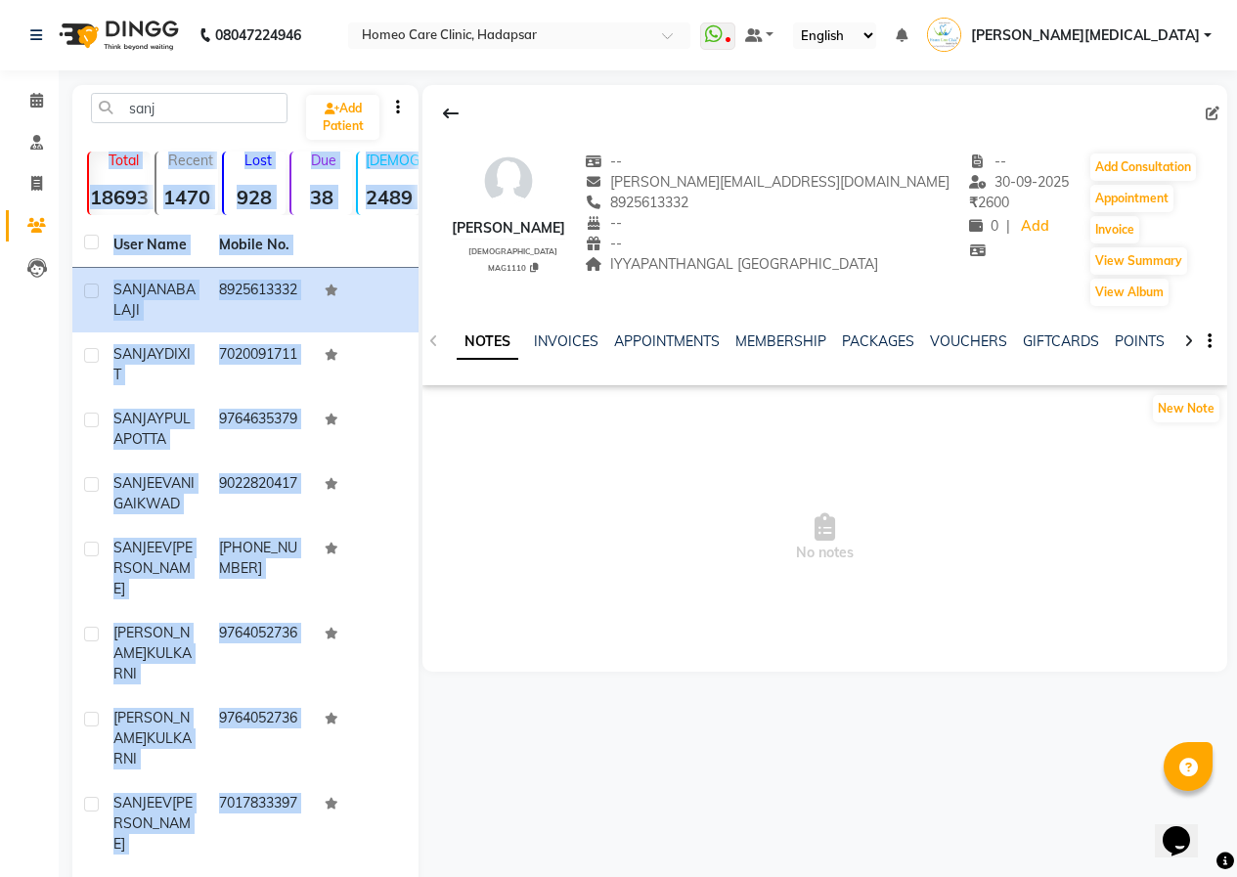
drag, startPoint x: 418, startPoint y: 138, endPoint x: 407, endPoint y: 140, distance: 11.9
click at [409, 140] on div "sanj Add Patient Total 18693 Recent 1470 Lost 928 Due 38 [DEMOGRAPHIC_DATA] 248…" at bounding box center [649, 567] width 1155 height 965
click at [407, 140] on div "sanj Add Patient Total 18693 Recent 1470 Lost 928 Due 38 [DEMOGRAPHIC_DATA] 248…" at bounding box center [245, 567] width 346 height 965
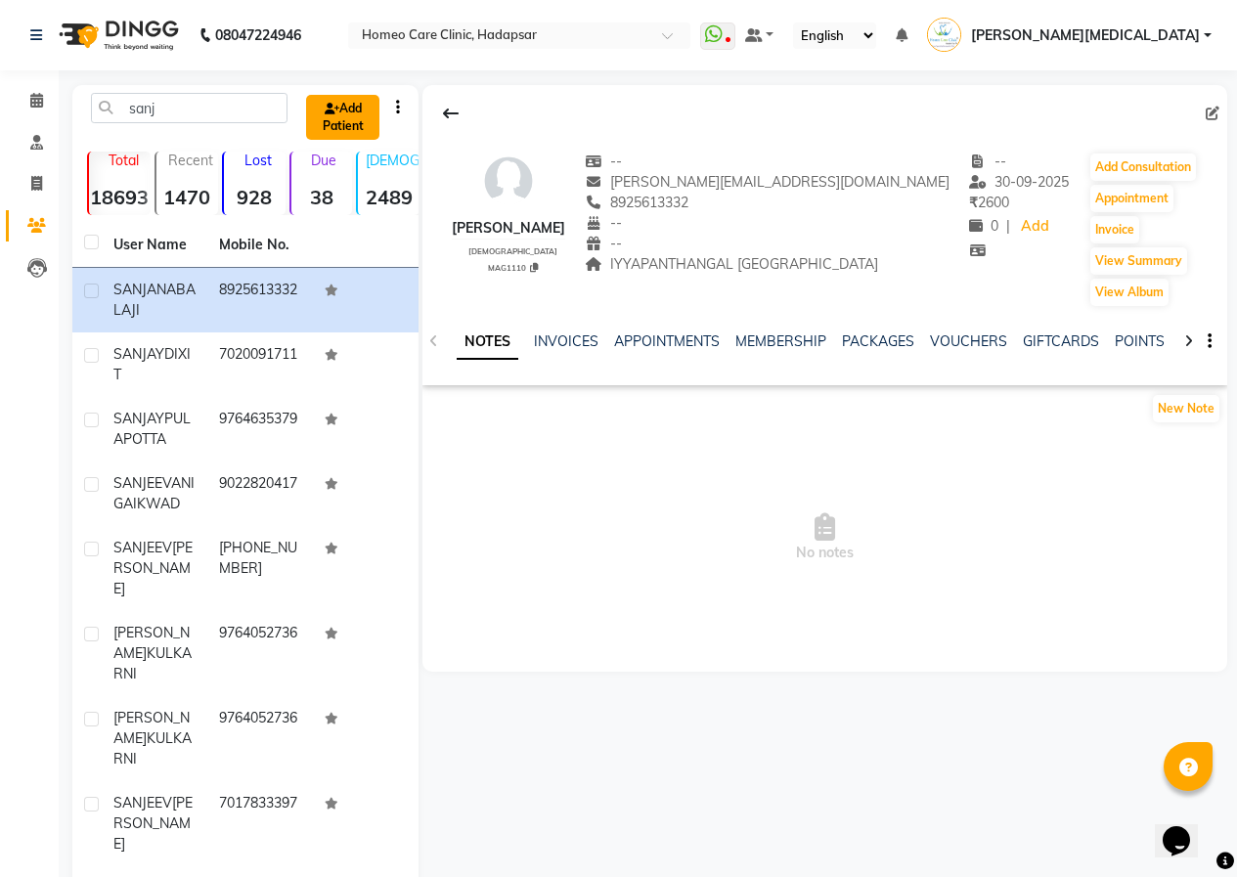
click at [361, 130] on link "Add Patient" at bounding box center [342, 117] width 73 height 45
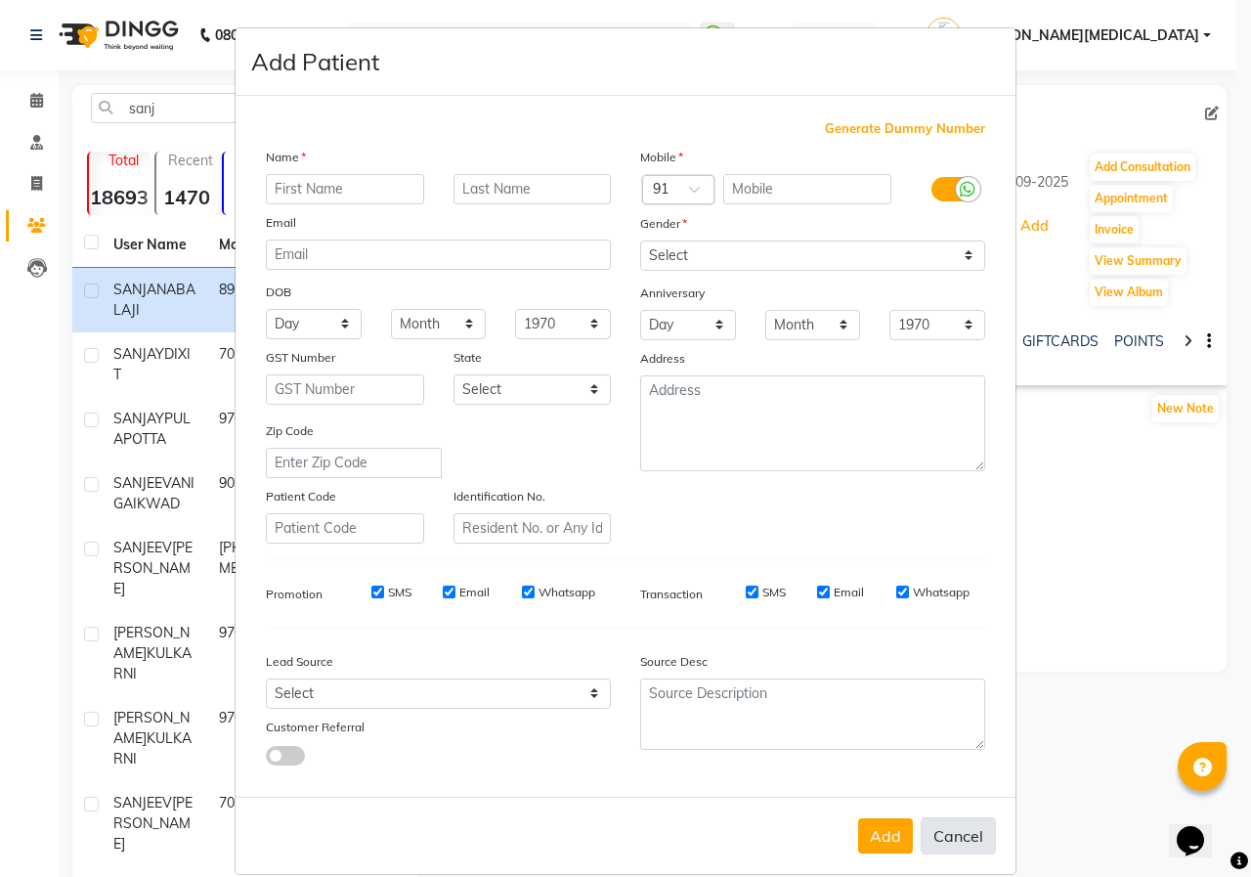
click at [953, 827] on button "Cancel" at bounding box center [958, 835] width 75 height 37
select select
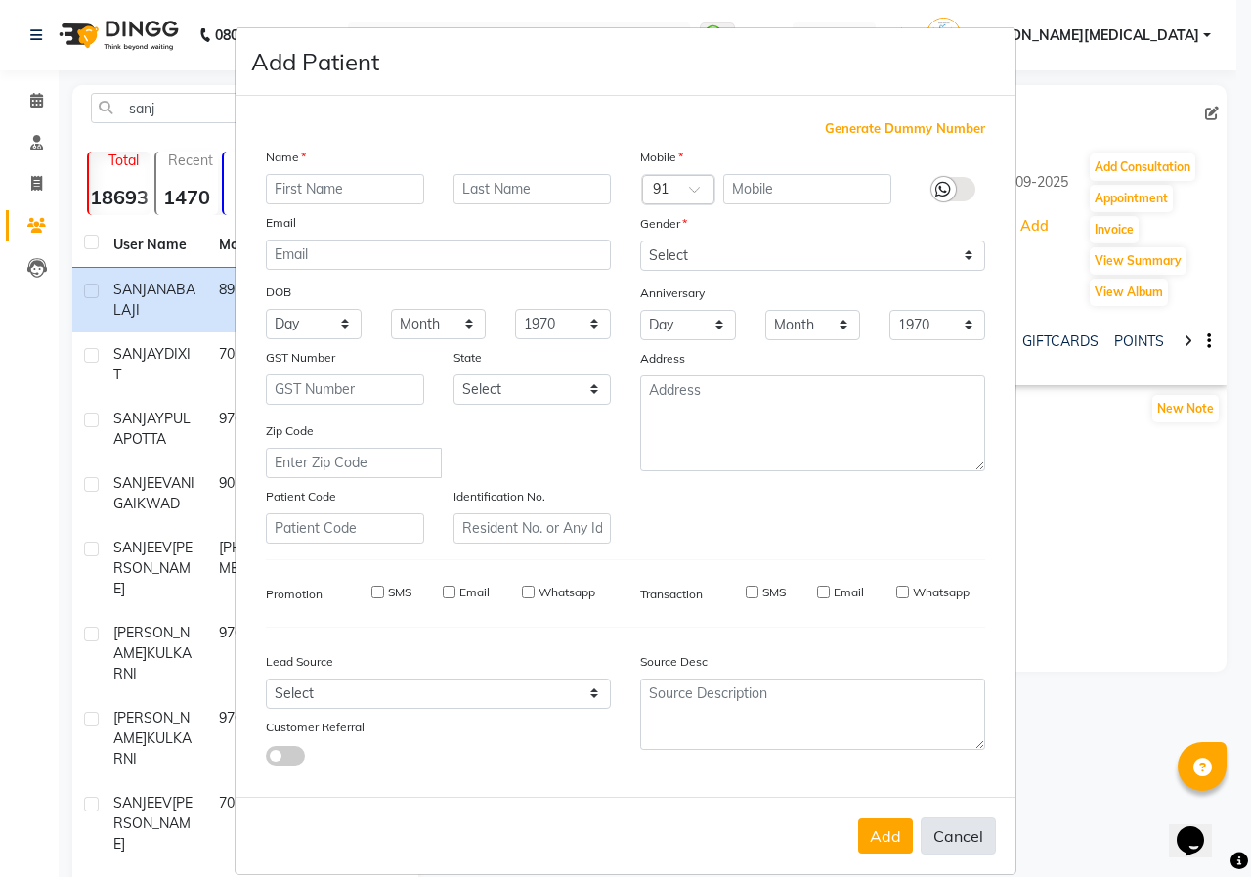
select select
checkbox input "false"
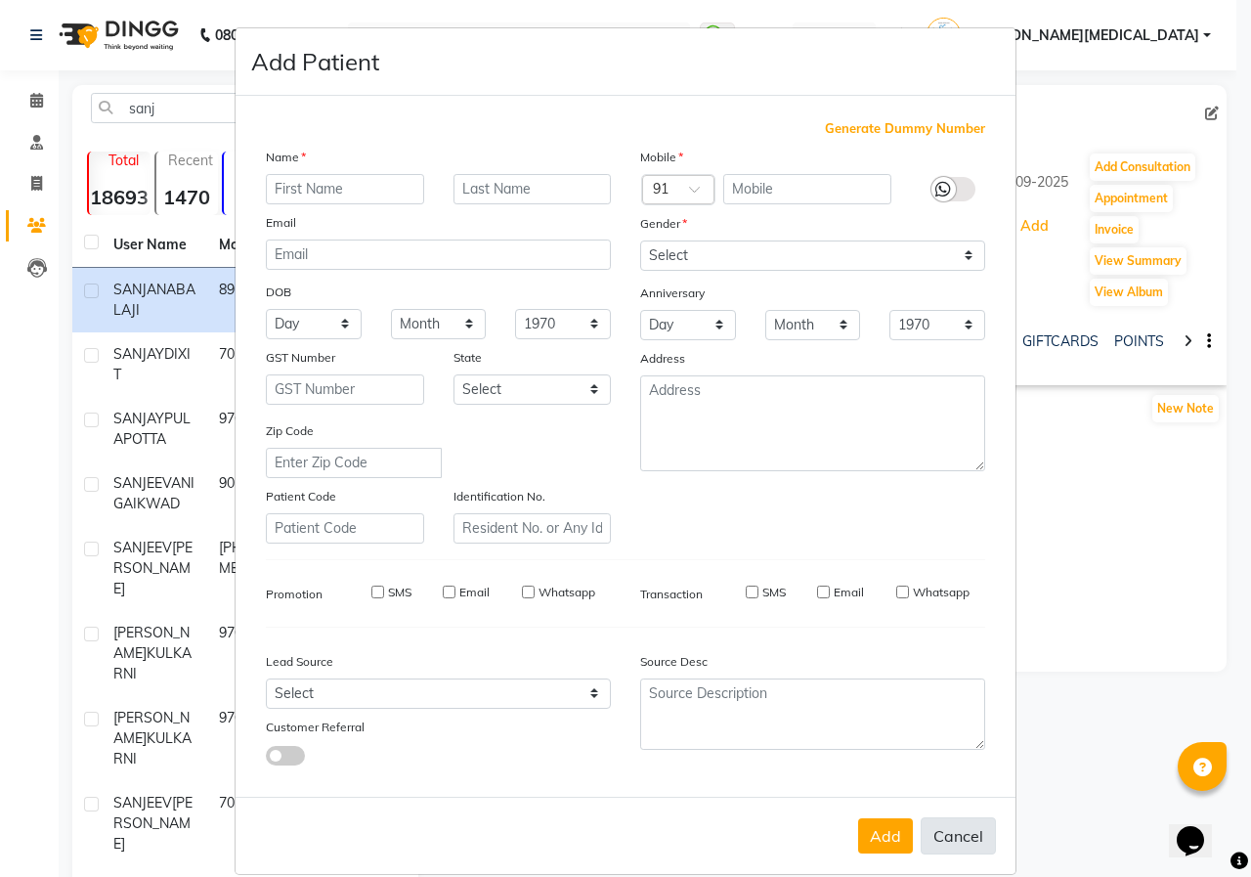
checkbox input "false"
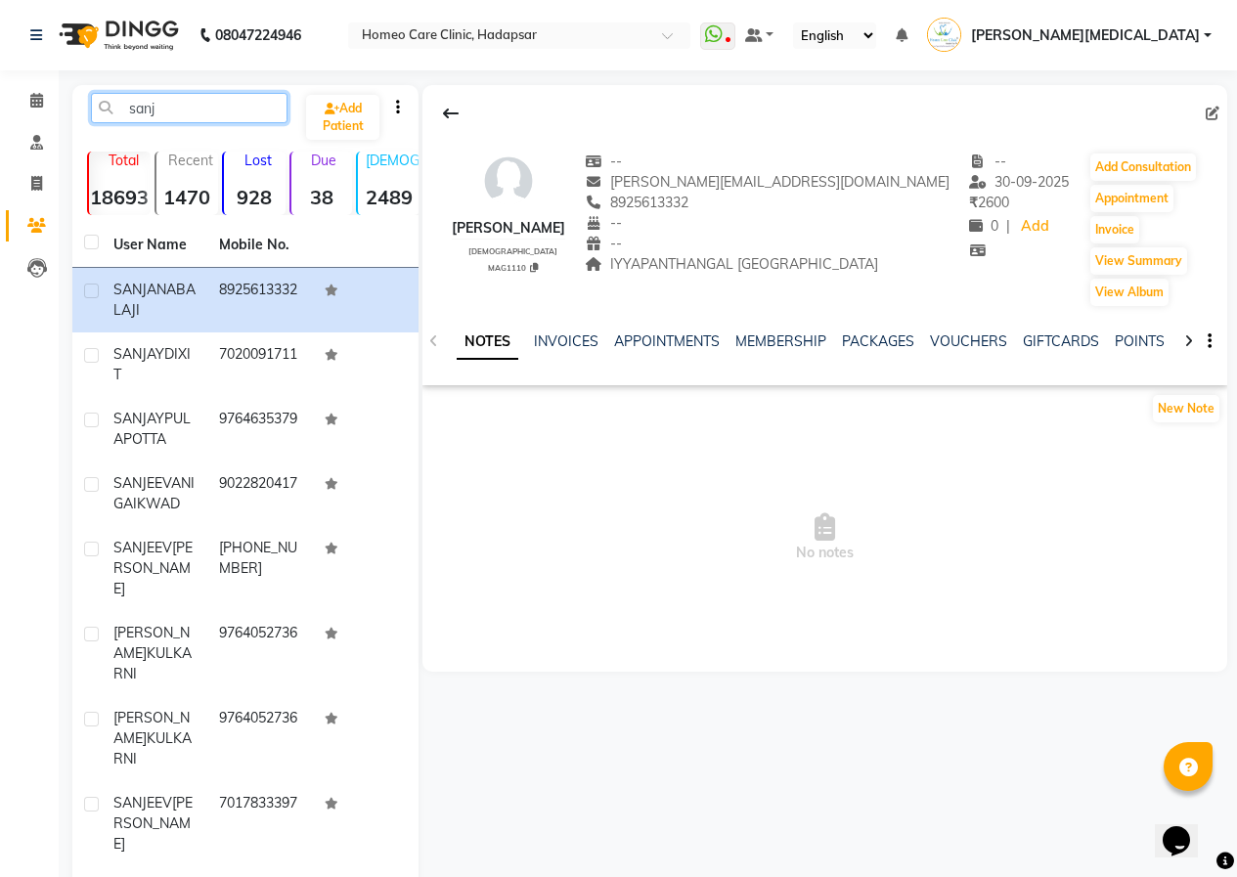
drag, startPoint x: 168, startPoint y: 101, endPoint x: 127, endPoint y: 104, distance: 41.2
click at [127, 104] on input "sanj" at bounding box center [189, 108] width 196 height 30
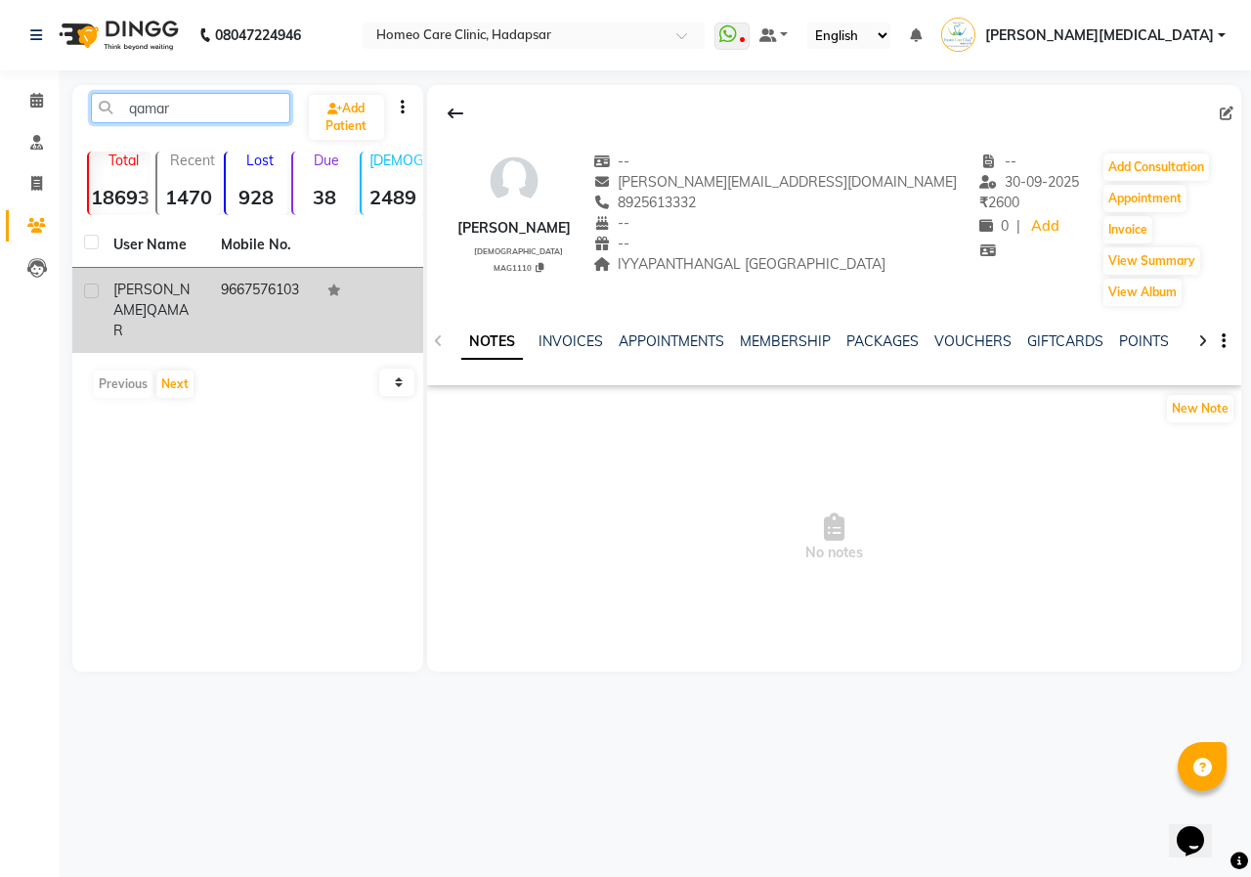
type input "qamar"
click at [294, 326] on td "9667576103" at bounding box center [263, 310] width 108 height 85
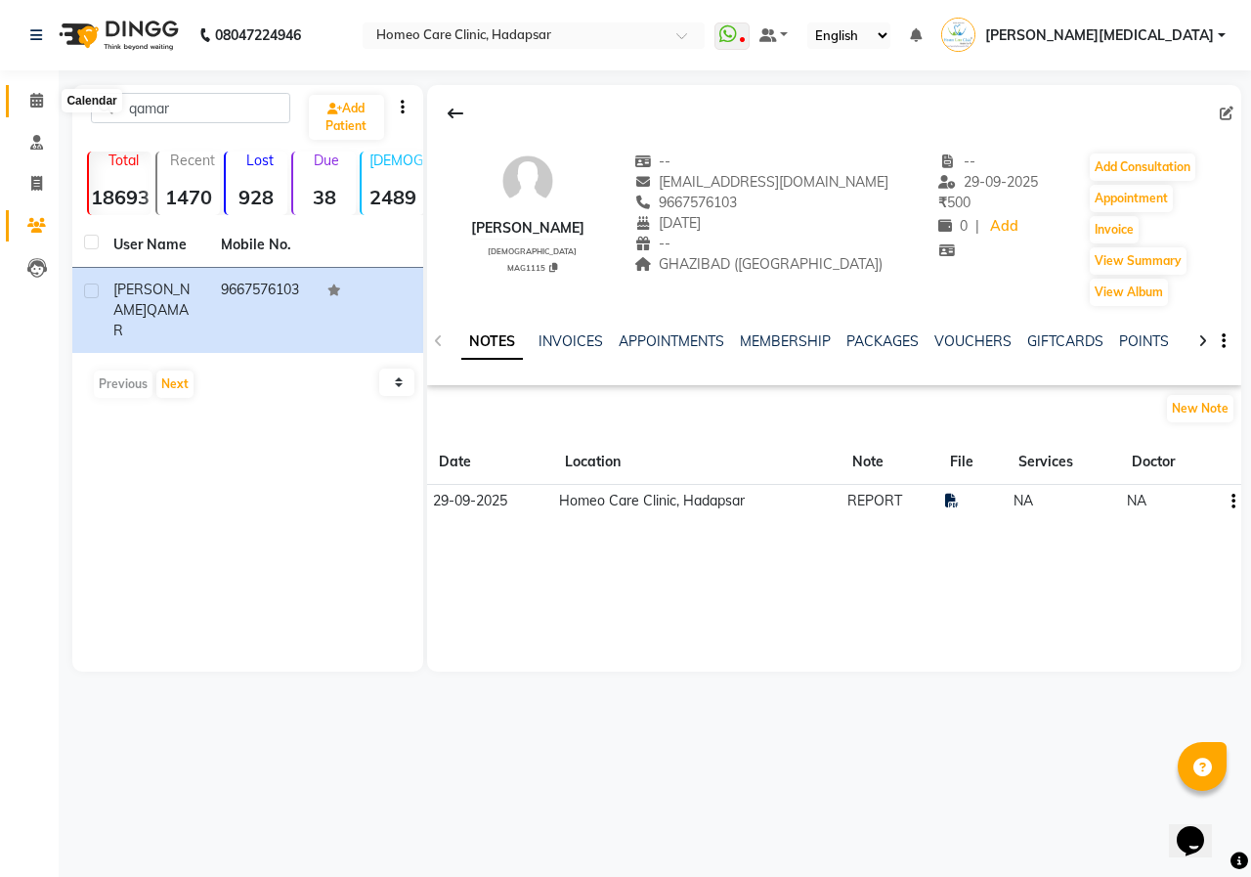
click at [27, 109] on span at bounding box center [37, 101] width 34 height 22
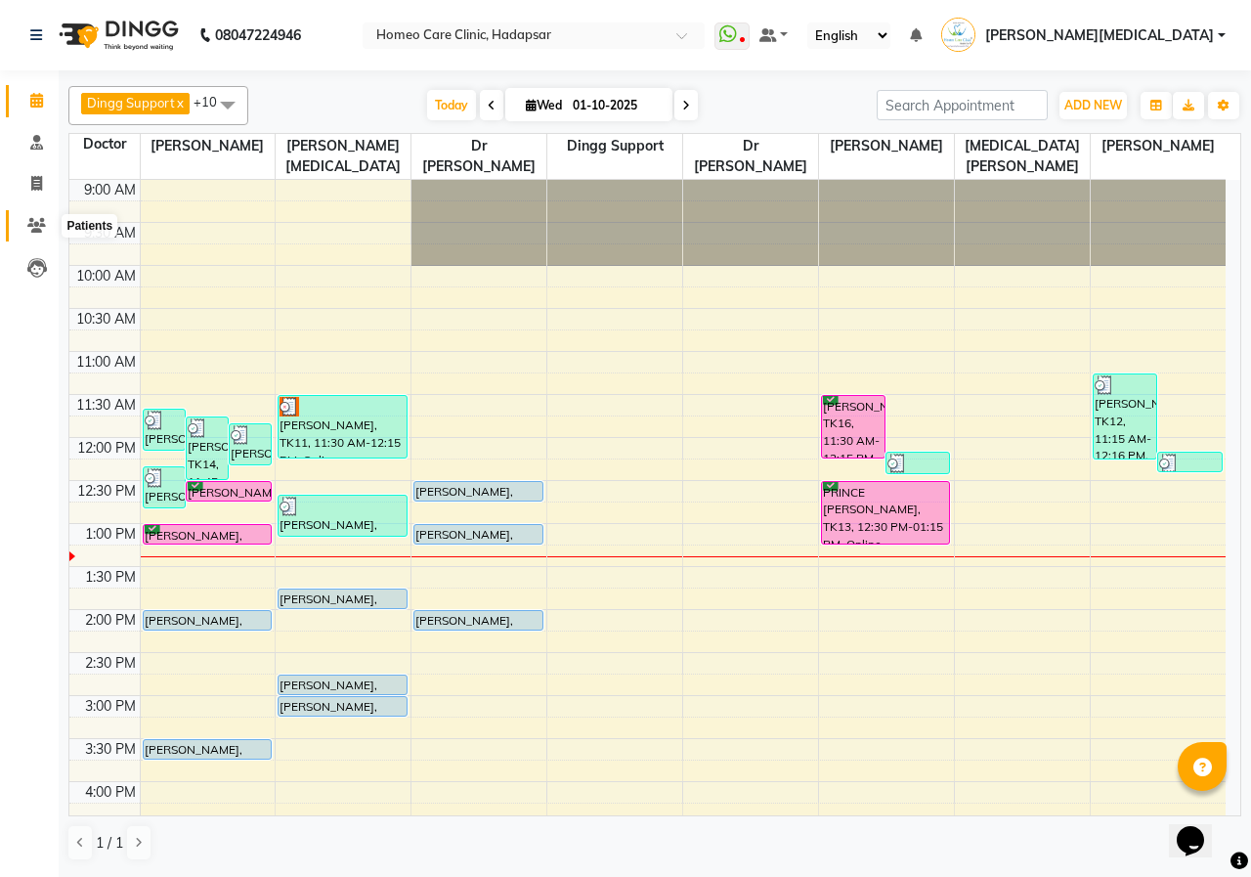
click at [40, 223] on icon at bounding box center [36, 225] width 19 height 15
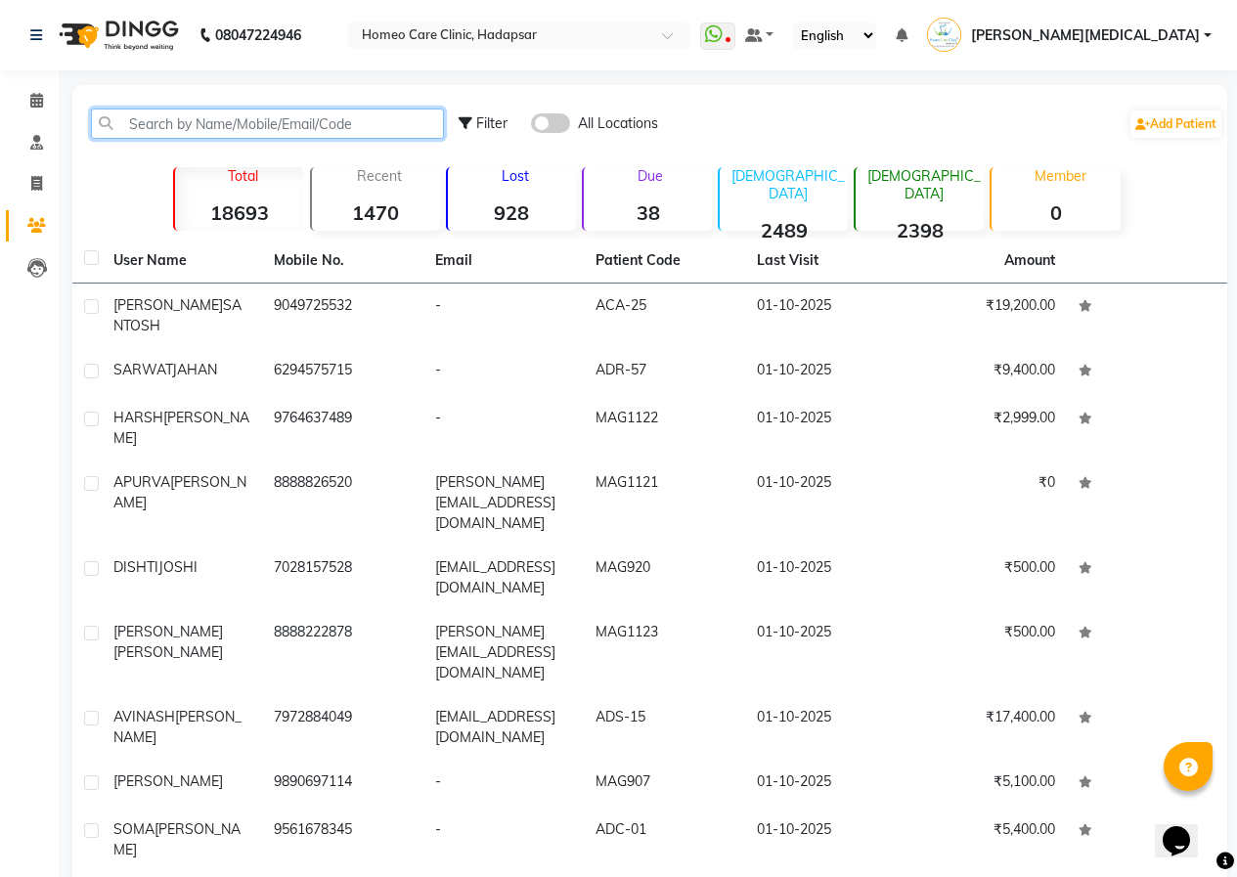
click at [188, 132] on input "text" at bounding box center [267, 124] width 353 height 30
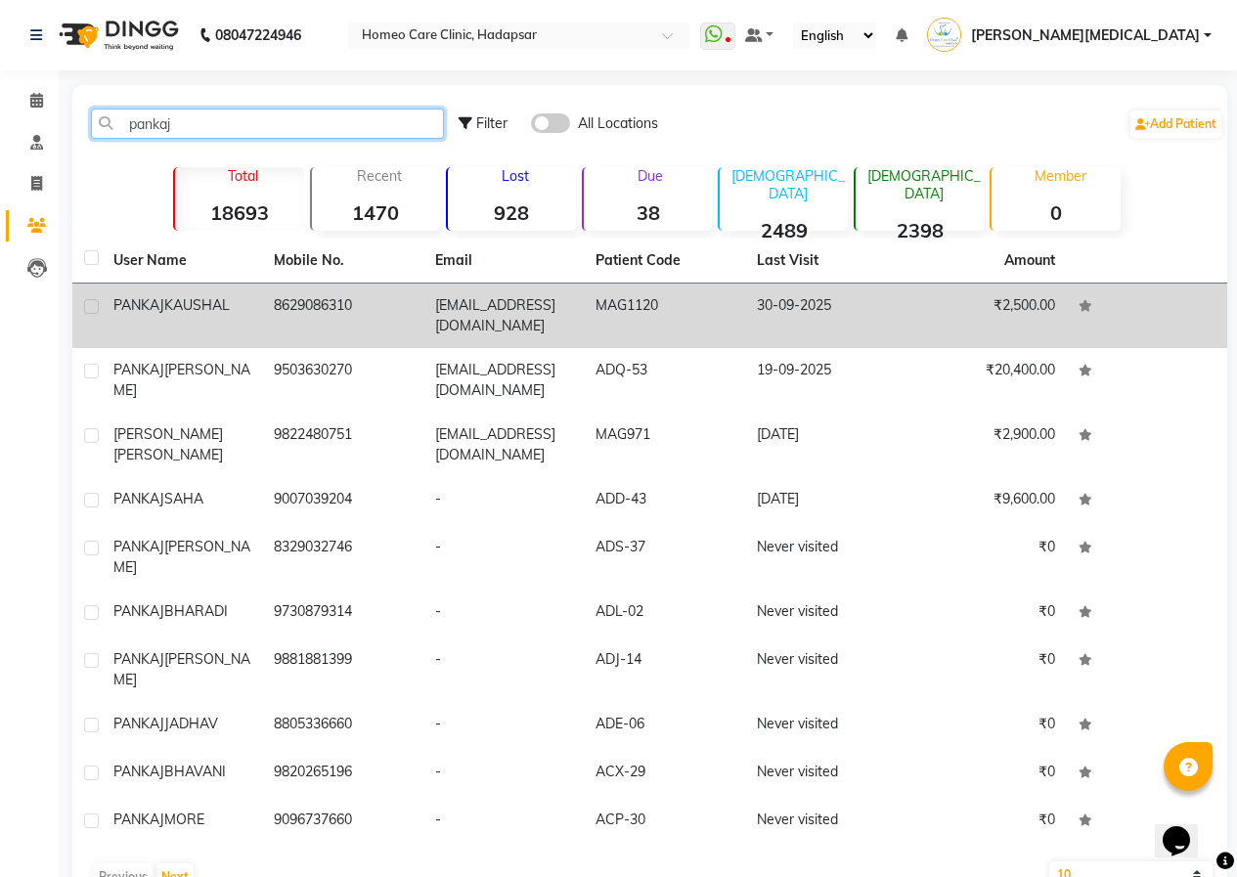
type input "pankaj"
click at [457, 339] on td "[EMAIL_ADDRESS][DOMAIN_NAME]" at bounding box center [503, 315] width 160 height 65
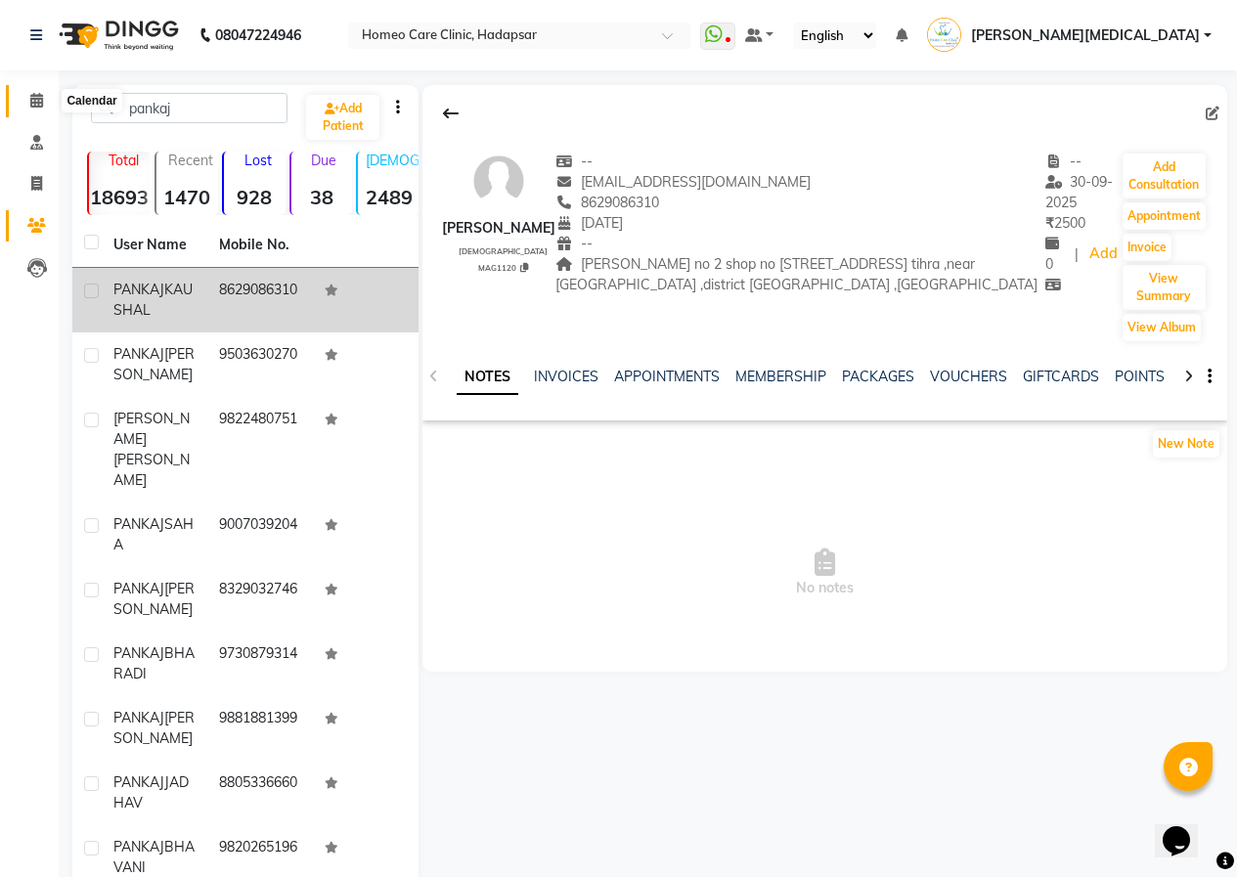
click at [47, 111] on span at bounding box center [37, 101] width 34 height 22
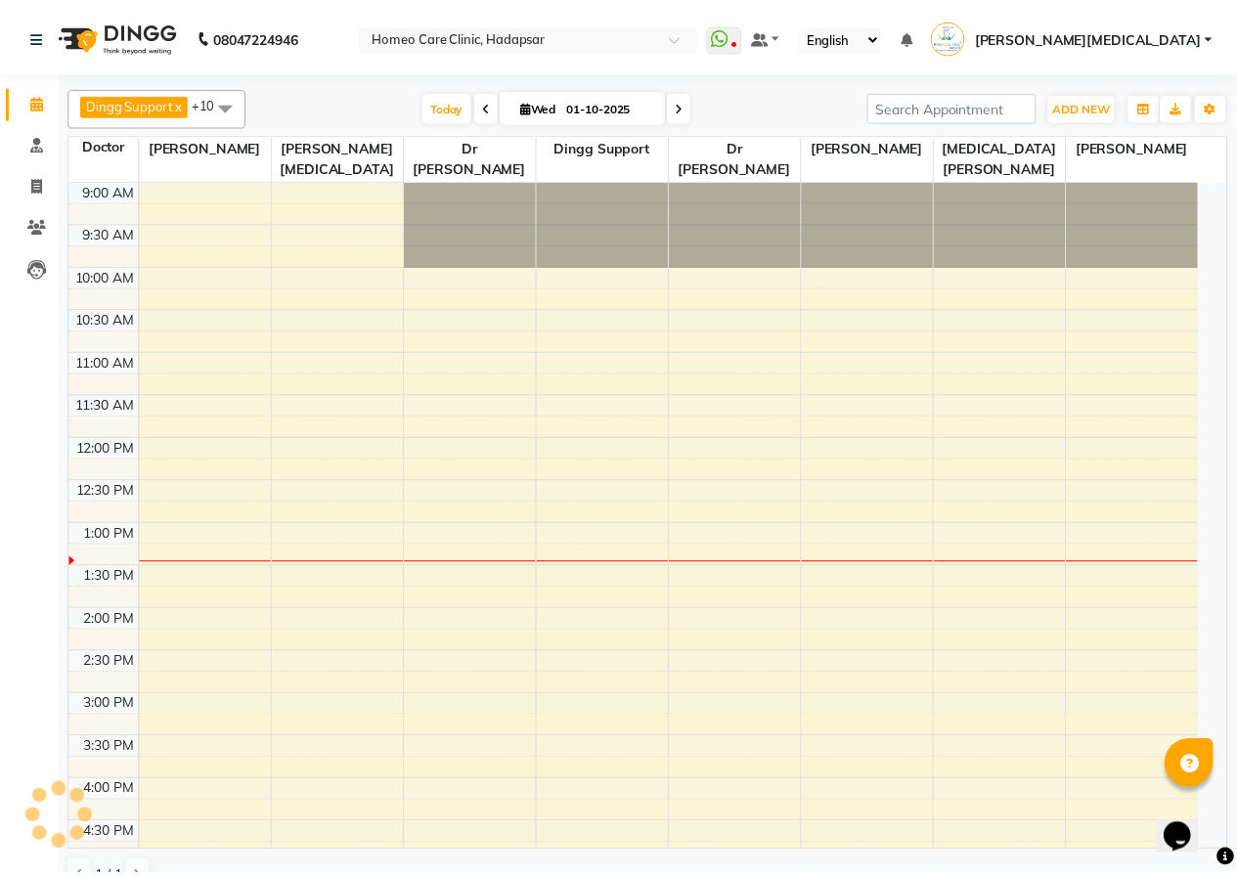
scroll to position [345, 0]
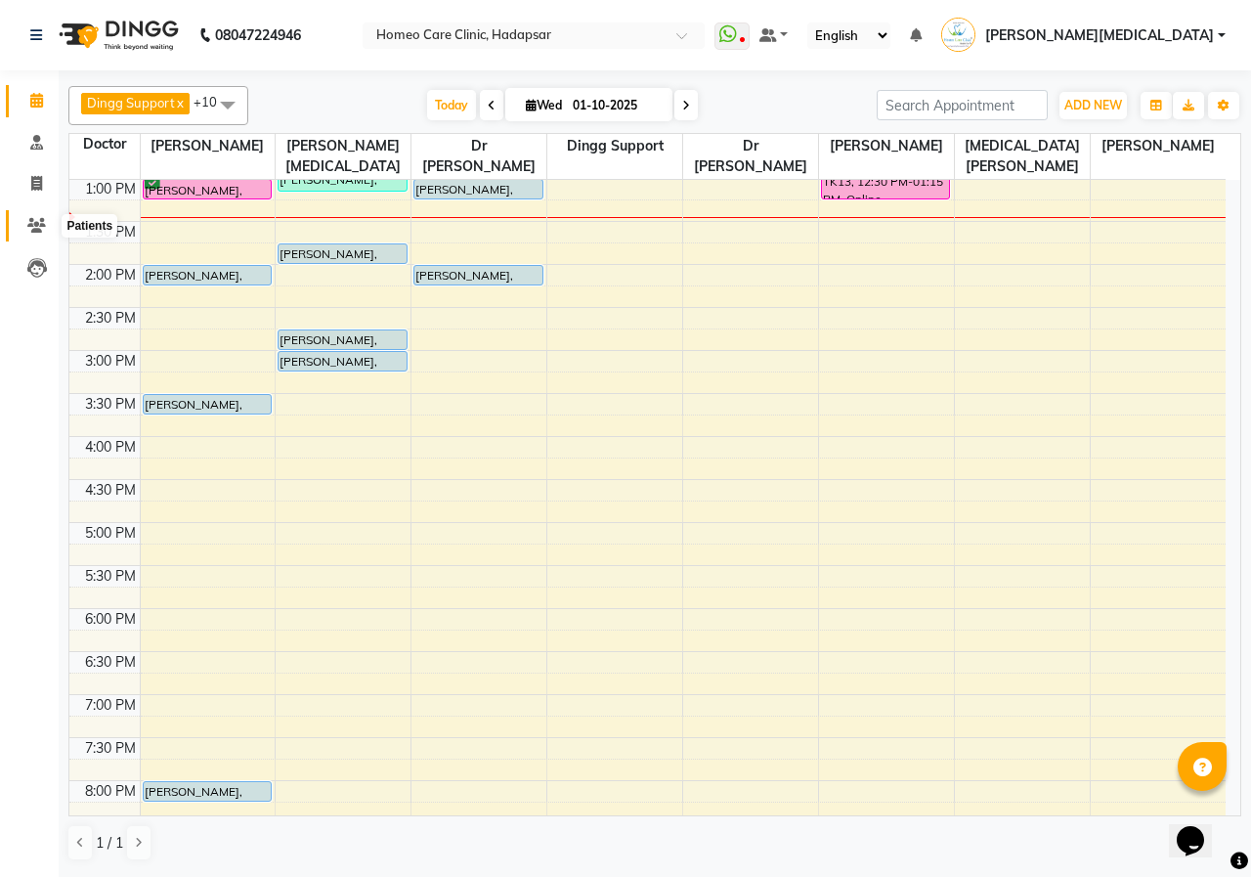
click at [41, 224] on icon at bounding box center [36, 225] width 19 height 15
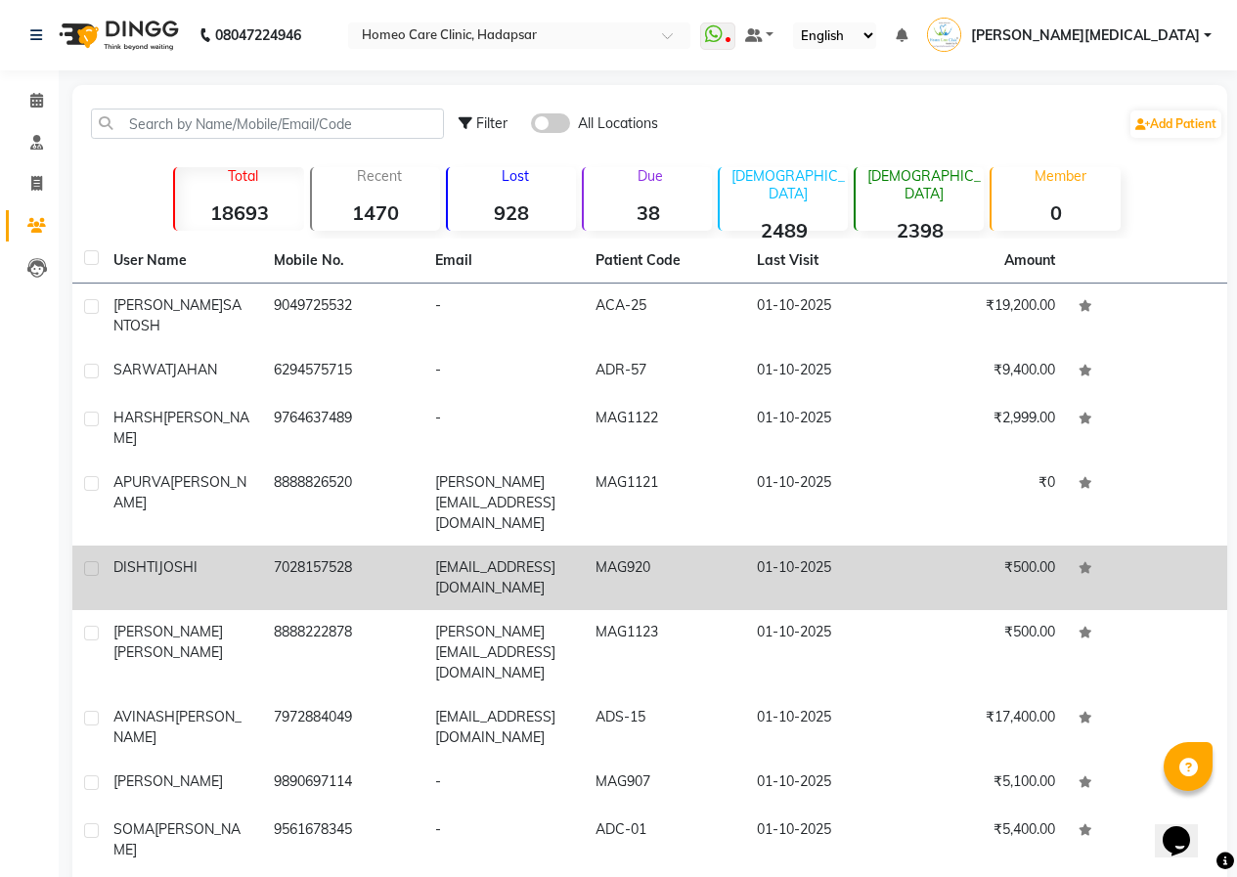
click at [541, 545] on td "[EMAIL_ADDRESS][DOMAIN_NAME]" at bounding box center [503, 577] width 160 height 65
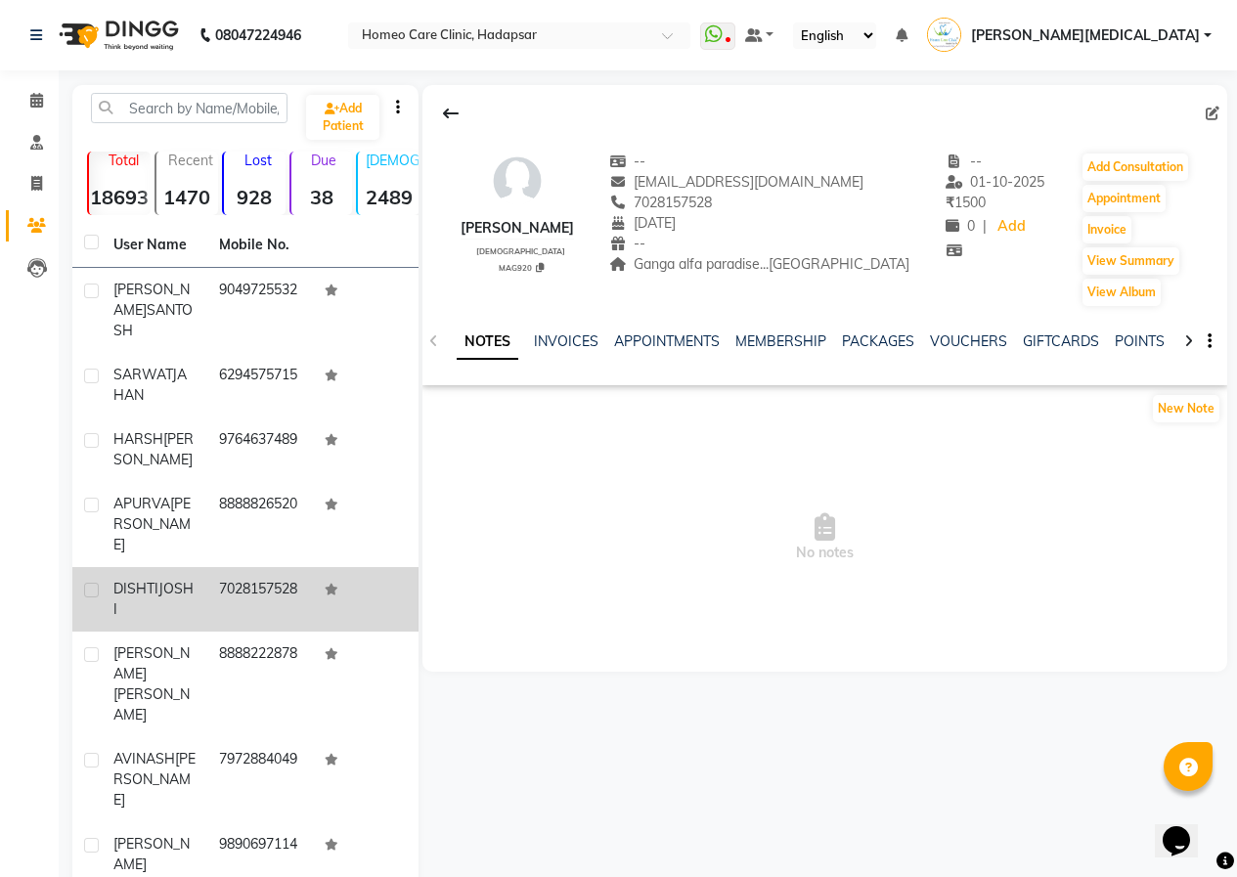
click at [1186, 168] on div "[PERSON_NAME] [DEMOGRAPHIC_DATA] MAG920 -- [EMAIL_ADDRESS][DOMAIN_NAME] 7028157…" at bounding box center [824, 220] width 805 height 176
click at [1154, 164] on button "Add Consultation" at bounding box center [1135, 166] width 106 height 27
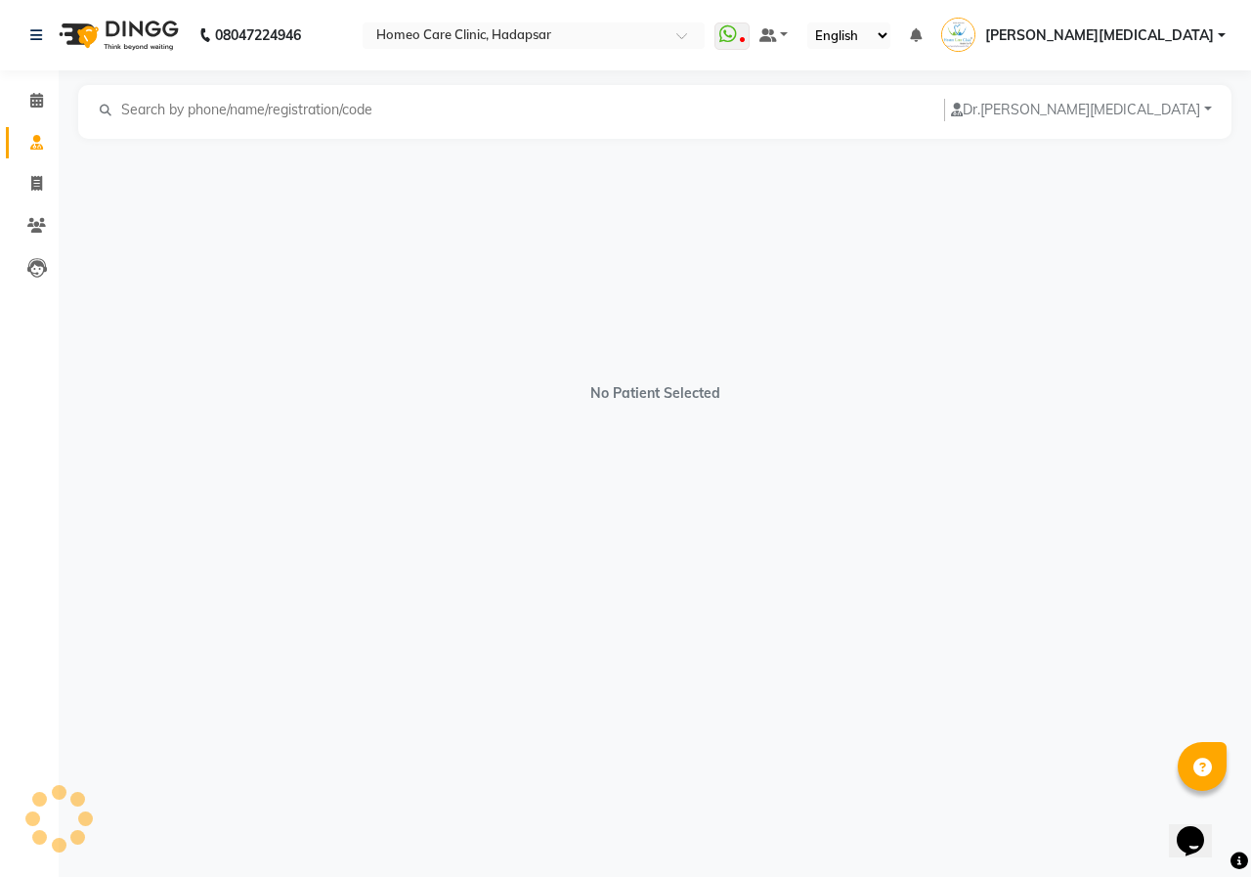
select select "[DEMOGRAPHIC_DATA]"
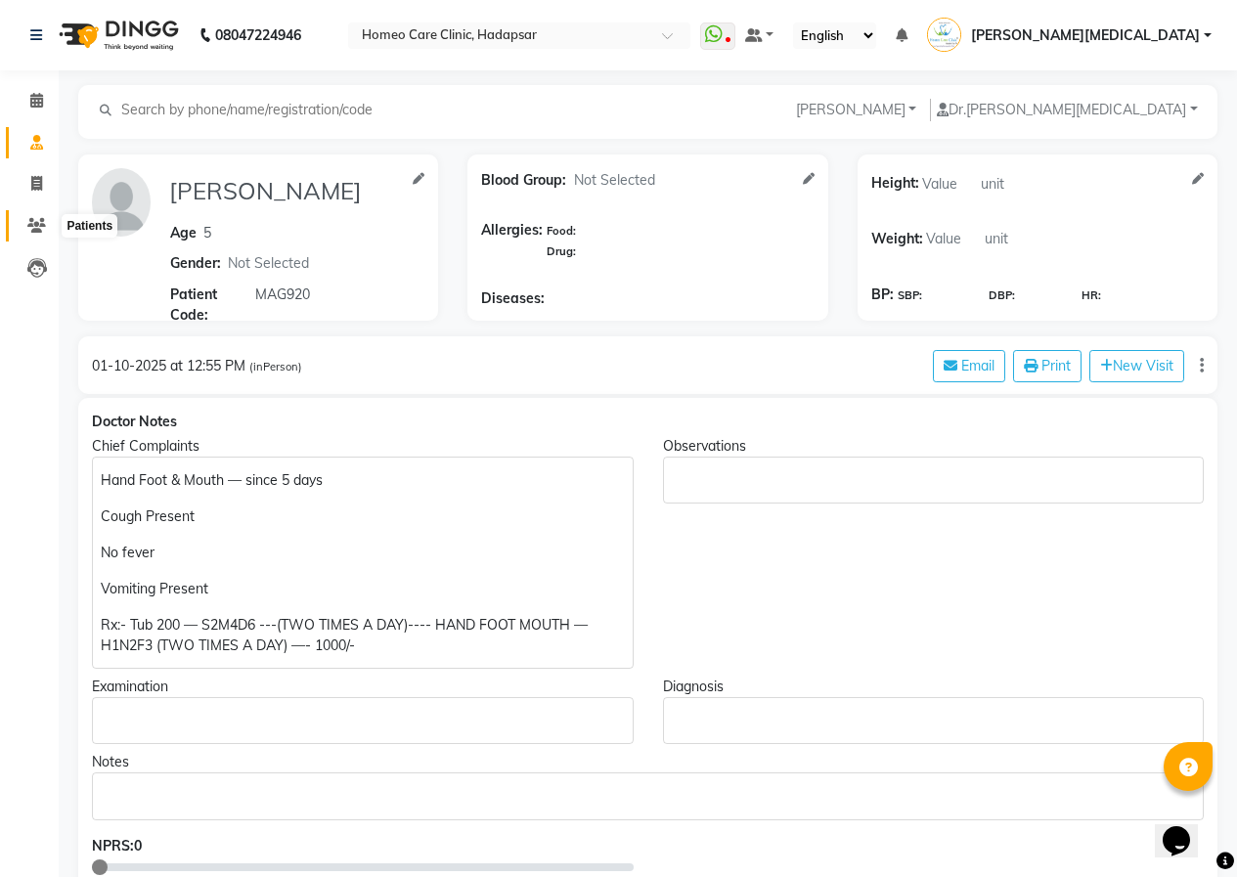
click at [30, 215] on span at bounding box center [37, 226] width 34 height 22
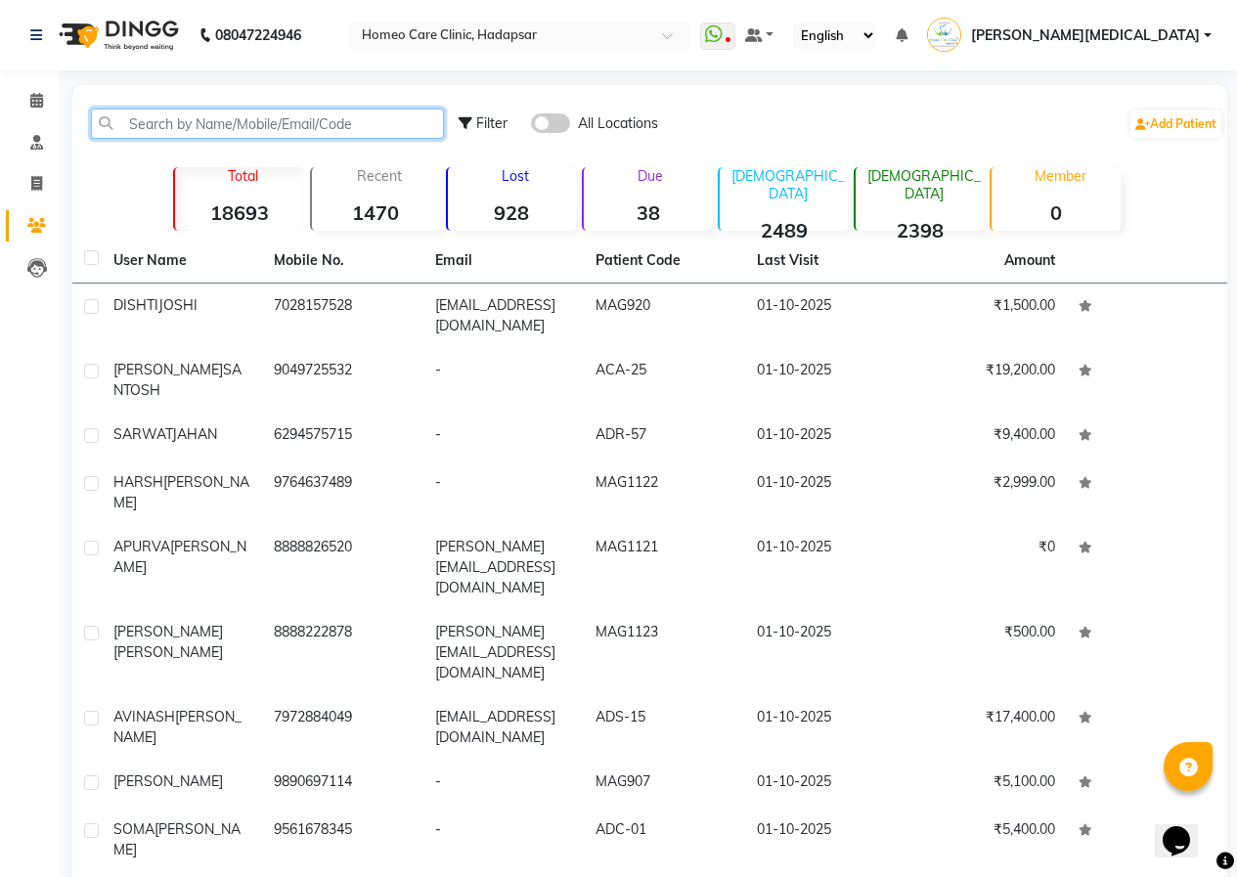
drag, startPoint x: 216, startPoint y: 126, endPoint x: 204, endPoint y: 130, distance: 12.4
click at [216, 125] on input "text" at bounding box center [267, 124] width 353 height 30
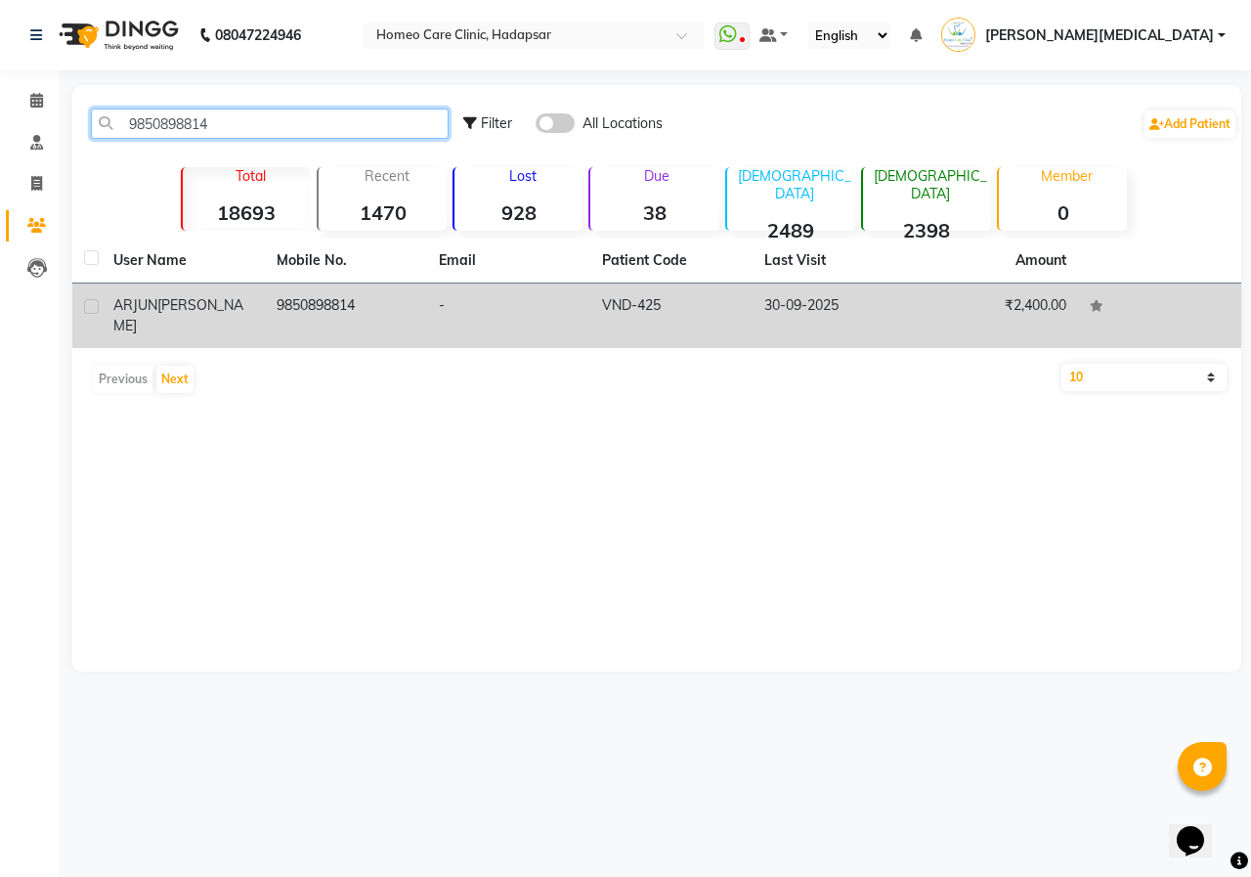
type input "9850898814"
click at [324, 323] on td "9850898814" at bounding box center [346, 315] width 163 height 65
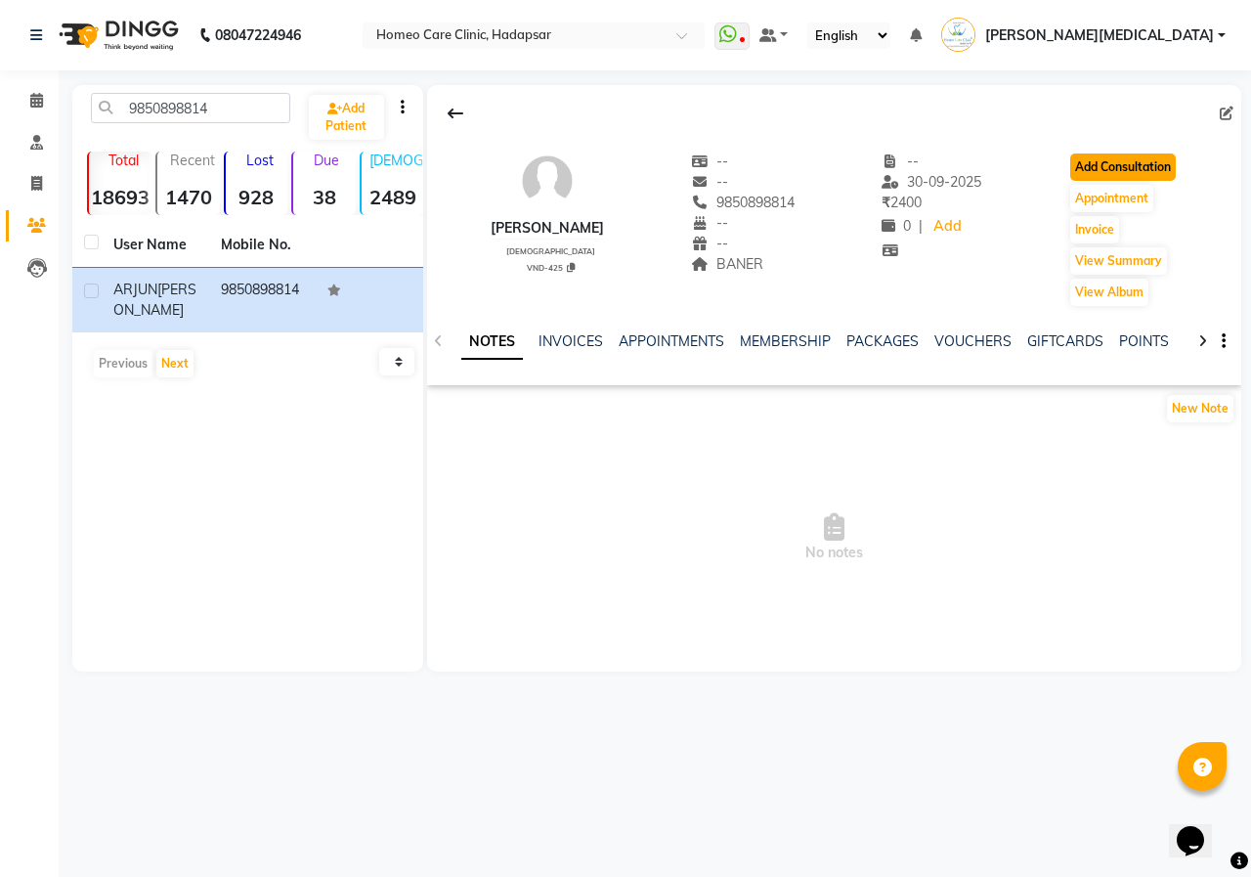
click at [1154, 168] on button "Add Consultation" at bounding box center [1123, 166] width 106 height 27
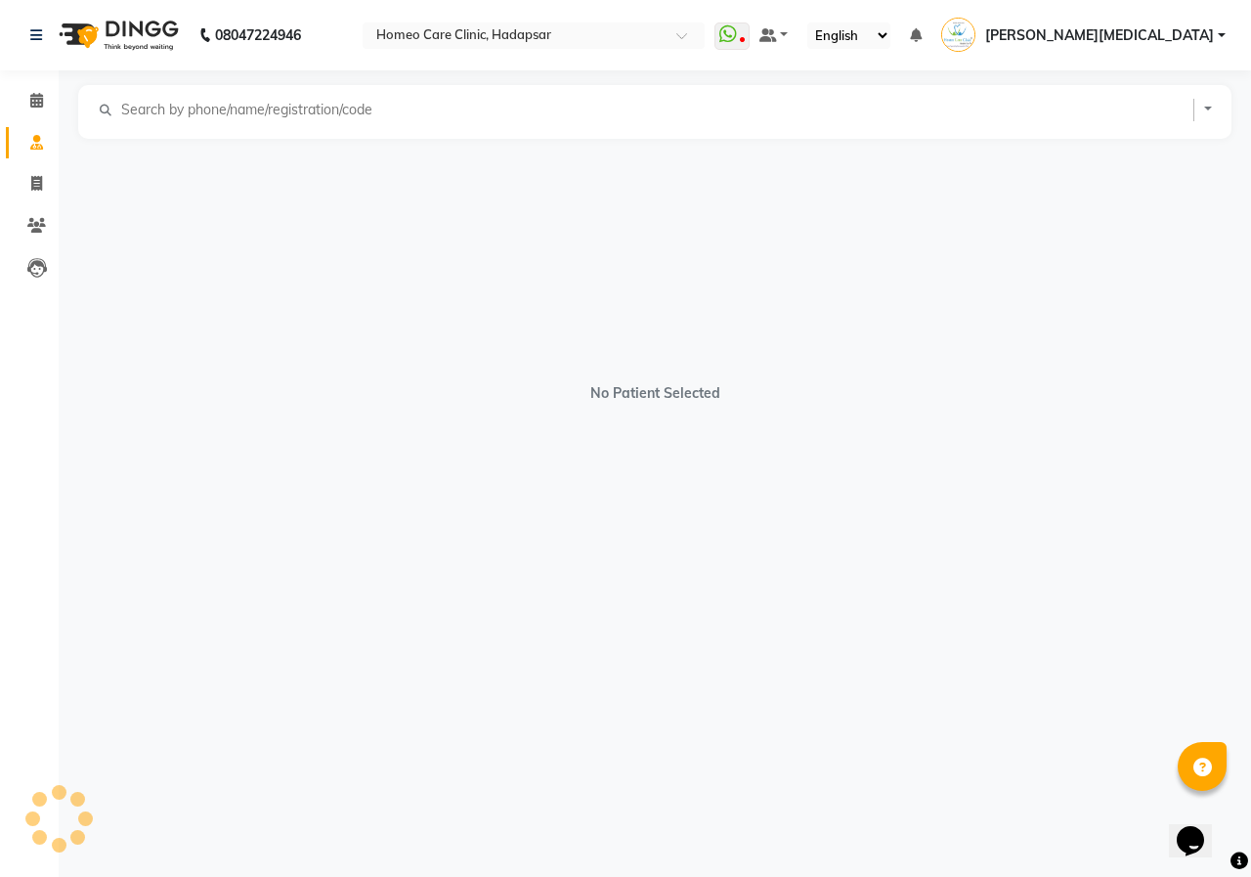
select select "[DEMOGRAPHIC_DATA]"
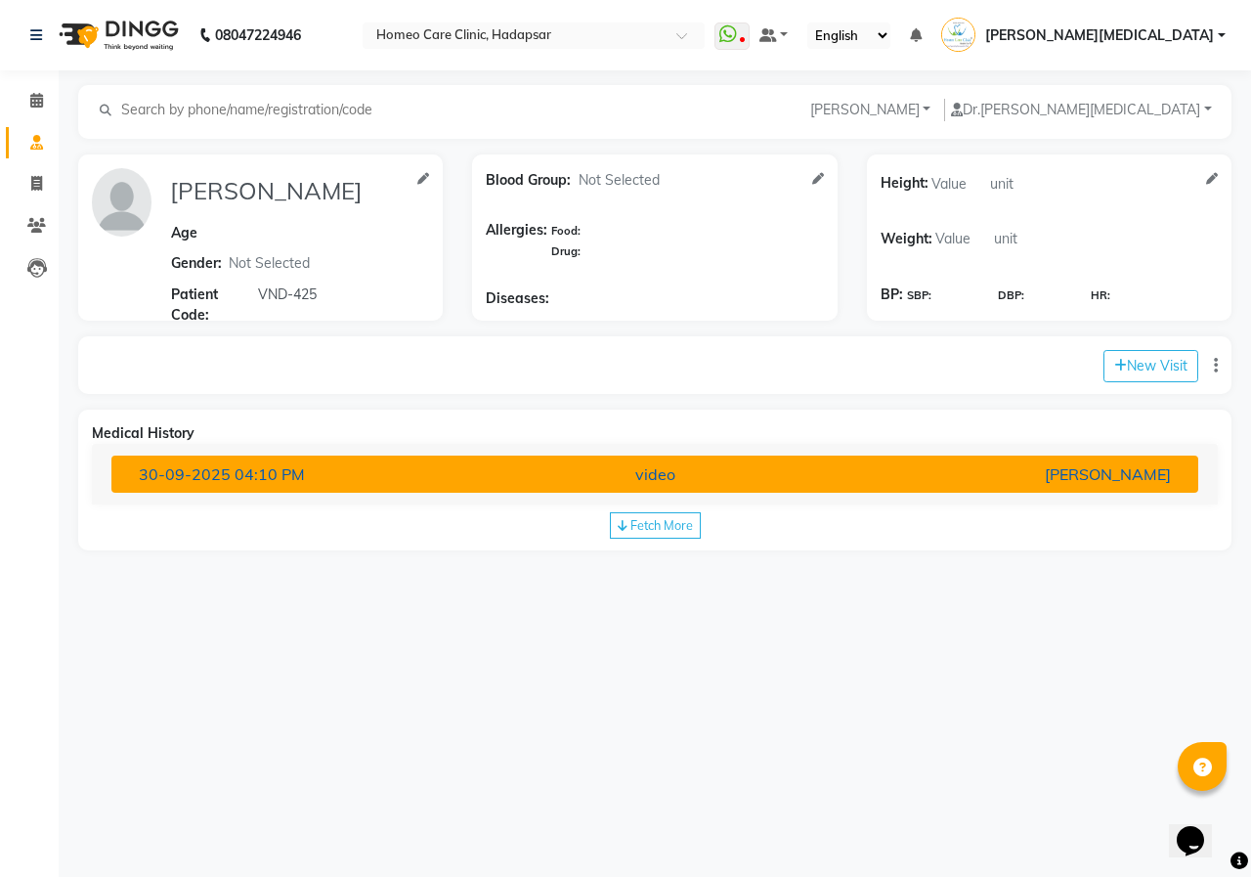
click at [762, 489] on button "[DATE] 04:10 PM video [PERSON_NAME]" at bounding box center [654, 474] width 1087 height 37
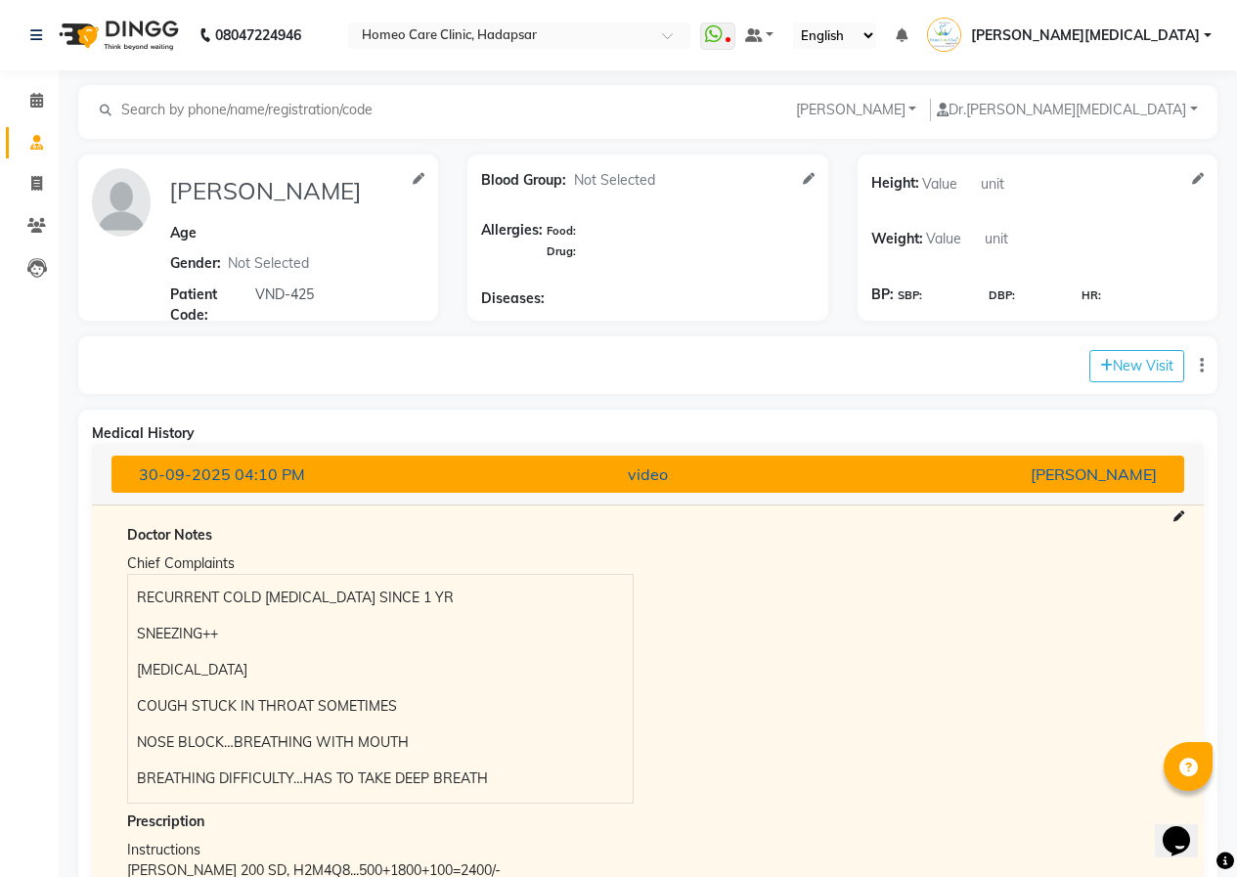
click at [752, 478] on div "video" at bounding box center [647, 473] width 349 height 23
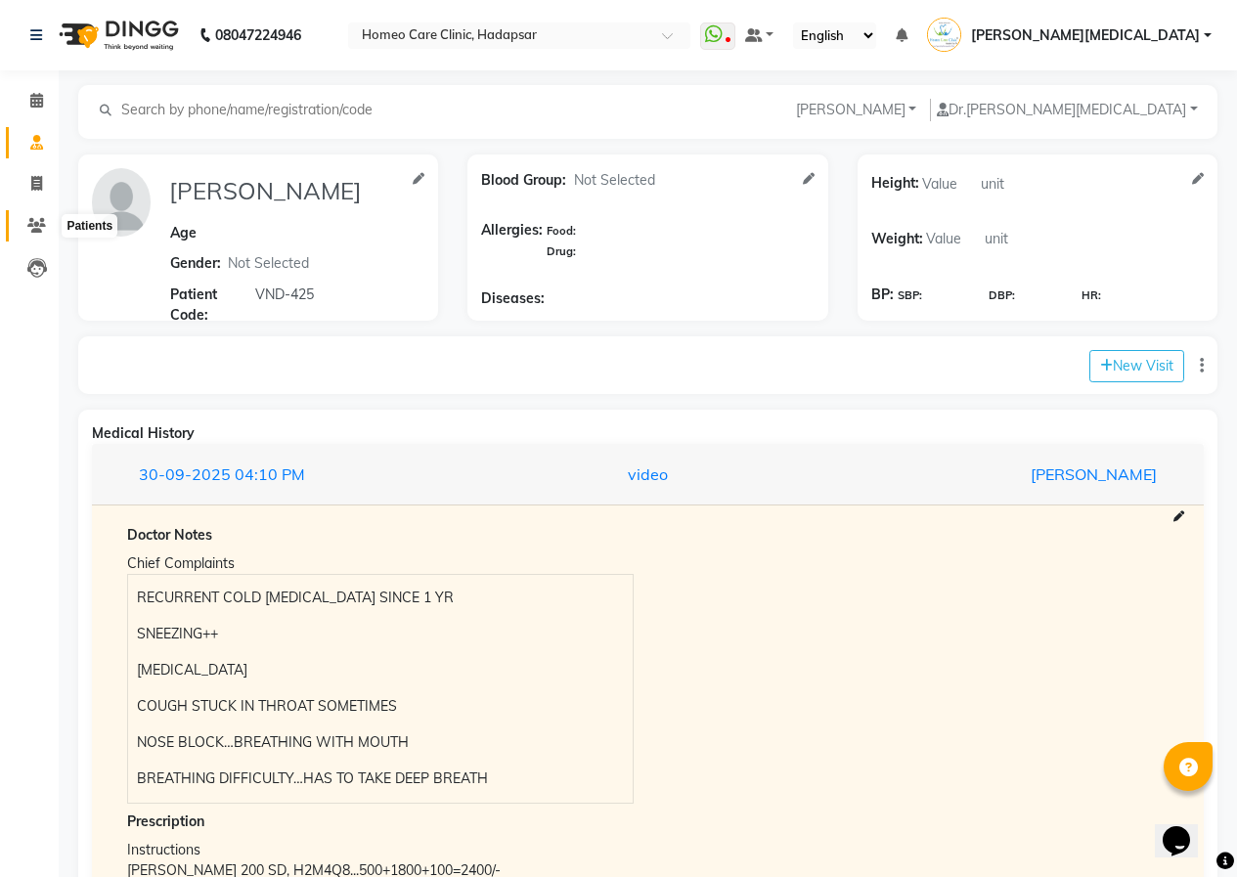
click at [40, 230] on icon at bounding box center [36, 225] width 19 height 15
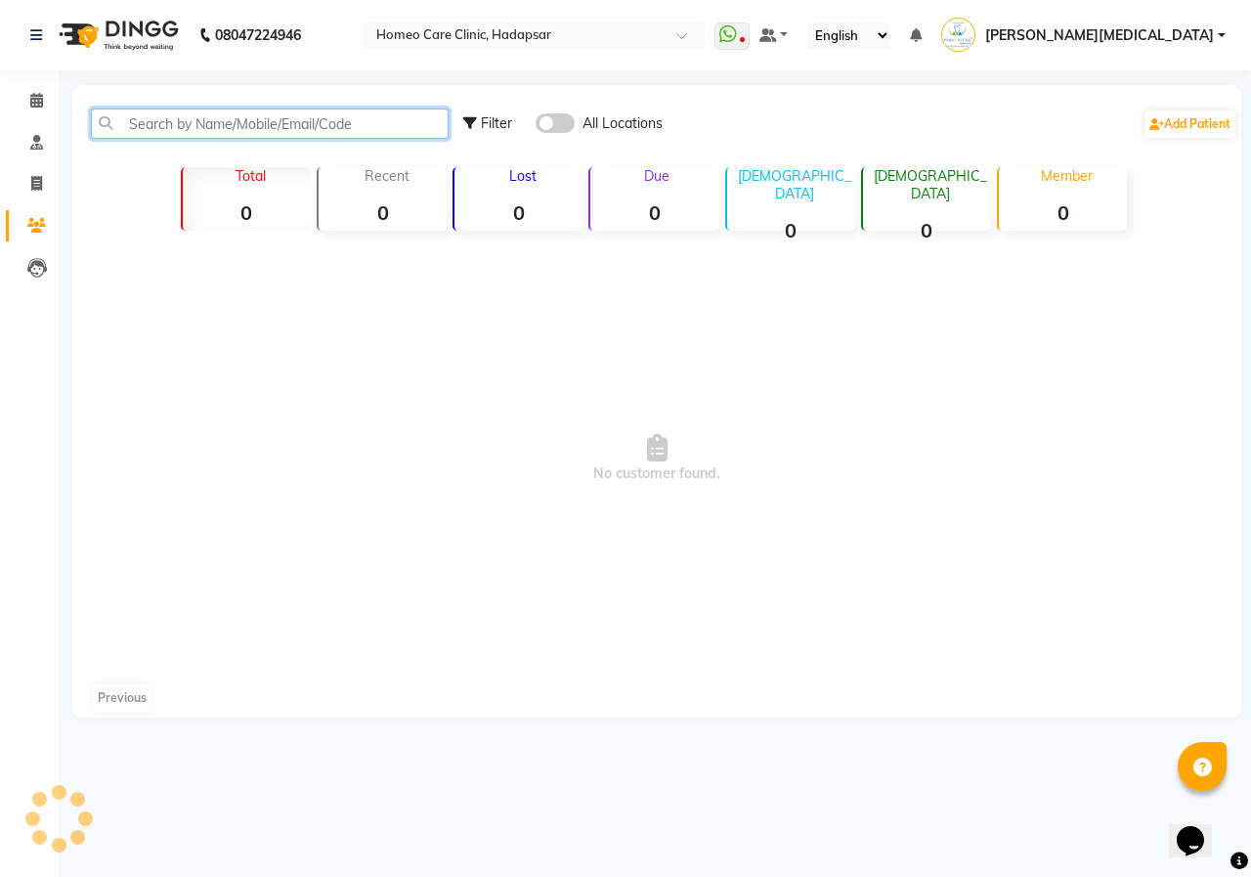
click at [151, 122] on input "text" at bounding box center [270, 124] width 358 height 30
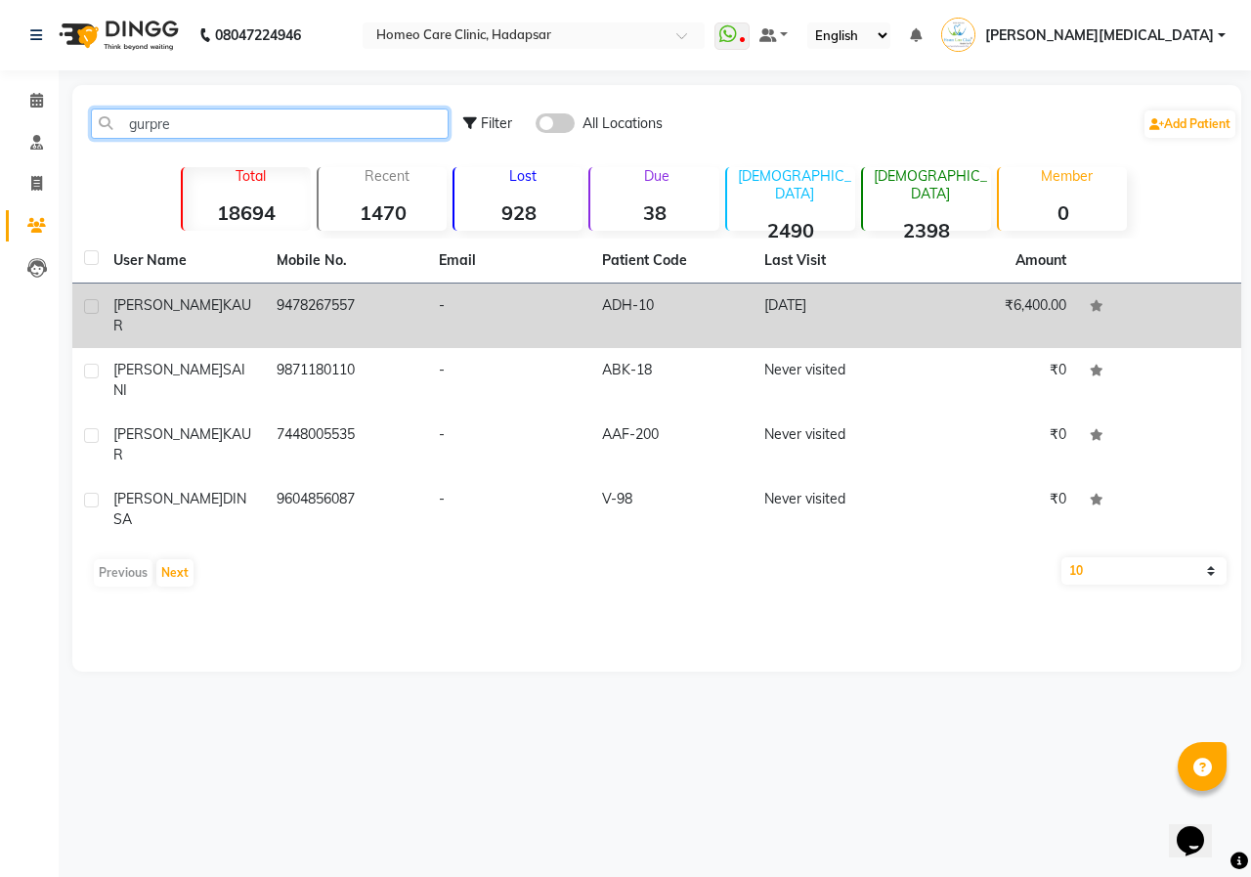
type input "gurpre"
click at [650, 319] on td "ADH-10" at bounding box center [671, 315] width 163 height 65
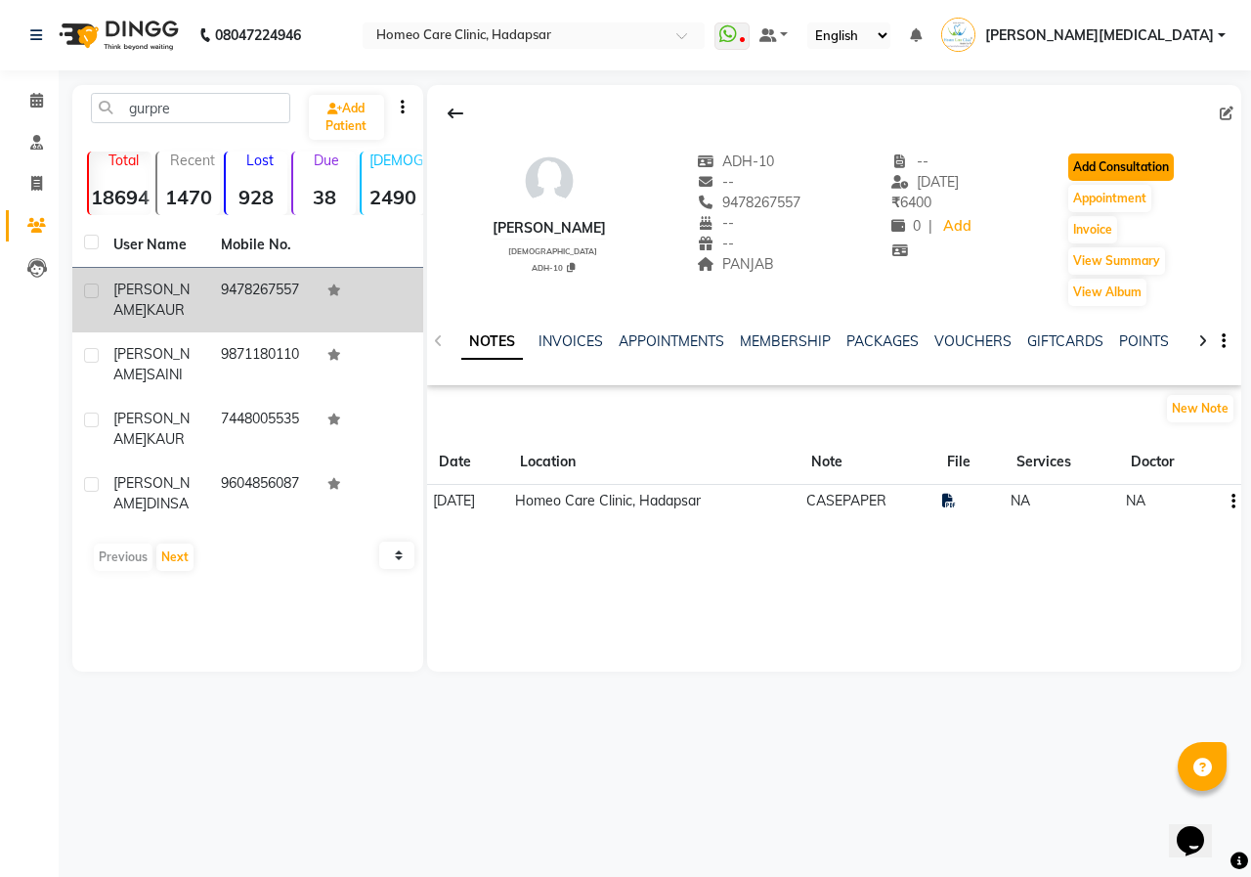
click at [1079, 171] on button "Add Consultation" at bounding box center [1121, 166] width 106 height 27
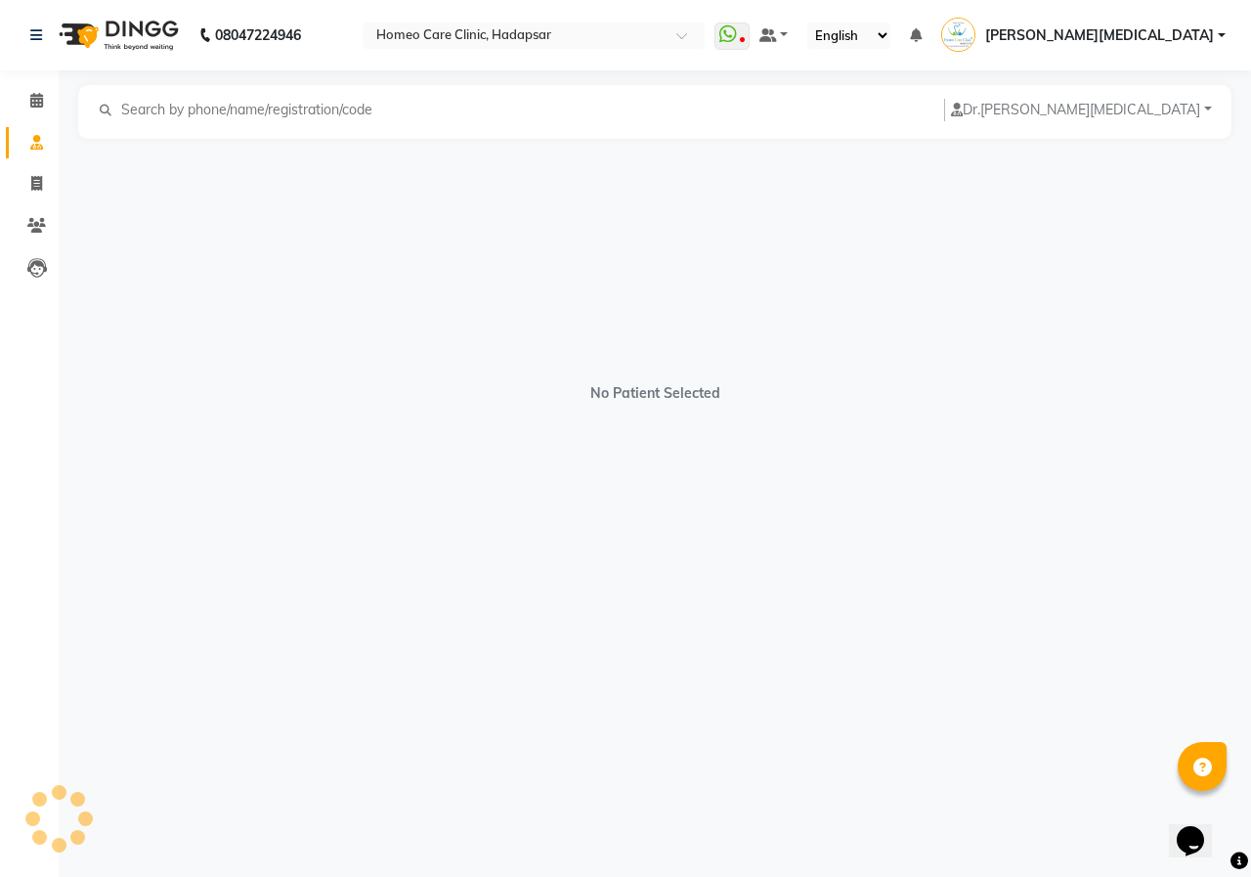
select select "[DEMOGRAPHIC_DATA]"
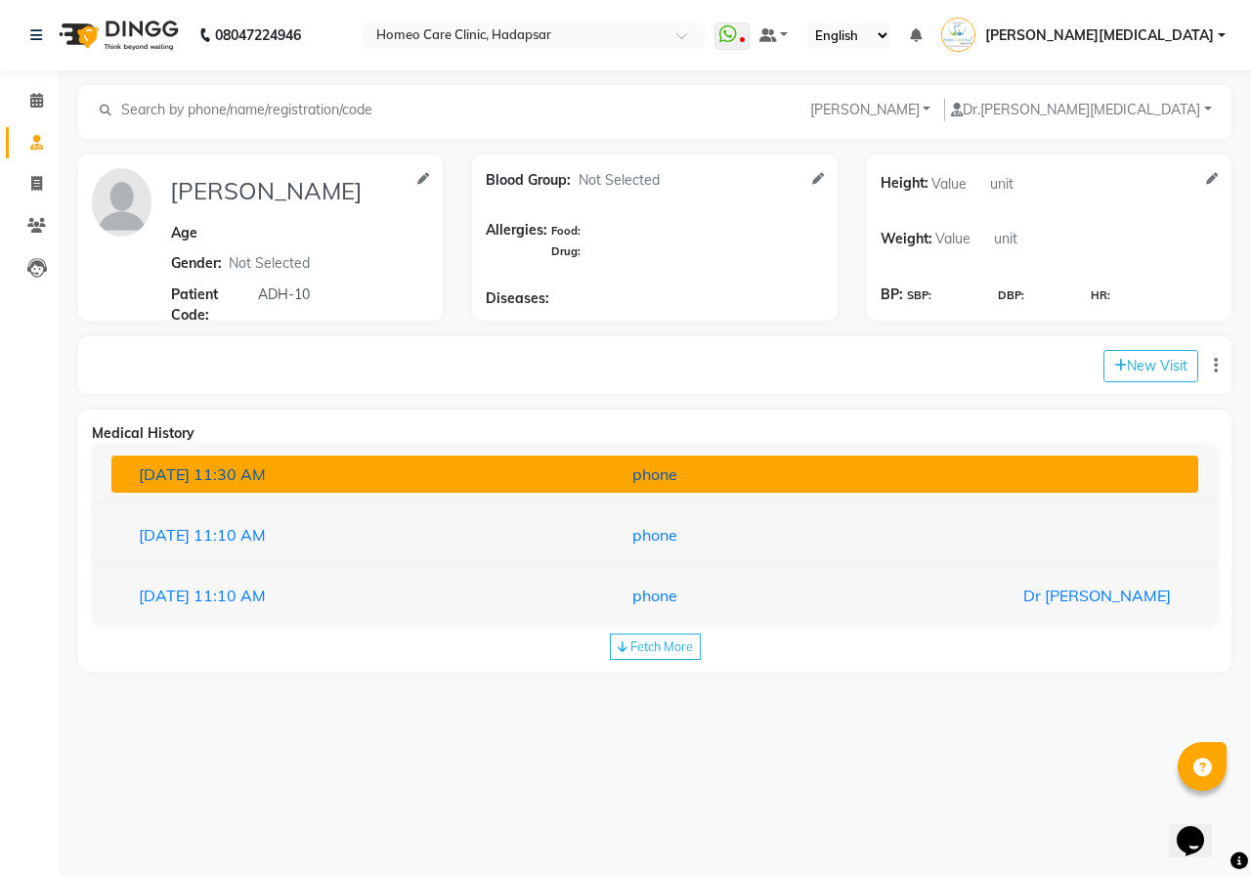
click at [591, 461] on button "[DATE] 11:30 AM phone" at bounding box center [654, 474] width 1087 height 37
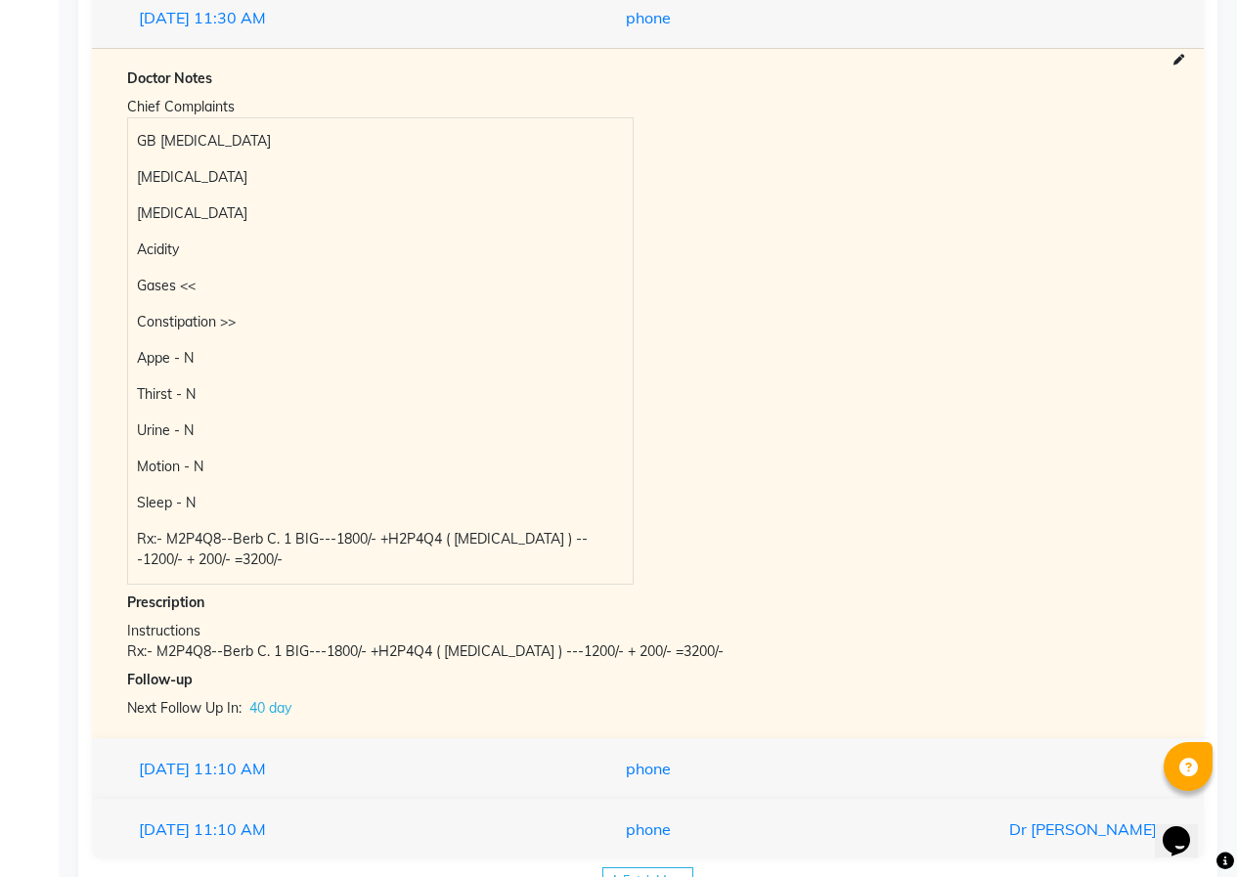
scroll to position [524, 0]
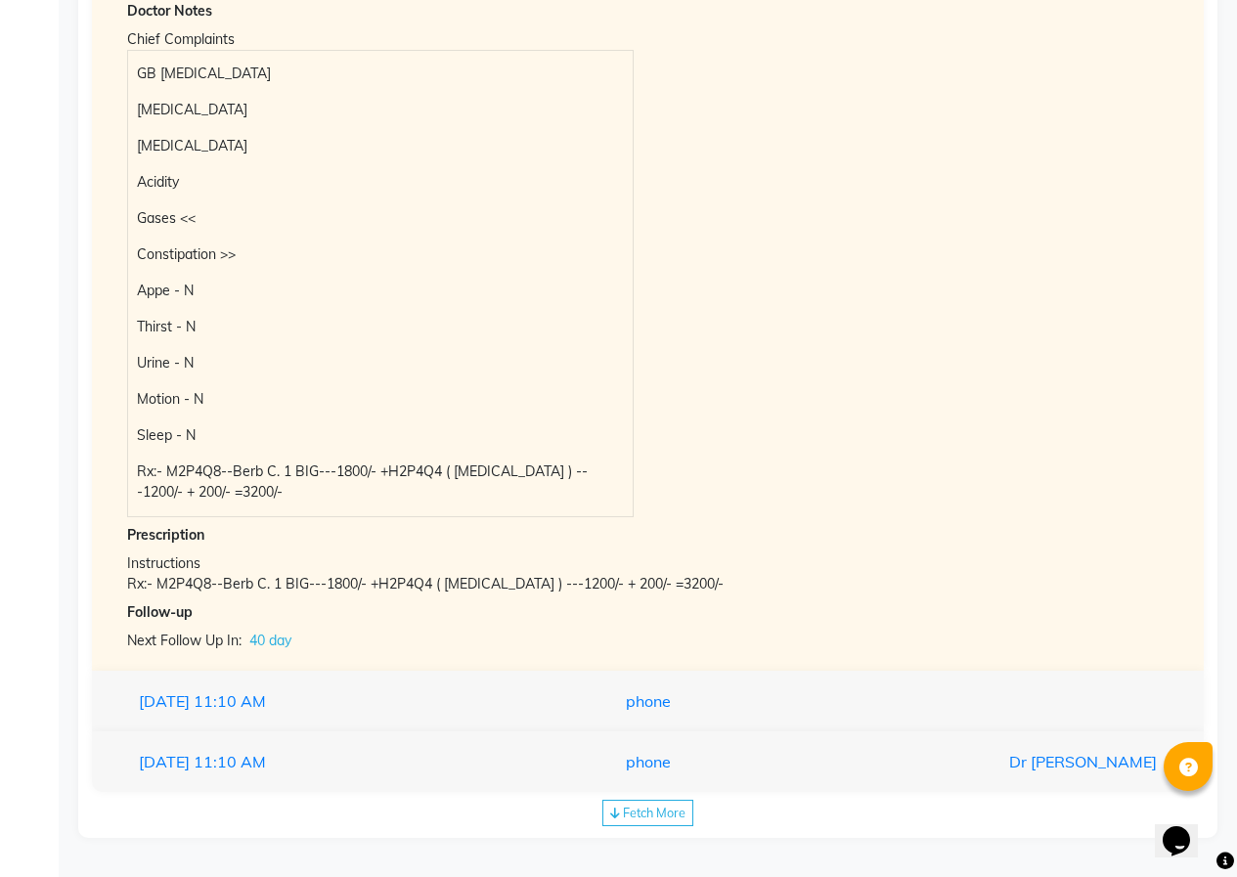
click at [680, 820] on div "Fetch More" at bounding box center [647, 813] width 91 height 26
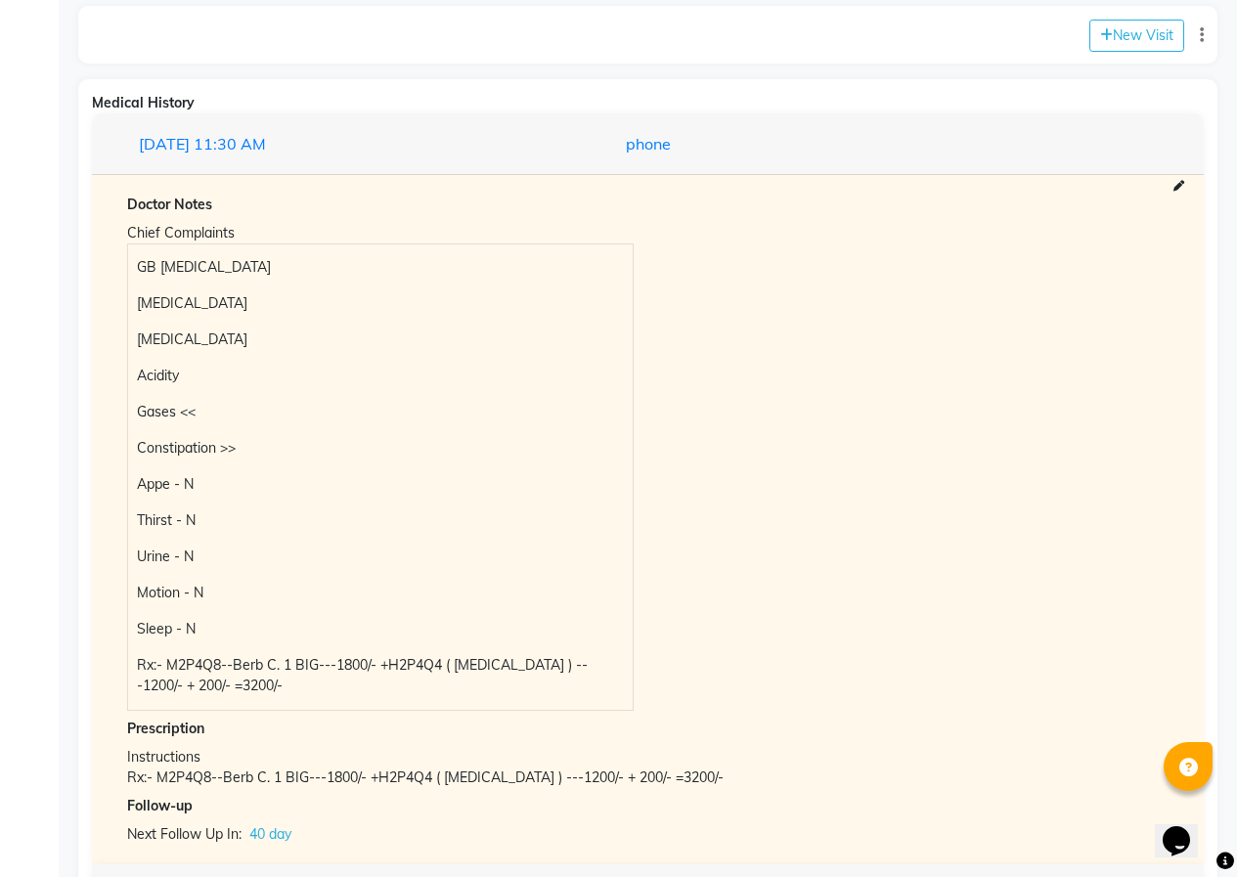
scroll to position [323, 0]
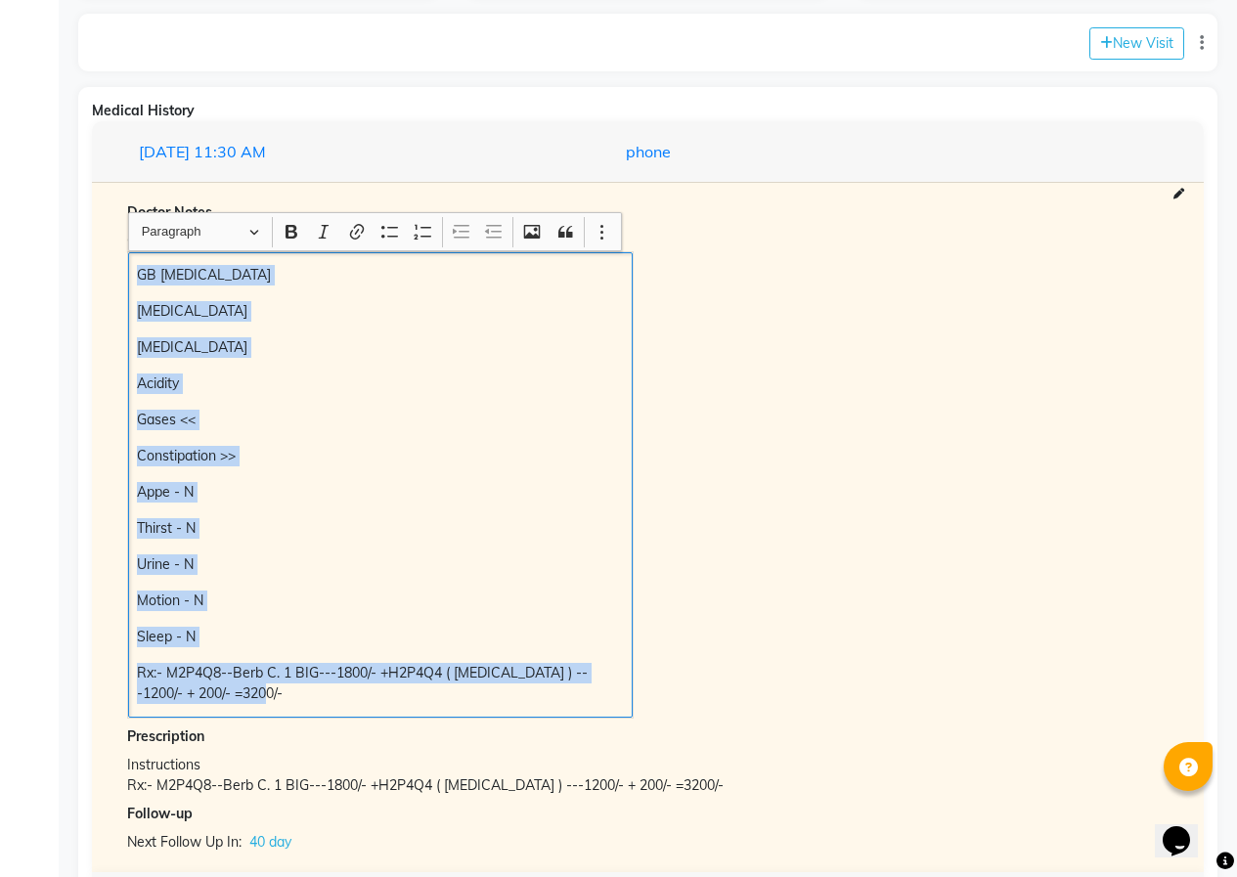
drag, startPoint x: 142, startPoint y: 273, endPoint x: 434, endPoint y: 733, distance: 545.4
click at [470, 756] on div "Doctor Notes Chief Complaints GB [MEDICAL_DATA] [MEDICAL_DATA] [MEDICAL_DATA] A…" at bounding box center [647, 527] width 1072 height 650
copy div "GB [MEDICAL_DATA] [MEDICAL_DATA] [MEDICAL_DATA] Acidity Gases << Constipation >…"
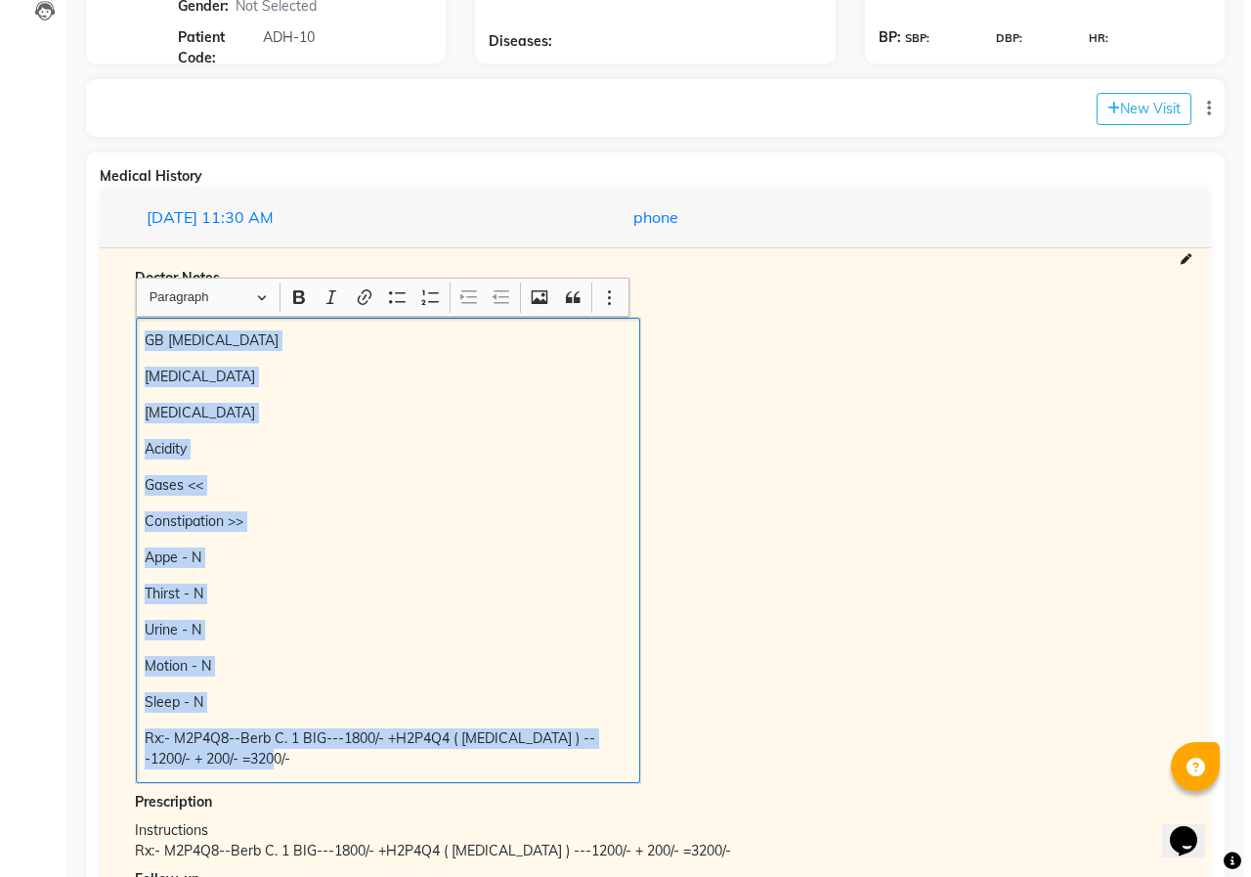
scroll to position [29, 0]
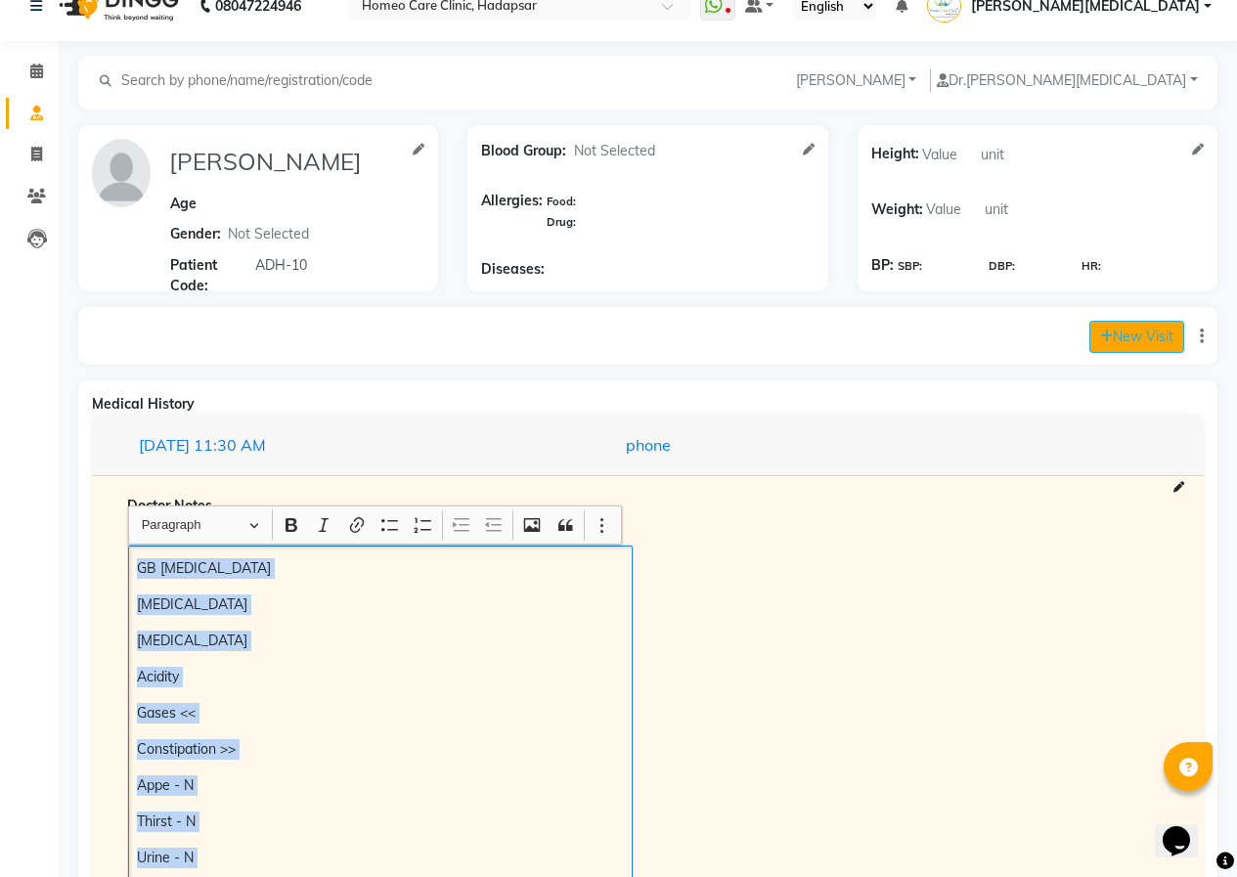
click at [1129, 334] on button "New Visit" at bounding box center [1136, 337] width 95 height 32
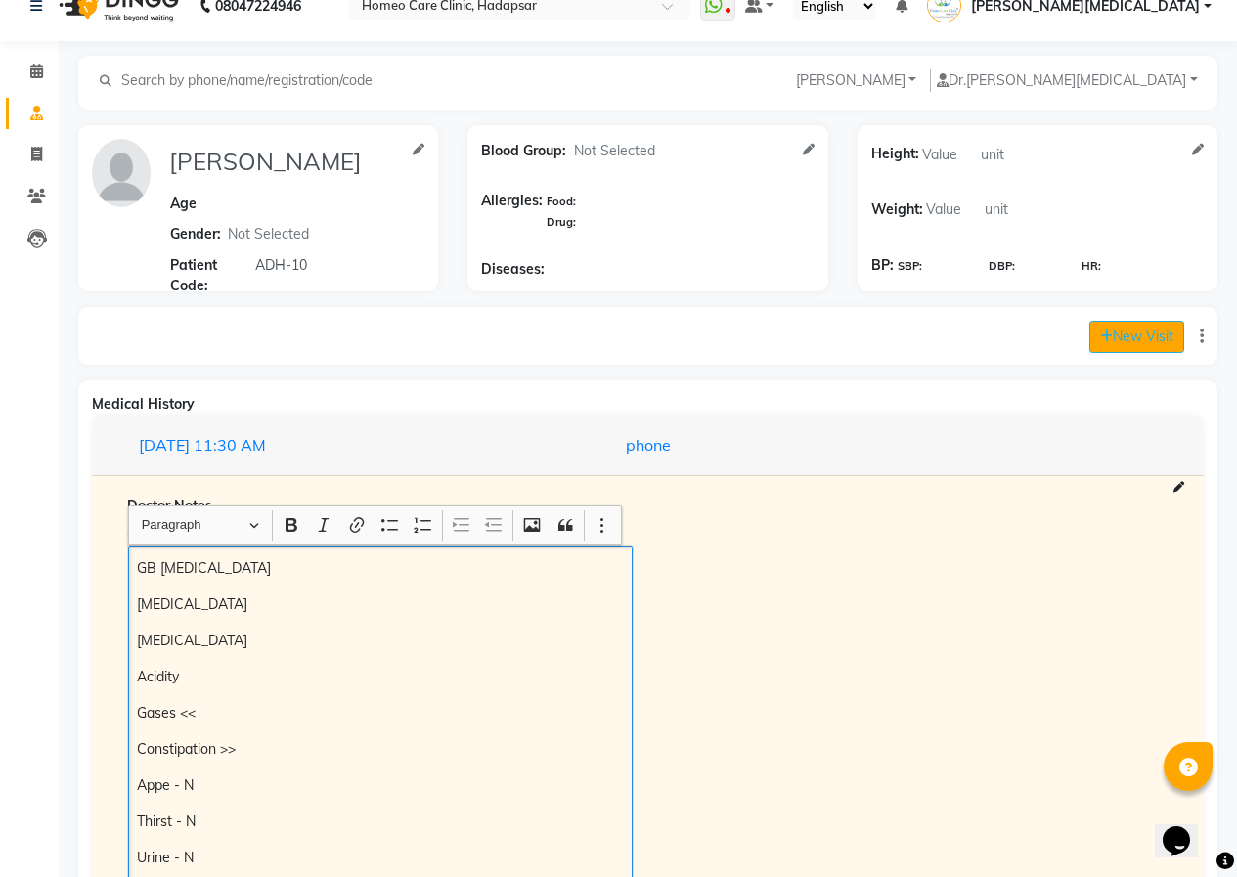
select select "835"
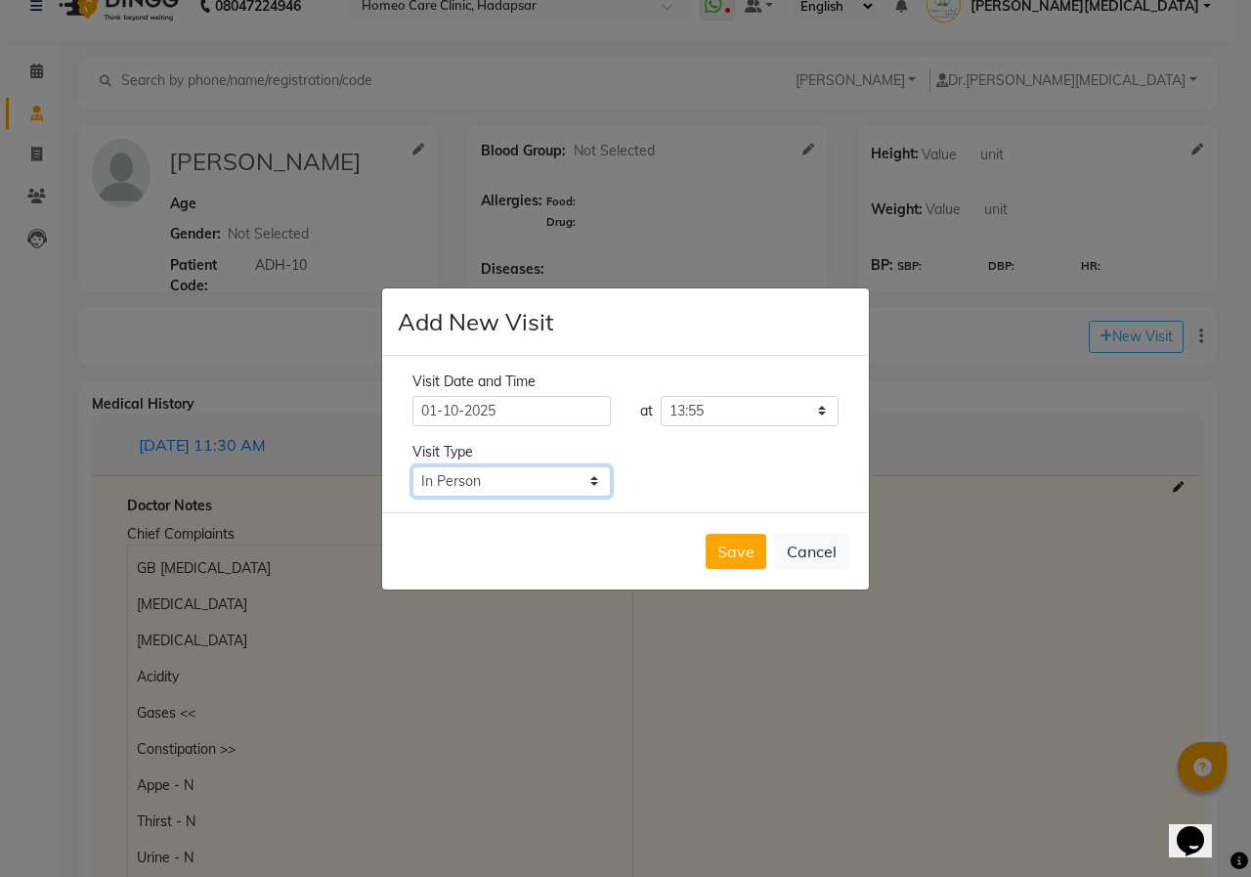
click at [556, 474] on select "Select Type In Person Video Phone Chat" at bounding box center [512, 481] width 198 height 30
select select "phone"
click at [413, 466] on select "Select Type In Person Video Phone Chat" at bounding box center [512, 481] width 198 height 30
click at [746, 558] on button "Save" at bounding box center [736, 551] width 61 height 35
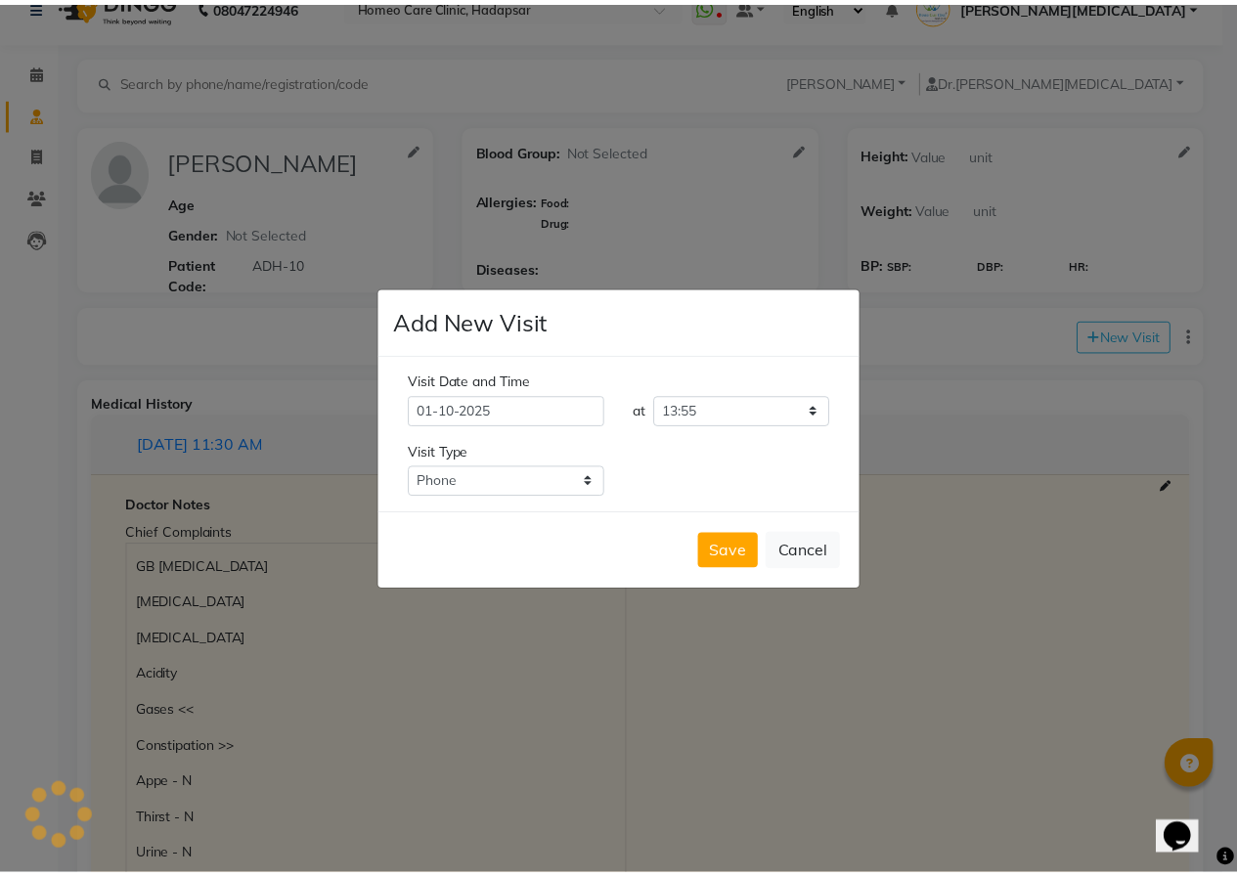
scroll to position [0, 0]
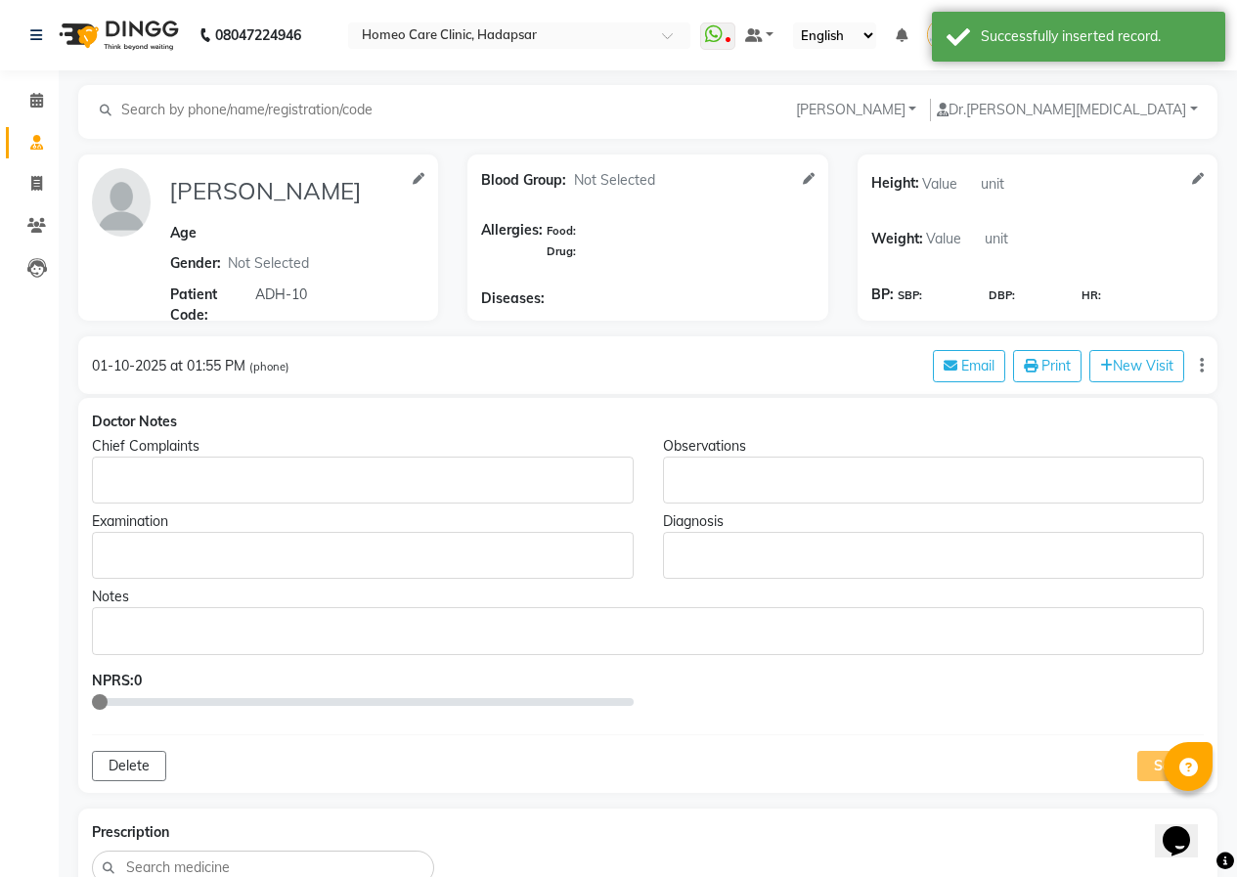
type input "[PERSON_NAME]"
select select "[DEMOGRAPHIC_DATA]"
type input "ADH-10"
click at [153, 470] on p "Rich Text Editor, main" at bounding box center [362, 480] width 523 height 21
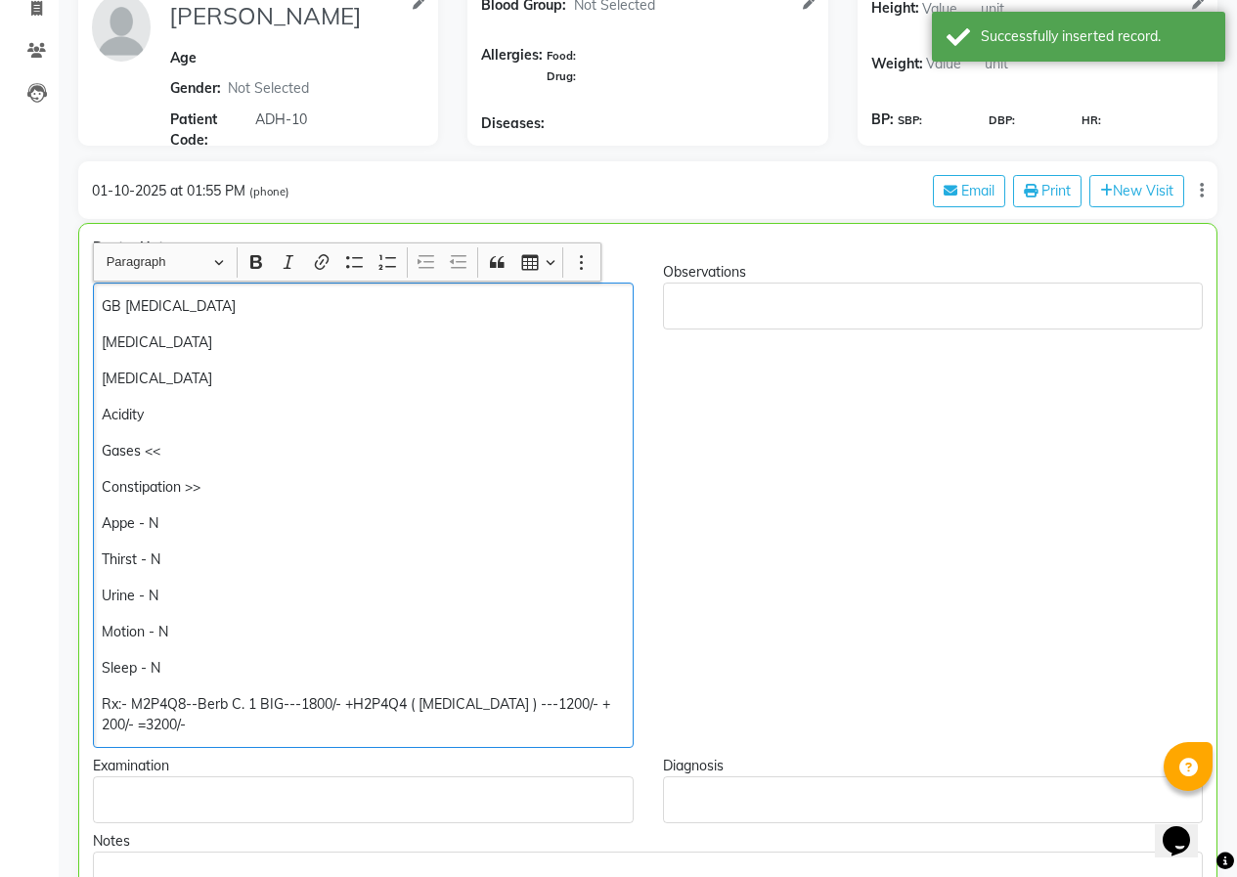
scroll to position [246, 0]
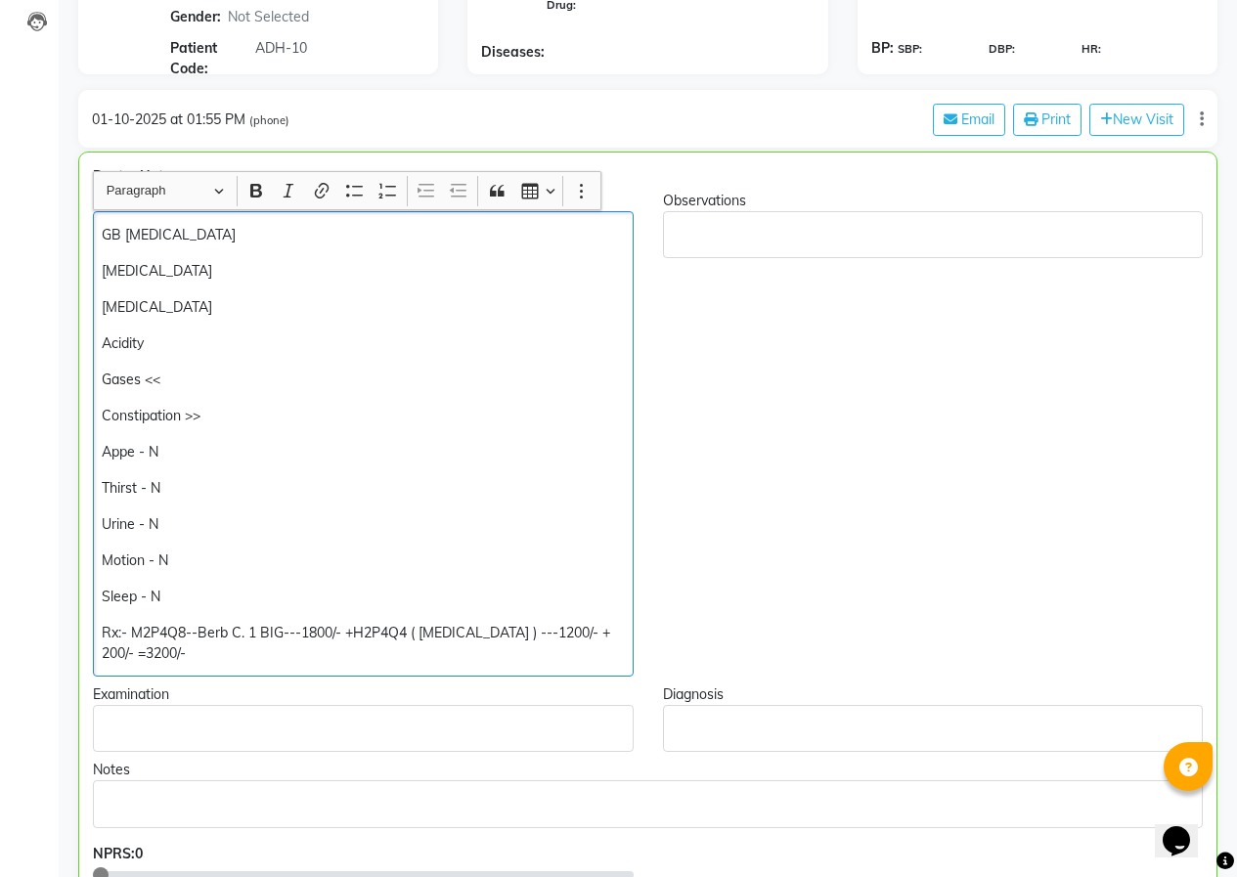
click at [240, 403] on div "GB [MEDICAL_DATA] [MEDICAL_DATA] [MEDICAL_DATA] Acidity Gases << Constipation >…" at bounding box center [363, 443] width 541 height 465
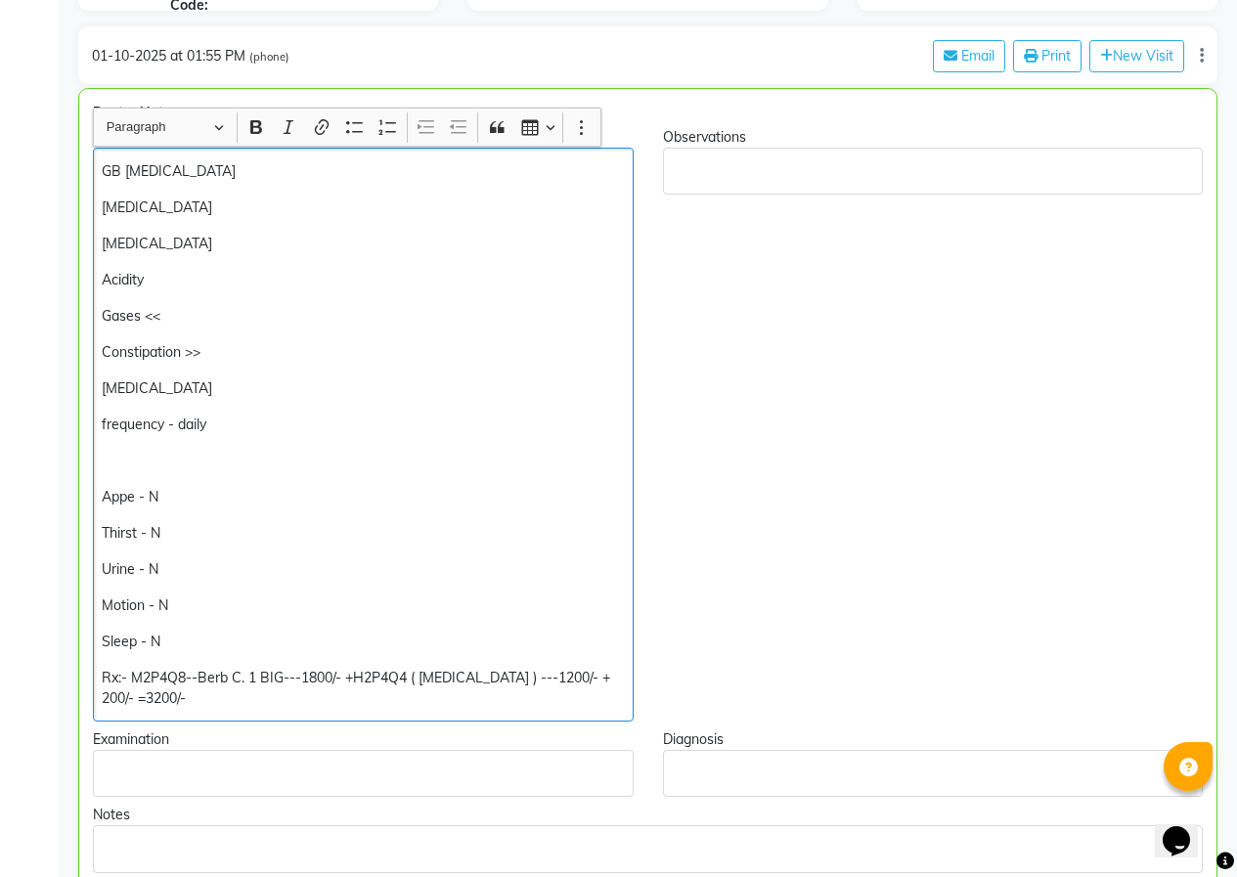
scroll to position [344, 0]
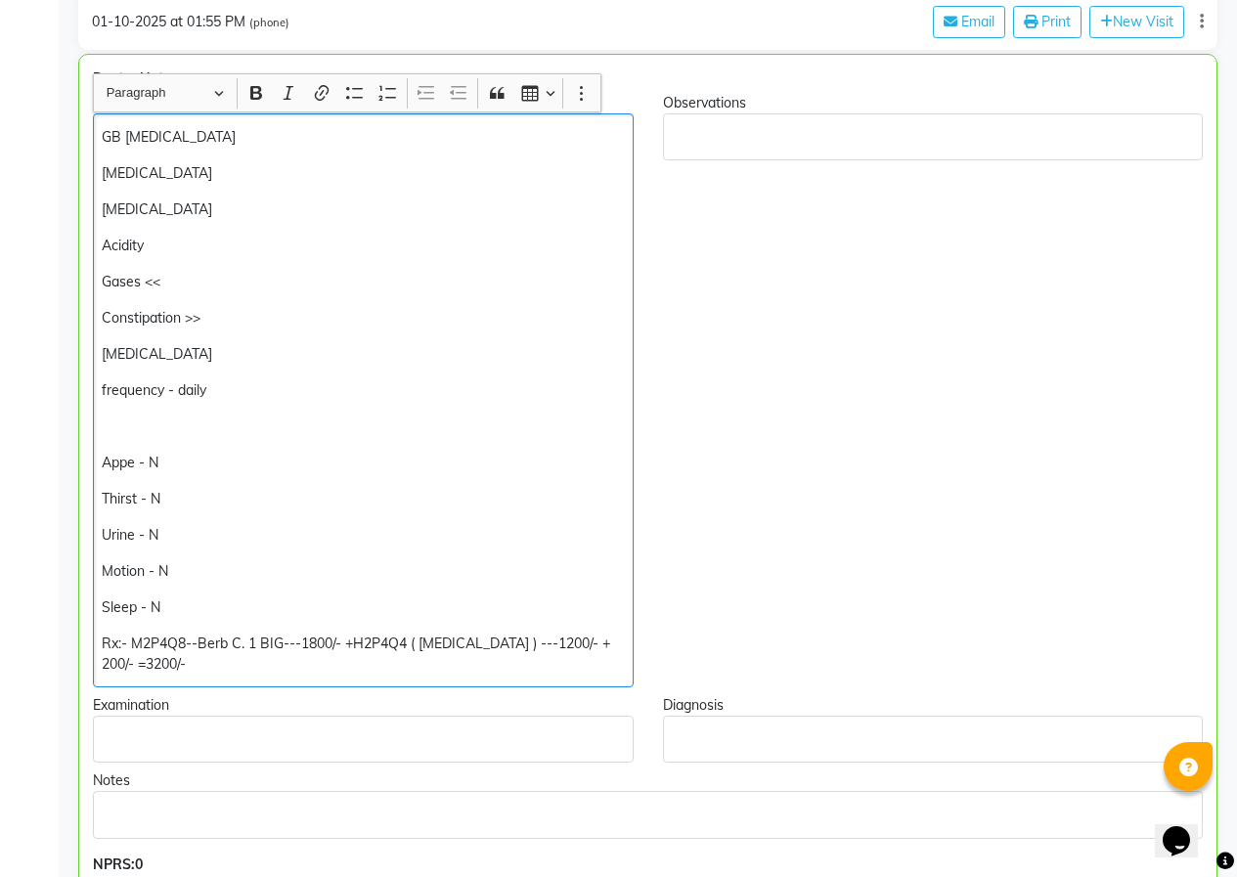
click at [98, 464] on div "GB [MEDICAL_DATA] [MEDICAL_DATA] [MEDICAL_DATA] Acidity Gases << Constipation >…" at bounding box center [363, 400] width 541 height 574
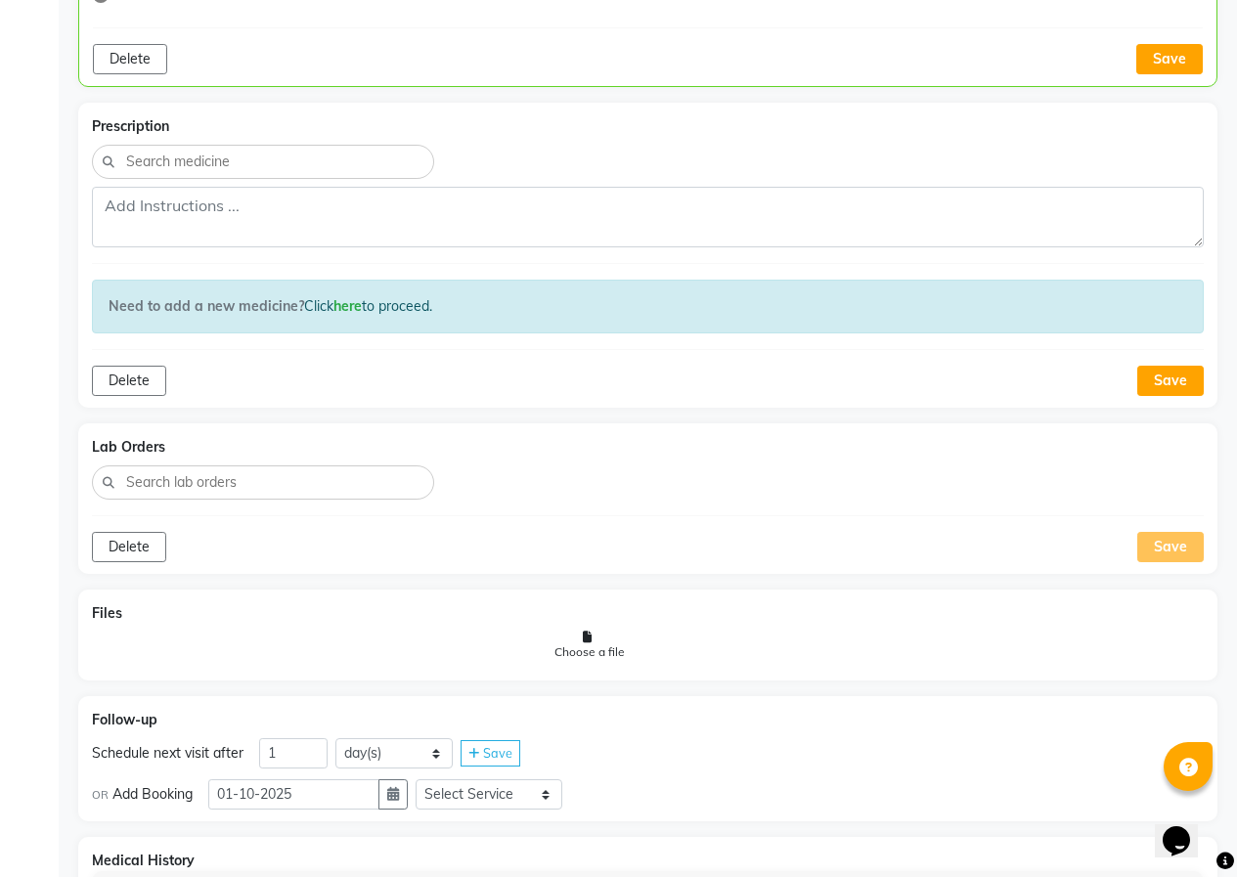
scroll to position [1399, 0]
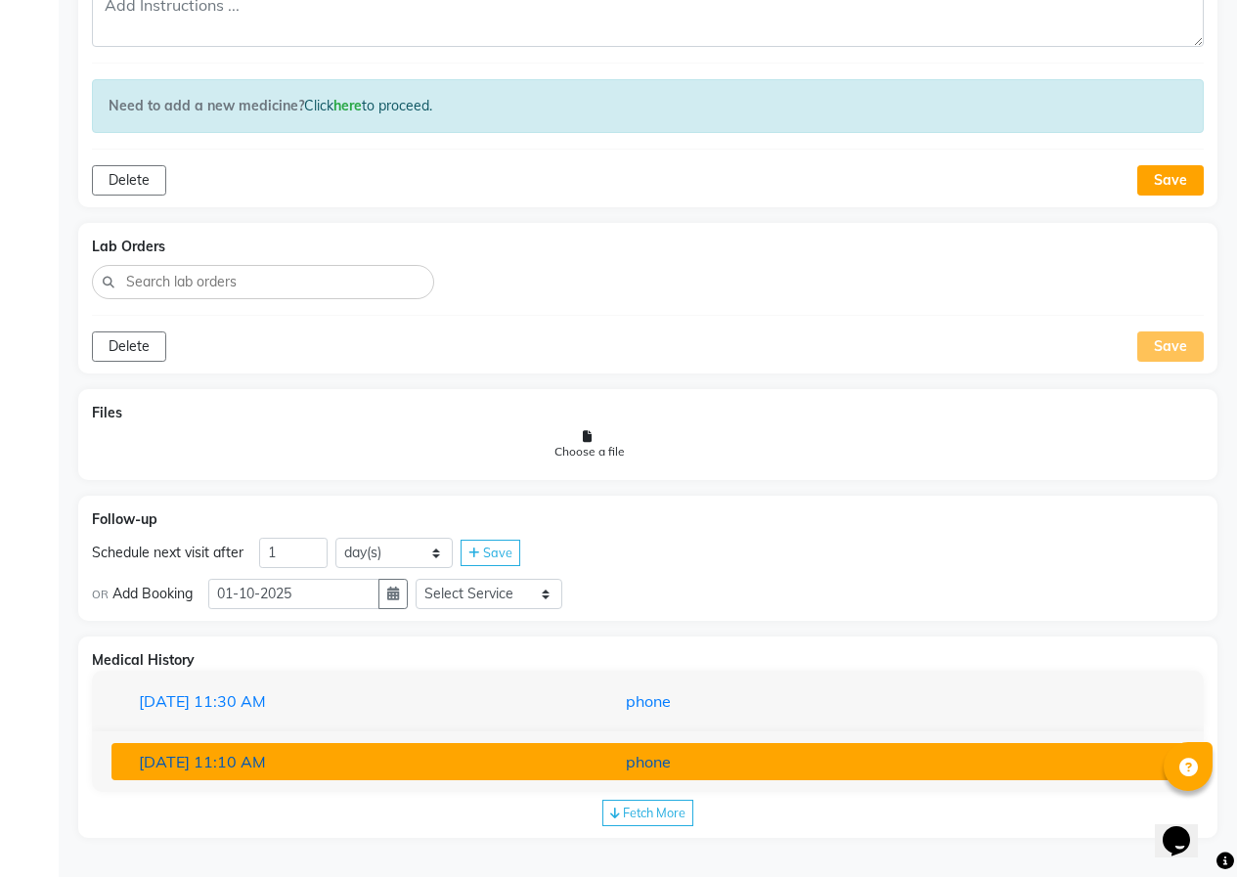
click at [622, 757] on div "phone" at bounding box center [647, 761] width 349 height 23
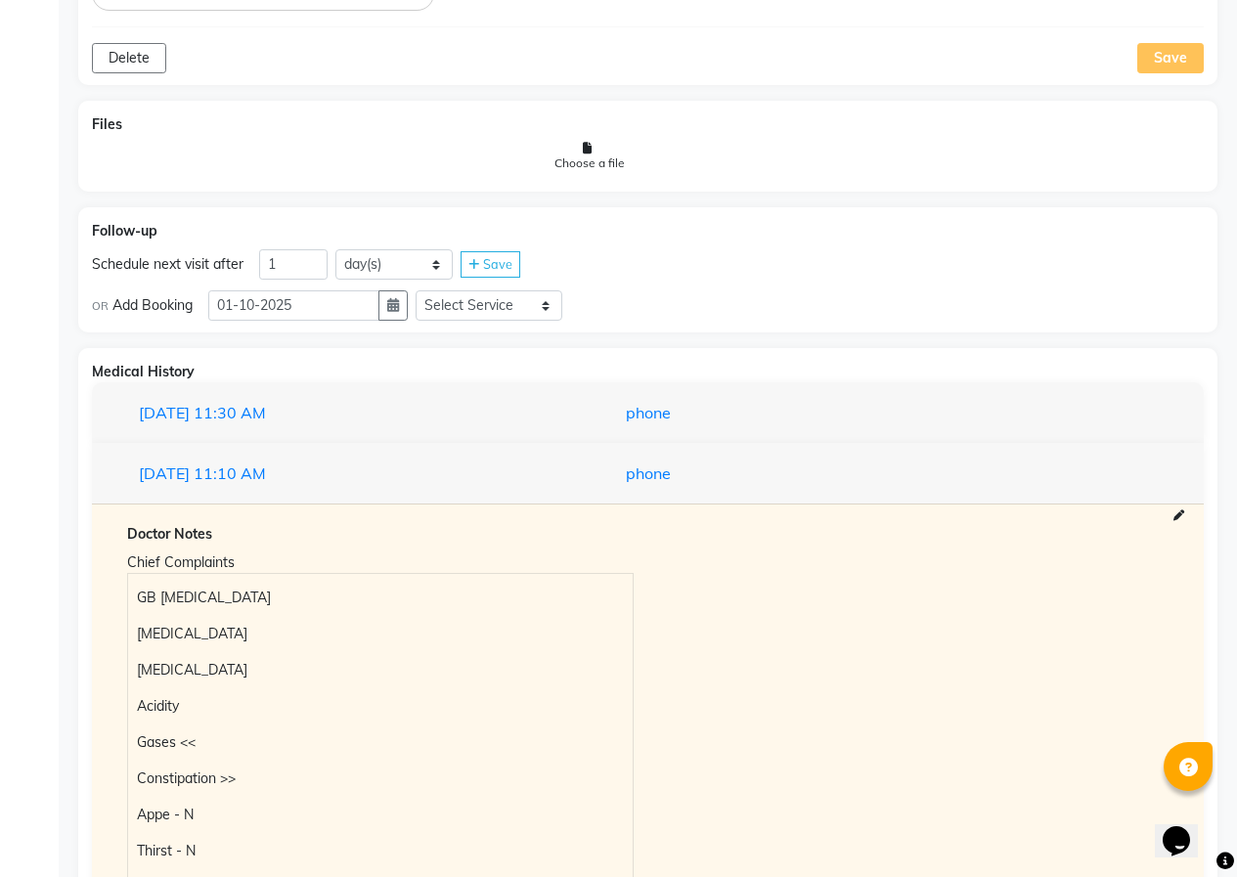
scroll to position [1888, 0]
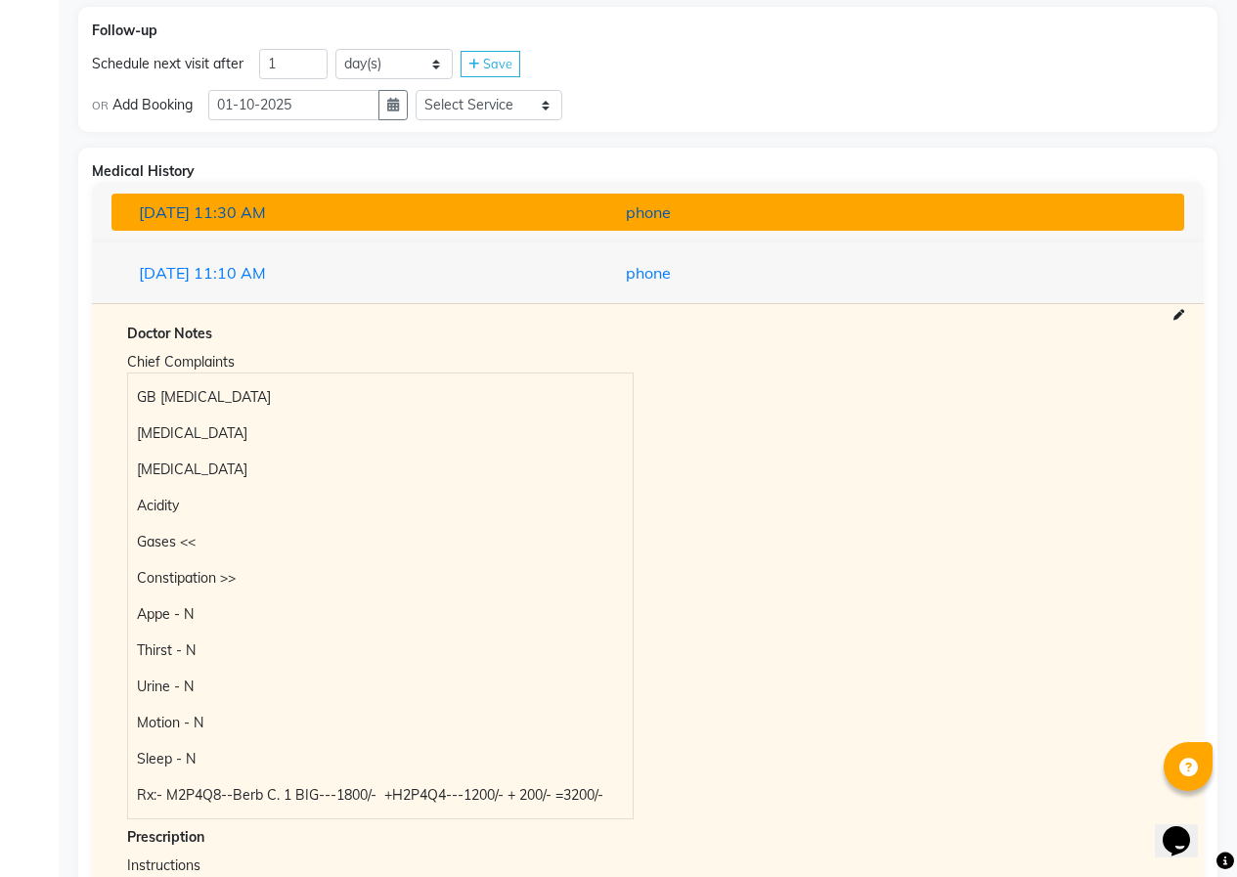
click at [505, 201] on div "phone" at bounding box center [647, 211] width 349 height 23
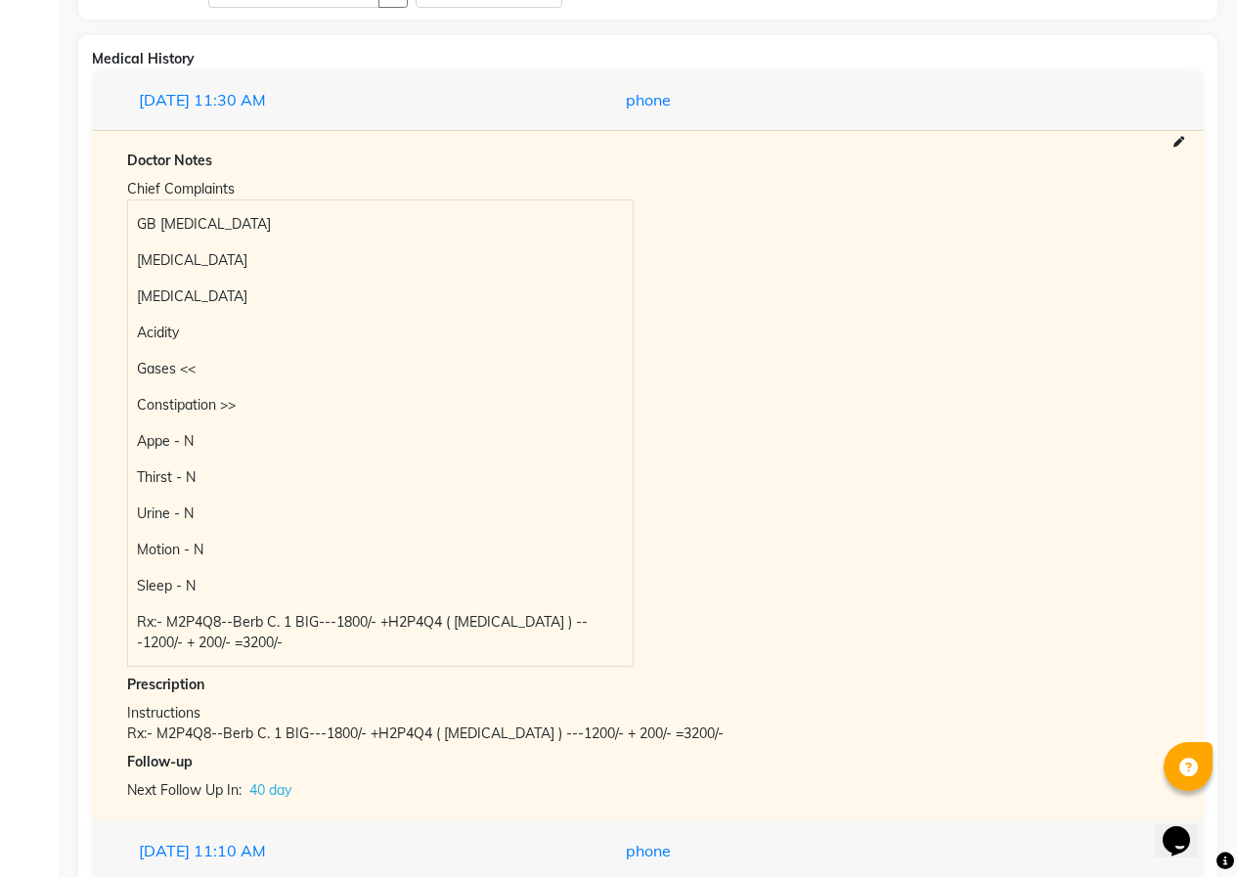
scroll to position [2089, 0]
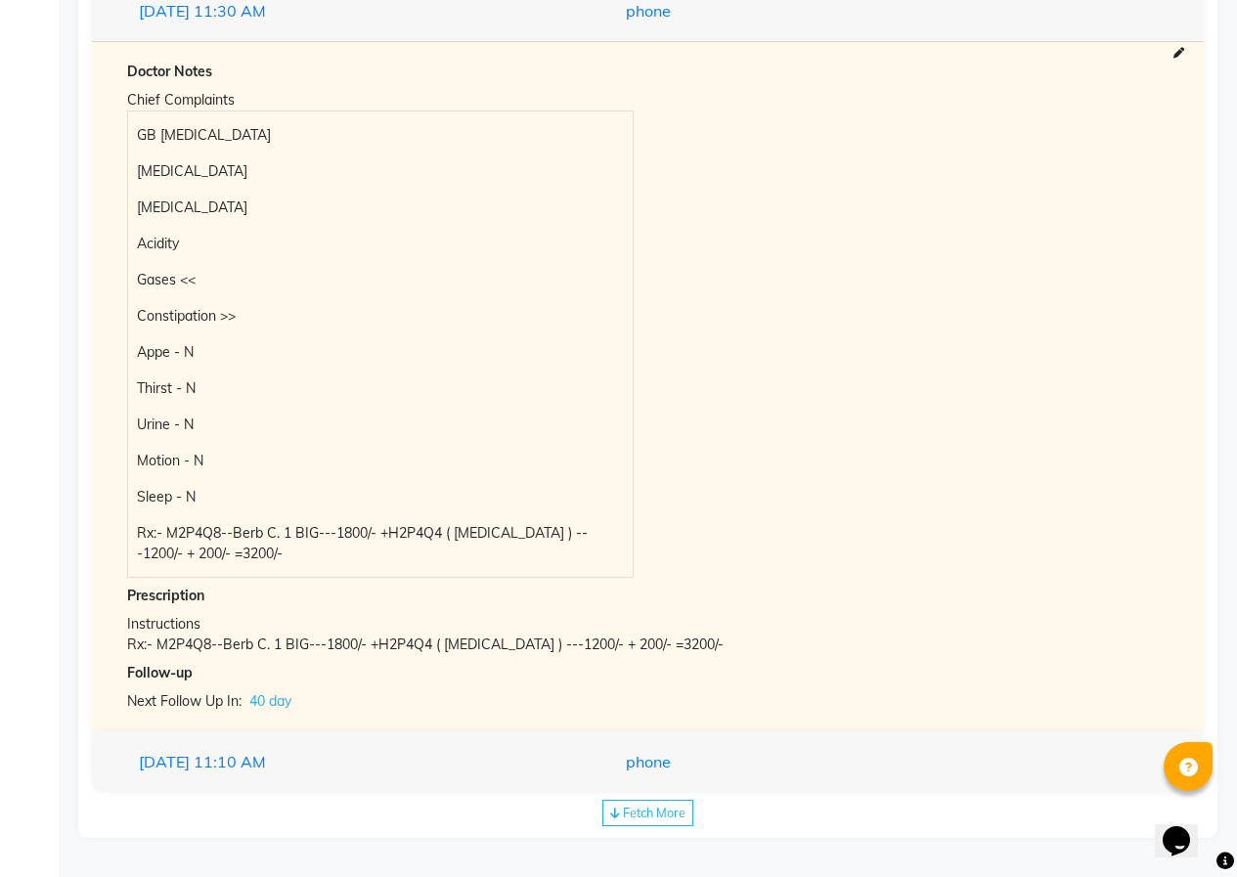
click at [652, 807] on span "Fetch More" at bounding box center [654, 813] width 63 height 16
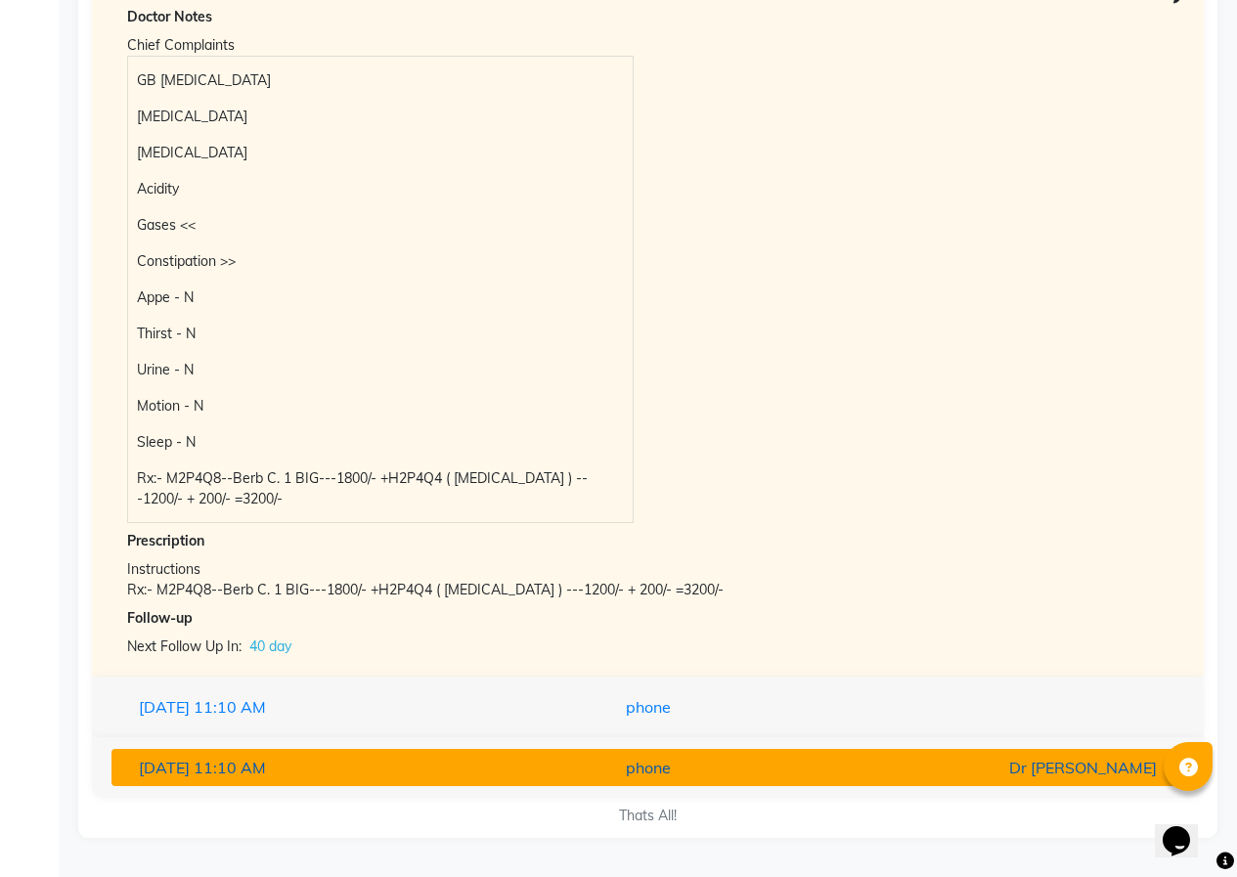
click at [644, 772] on div "phone" at bounding box center [647, 767] width 349 height 23
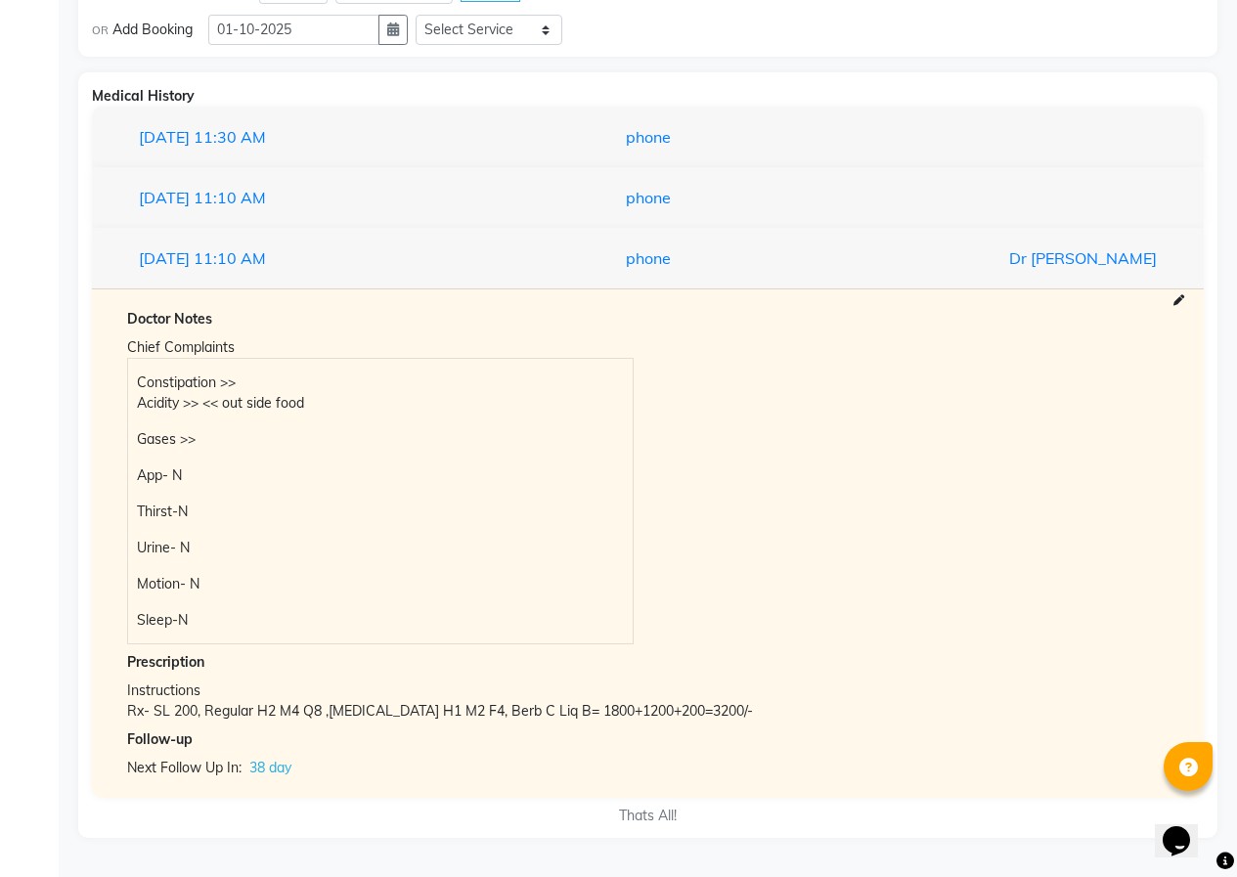
scroll to position [1963, 0]
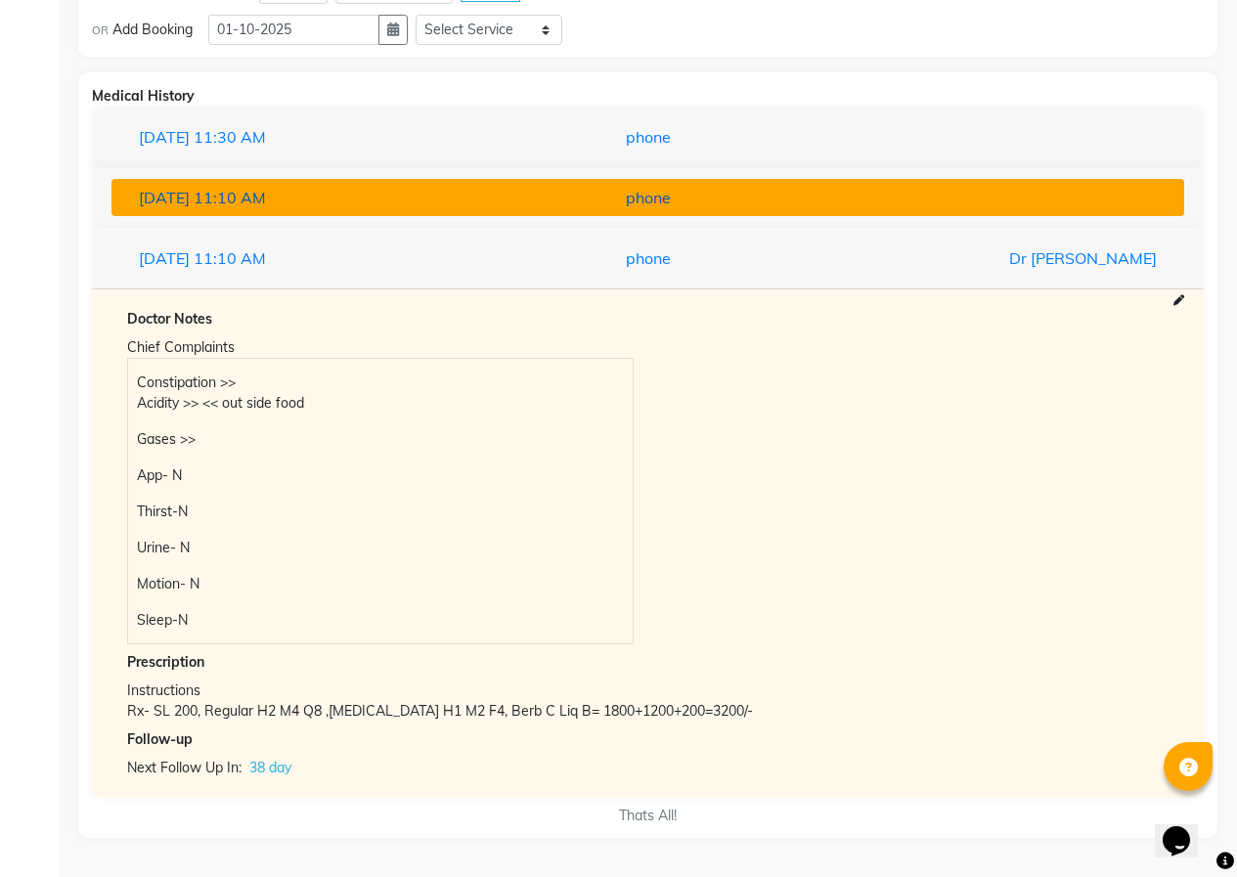
click at [573, 210] on button "[DATE] 11:10 AM phone" at bounding box center [647, 197] width 1072 height 37
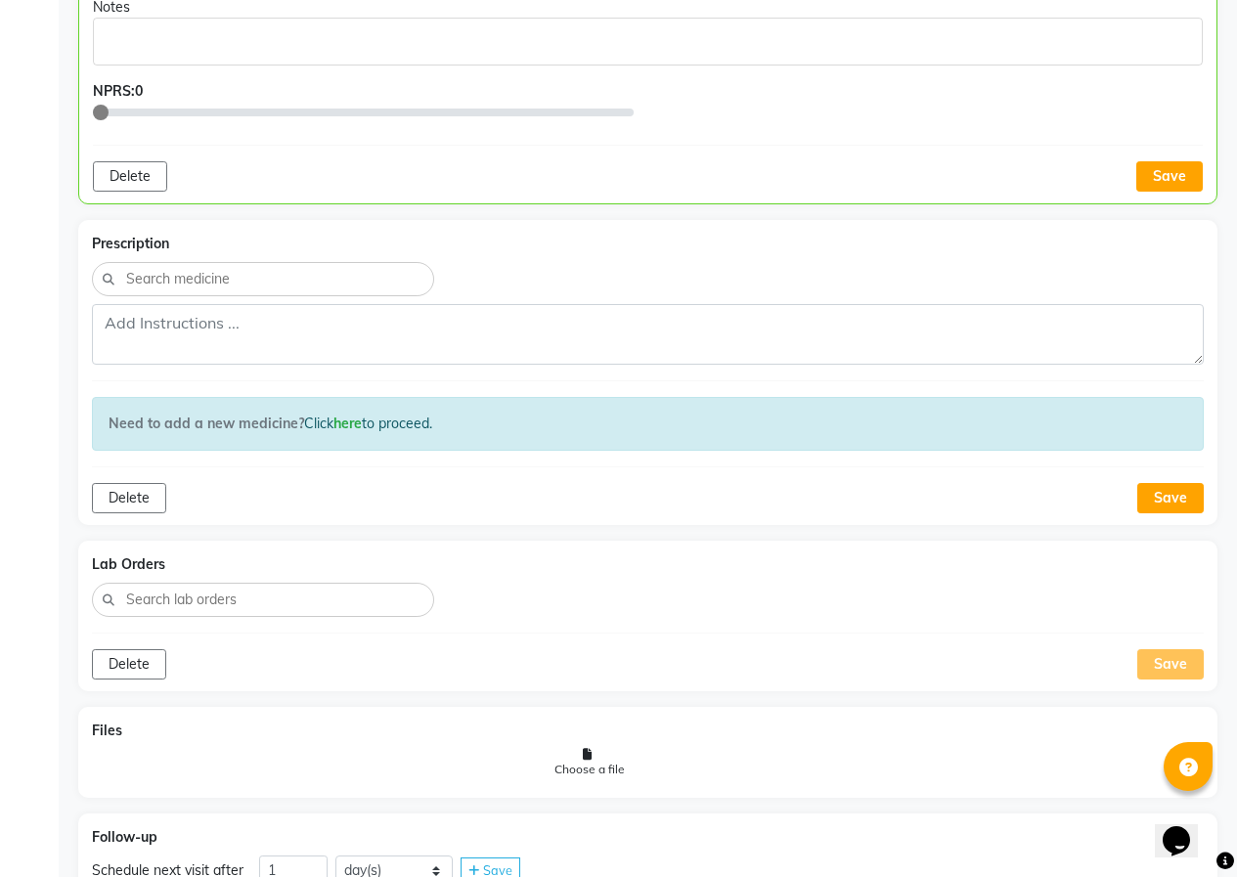
scroll to position [985, 0]
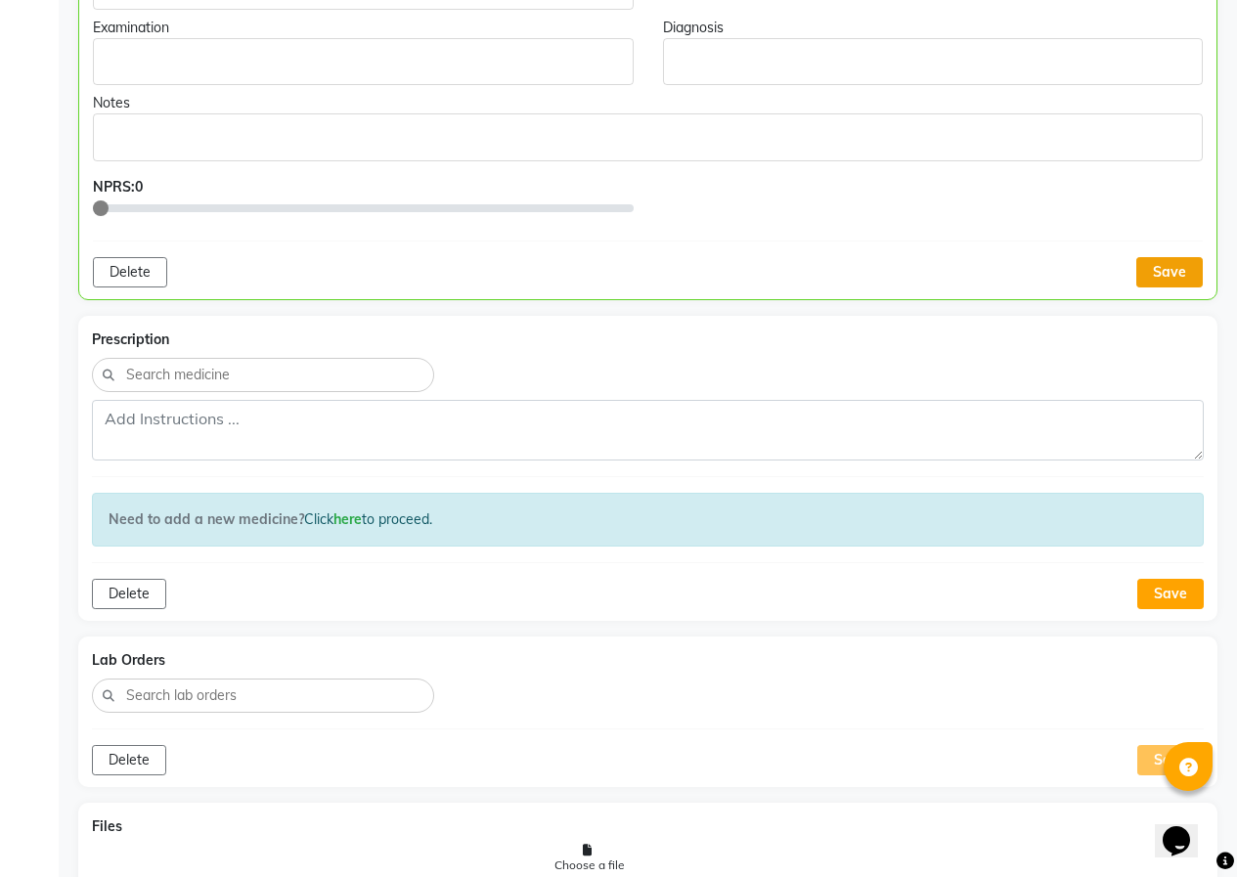
click at [1178, 272] on button "Save" at bounding box center [1169, 272] width 66 height 30
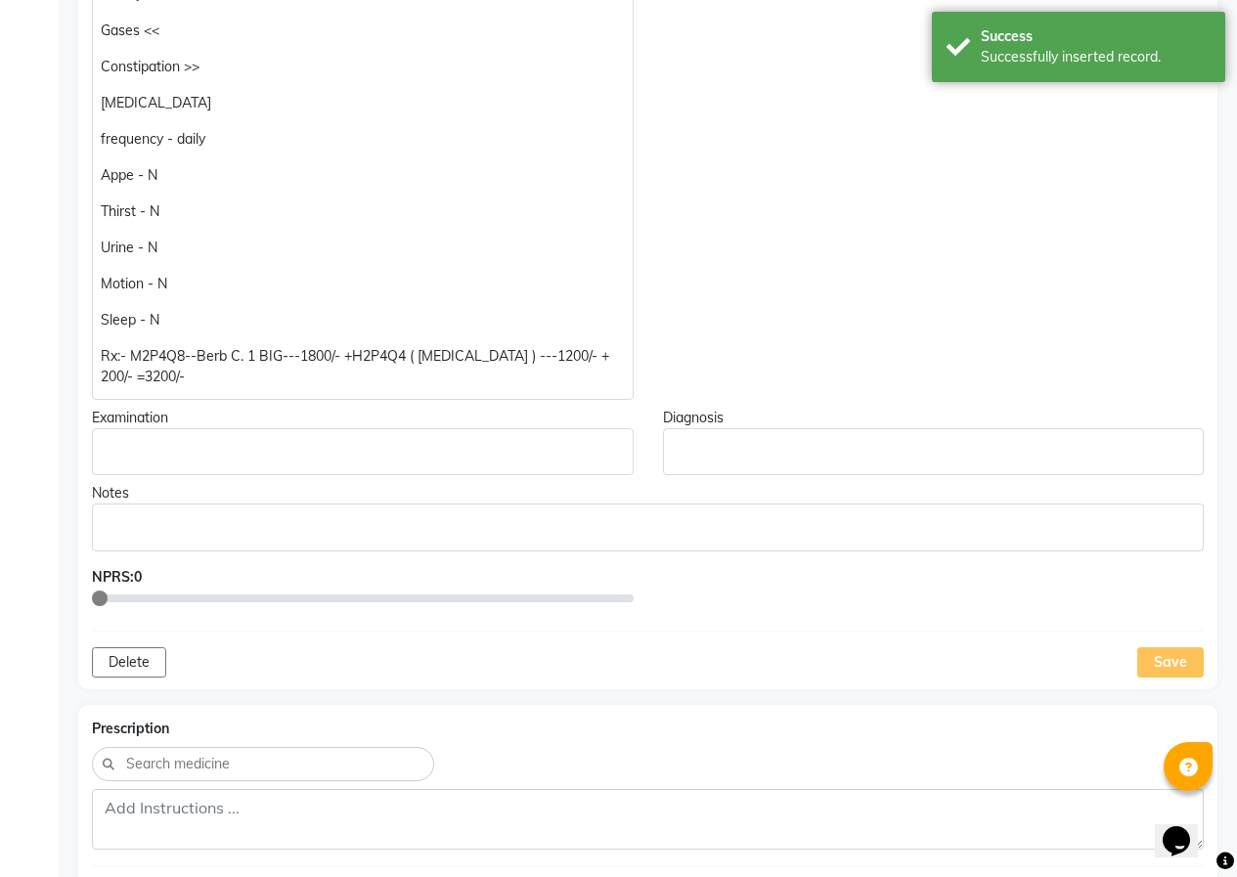
scroll to position [203, 0]
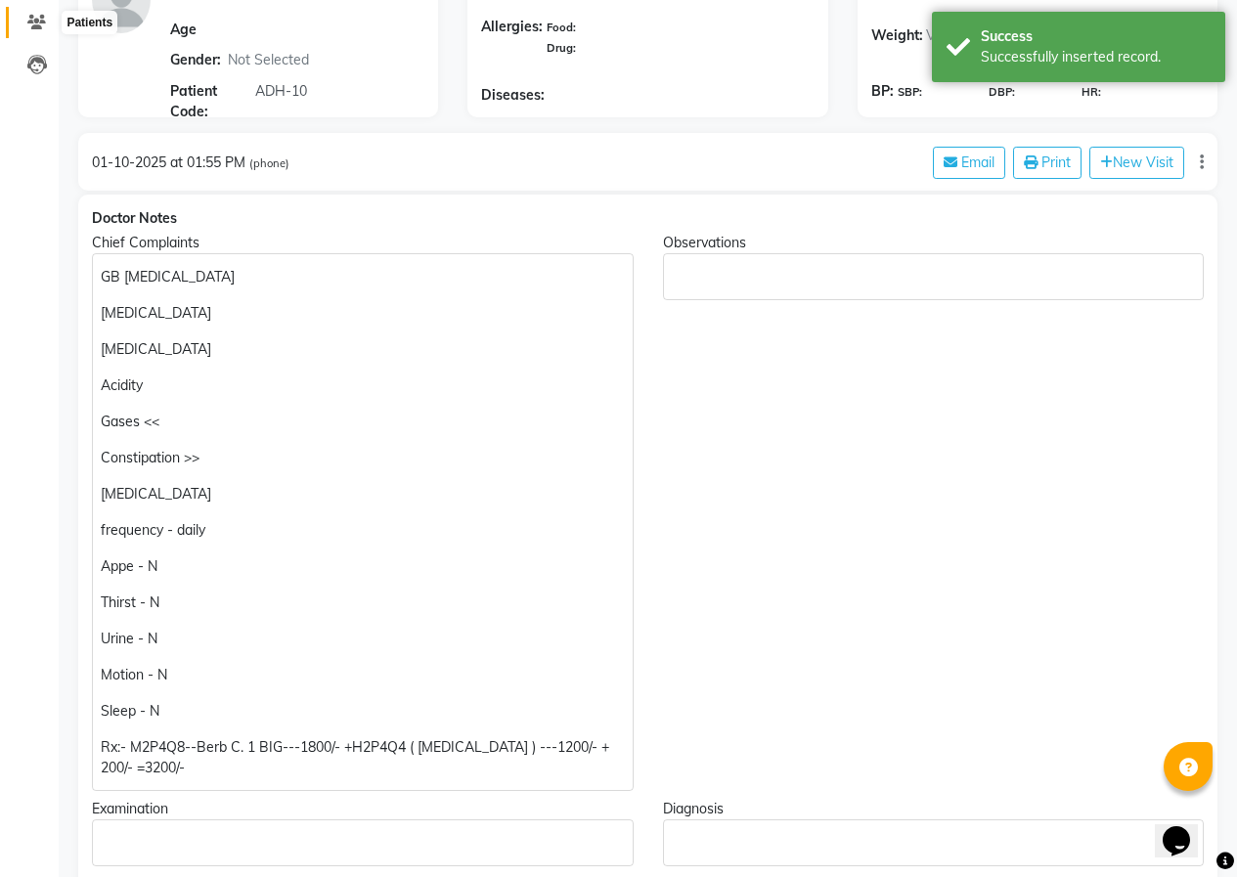
click at [39, 26] on icon at bounding box center [36, 22] width 19 height 15
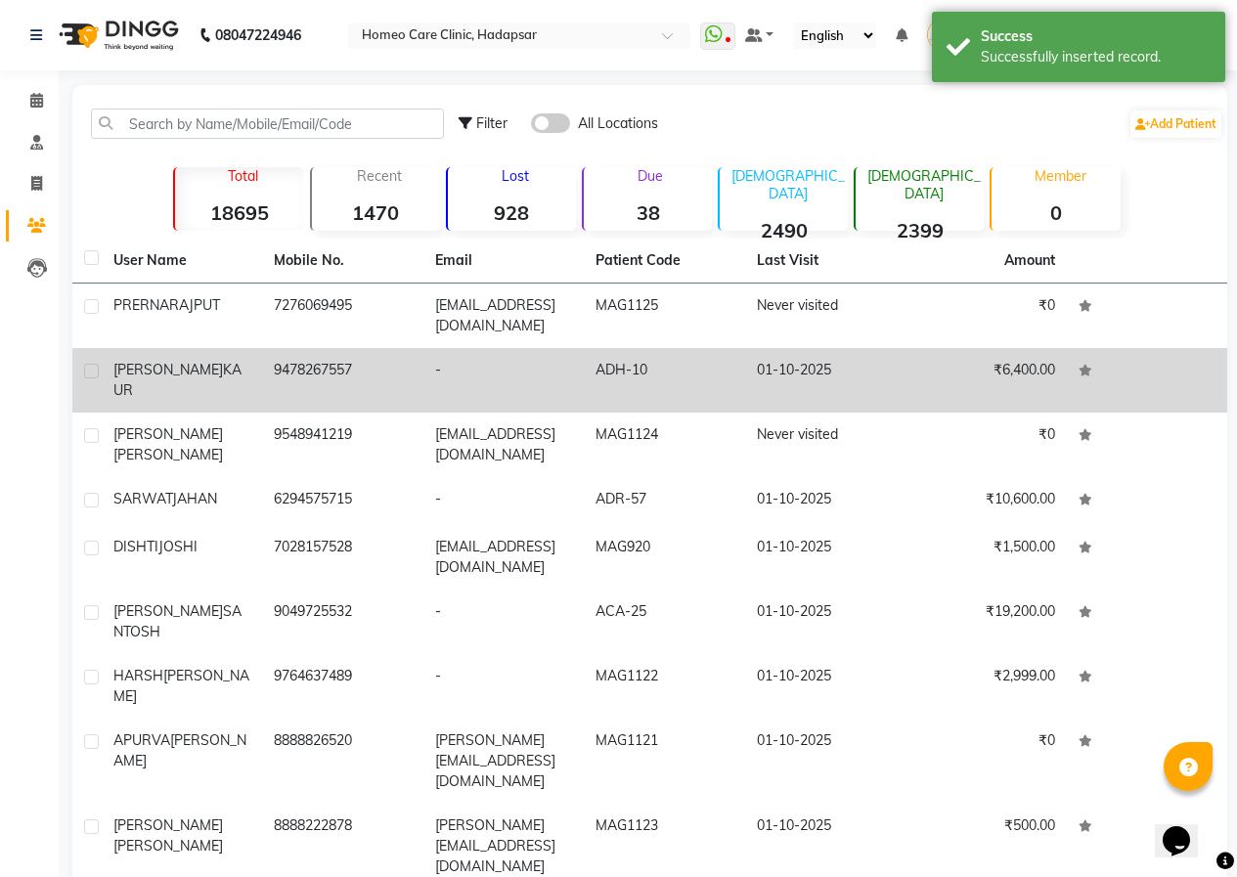
click at [278, 369] on td "9478267557" at bounding box center [342, 380] width 160 height 65
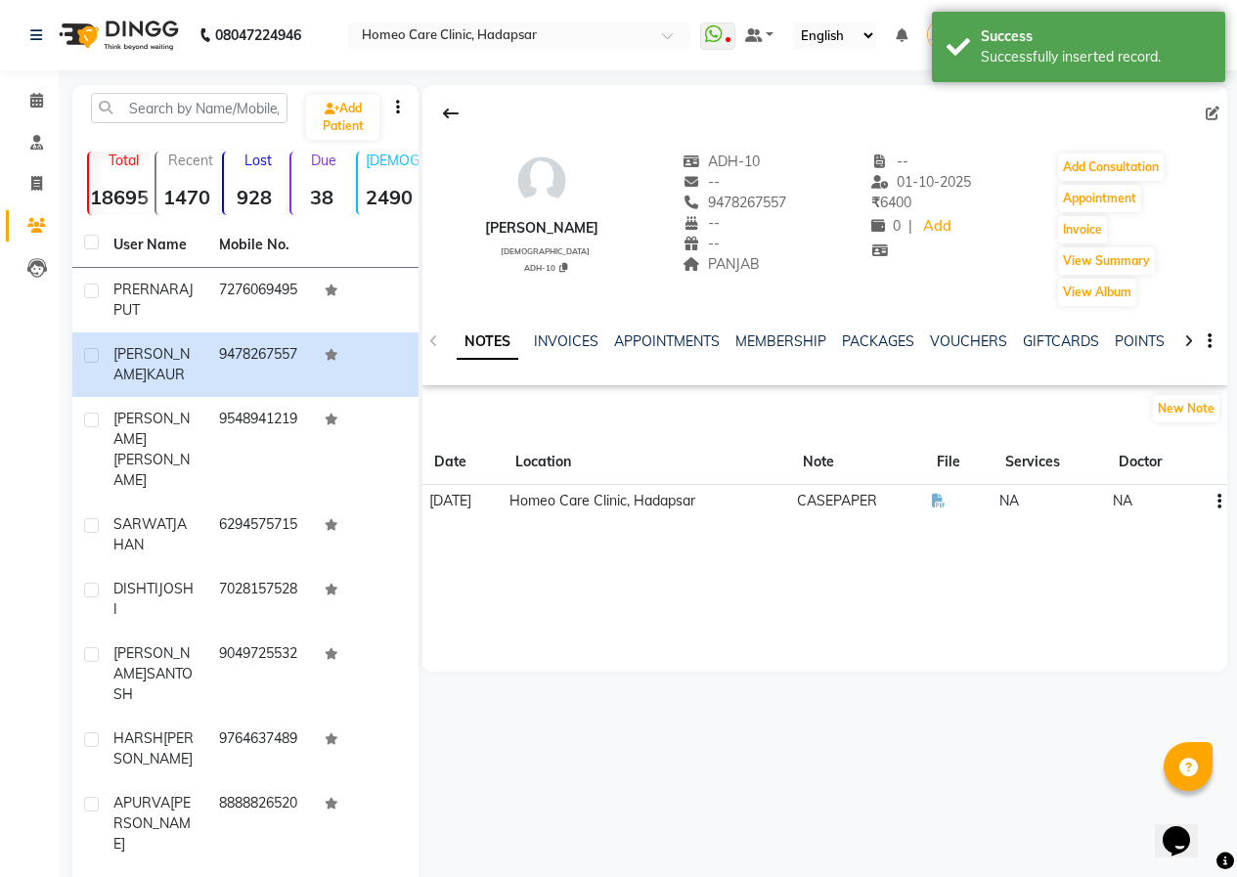
click at [947, 504] on td at bounding box center [959, 501] width 68 height 33
click at [945, 504] on icon at bounding box center [939, 501] width 14 height 14
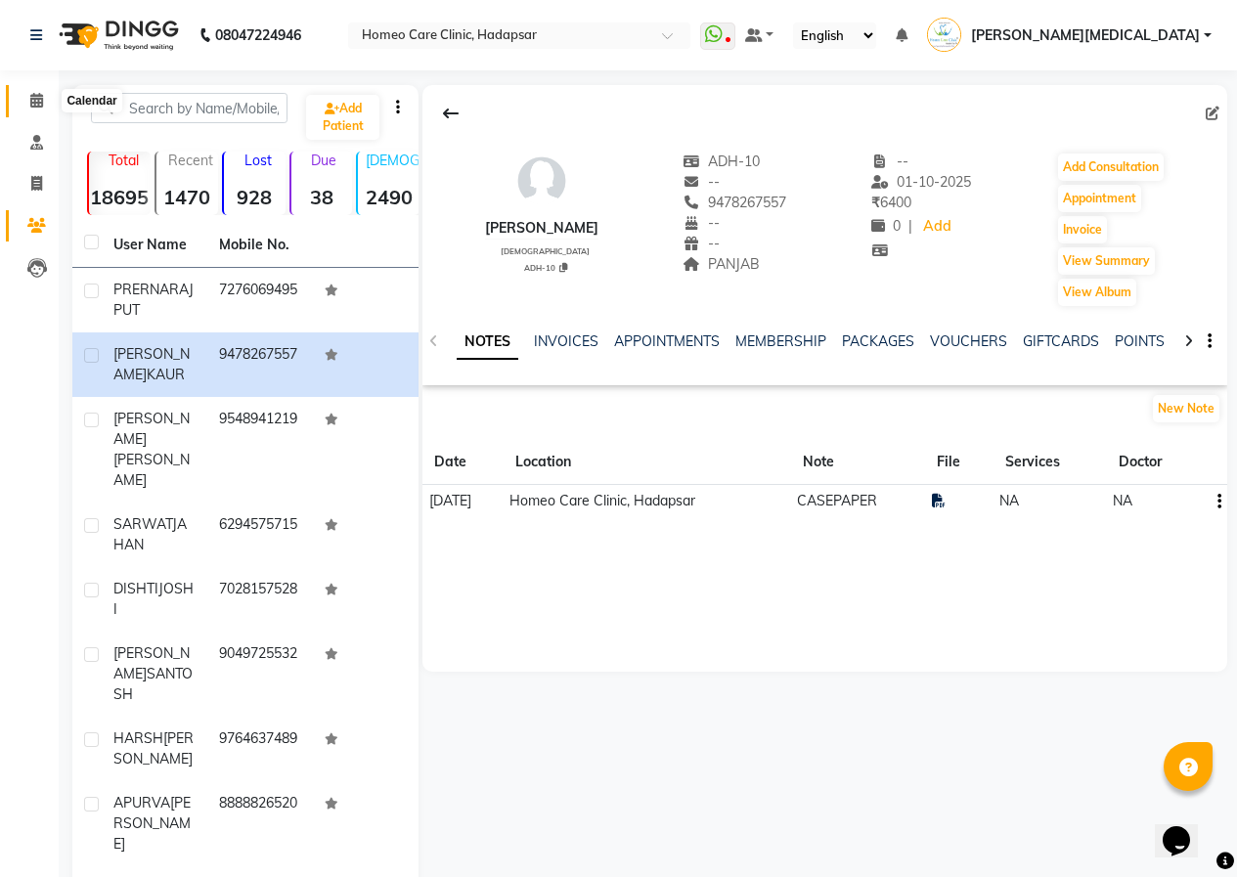
click at [31, 93] on icon at bounding box center [36, 100] width 13 height 15
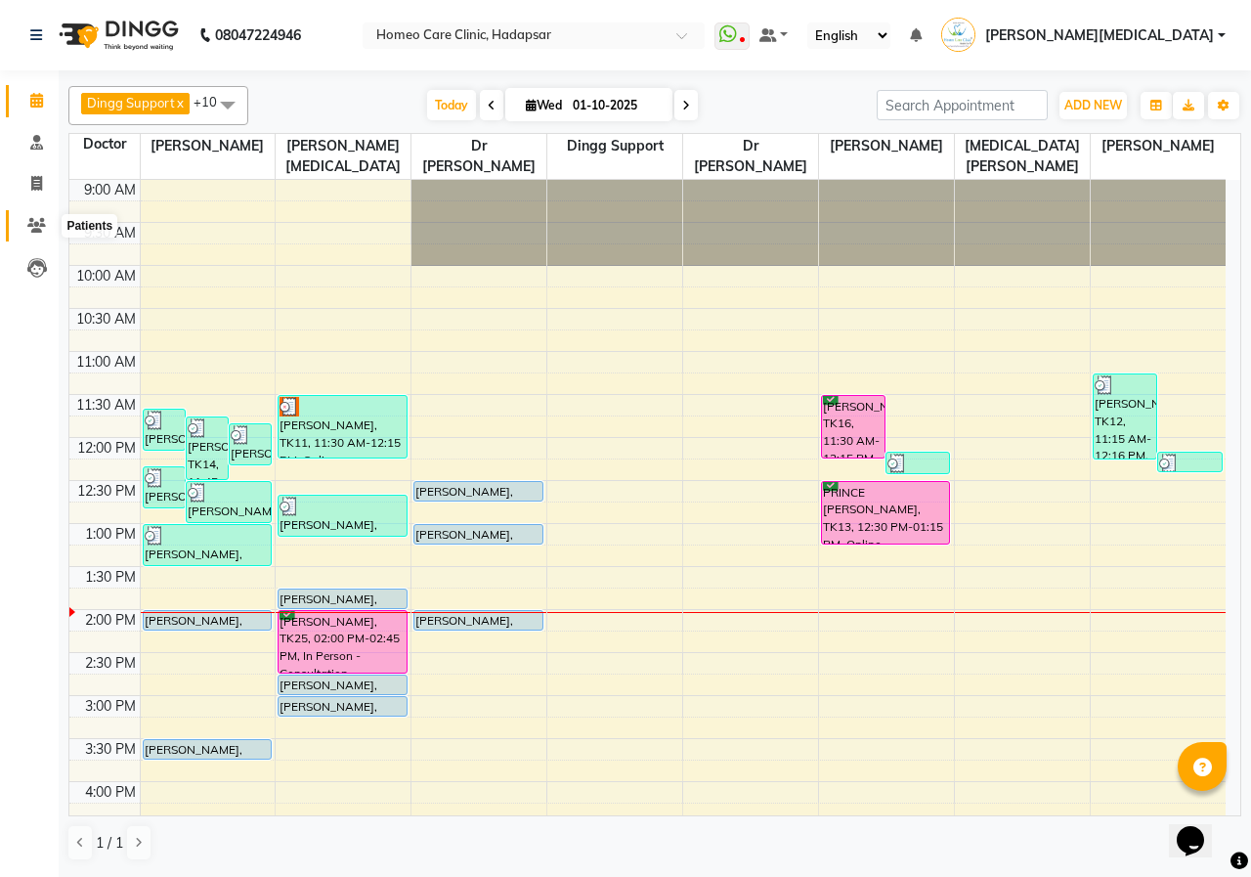
click at [36, 227] on icon at bounding box center [36, 225] width 19 height 15
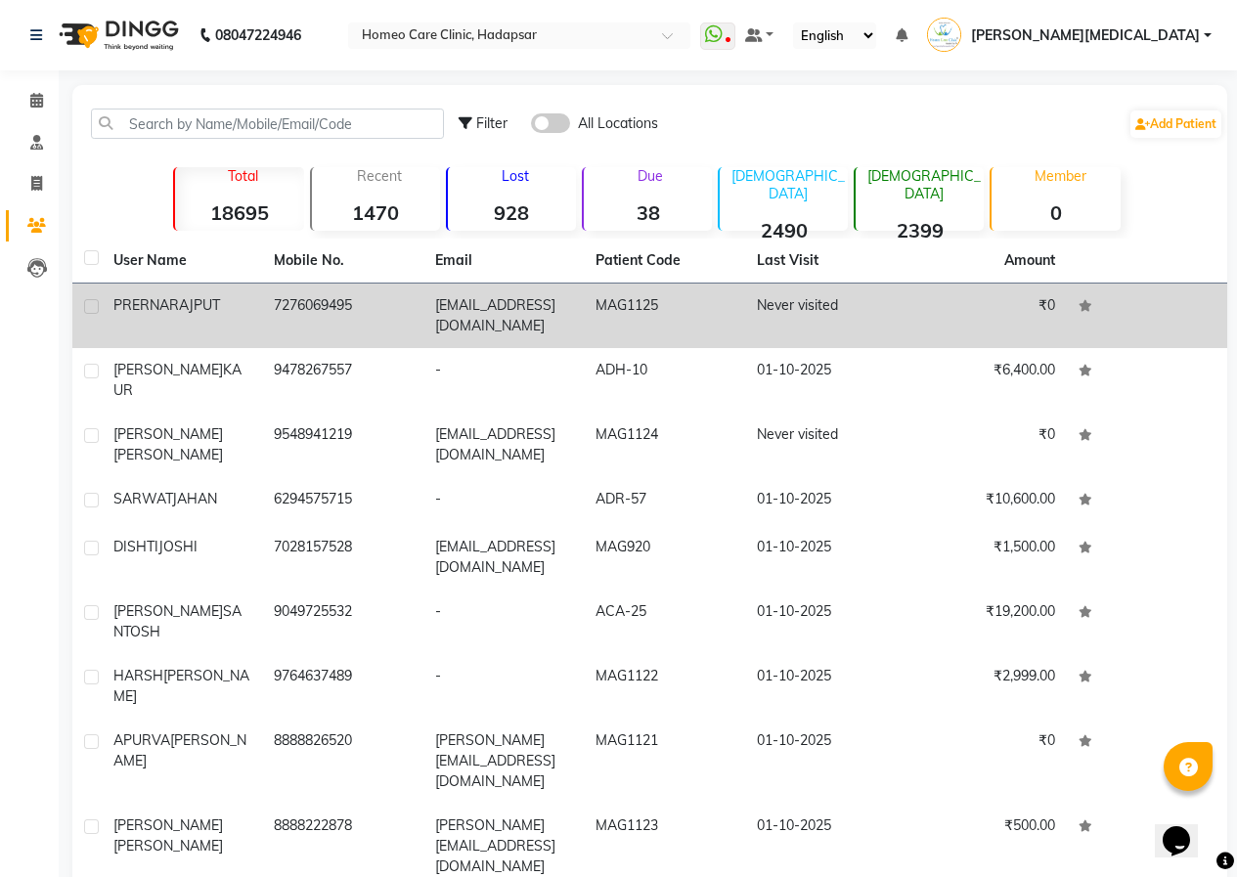
click at [253, 302] on td "[PERSON_NAME]" at bounding box center [182, 315] width 160 height 65
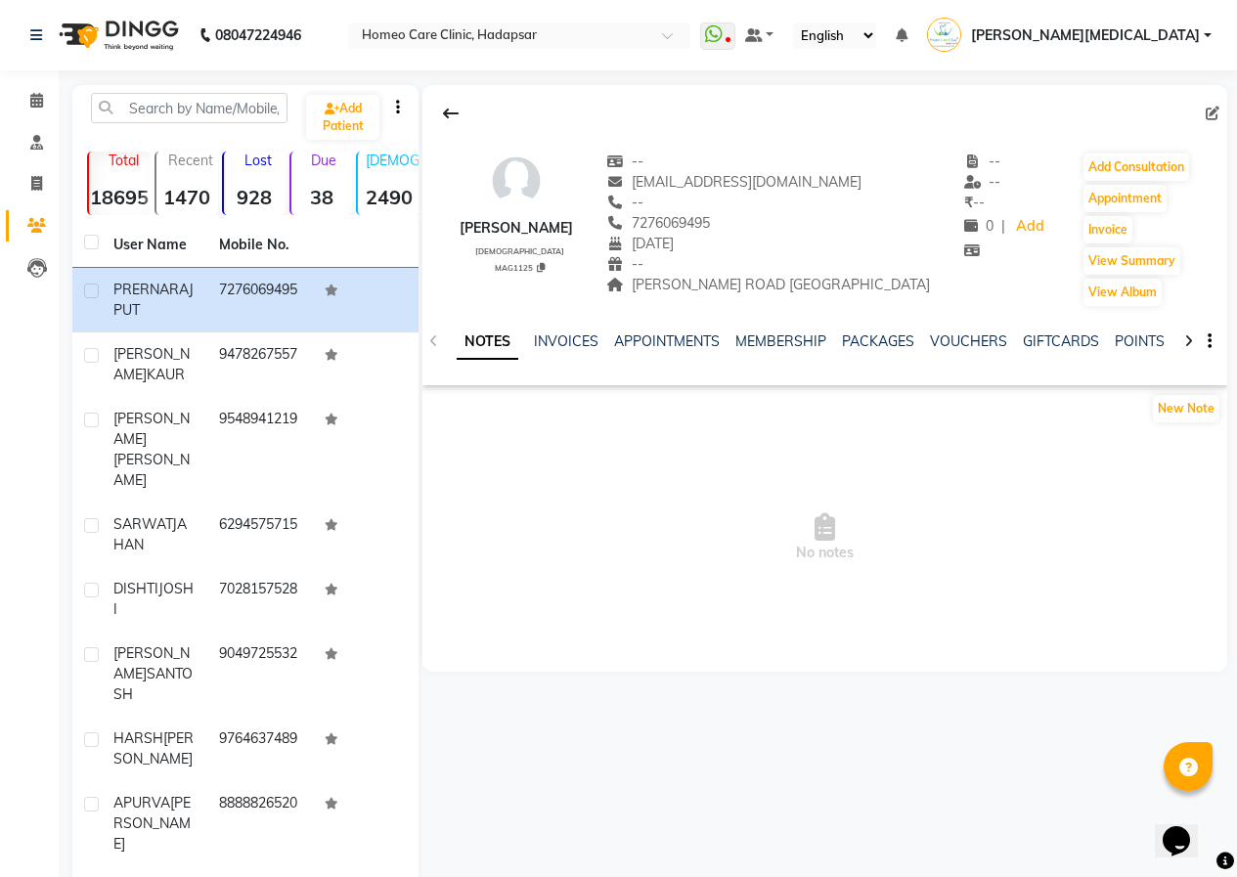
click at [1192, 341] on icon at bounding box center [1188, 341] width 9 height 14
click at [1192, 340] on icon at bounding box center [1188, 341] width 9 height 14
click at [1150, 340] on link "FORMS" at bounding box center [1141, 341] width 49 height 18
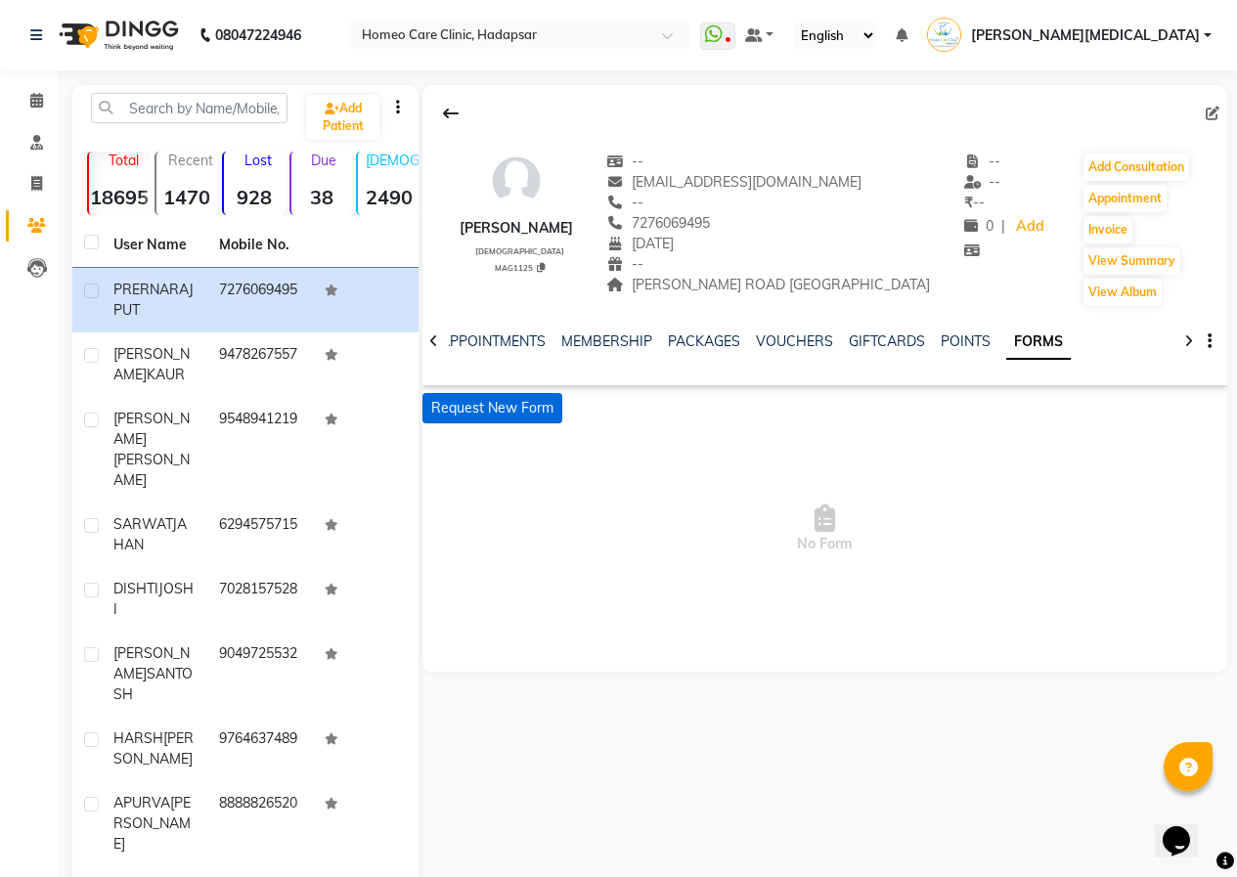
click at [505, 401] on button "Request New Form" at bounding box center [492, 408] width 140 height 30
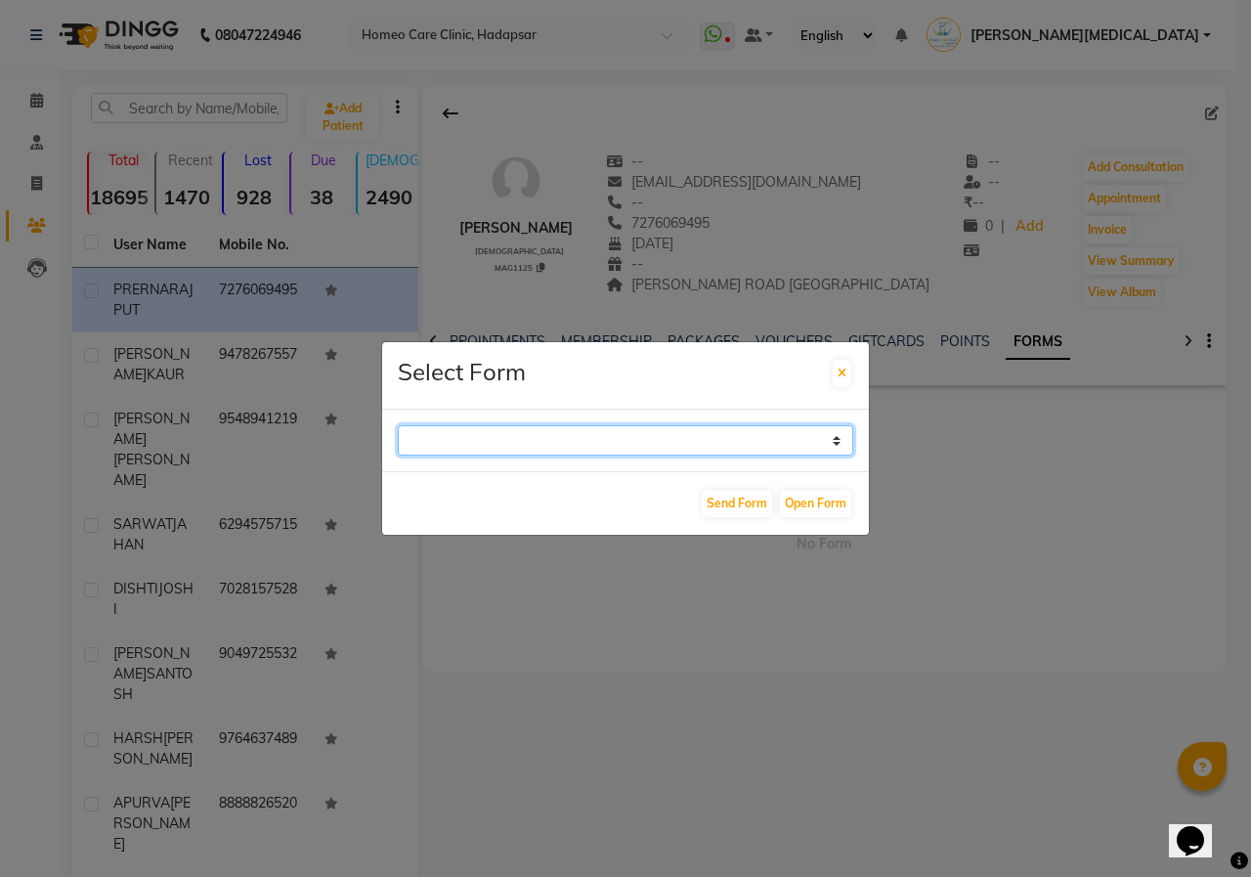
click at [439, 438] on select "Case Taking Form" at bounding box center [626, 440] width 456 height 30
select select "196"
click at [398, 425] on select "Case Taking Form" at bounding box center [626, 440] width 456 height 30
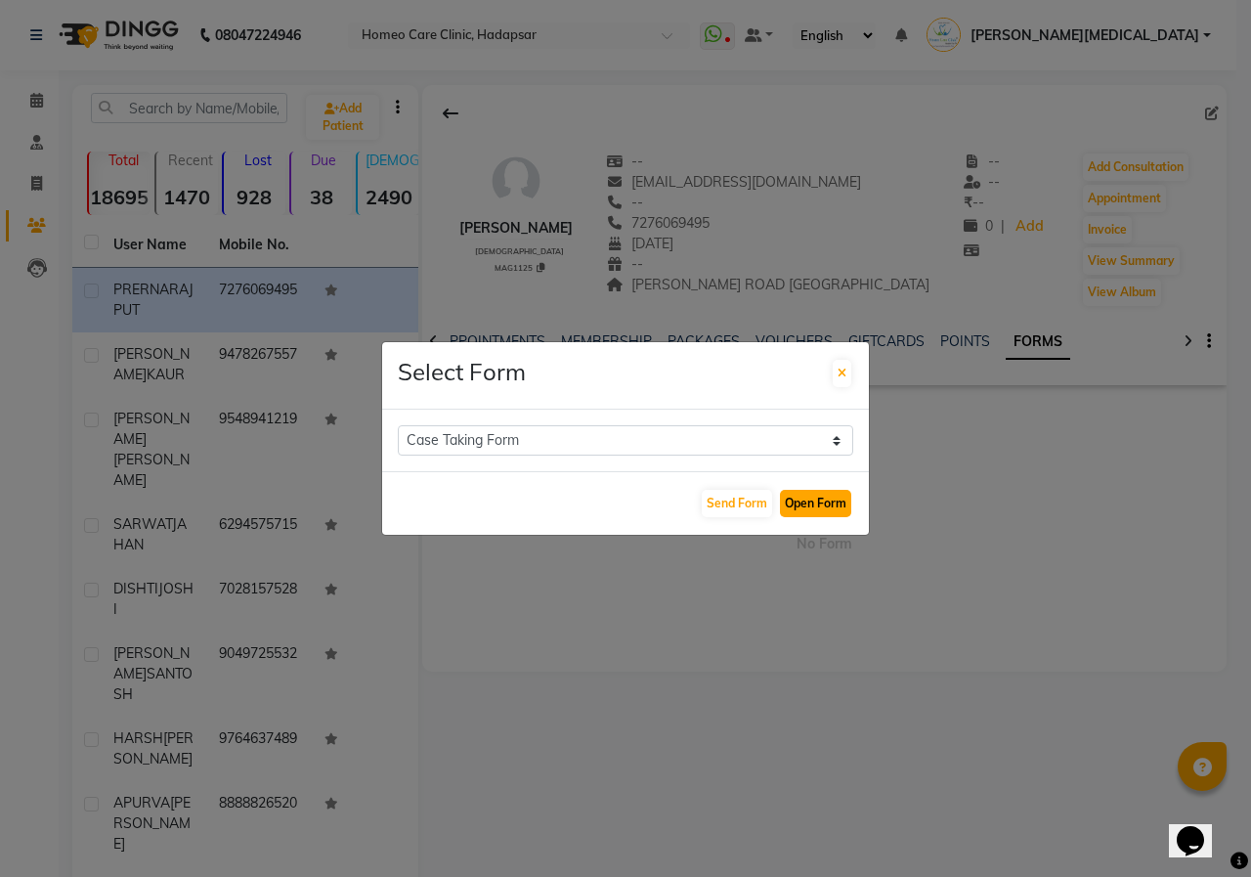
click at [810, 496] on button "Open Form" at bounding box center [815, 503] width 71 height 27
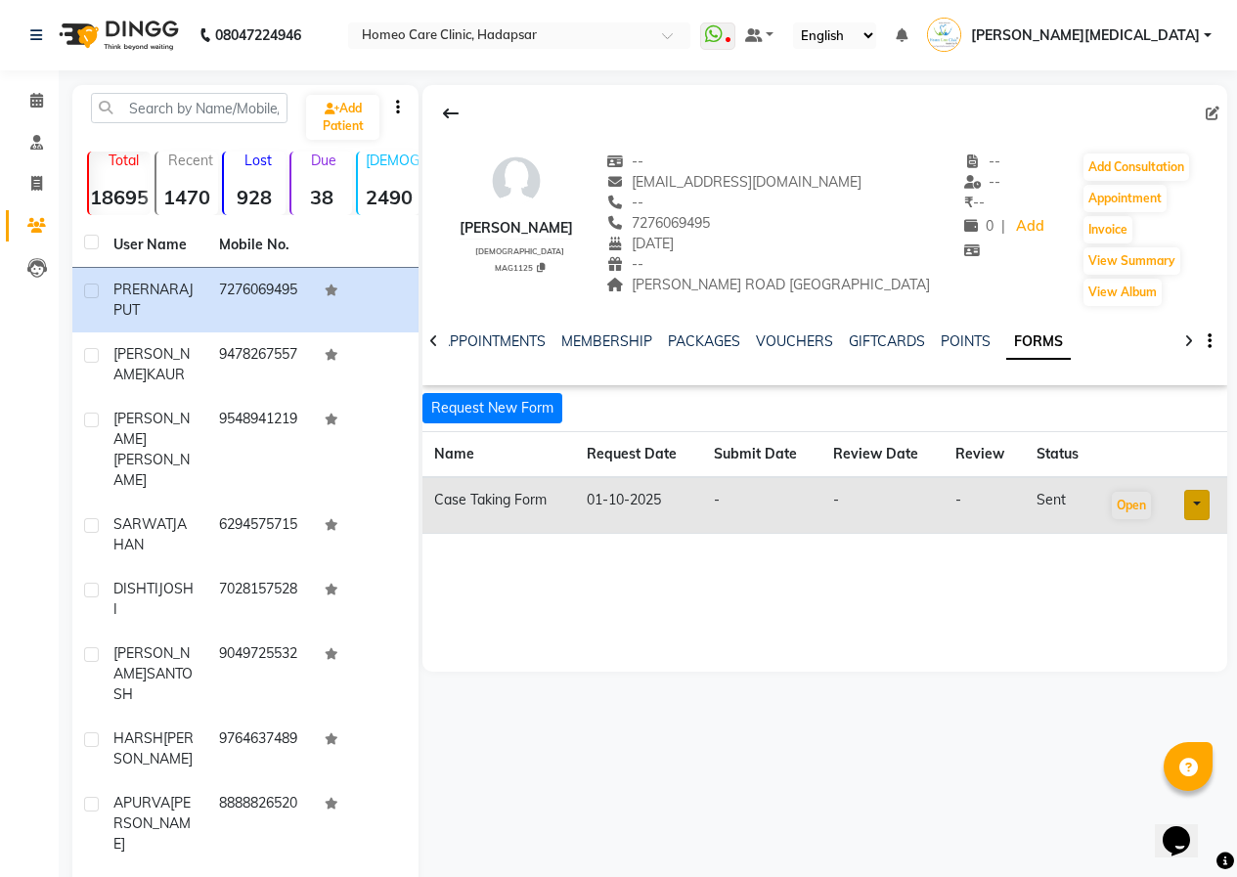
drag, startPoint x: 472, startPoint y: 230, endPoint x: 609, endPoint y: 227, distance: 136.9
click at [609, 227] on div "[PERSON_NAME] [DEMOGRAPHIC_DATA] MAG1125 -- [EMAIL_ADDRESS][DOMAIN_NAME] -- 727…" at bounding box center [824, 220] width 805 height 176
copy div "[PERSON_NAME]"
drag, startPoint x: 675, startPoint y: 222, endPoint x: 775, endPoint y: 222, distance: 100.7
click at [777, 222] on div "[PHONE_NUMBER] Family Mobile No." at bounding box center [768, 223] width 324 height 21
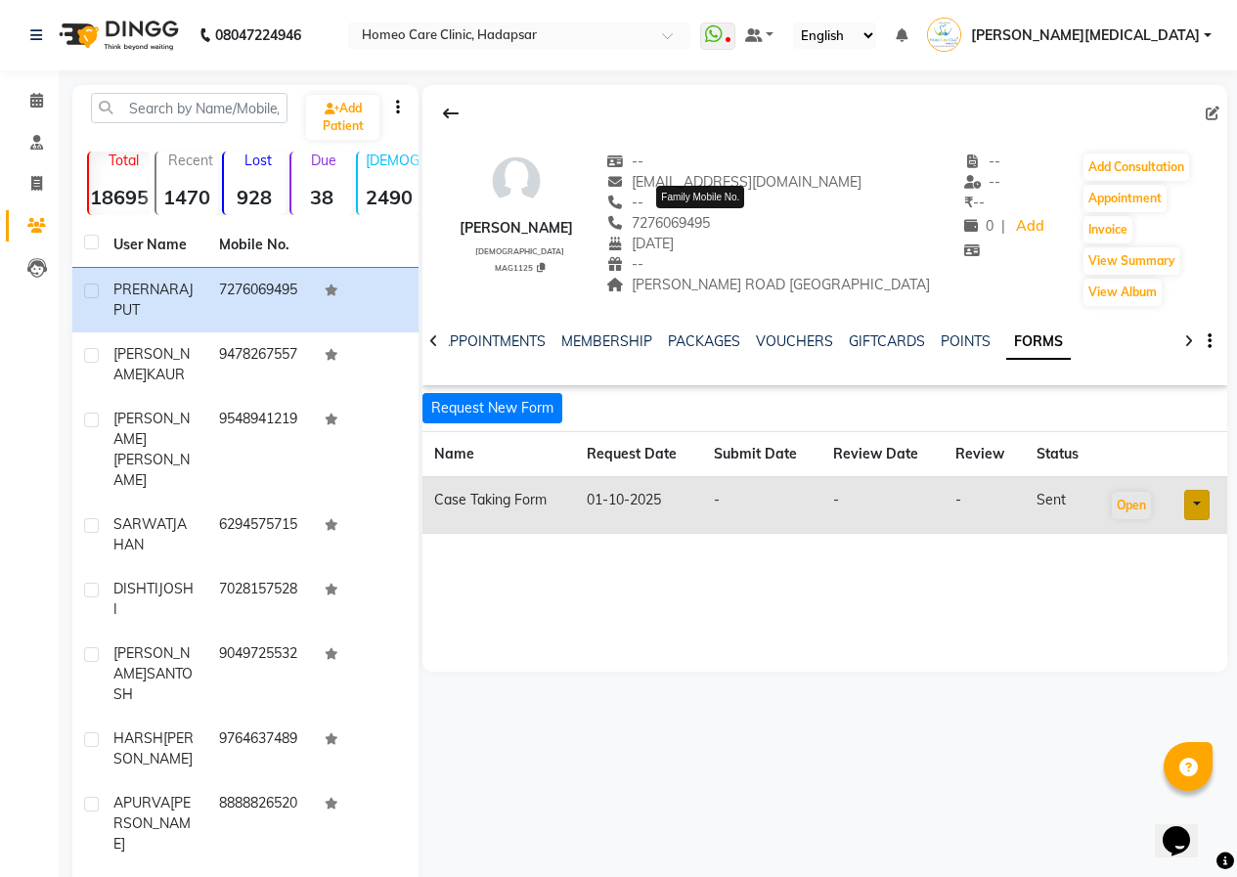
copy span "7276069495"
